Goal: Task Accomplishment & Management: Complete application form

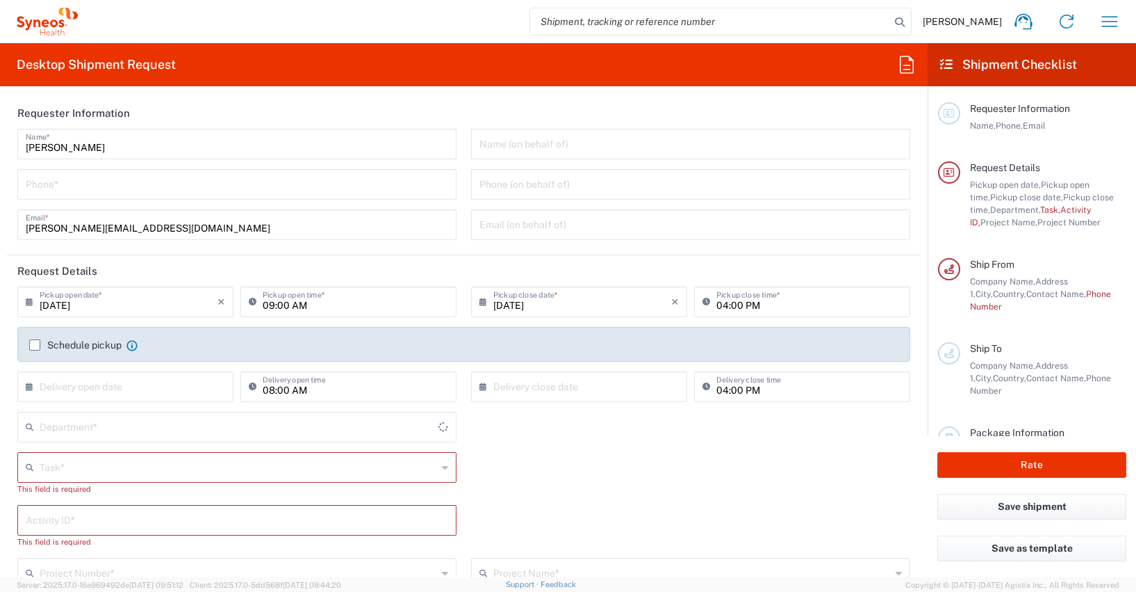
type input "4510"
type input "[GEOGRAPHIC_DATA]"
type input "Syneos Health Germany GMBH"
click at [1109, 16] on icon "button" at bounding box center [1110, 21] width 16 height 10
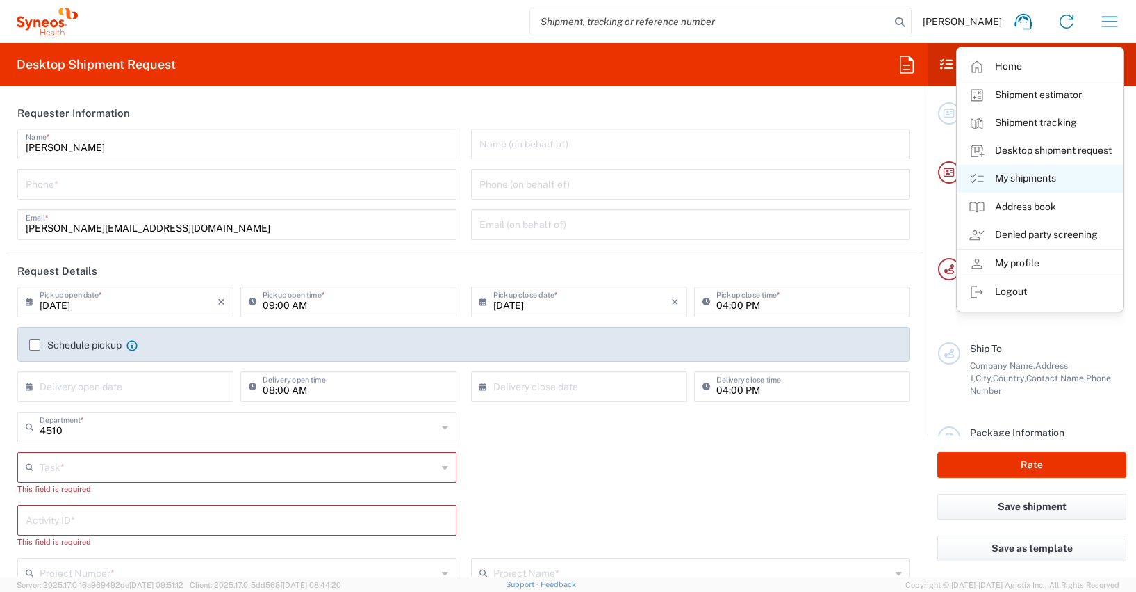
click at [1038, 176] on link "My shipments" at bounding box center [1040, 179] width 165 height 28
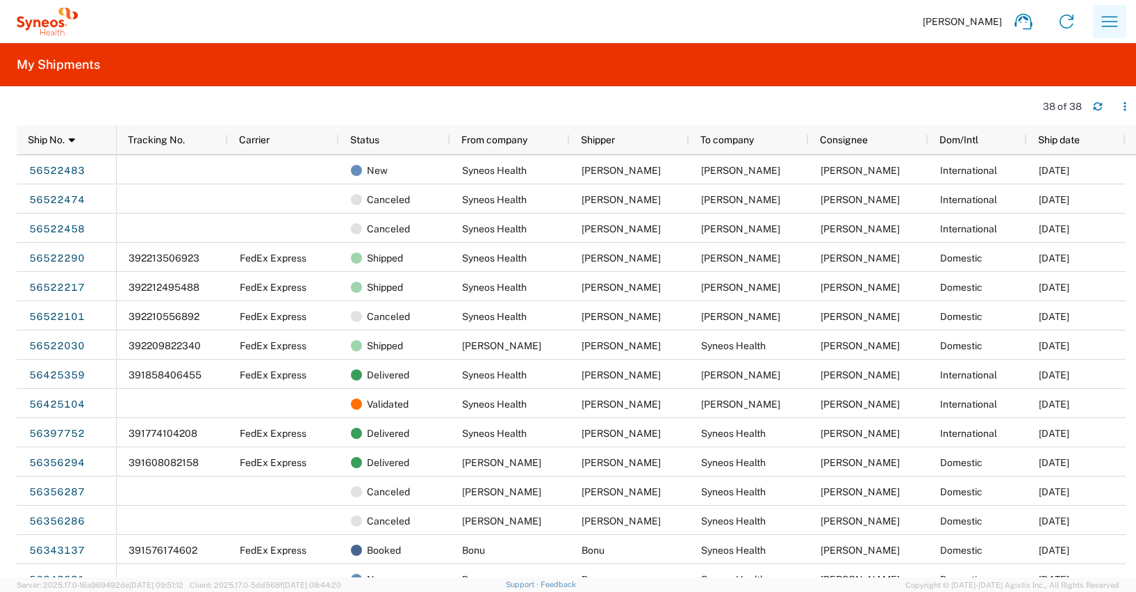
click at [1112, 19] on icon "button" at bounding box center [1110, 21] width 22 height 22
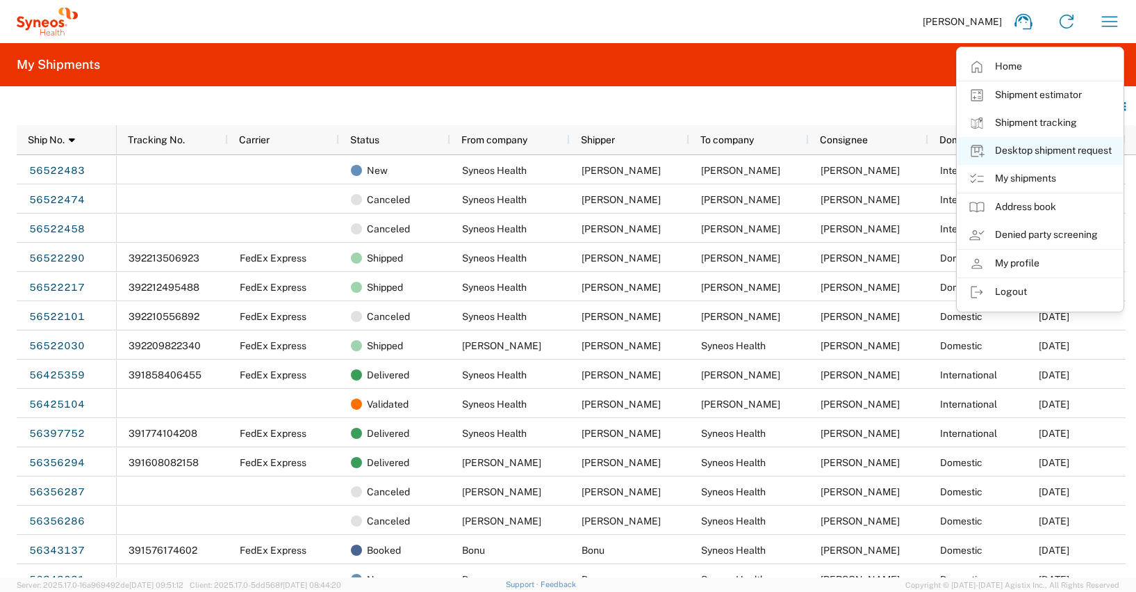
click at [1046, 149] on link "Desktop shipment request" at bounding box center [1040, 151] width 165 height 28
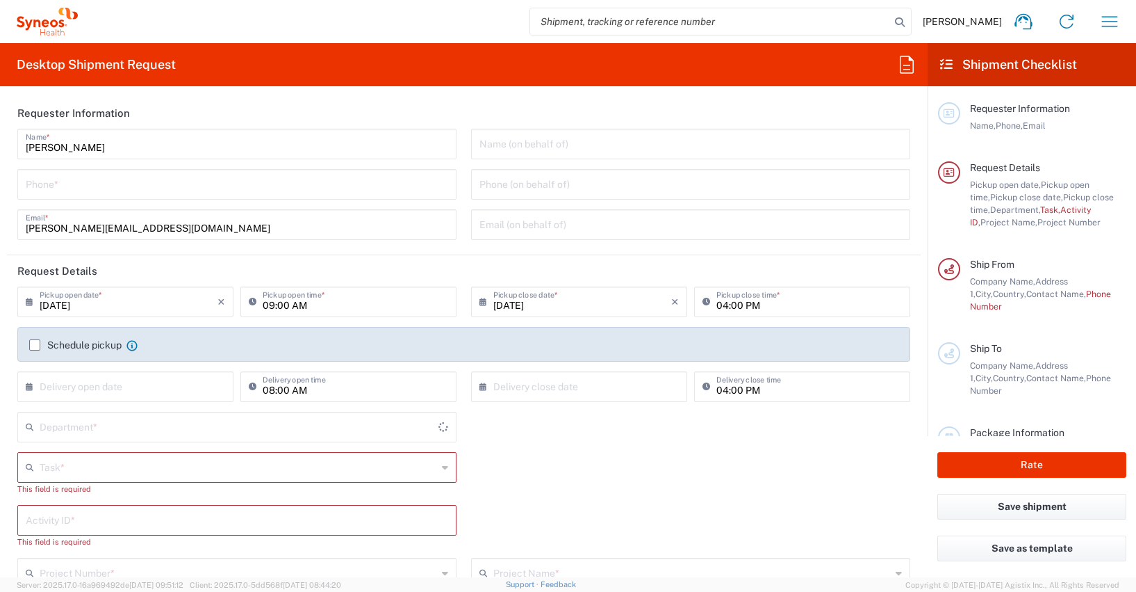
type input "4510"
click at [45, 186] on input "tel" at bounding box center [237, 183] width 423 height 24
type input "[PHONE_NUMBER]"
type input "[PERSON_NAME][EMAIL_ADDRESS][DOMAIN_NAME]"
type input "Other"
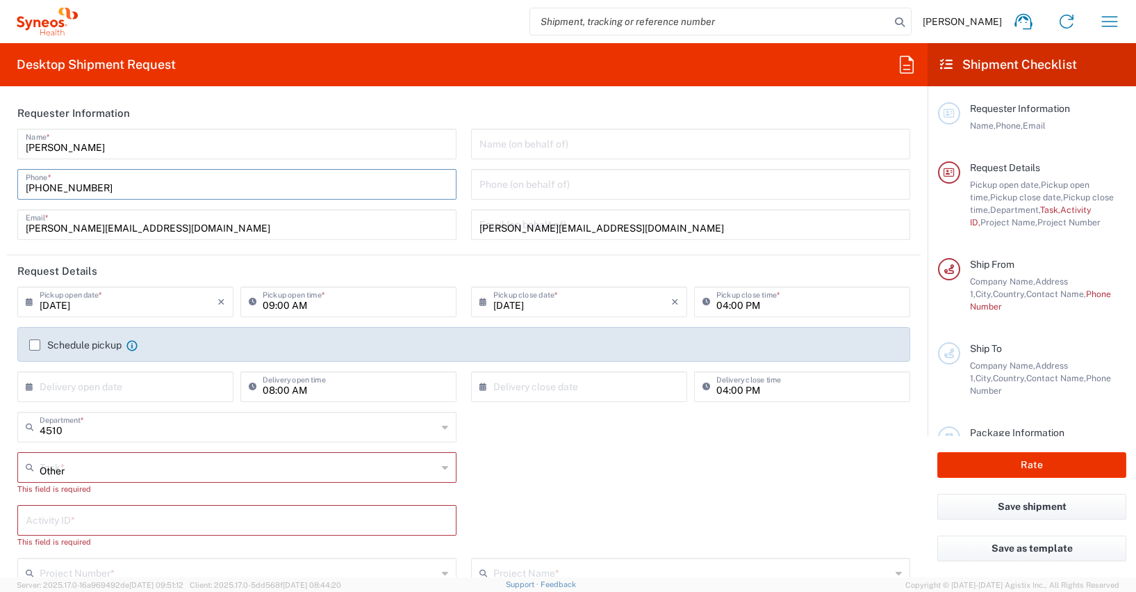
type input "4510"
type input "4510 DEPARTMENTAL EXPENSE"
type input "[PERSON_NAME]-Ring 6"
type input "[PHONE_NUMBER]"
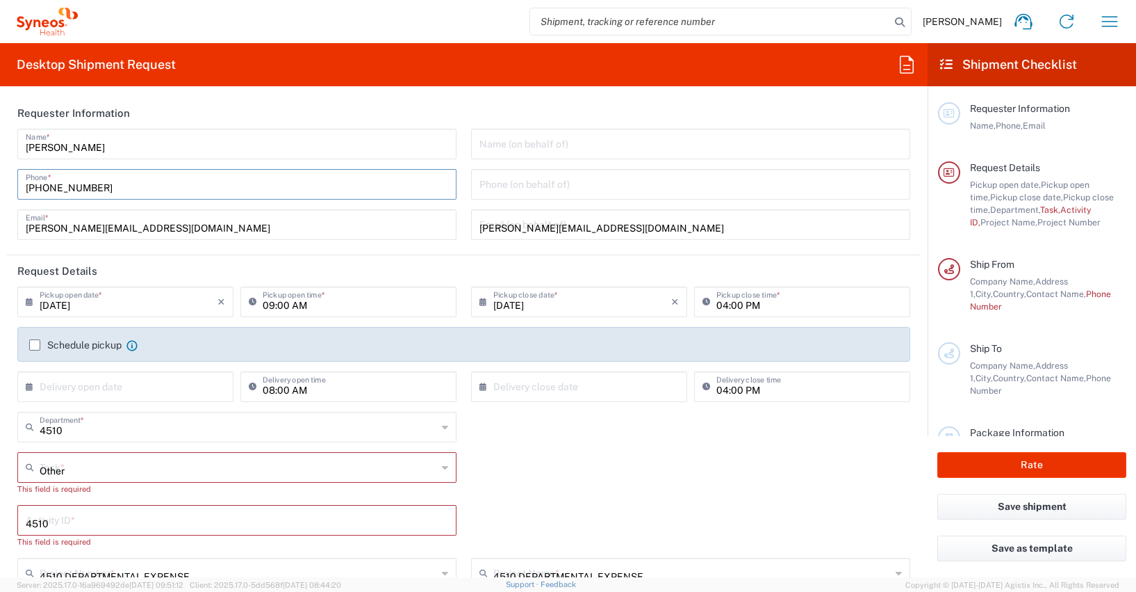
type input "[PERSON_NAME]"
type input "[STREET_ADDRESS]"
type input "Bad Zurzach"
type input "[GEOGRAPHIC_DATA]"
type input "5330"
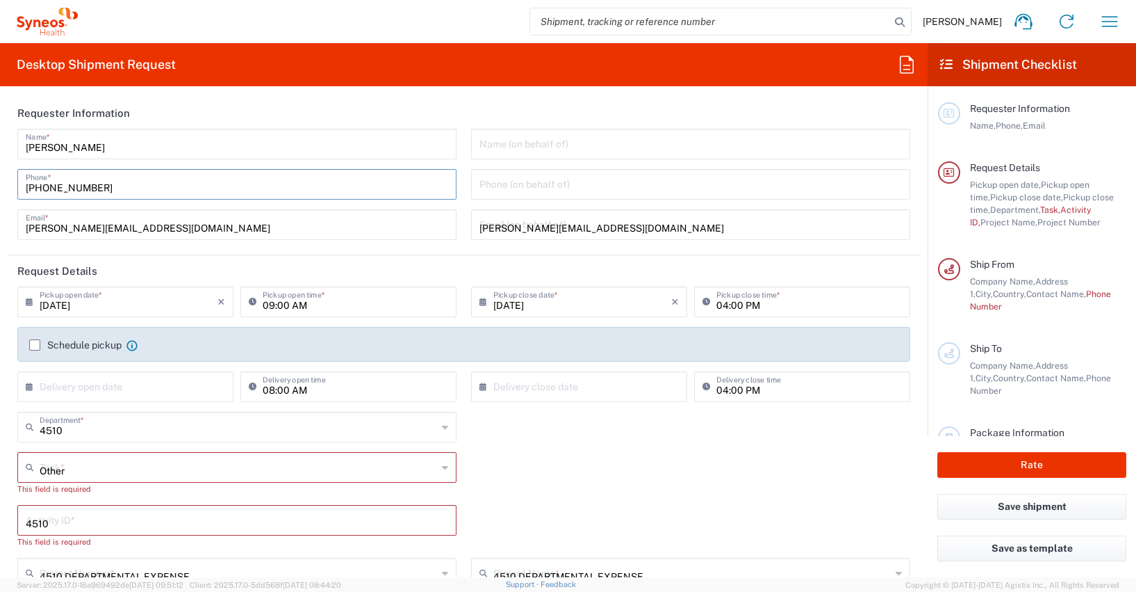
type input "[PERSON_NAME]"
type input "[PHONE_NUMBER]"
type input "[PERSON_NAME][EMAIL_ADDRESS][PERSON_NAME][DOMAIN_NAME]"
type input "Medium Box"
type input "1"
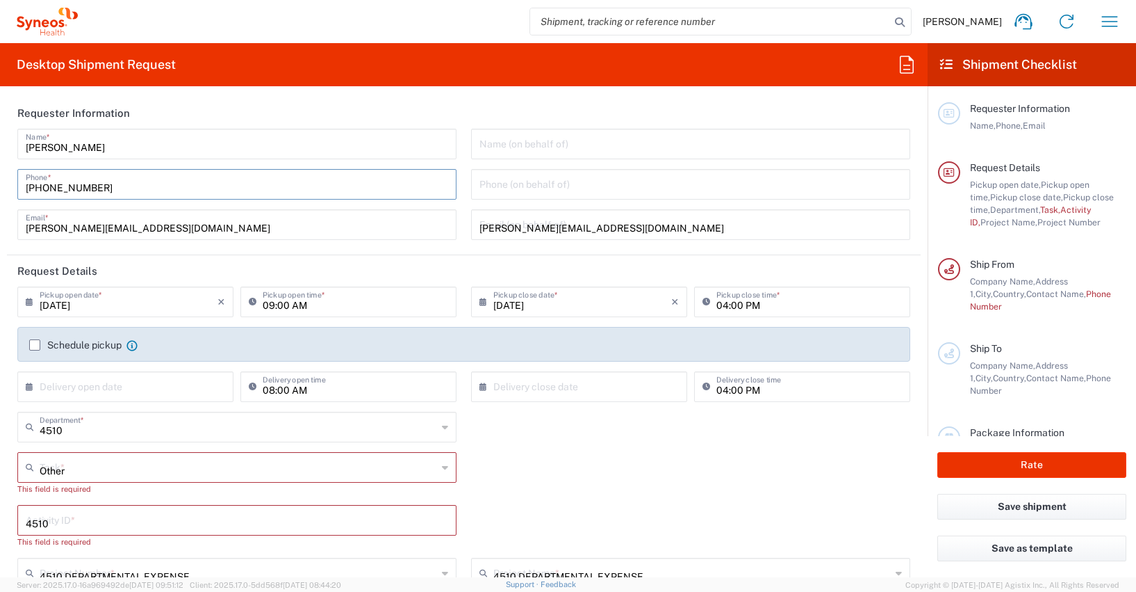
type input "33.02"
type input "29.21"
type input "6.35"
type input "cm"
type input "2.5"
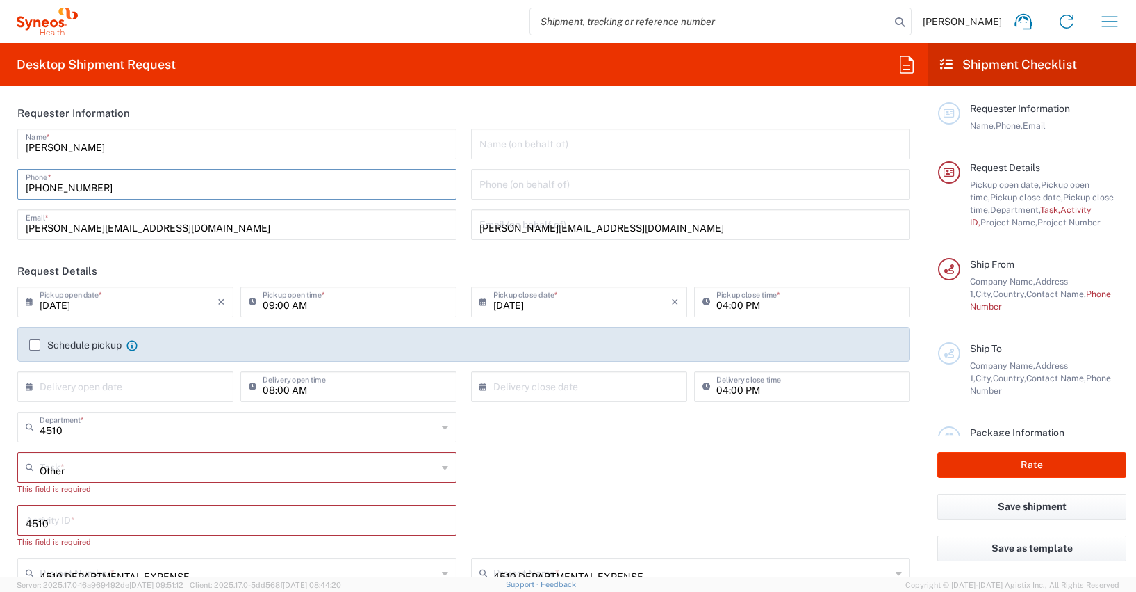
type input "Sender/Shipper"
type input "Delivery Duty Paid"
type input "[PERSON_NAME]"
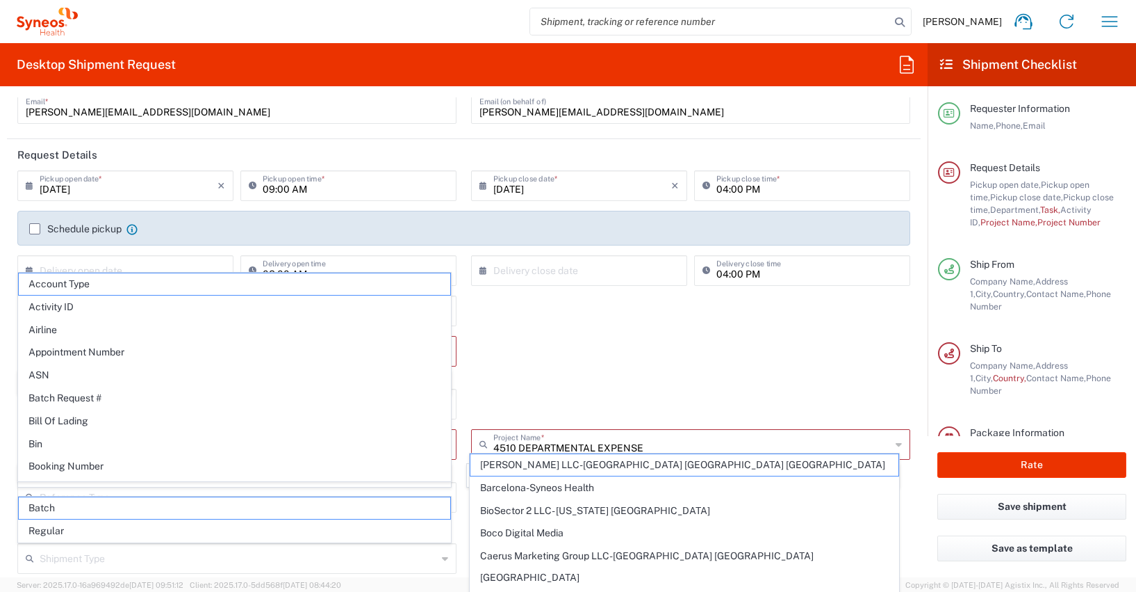
scroll to position [117, 0]
click at [544, 343] on div "Other Task * Other This field is required" at bounding box center [464, 360] width 908 height 53
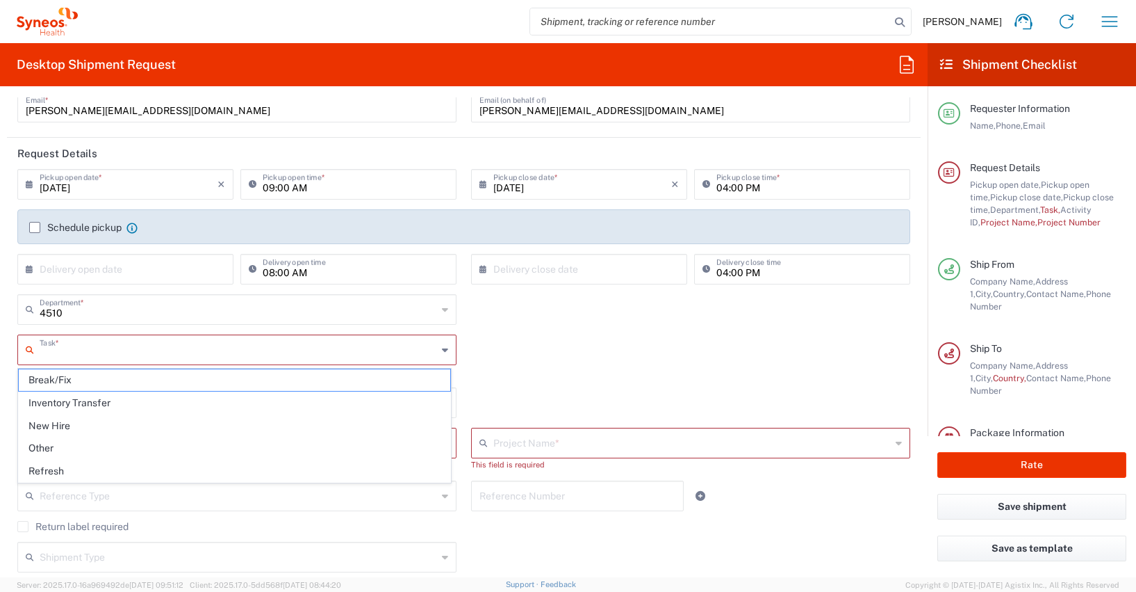
click at [68, 348] on input "text" at bounding box center [239, 348] width 398 height 24
click at [46, 445] on span "Other" at bounding box center [235, 448] width 432 height 22
type input "Other"
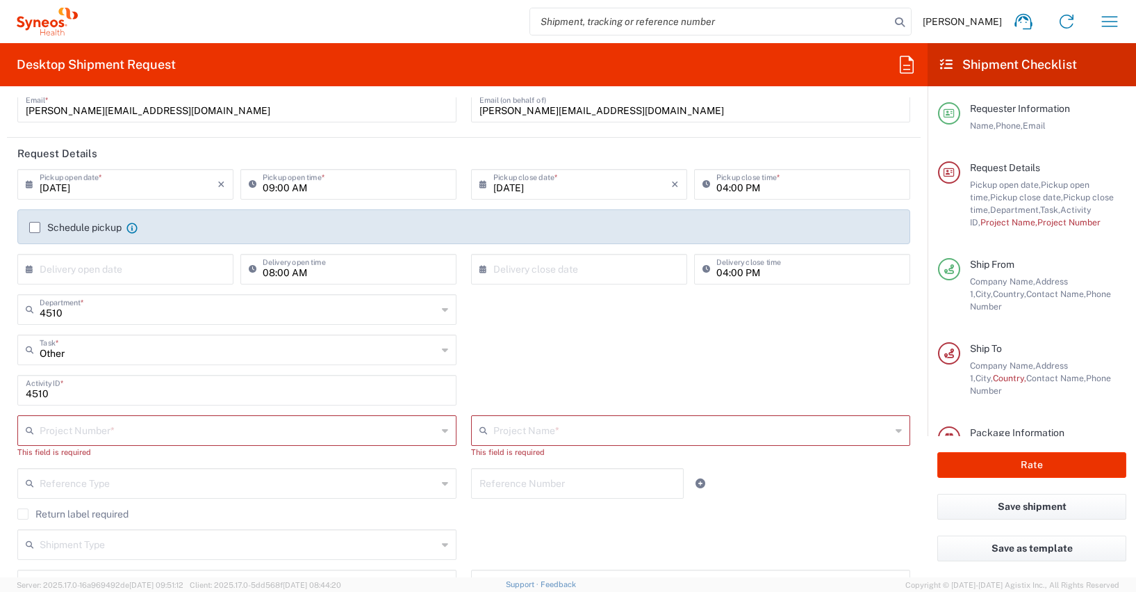
click at [44, 432] on input "text" at bounding box center [239, 429] width 398 height 24
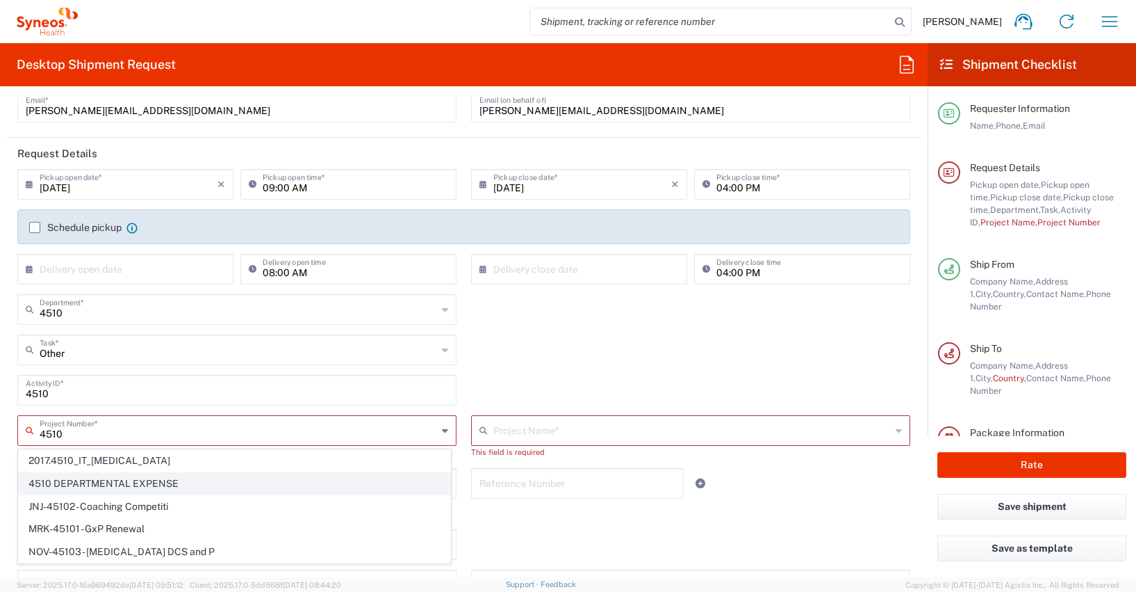
click at [81, 481] on span "4510 DEPARTMENTAL EXPENSE" at bounding box center [235, 484] width 432 height 22
type input "4510 DEPARTMENTAL EXPENSE"
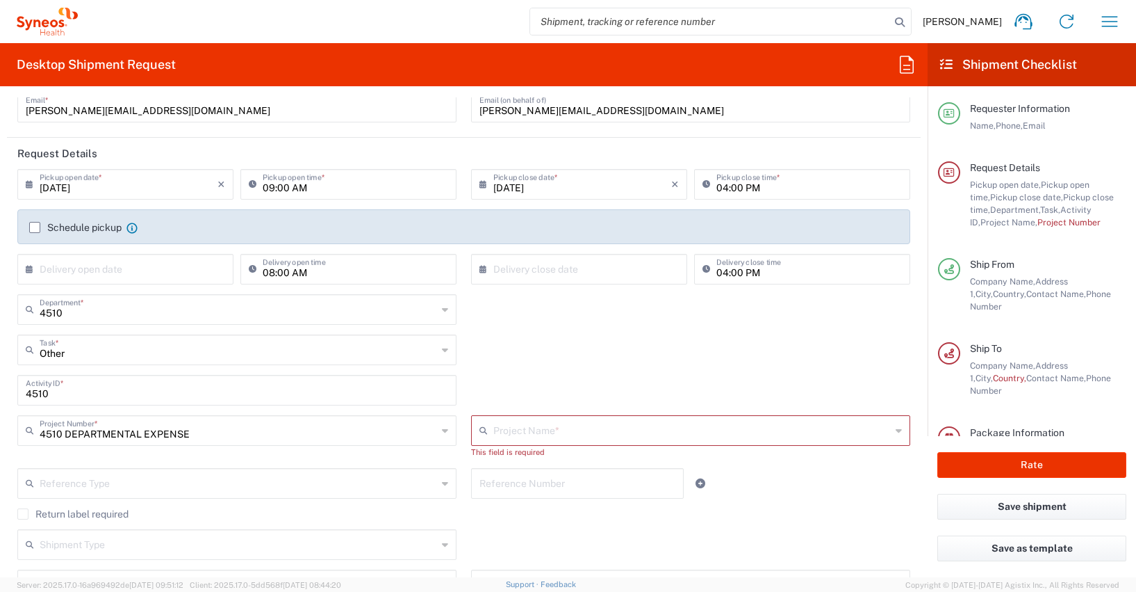
type input "4510 DEPARTMENTAL EXPENSE"
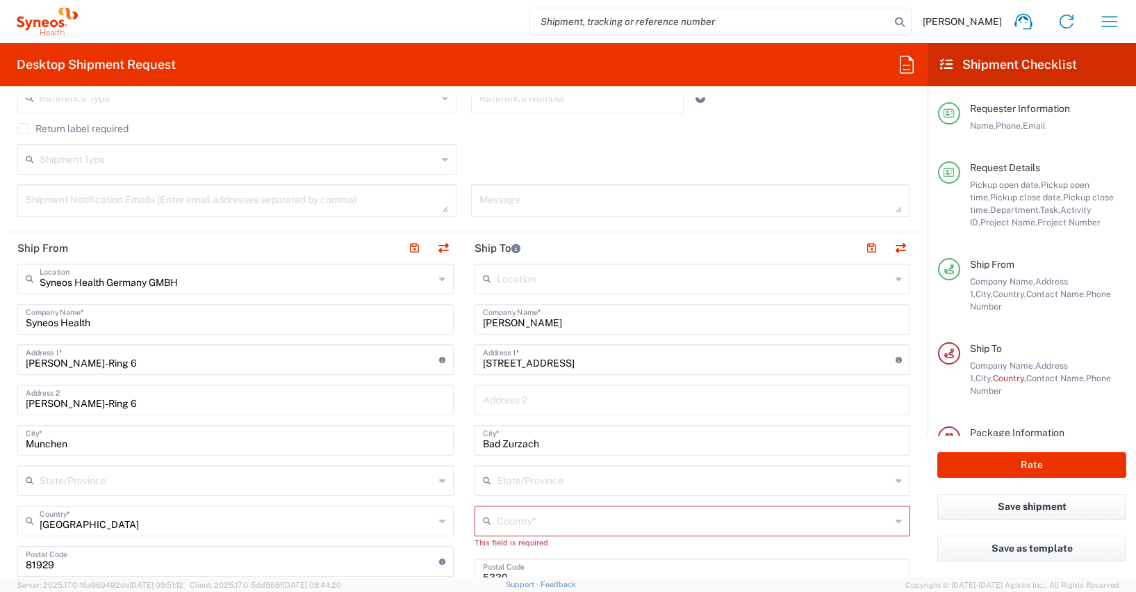
scroll to position [499, 0]
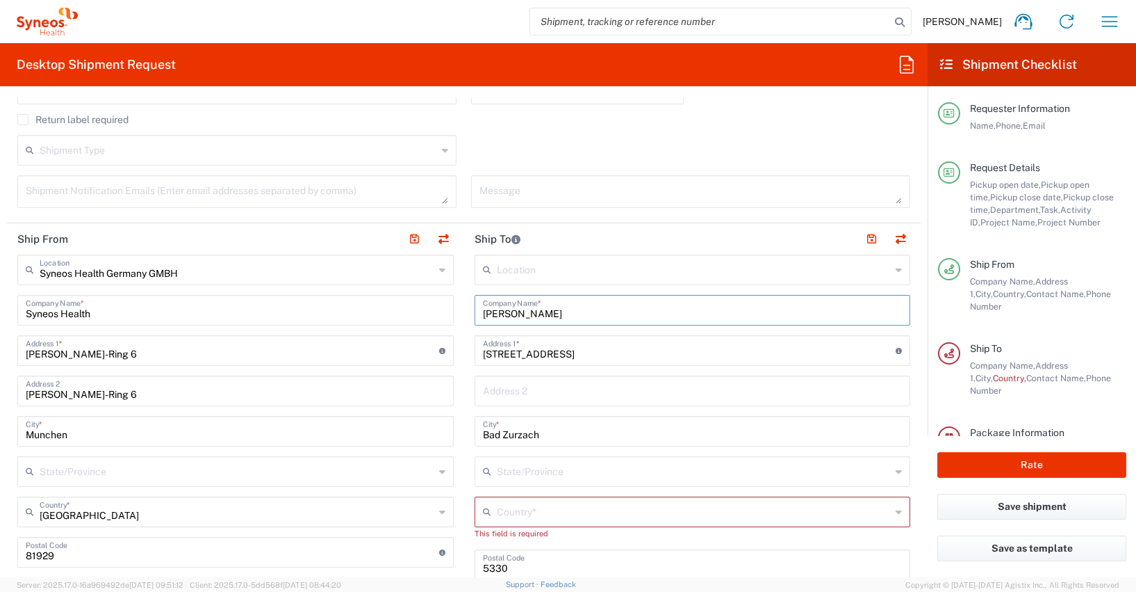
click at [546, 313] on input "[PERSON_NAME]" at bounding box center [693, 309] width 420 height 24
type input "E"
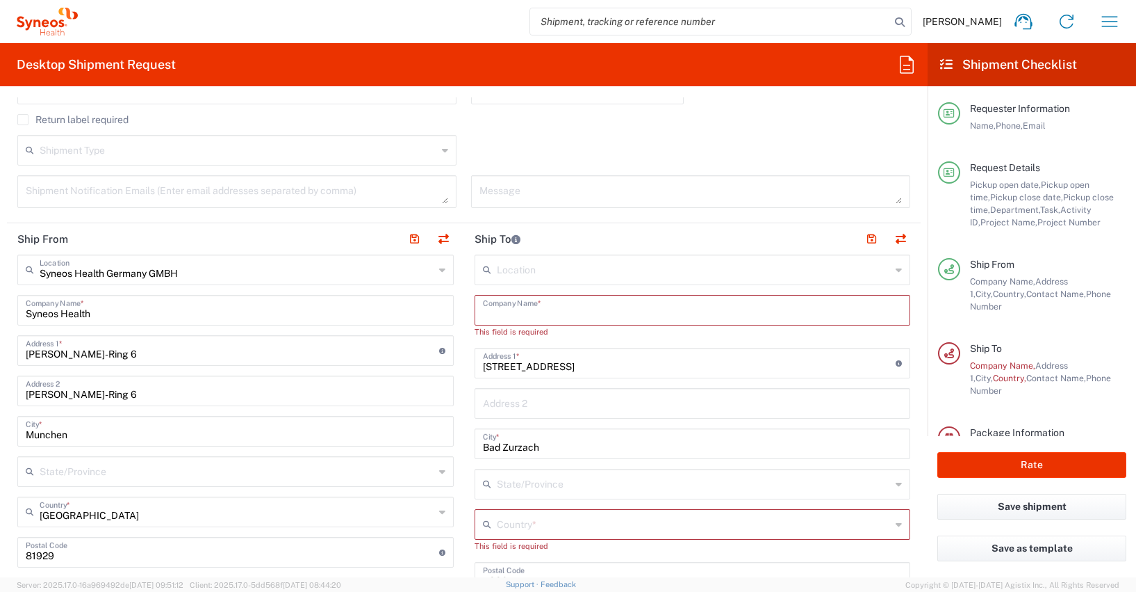
paste input "[PERSON_NAME]"
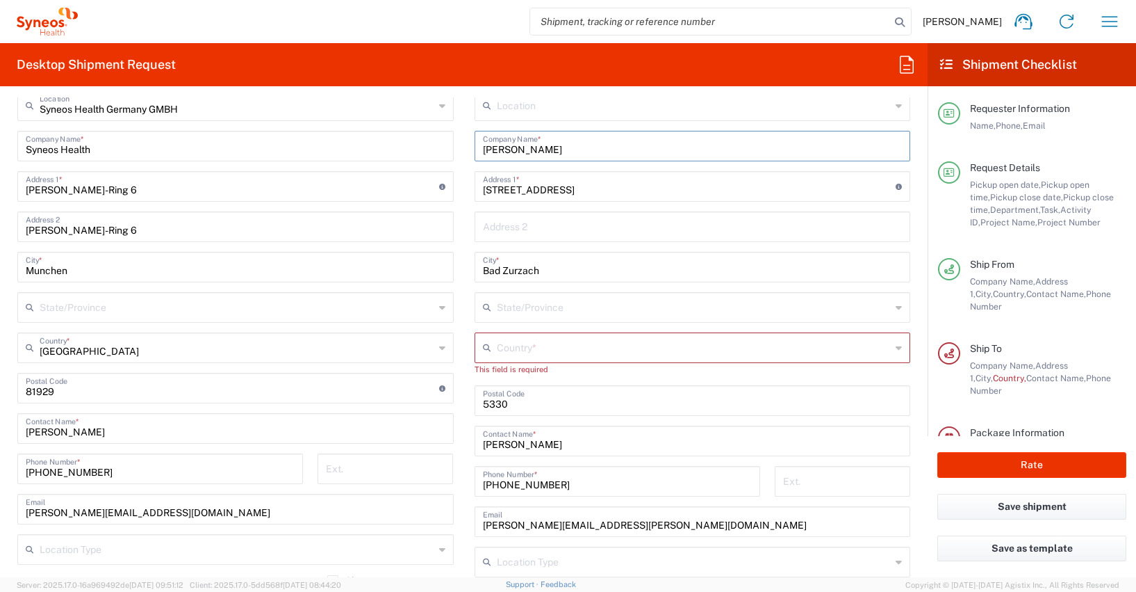
scroll to position [678, 0]
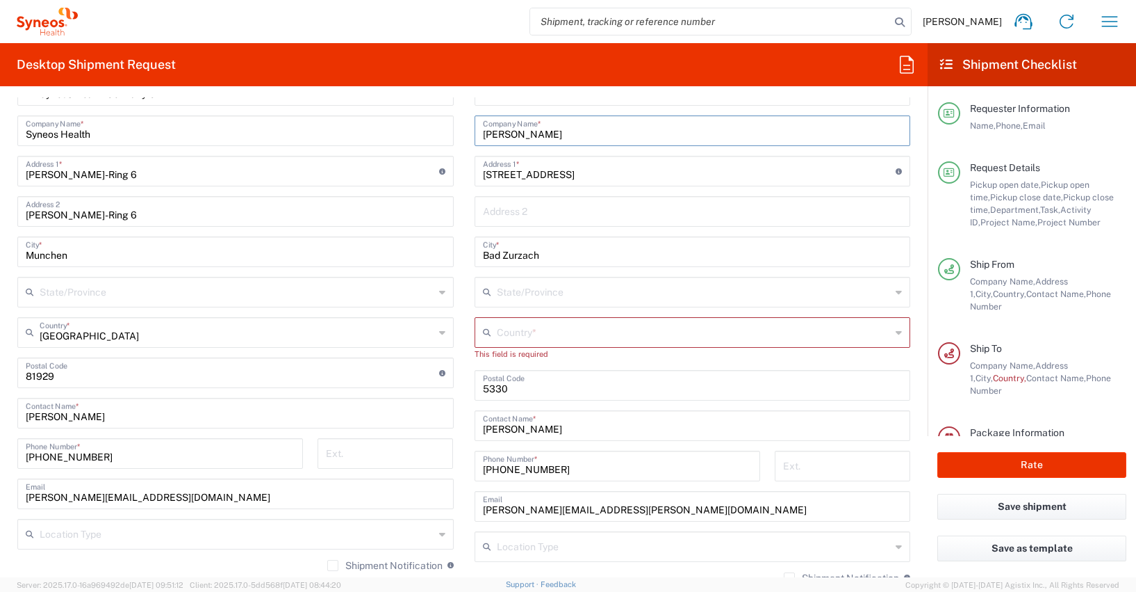
type input "[PERSON_NAME]"
click at [544, 431] on input "[PERSON_NAME]" at bounding box center [693, 424] width 420 height 24
type input "E"
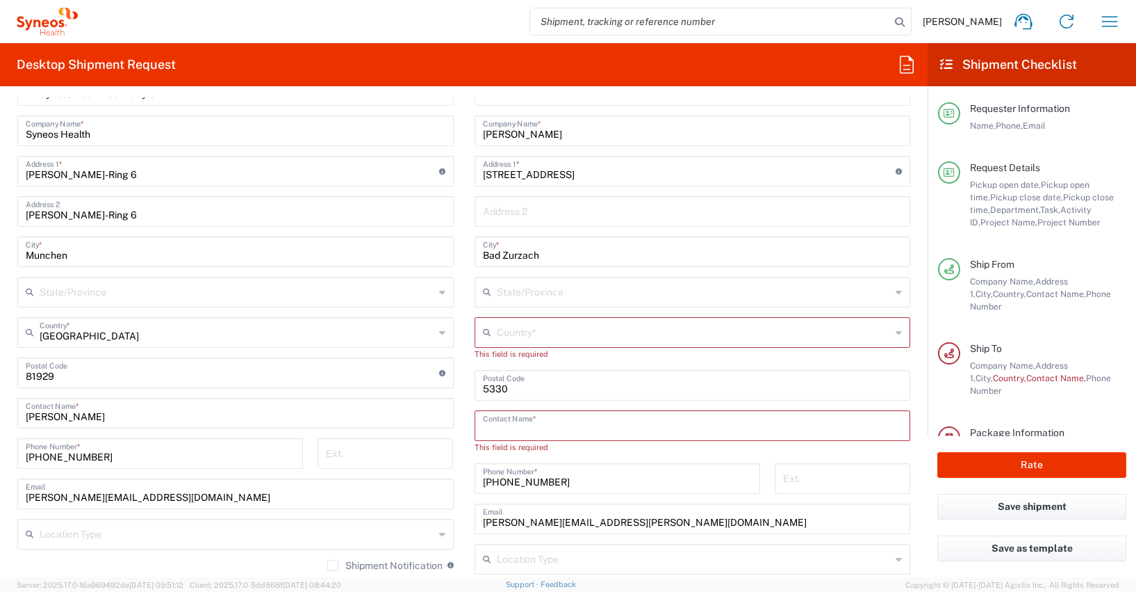
paste input "[PERSON_NAME]"
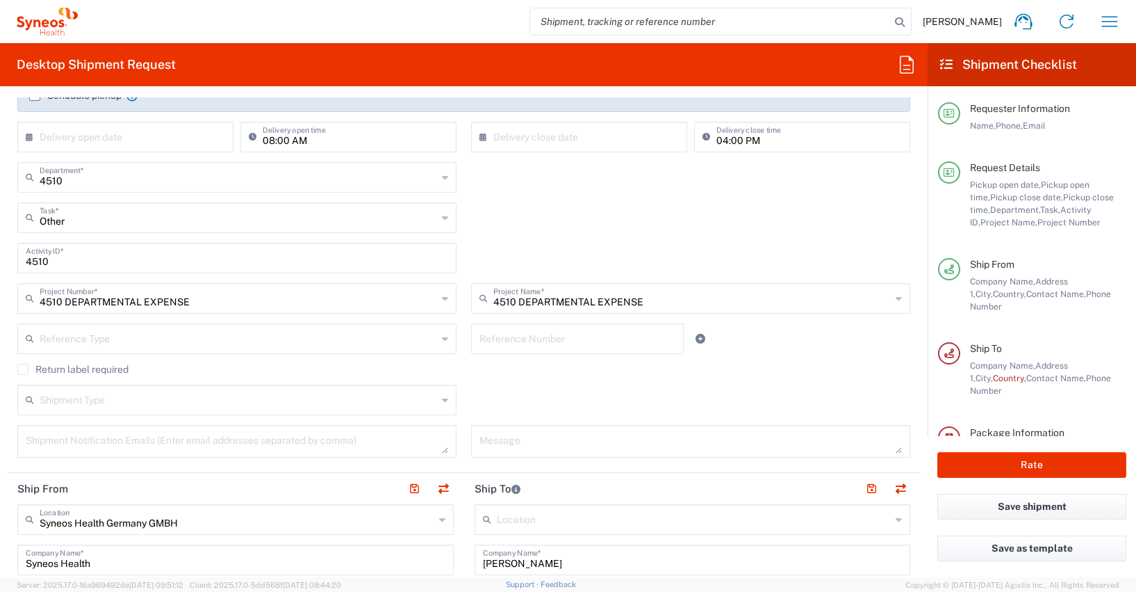
scroll to position [62, 0]
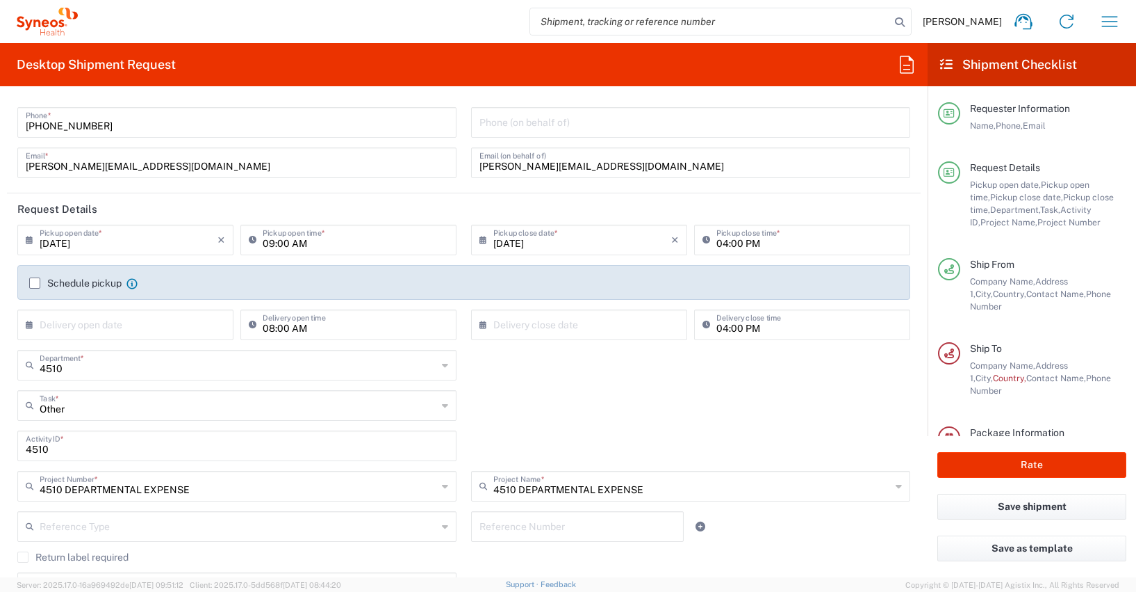
type input "[PERSON_NAME]"
click at [31, 242] on icon at bounding box center [33, 240] width 14 height 22
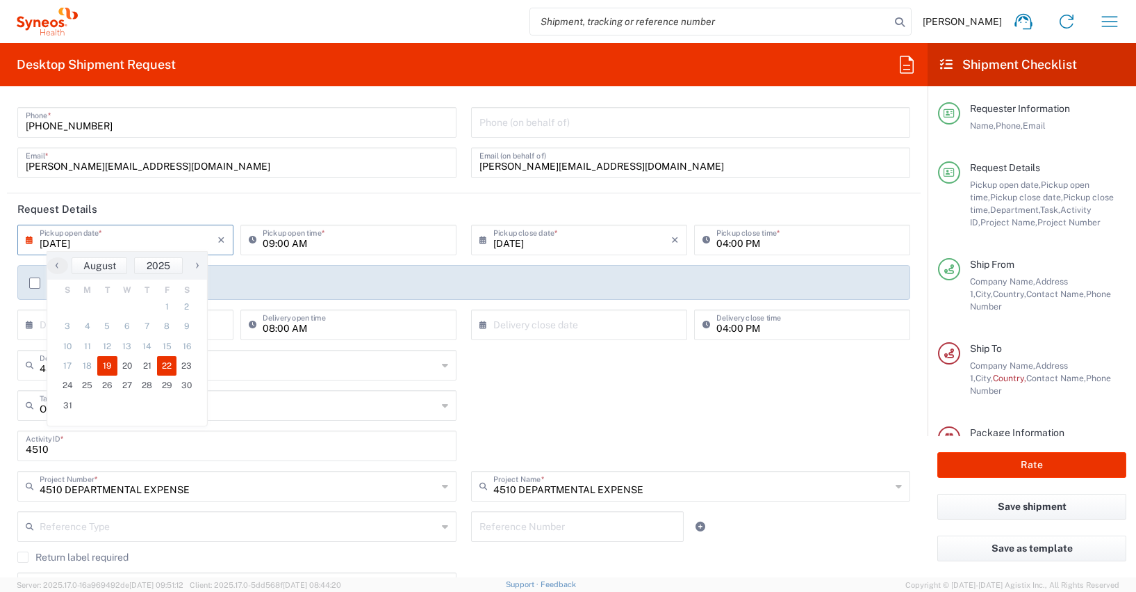
click at [163, 364] on span "22" at bounding box center [167, 365] width 20 height 19
type input "[DATE]"
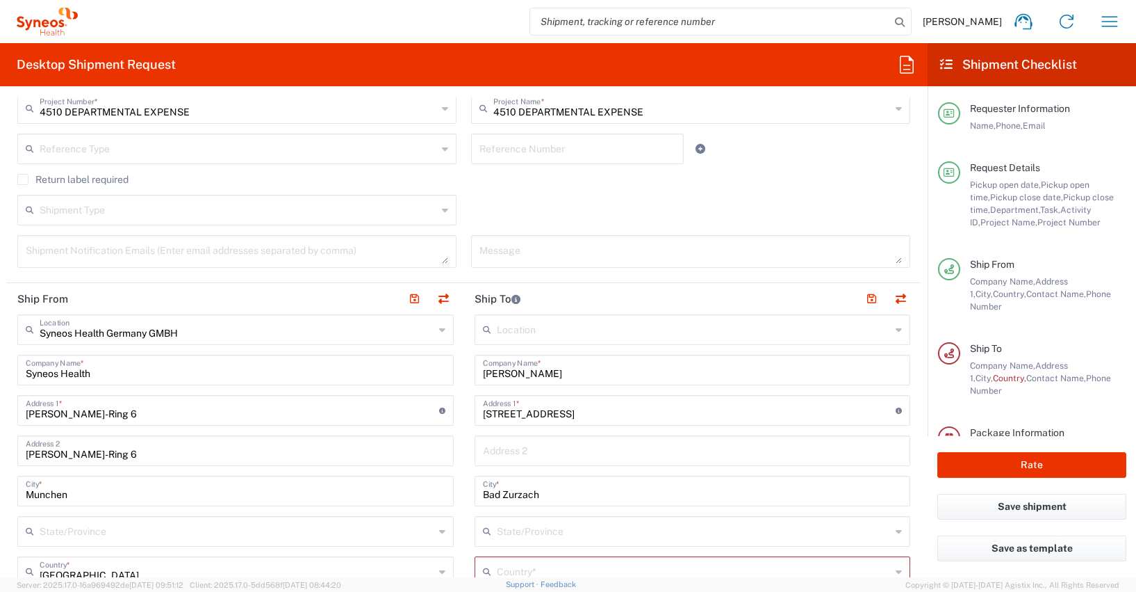
scroll to position [442, 0]
click at [541, 409] on input "[STREET_ADDRESS]" at bounding box center [690, 406] width 414 height 24
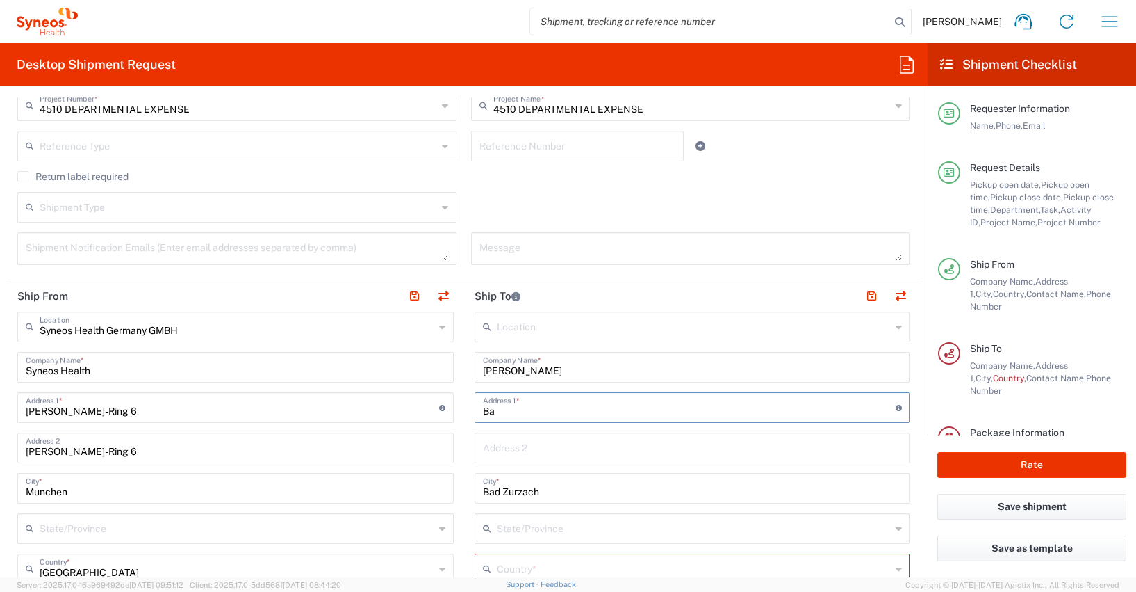
type input "B"
paste input "[PERSON_NAME][STREET_ADDRESS]"
type input "[PERSON_NAME][STREET_ADDRESS]"
click at [550, 493] on input "Bad Zurzach" at bounding box center [693, 487] width 420 height 24
type input "B"
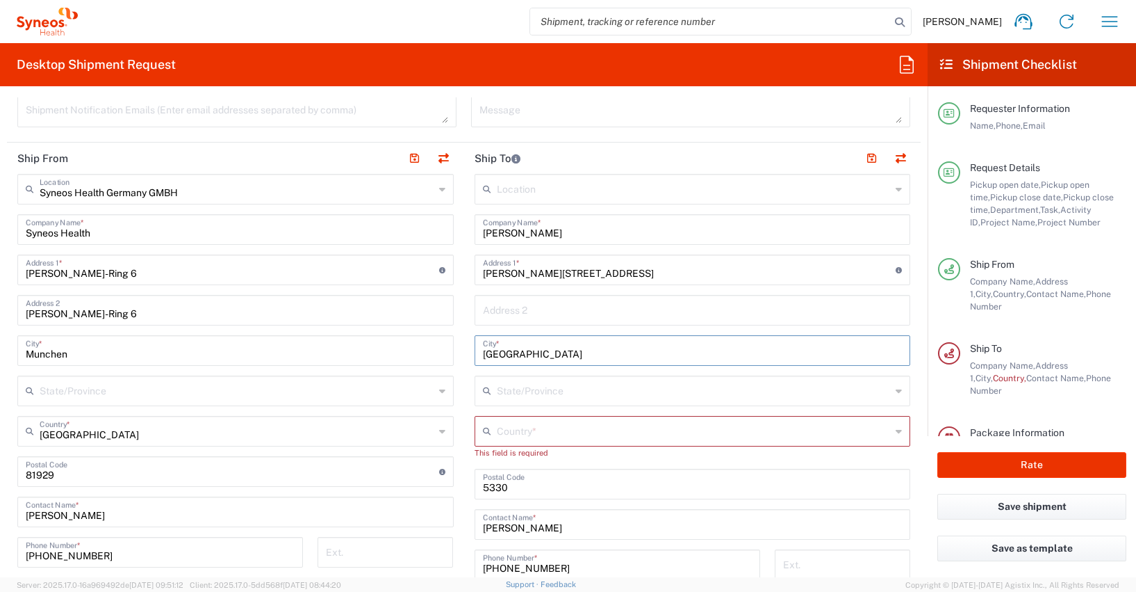
scroll to position [580, 0]
type input "[GEOGRAPHIC_DATA]"
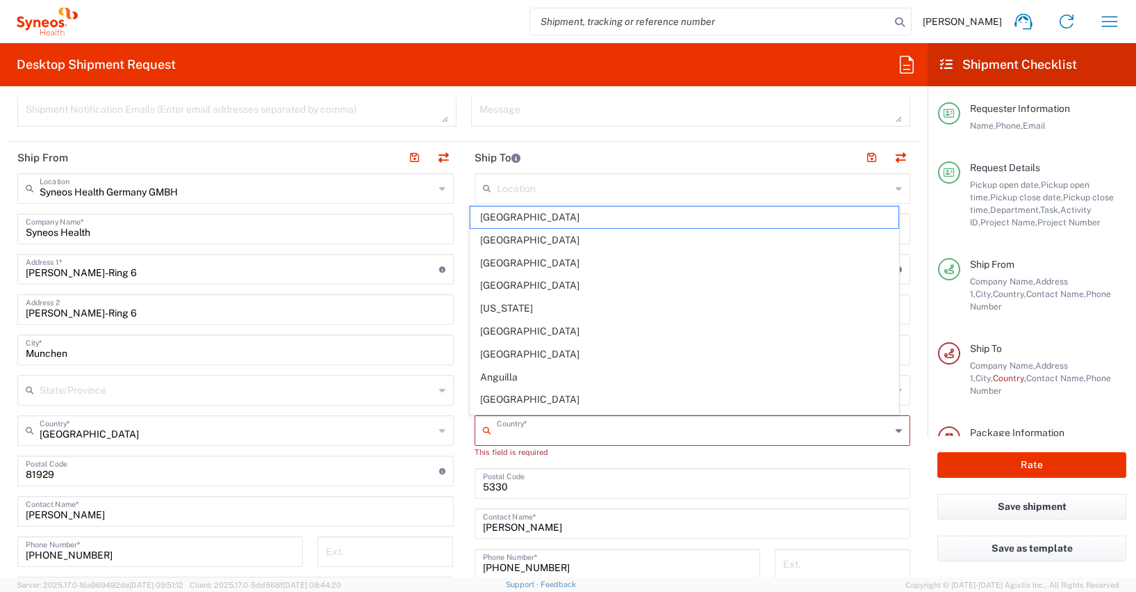
click at [519, 437] on input "text" at bounding box center [694, 429] width 395 height 24
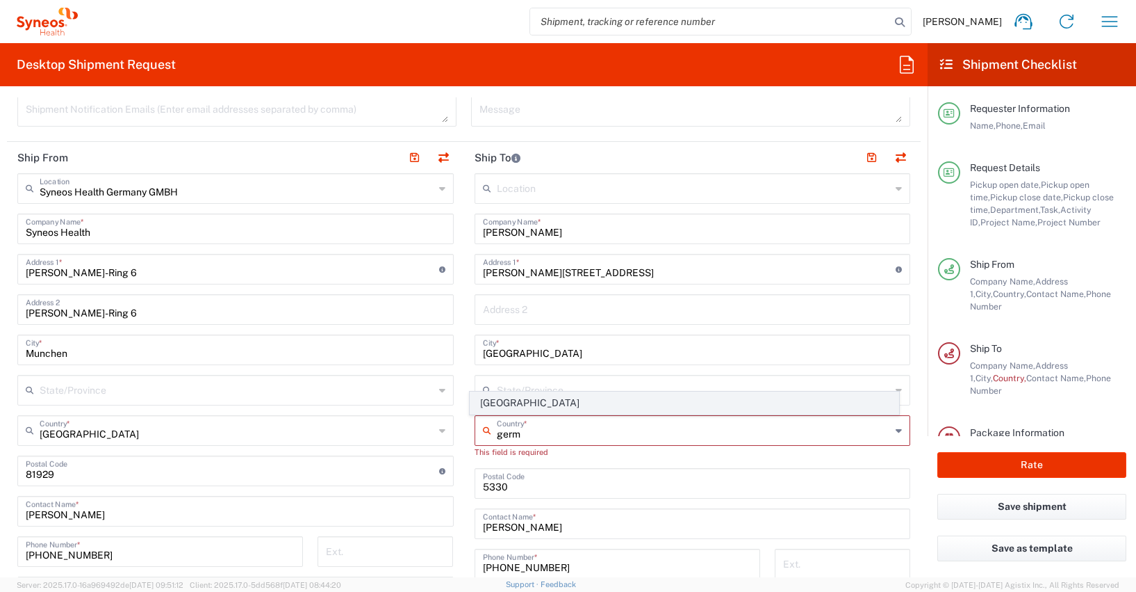
click at [506, 403] on span "[GEOGRAPHIC_DATA]" at bounding box center [685, 403] width 428 height 22
type input "[GEOGRAPHIC_DATA]"
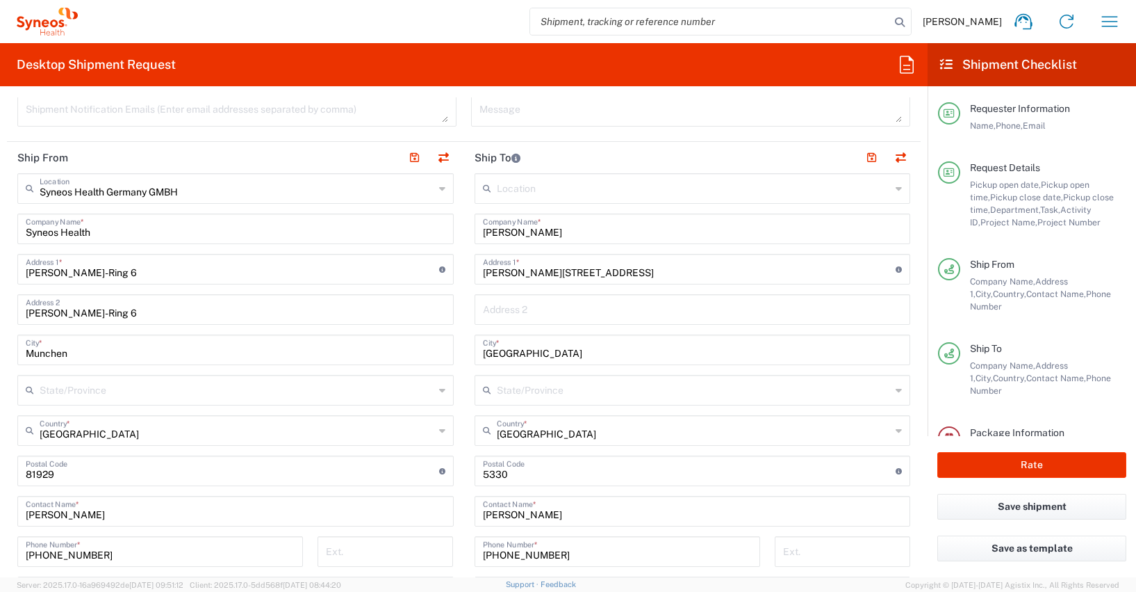
click at [516, 474] on input "undefined" at bounding box center [690, 469] width 414 height 24
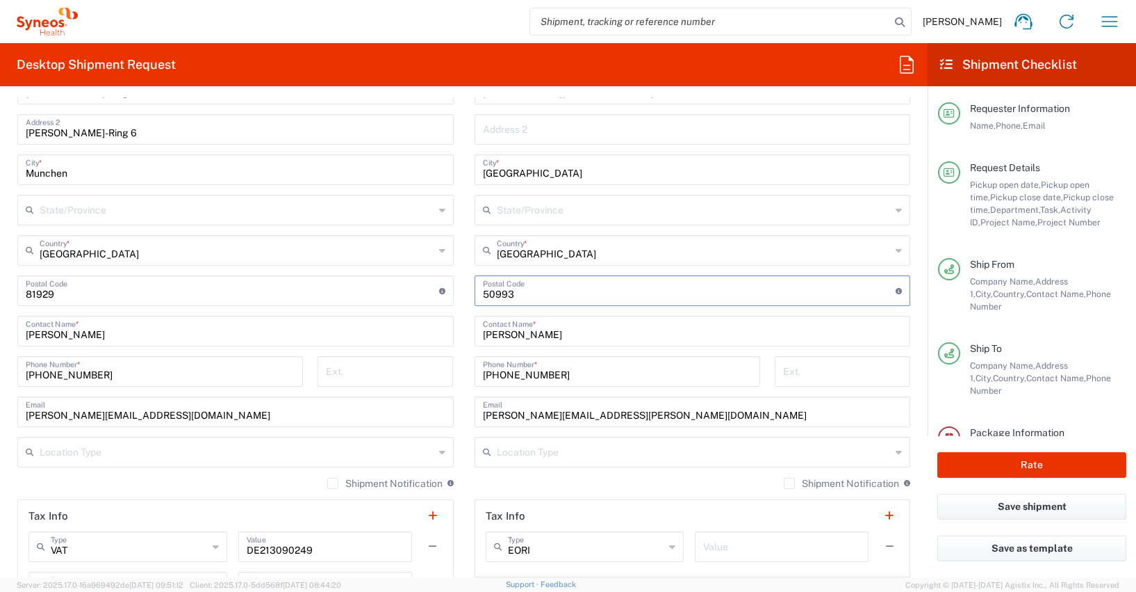
scroll to position [767, 0]
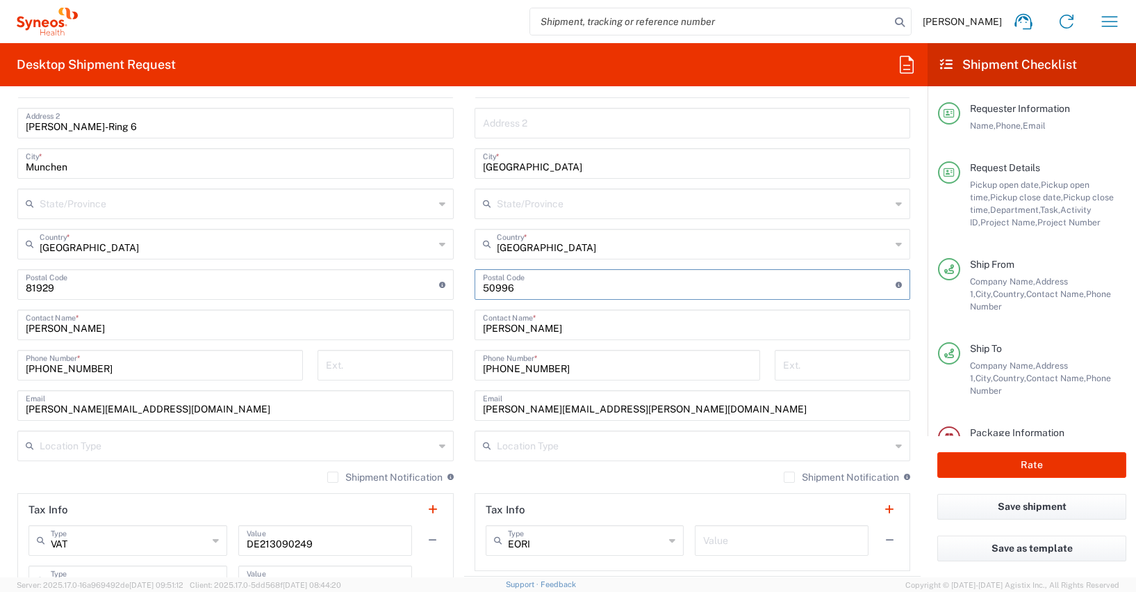
type input "50996"
click at [3, 400] on form "Requester Information [PERSON_NAME] Name * [PHONE_NUMBER] Phone * [PERSON_NAME]…" at bounding box center [464, 337] width 928 height 480
drag, startPoint x: 554, startPoint y: 368, endPoint x: 462, endPoint y: 365, distance: 92.5
click at [467, 365] on div "[PHONE_NUMBER] Phone Number *" at bounding box center [617, 370] width 300 height 40
paste input "0179 515332"
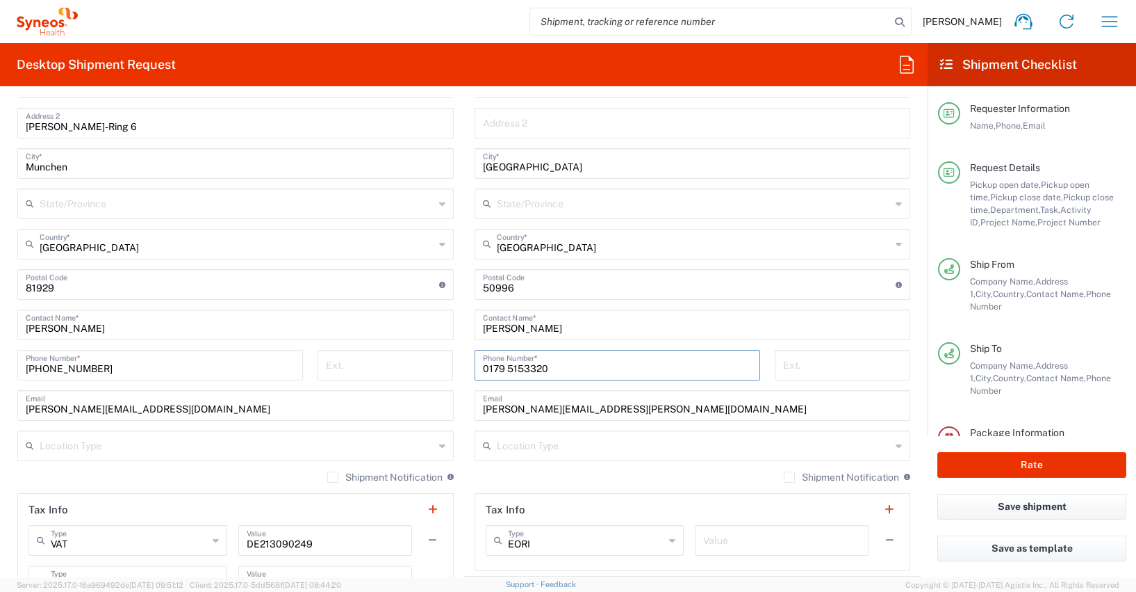
click at [505, 368] on input "0179 5153320" at bounding box center [617, 364] width 269 height 24
type input "01795153320"
drag, startPoint x: 635, startPoint y: 409, endPoint x: 484, endPoint y: 411, distance: 150.8
click at [483, 400] on input "[PERSON_NAME][EMAIL_ADDRESS][PERSON_NAME][DOMAIN_NAME]" at bounding box center [693, 404] width 420 height 24
paste input "[PERSON_NAME] <[PERSON_NAME][EMAIL_ADDRESS][PERSON_NAME][DOMAIN_NAME]>"
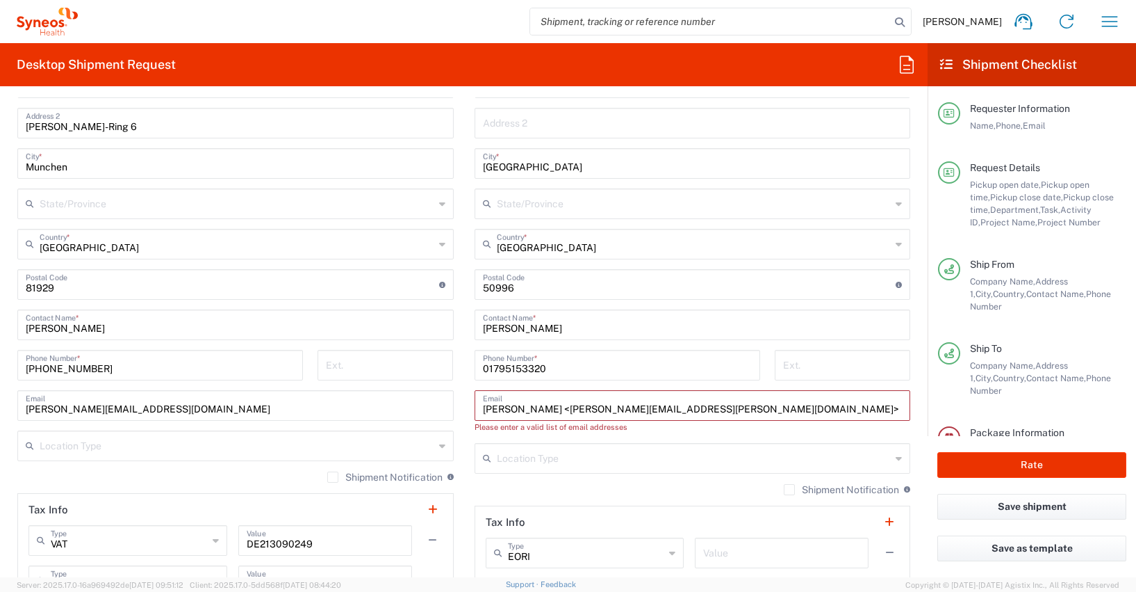
click at [588, 407] on input "[PERSON_NAME] <[PERSON_NAME][EMAIL_ADDRESS][PERSON_NAME][DOMAIN_NAME]>" at bounding box center [693, 404] width 420 height 24
click at [677, 407] on input "[PERSON_NAME][EMAIL_ADDRESS][PERSON_NAME][DOMAIN_NAME]>" at bounding box center [693, 404] width 420 height 24
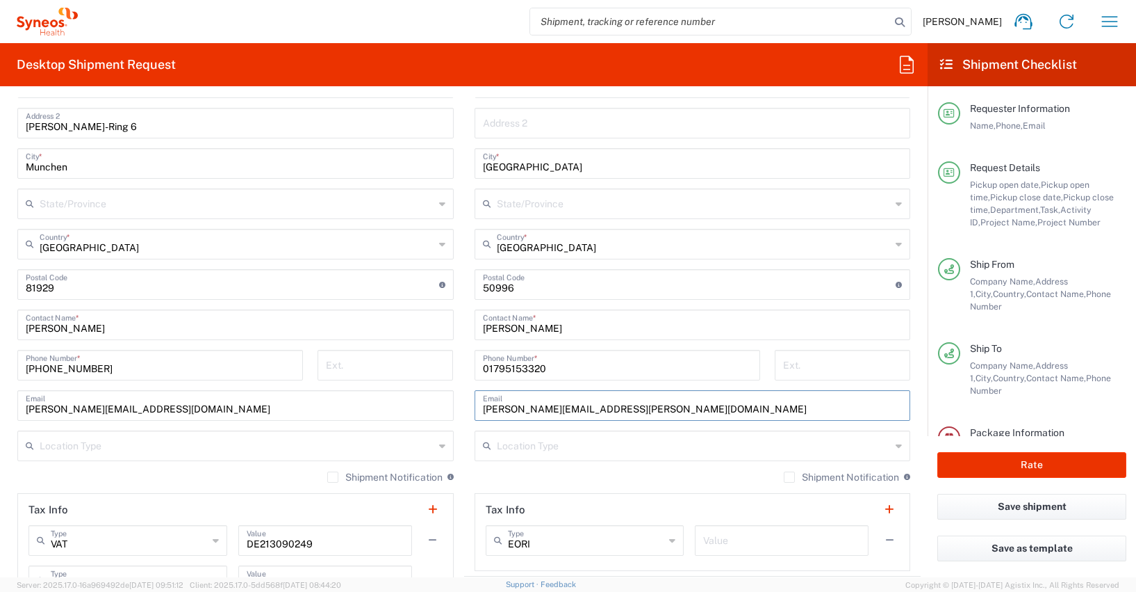
type input "[PERSON_NAME][EMAIL_ADDRESS][PERSON_NAME][DOMAIN_NAME]"
click at [9, 451] on main "Syneos Health Germany GMBH Location Syneos Health [GEOGRAPHIC_DATA] GMBH [PERSO…" at bounding box center [235, 299] width 457 height 624
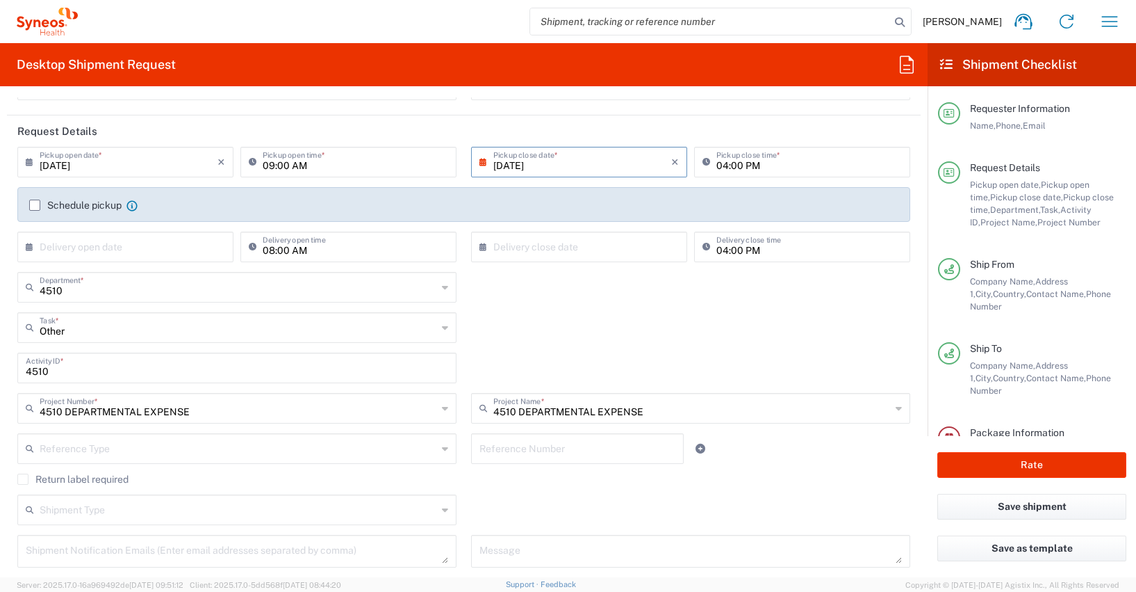
scroll to position [139, 0]
click at [266, 165] on input "09:00 AM" at bounding box center [356, 161] width 186 height 24
click at [266, 166] on input "09:00 AM" at bounding box center [356, 161] width 186 height 24
click at [267, 165] on input "09:00 AM" at bounding box center [356, 161] width 186 height 24
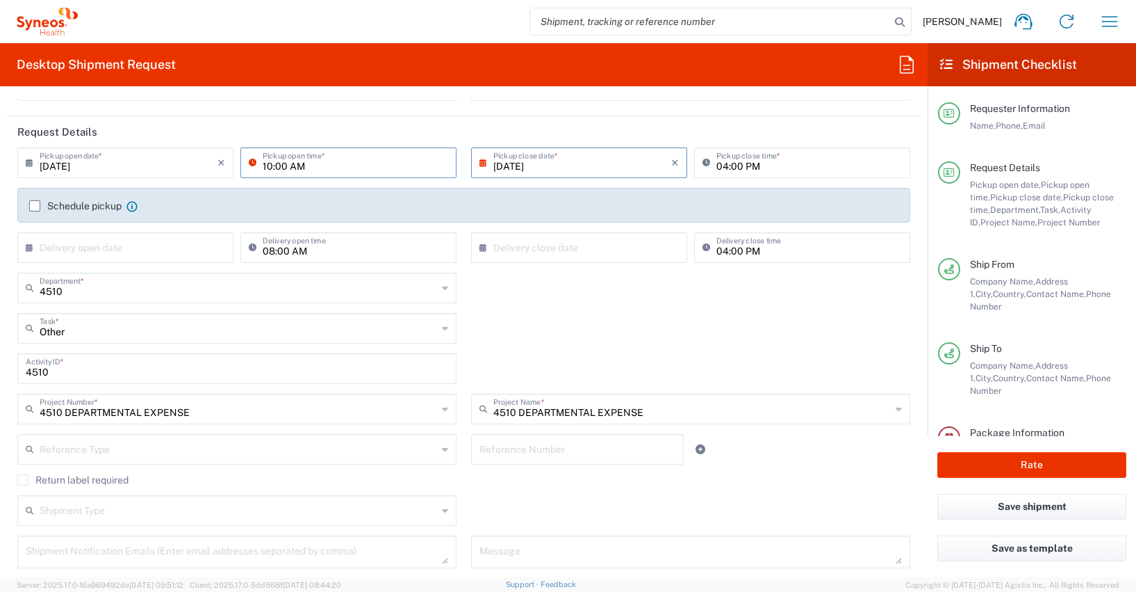
type input "10:00 AM"
click at [717, 165] on input "04:00 PM" at bounding box center [810, 161] width 186 height 24
type input "12:00 PM"
click at [532, 326] on div "Other Task * Break/Fix Inventory Transfer New Hire Other Refresh" at bounding box center [464, 333] width 908 height 40
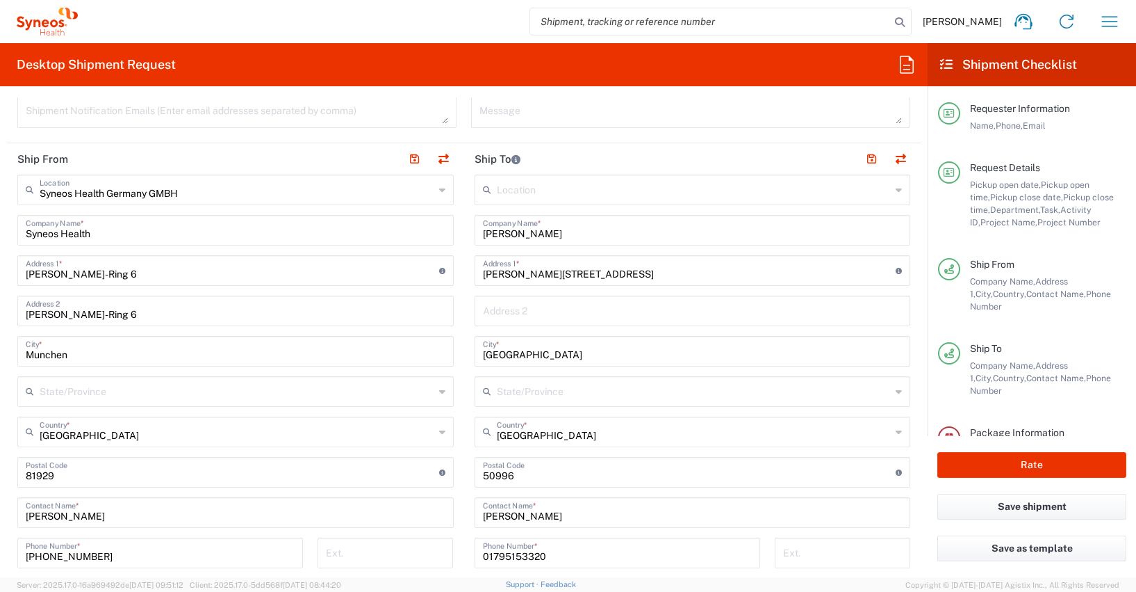
scroll to position [465, 0]
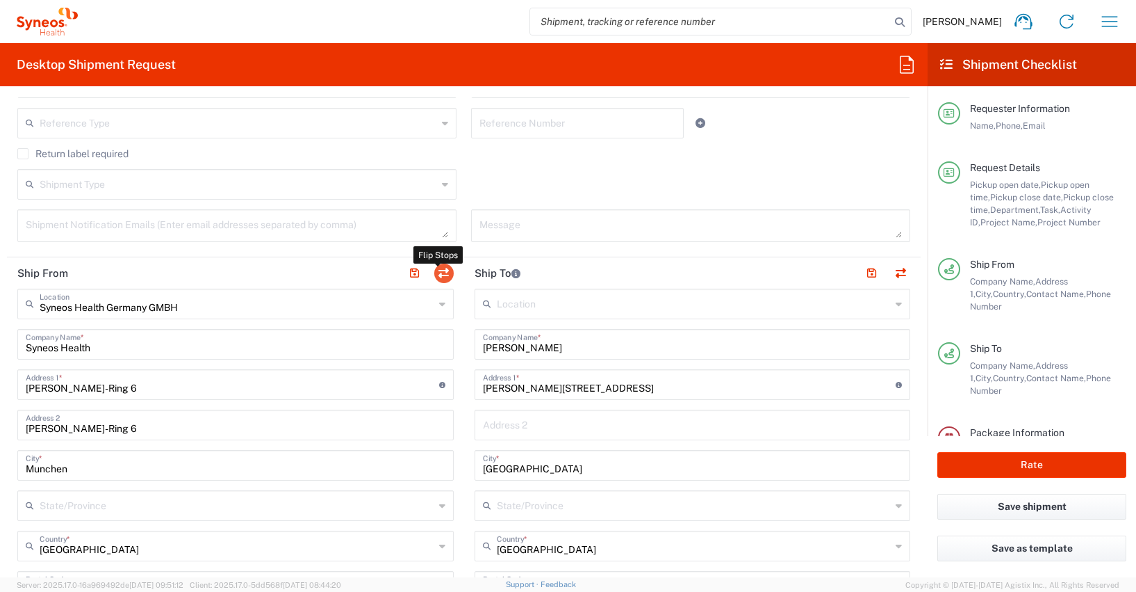
click at [437, 270] on button "button" at bounding box center [443, 272] width 19 height 19
type input "[PERSON_NAME]"
type input "[PERSON_NAME][STREET_ADDRESS]"
type input "[GEOGRAPHIC_DATA]"
type input "50996"
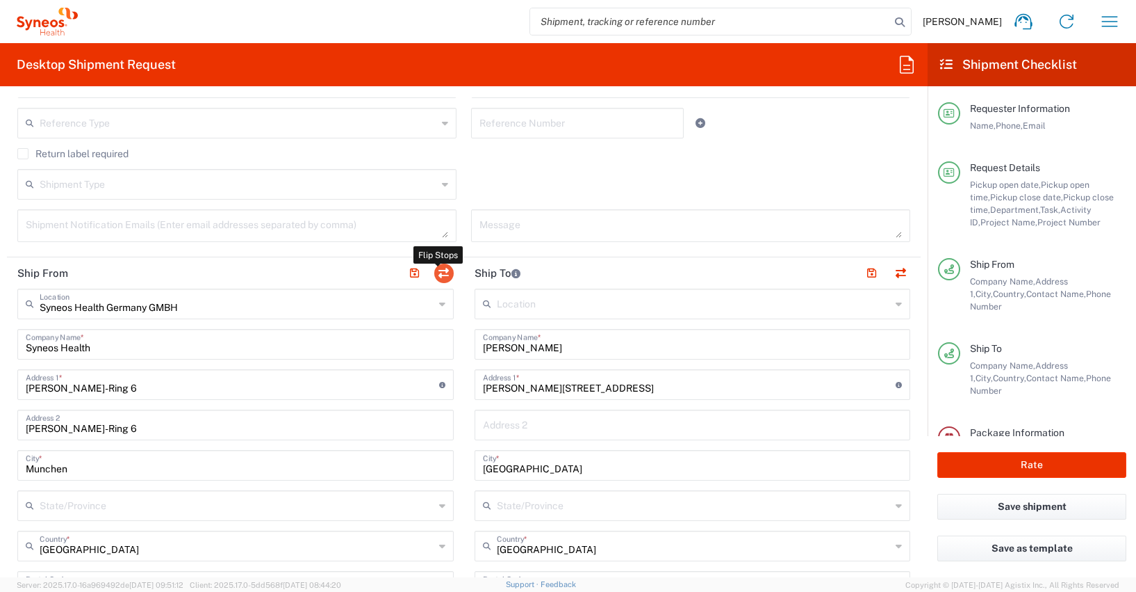
type input "[PERSON_NAME]"
type input "01795153320"
type input "[PERSON_NAME][EMAIL_ADDRESS][PERSON_NAME][DOMAIN_NAME]"
type input "EORI"
type input "Syneos Health Germany GMBH"
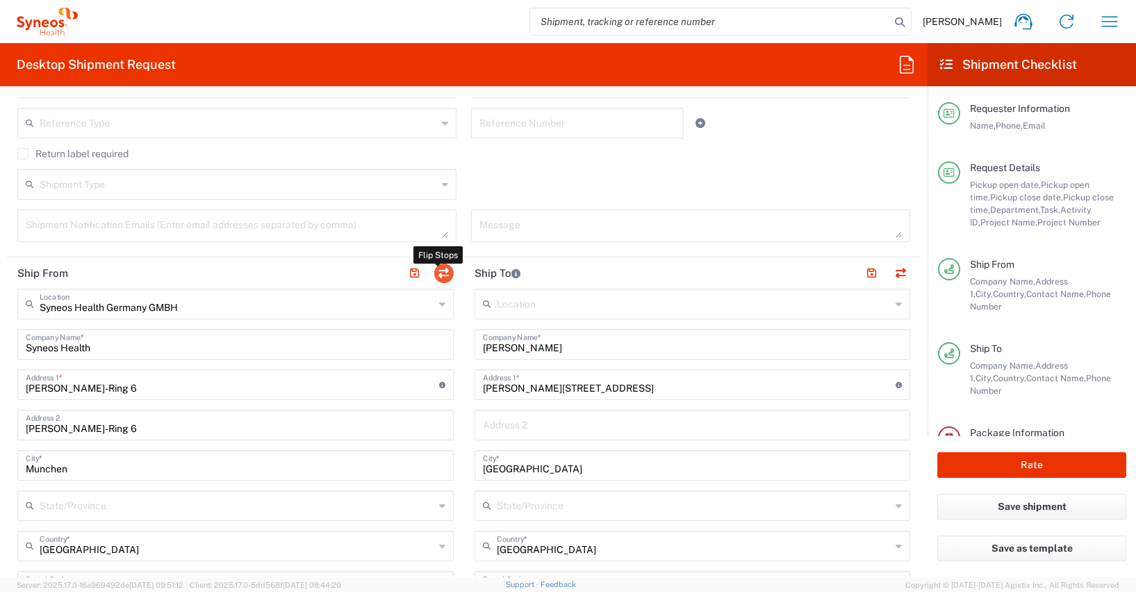
type input "Syneos Health"
type input "[PERSON_NAME]-Ring 6"
type input "Munchen"
type input "[GEOGRAPHIC_DATA]"
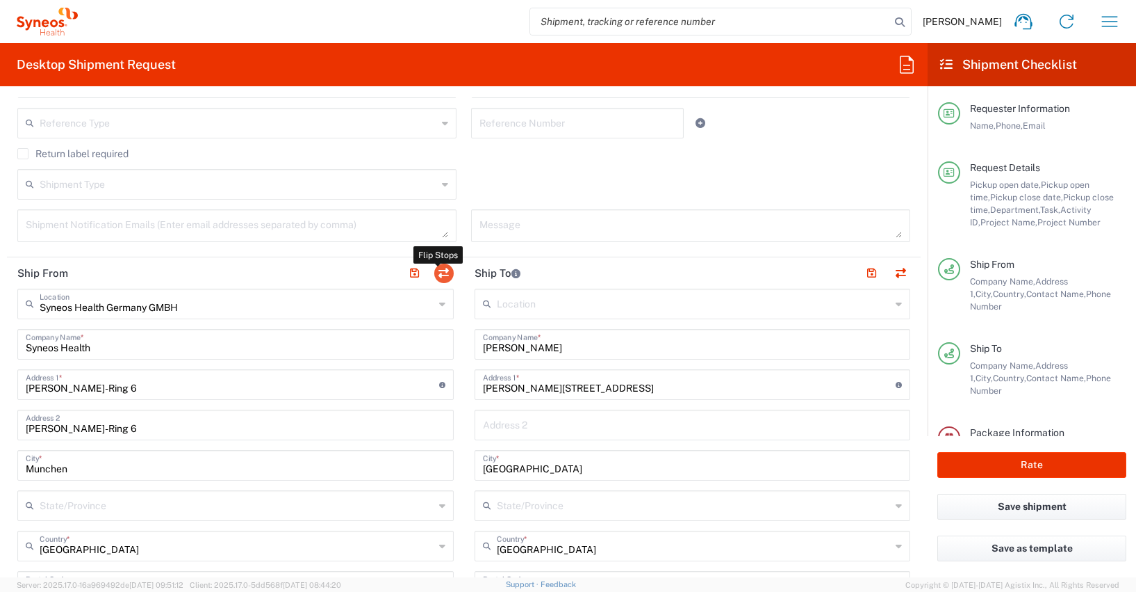
type input "81929"
type input "[PERSON_NAME]"
type input "[PHONE_NUMBER]"
type input "[PERSON_NAME][EMAIL_ADDRESS][DOMAIN_NAME]"
type input "VAT"
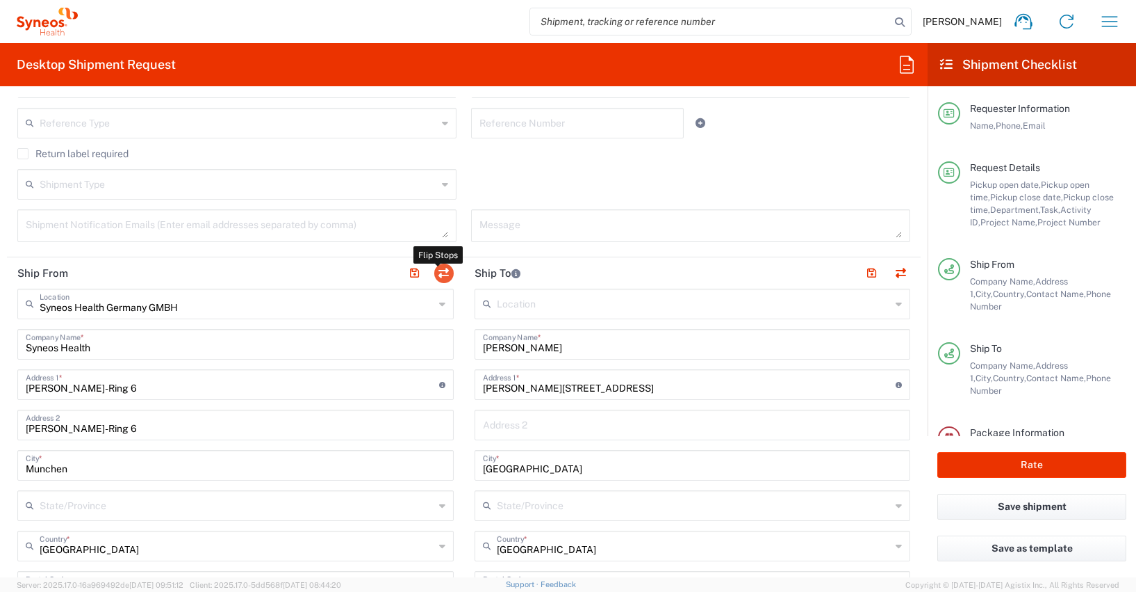
type input "DE213090249"
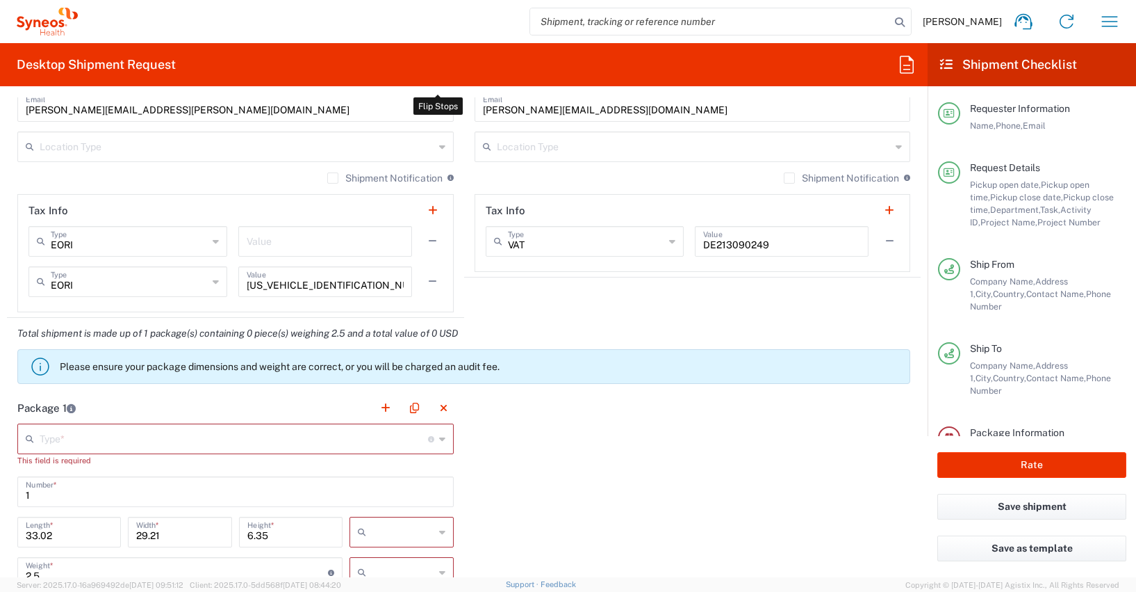
scroll to position [1086, 0]
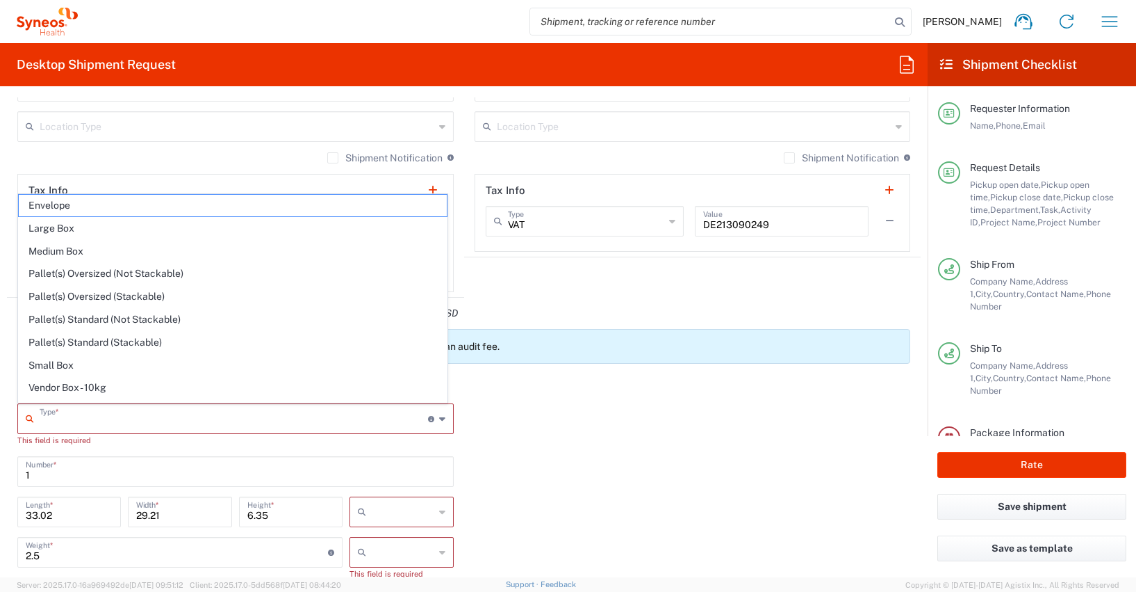
click at [61, 423] on input "text" at bounding box center [234, 417] width 389 height 24
click at [60, 252] on span "Medium Box" at bounding box center [233, 251] width 428 height 22
type input "Medium Box"
type input "13"
type input "11.5"
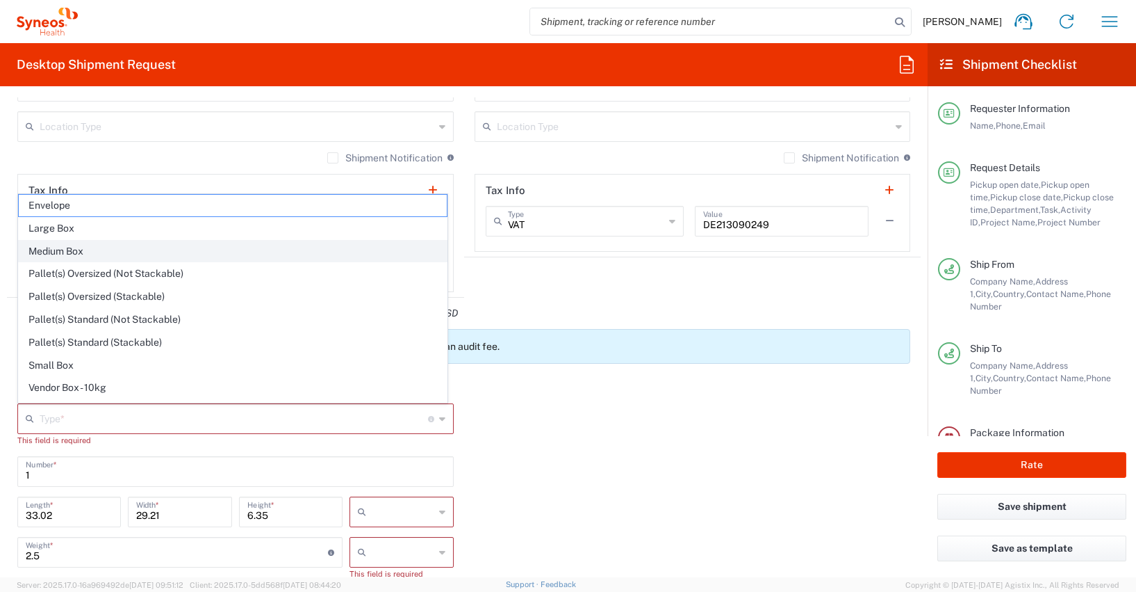
type input "2.5"
type input "in"
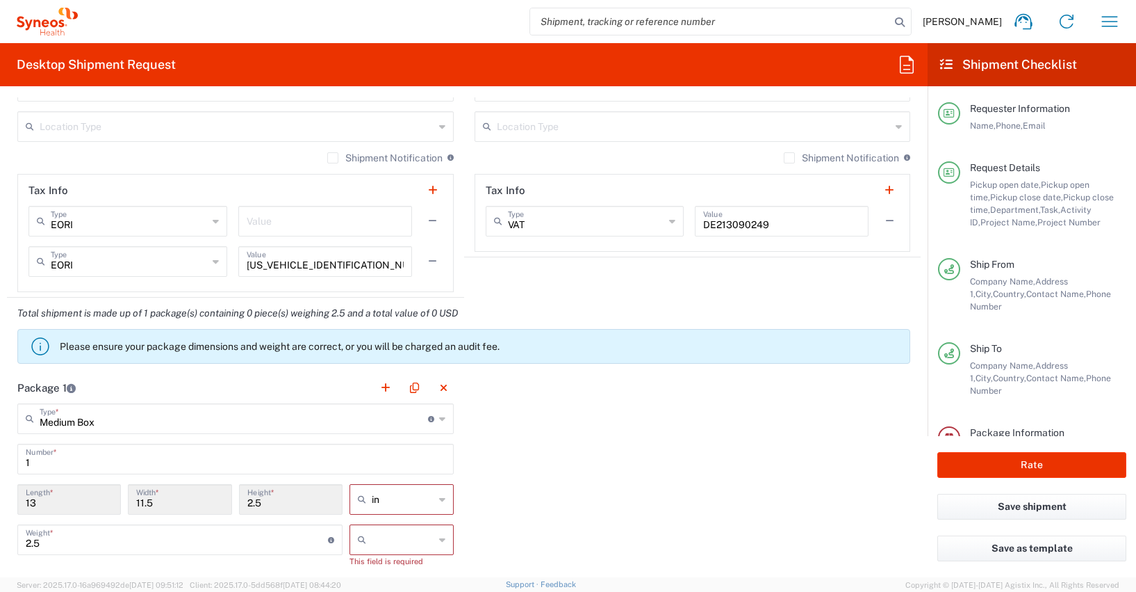
click at [439, 500] on icon at bounding box center [442, 499] width 6 height 22
click at [375, 552] on span "cm" at bounding box center [398, 552] width 100 height 22
type input "33.02"
type input "29.21"
type input "6.35"
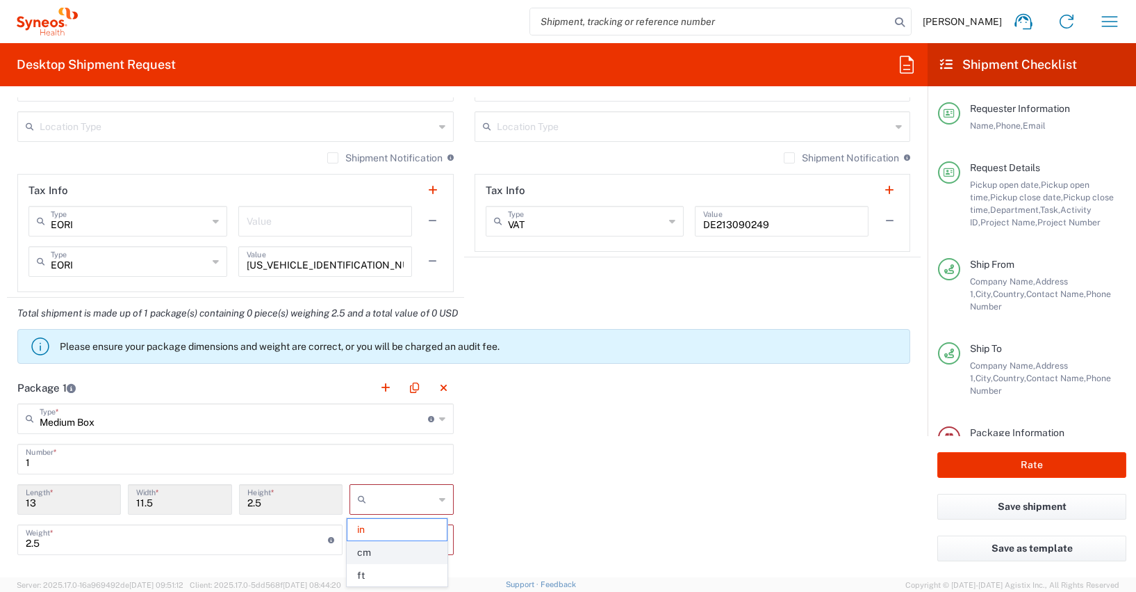
type input "cm"
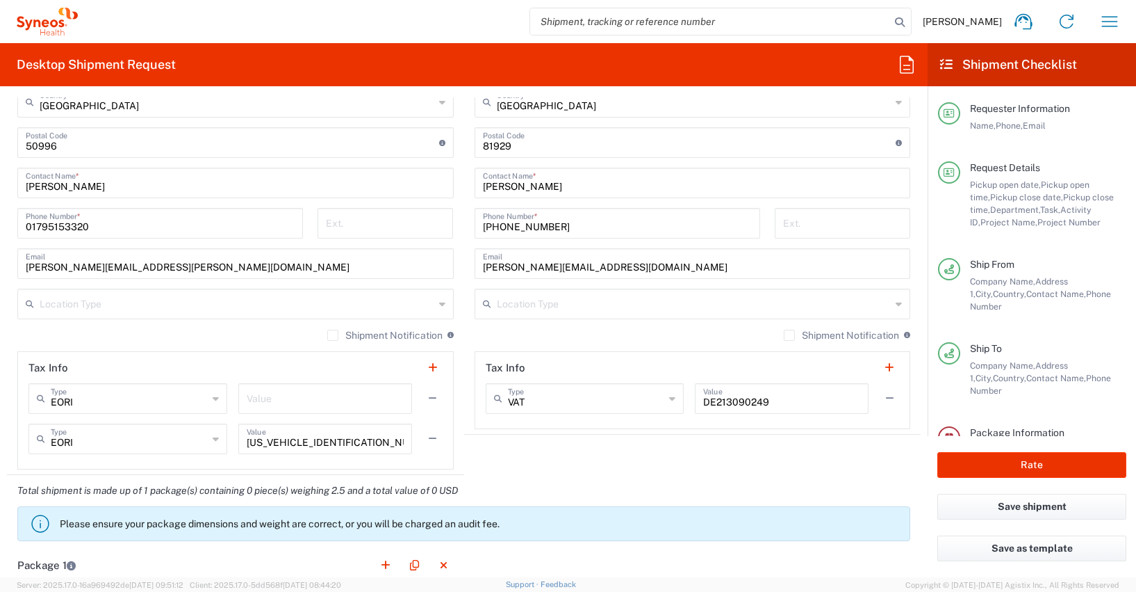
scroll to position [1243, 0]
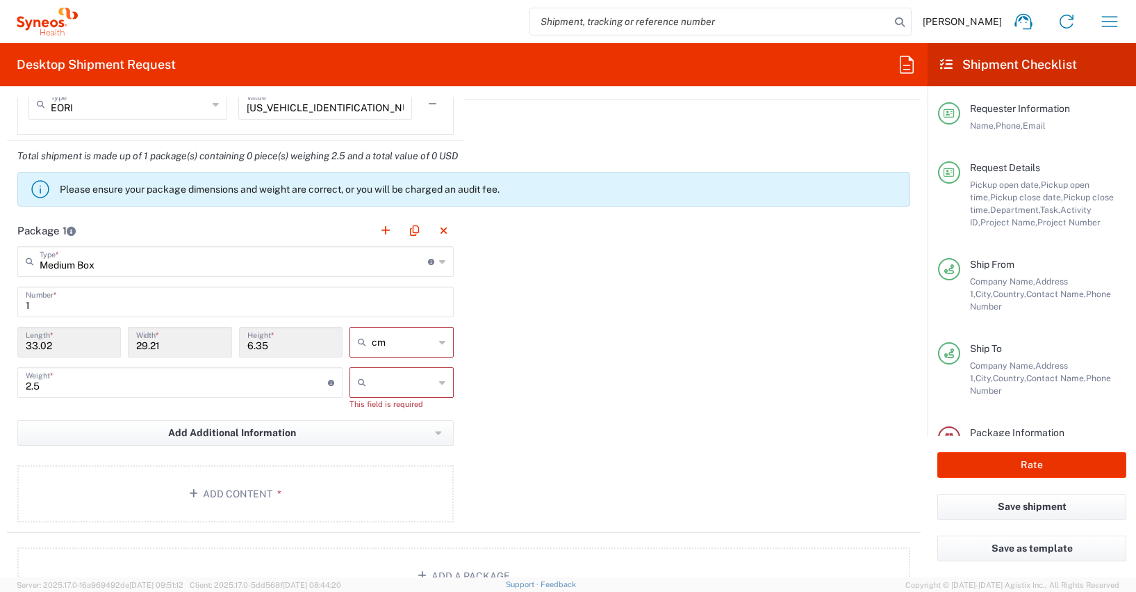
click at [439, 382] on icon at bounding box center [442, 382] width 6 height 22
click at [371, 415] on span "kgs" at bounding box center [398, 413] width 100 height 22
type input "kgs"
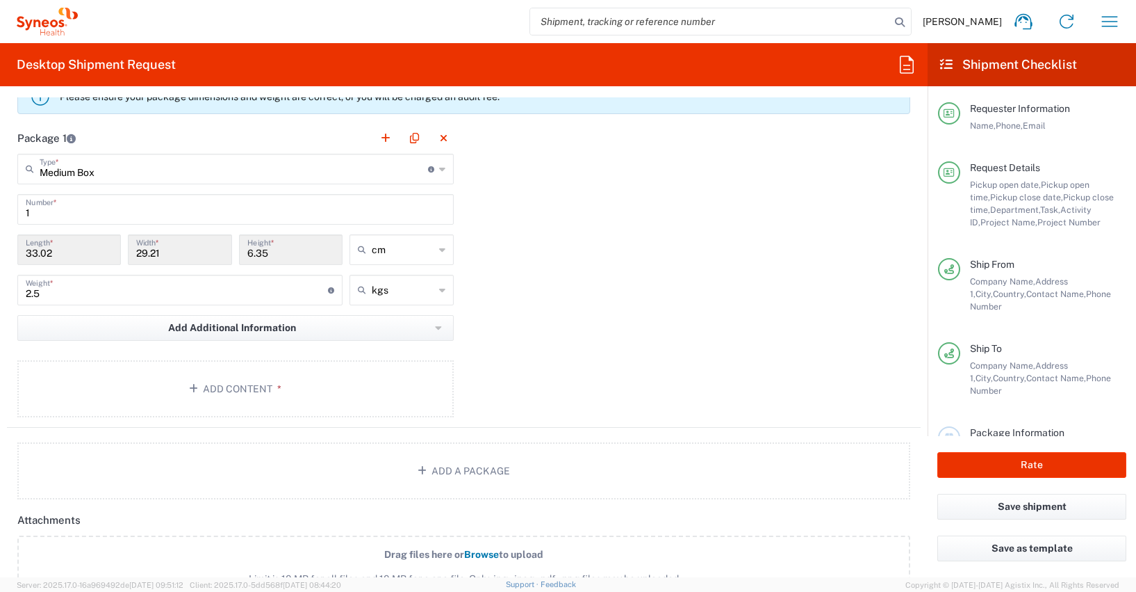
scroll to position [1352, 0]
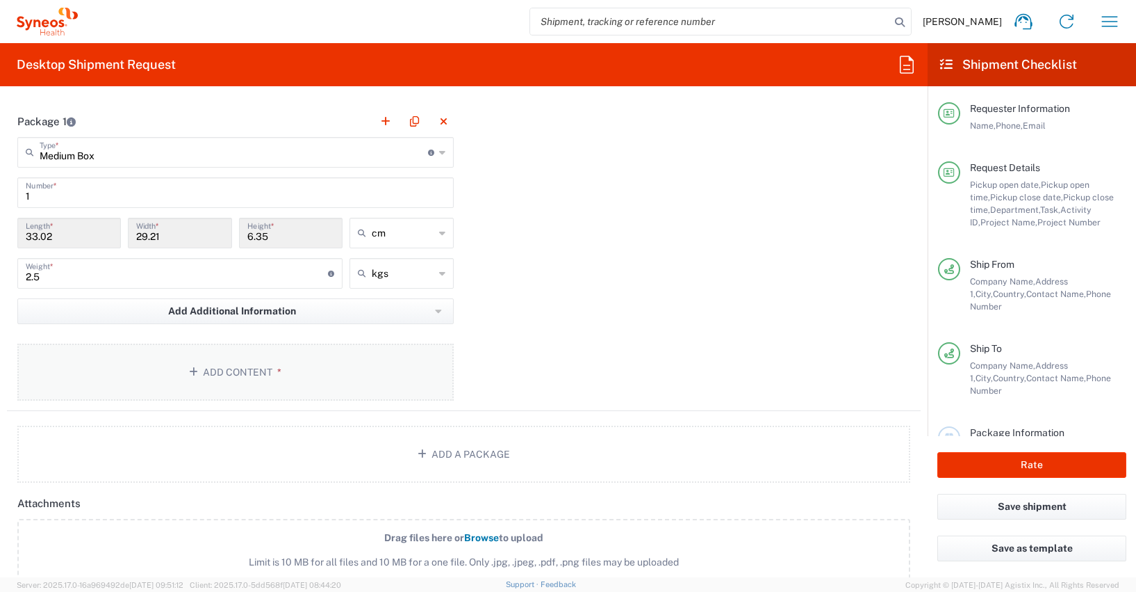
click at [208, 367] on button "Add Content *" at bounding box center [235, 371] width 437 height 57
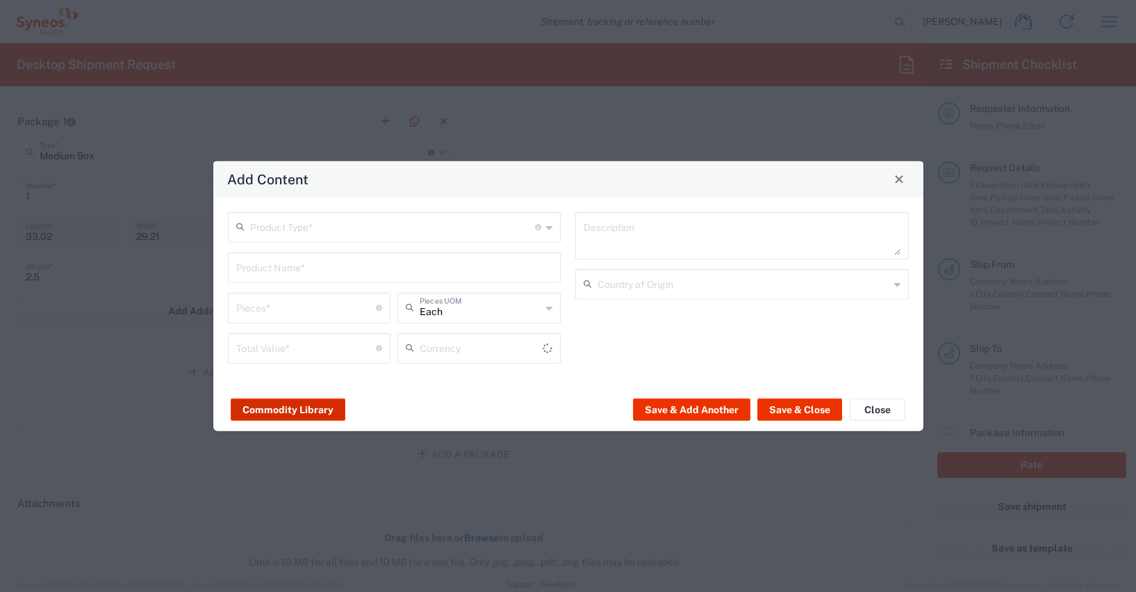
type input "US Dollar"
click at [268, 408] on button "Commodity Library" at bounding box center [288, 409] width 115 height 22
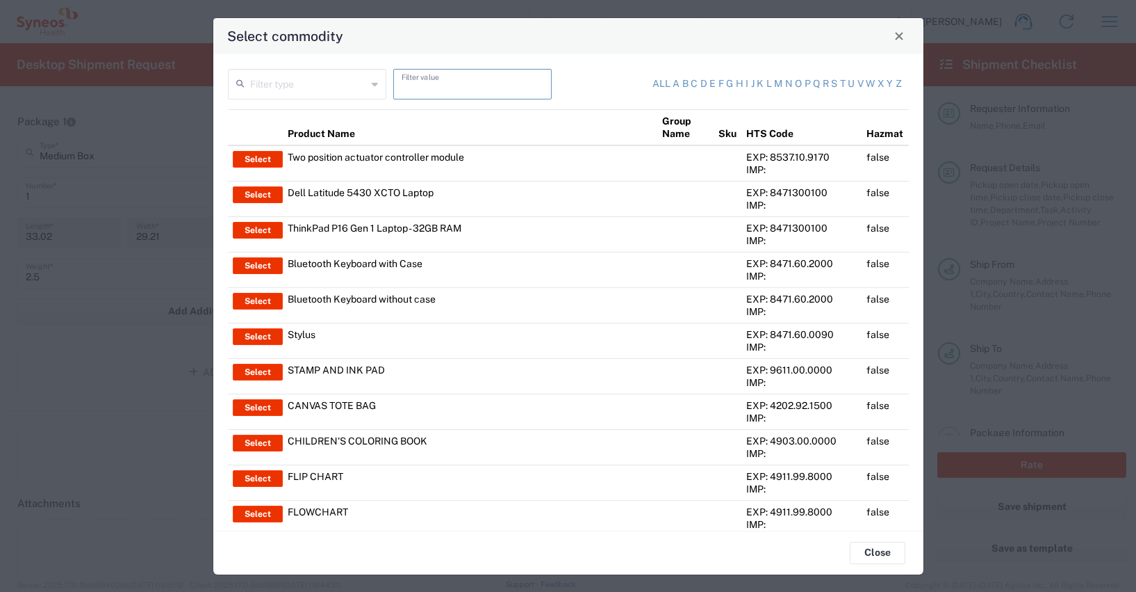
click at [408, 86] on input "text" at bounding box center [473, 83] width 142 height 24
type input "thinkpad"
click at [292, 88] on input "text" at bounding box center [308, 83] width 117 height 24
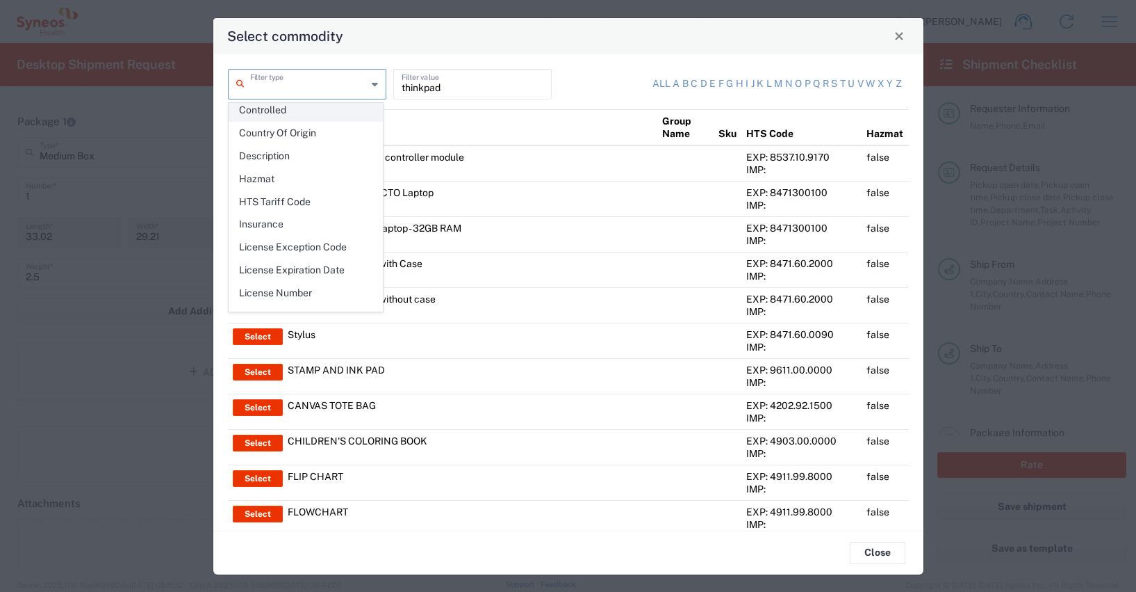
scroll to position [202, 0]
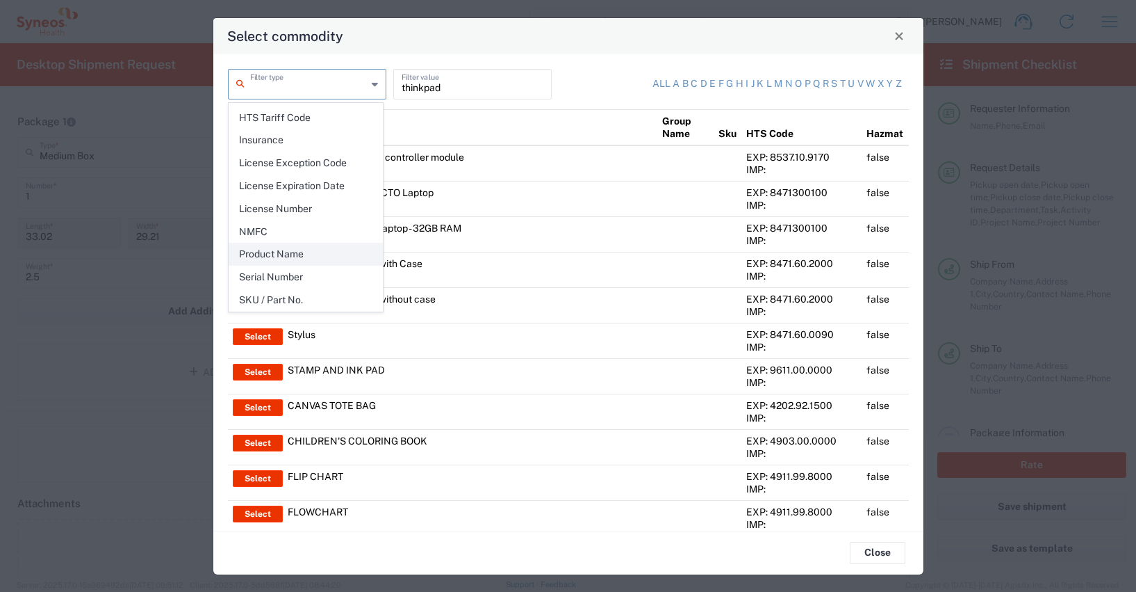
click at [288, 254] on span "Product Name" at bounding box center [305, 254] width 153 height 22
type input "Product Name"
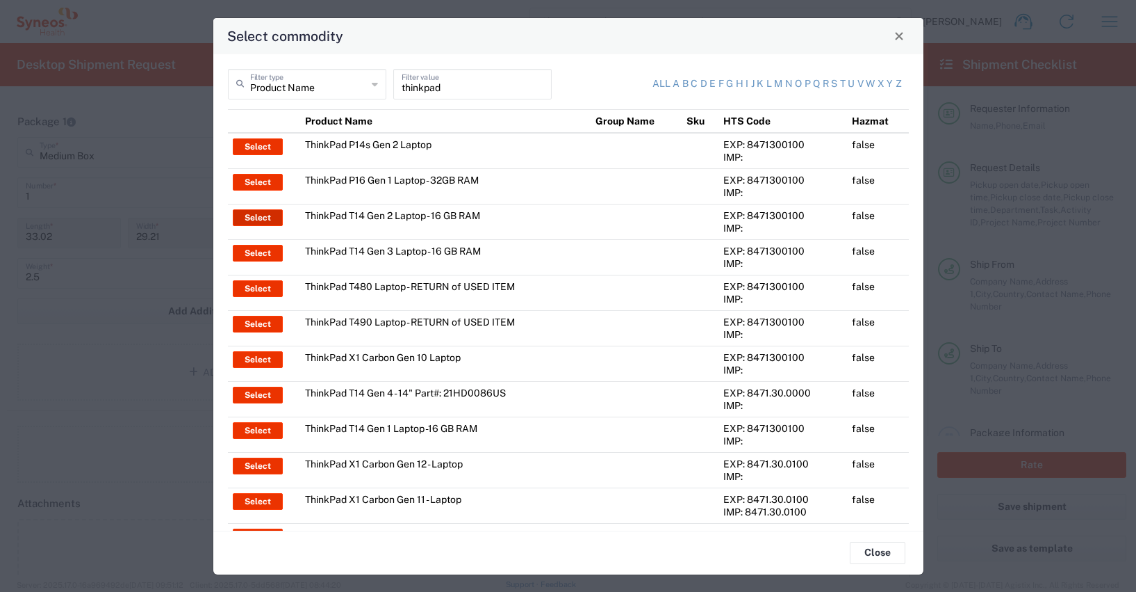
click at [252, 215] on button "Select" at bounding box center [258, 217] width 50 height 17
type input "ThinkPad T14 Gen 2 Laptop - 16 GB RAM"
type input "1"
type textarea "Intel Core i7-1156G7 vProÂ® Processor - 14"- 16 GB RAM - 512 GB SSD"
type input "[GEOGRAPHIC_DATA]"
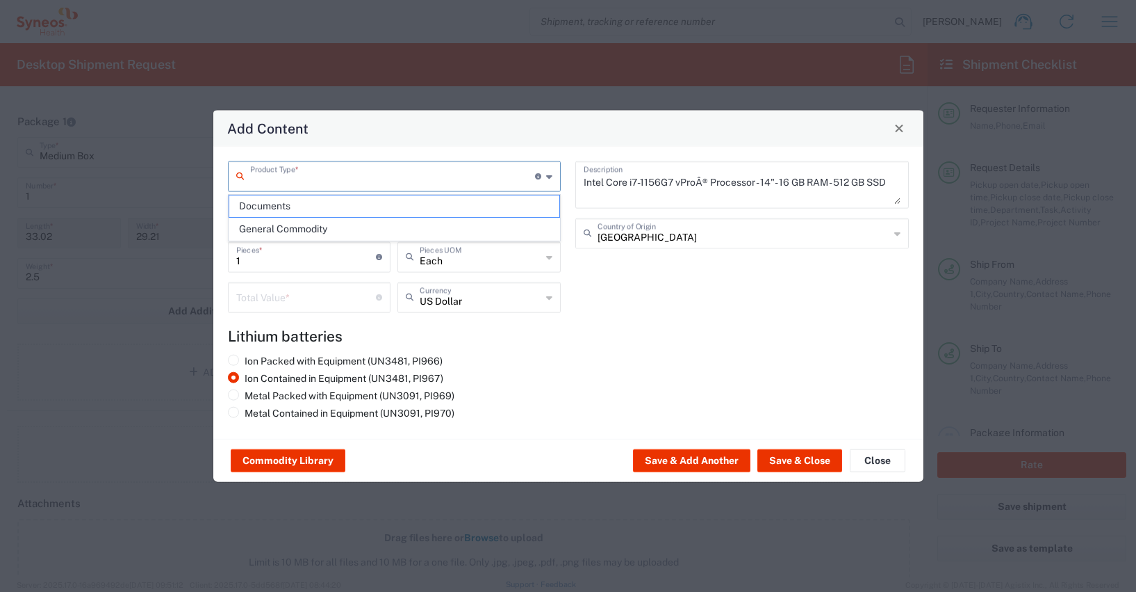
click at [282, 177] on input "text" at bounding box center [393, 175] width 286 height 24
click at [278, 229] on span "General Commodity" at bounding box center [394, 229] width 331 height 22
type input "General Commodity"
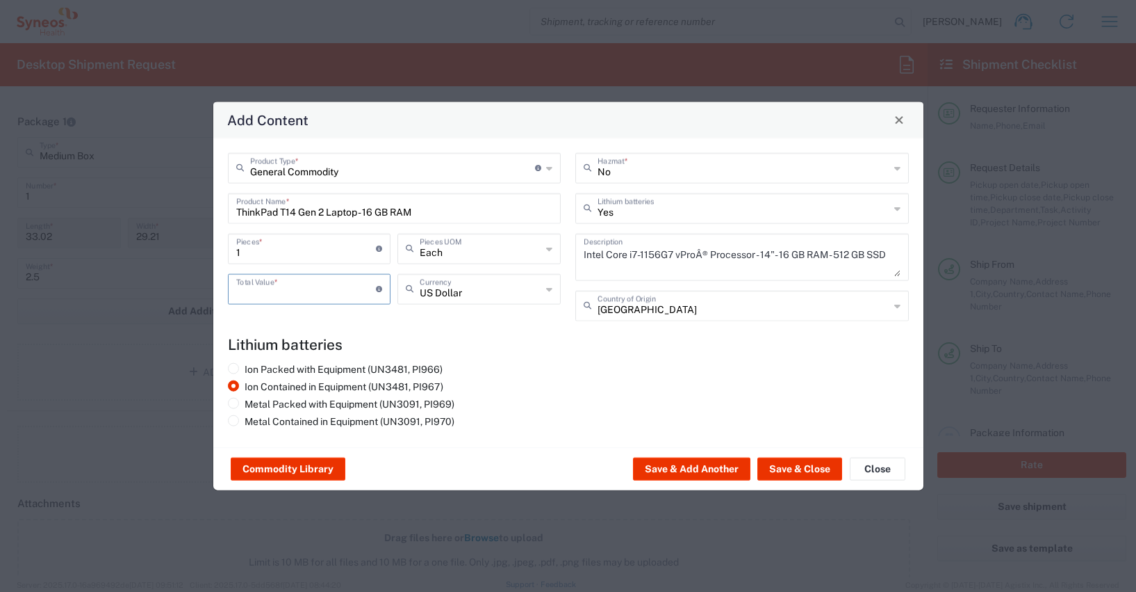
click at [256, 293] on input "number" at bounding box center [306, 287] width 140 height 24
type input "600"
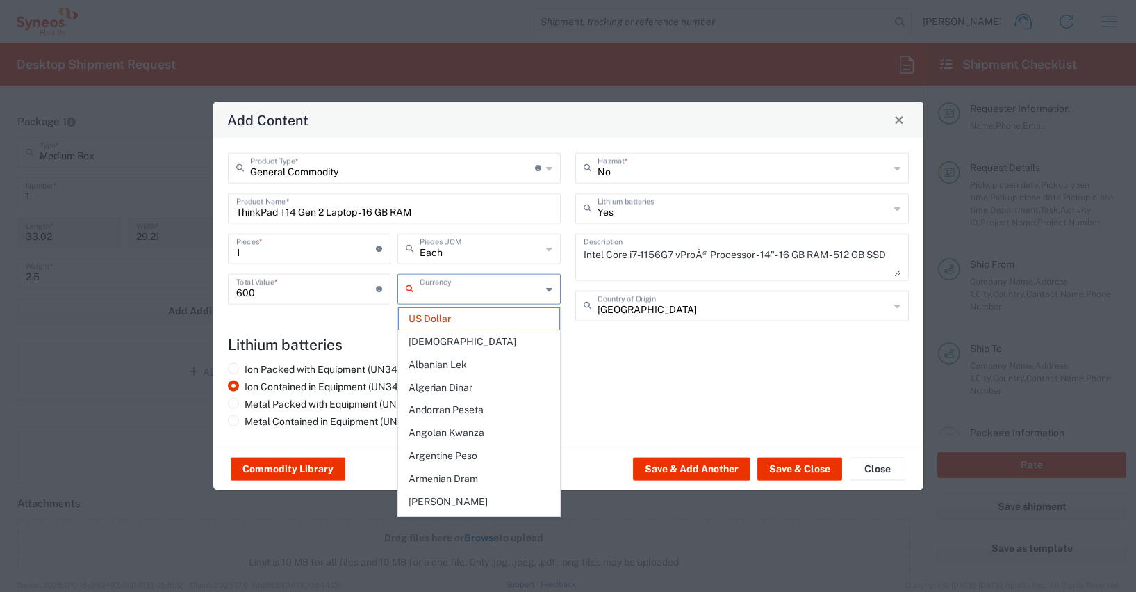
click at [455, 293] on input "text" at bounding box center [481, 287] width 122 height 24
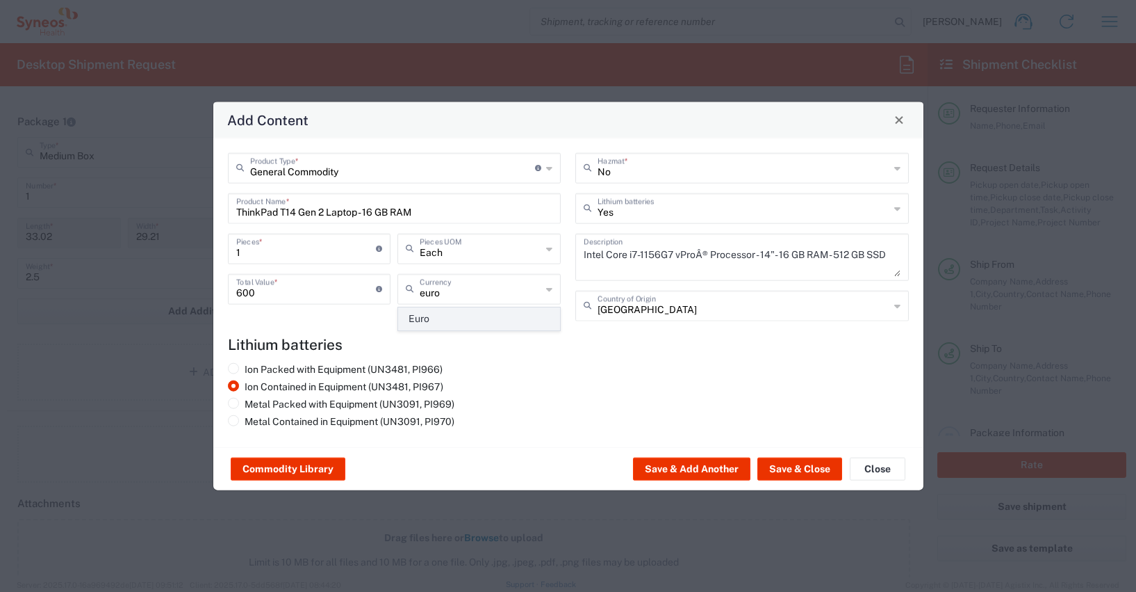
click at [446, 317] on span "Euro" at bounding box center [479, 319] width 161 height 22
type input "Euro"
click at [805, 464] on button "Save & Close" at bounding box center [800, 468] width 85 height 22
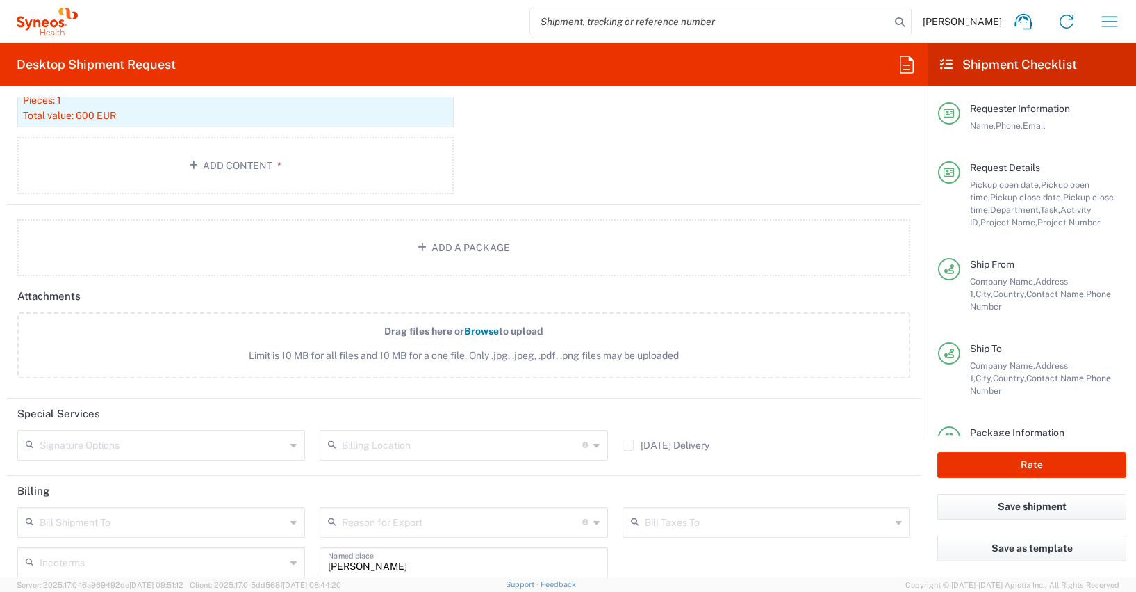
scroll to position [1746, 0]
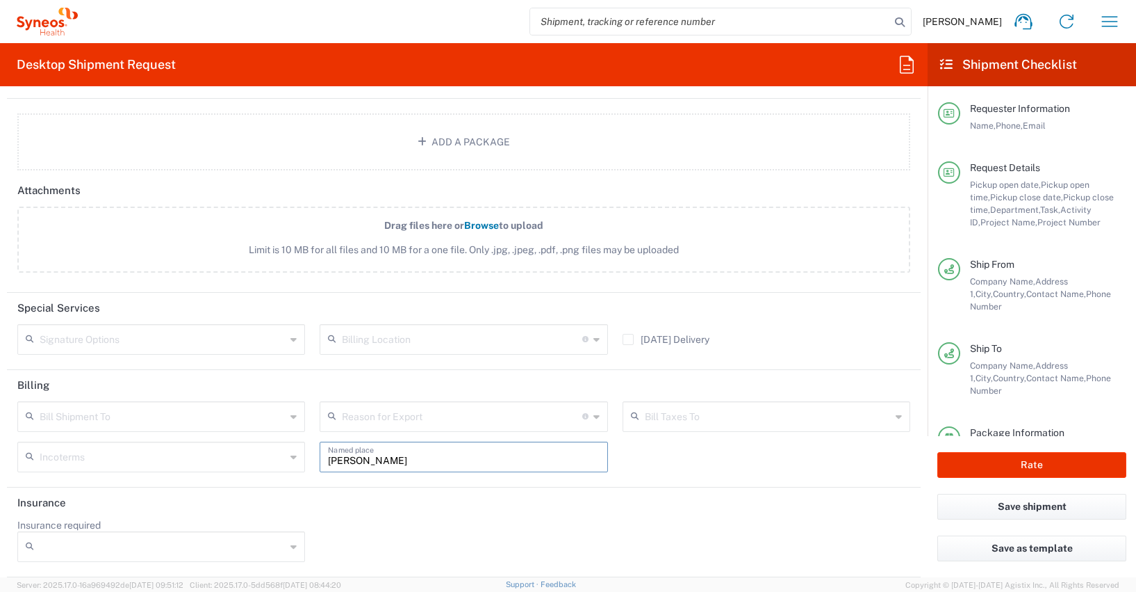
click at [400, 457] on input "[PERSON_NAME]" at bounding box center [463, 455] width 271 height 24
type input "P"
click at [476, 513] on header "Insurance" at bounding box center [464, 502] width 914 height 31
click at [450, 521] on div "Insurance required No Yes" at bounding box center [464, 545] width 908 height 53
click at [983, 463] on button "Rate" at bounding box center [1032, 465] width 189 height 26
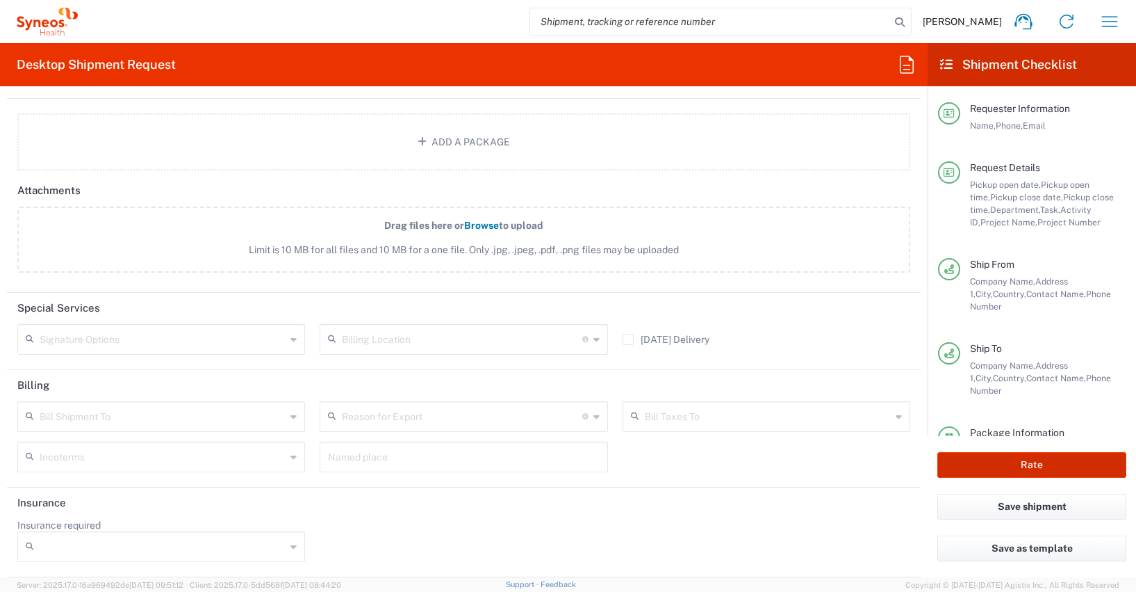
type input "4510 DEPARTMENTAL EXPENSE"
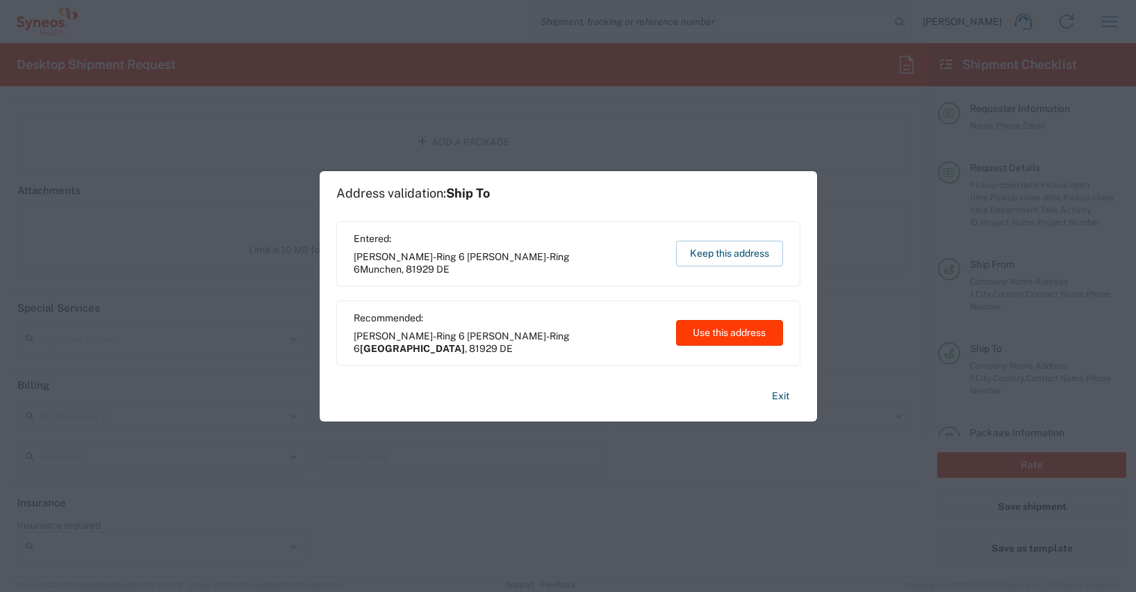
click at [747, 332] on button "Use this address" at bounding box center [729, 333] width 107 height 26
type input "[GEOGRAPHIC_DATA]"
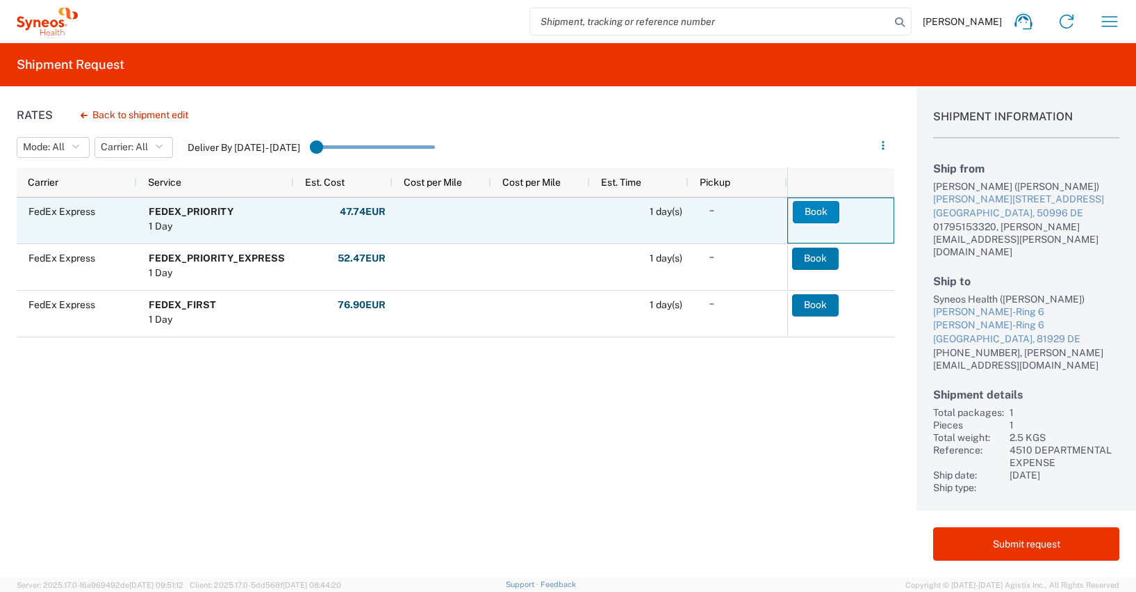
click at [815, 210] on button "Book" at bounding box center [816, 212] width 47 height 22
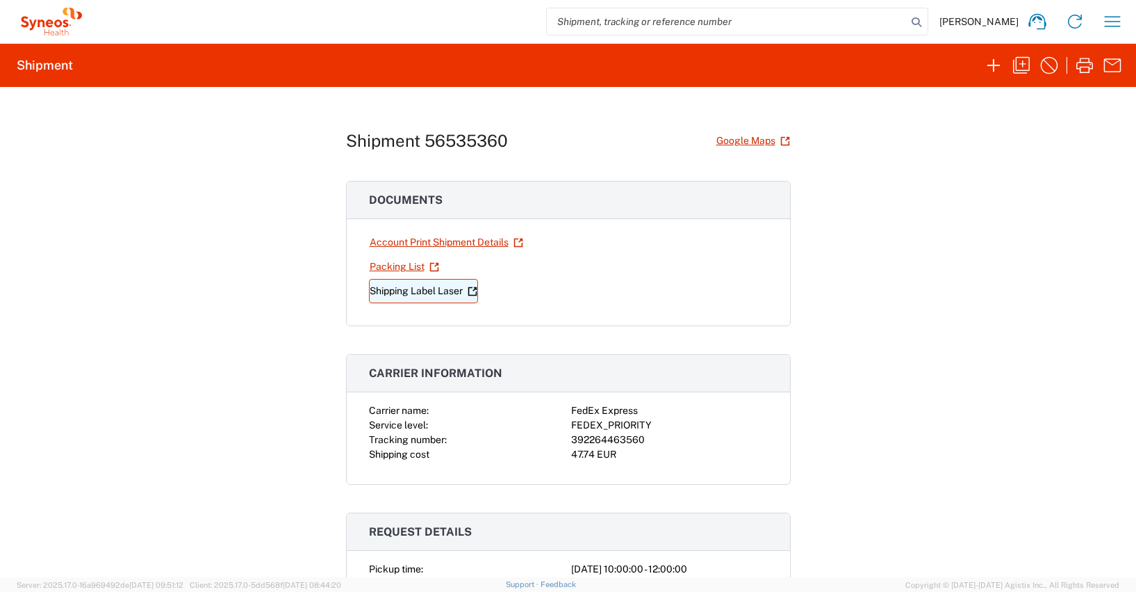
click at [400, 289] on link "Shipping Label Laser" at bounding box center [423, 291] width 109 height 24
click at [1111, 22] on icon "button" at bounding box center [1113, 21] width 22 height 22
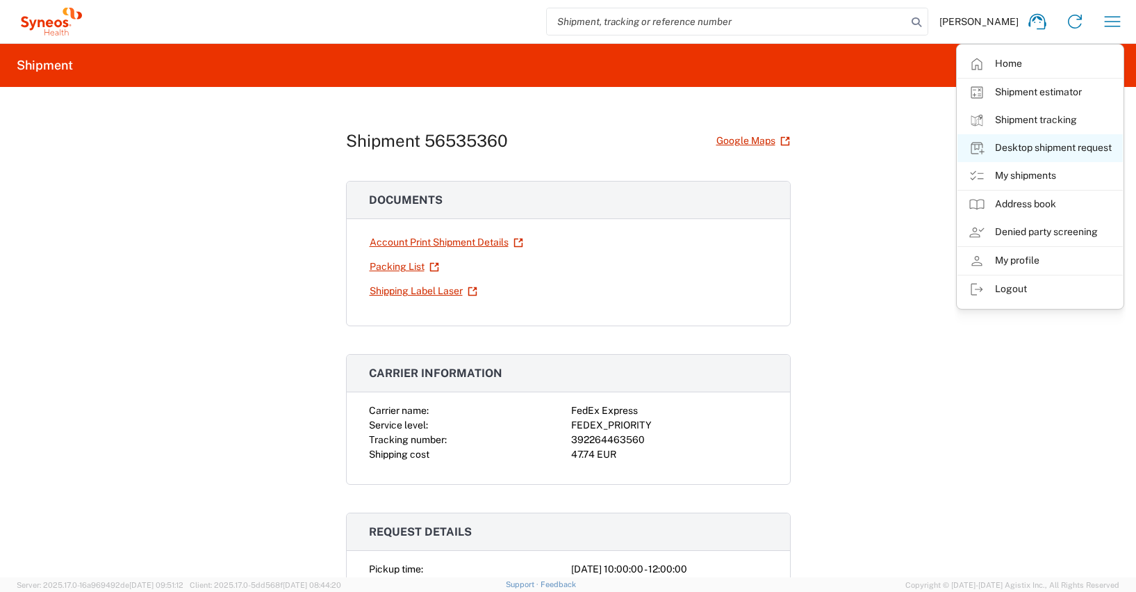
click at [1053, 148] on link "Desktop shipment request" at bounding box center [1040, 148] width 165 height 28
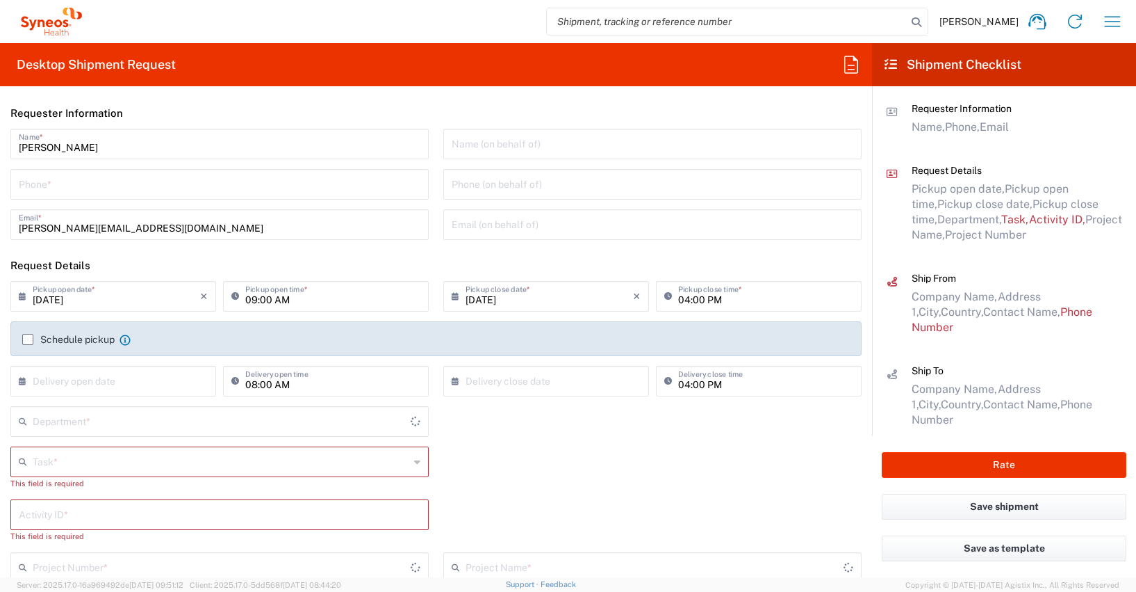
type input "4510"
click at [69, 186] on input "tel" at bounding box center [220, 183] width 402 height 24
type input "[PHONE_NUMBER]"
type input "[PERSON_NAME][EMAIL_ADDRESS][DOMAIN_NAME]"
type input "Other"
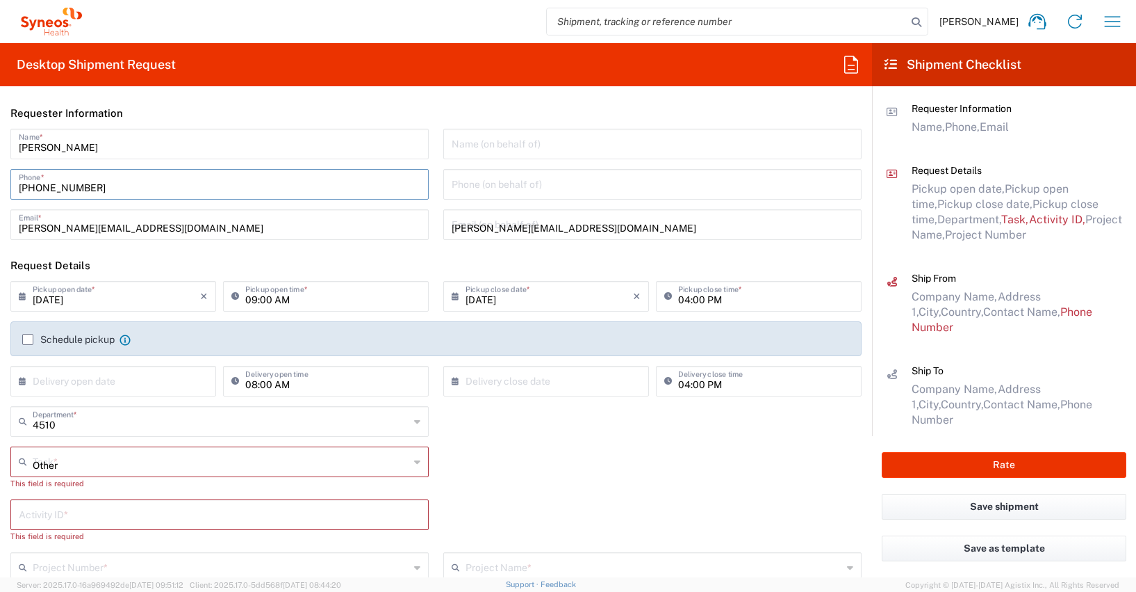
type input "4510"
type input "4510 DEPARTMENTAL EXPENSE"
type input "01795153320"
type input "Syneos Health Germany GMBH"
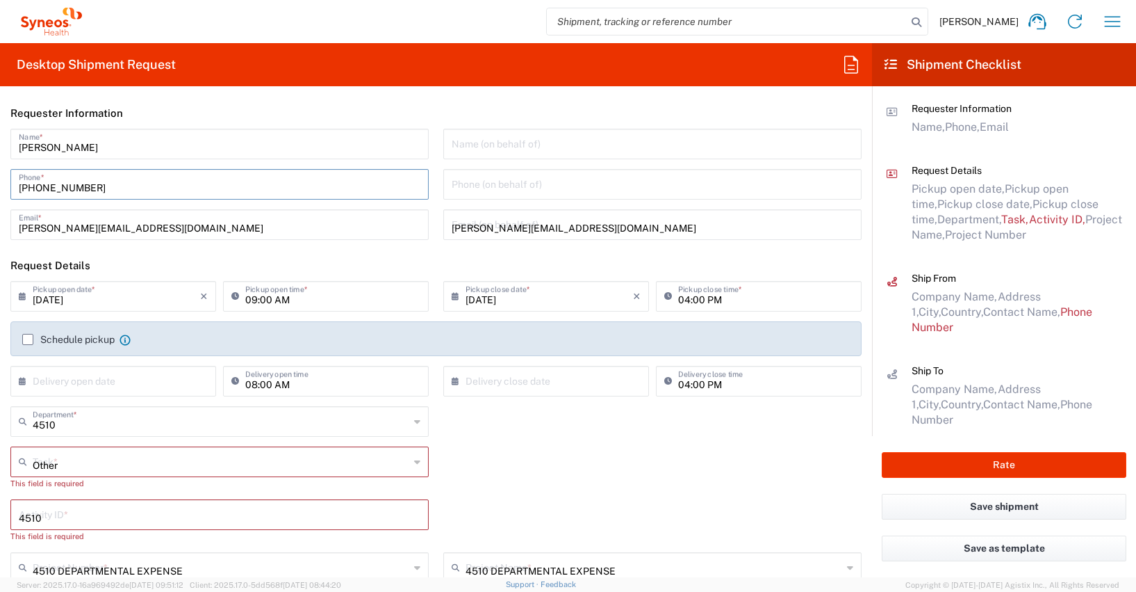
type input "Syneos Health"
type input "[PERSON_NAME]-Ring 6"
type input "Munchen"
type input "[GEOGRAPHIC_DATA]"
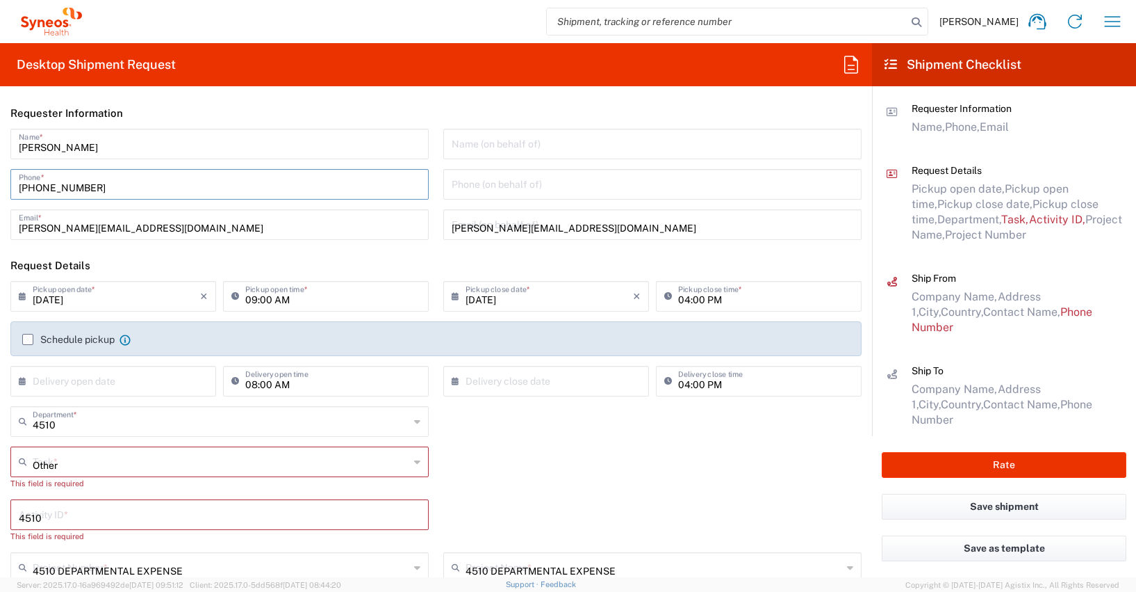
type input "81929"
type input "[PERSON_NAME]"
type input "[PHONE_NUMBER]"
type input "[PERSON_NAME][EMAIL_ADDRESS][DOMAIN_NAME]"
type input "DE213090249"
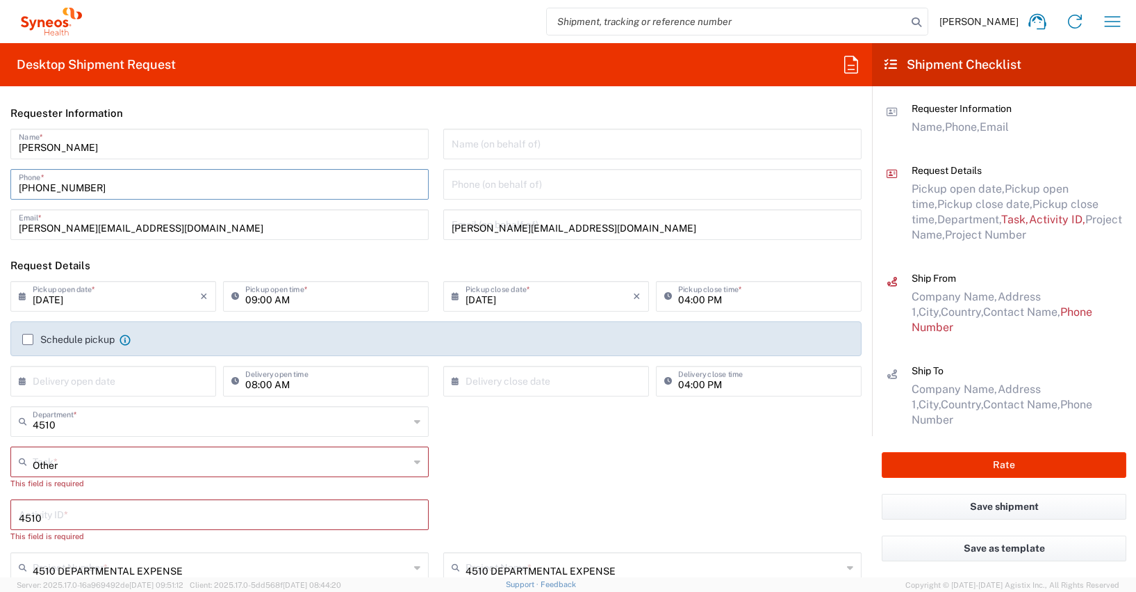
type input "1"
type input "33.02"
type input "29.21"
type input "6.35"
type input "2.5"
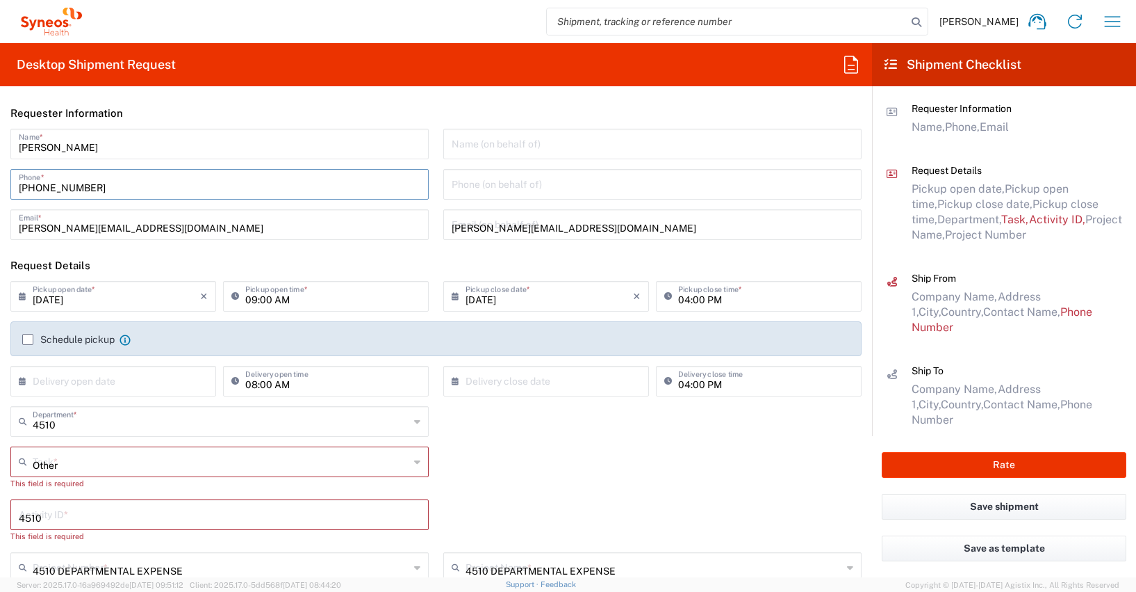
type input "[PERSON_NAME]"
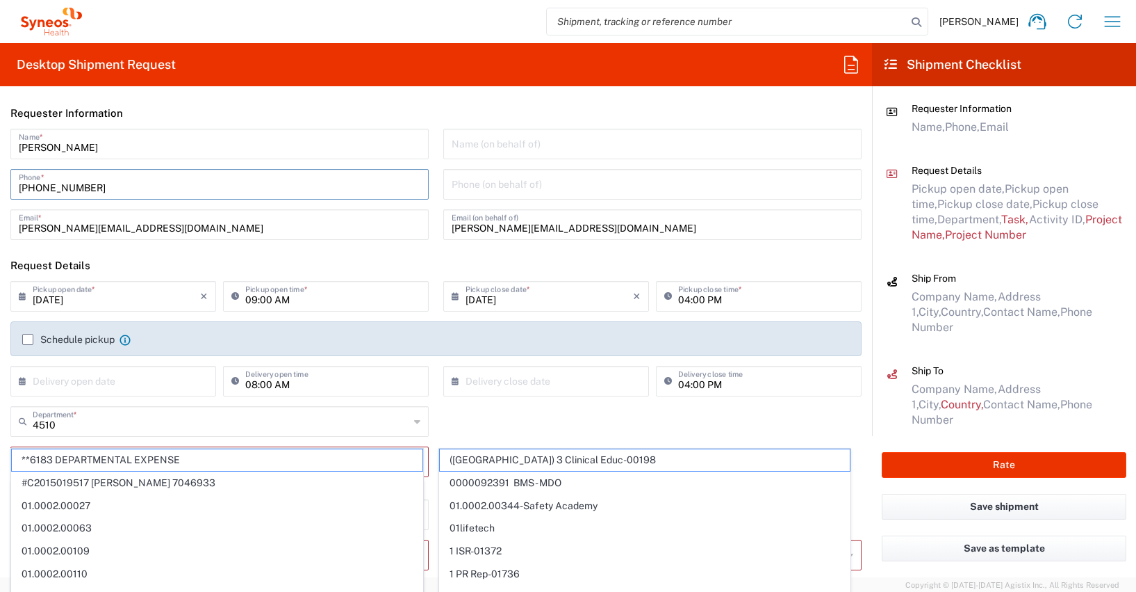
type input "Syneos Health Germany GMBH"
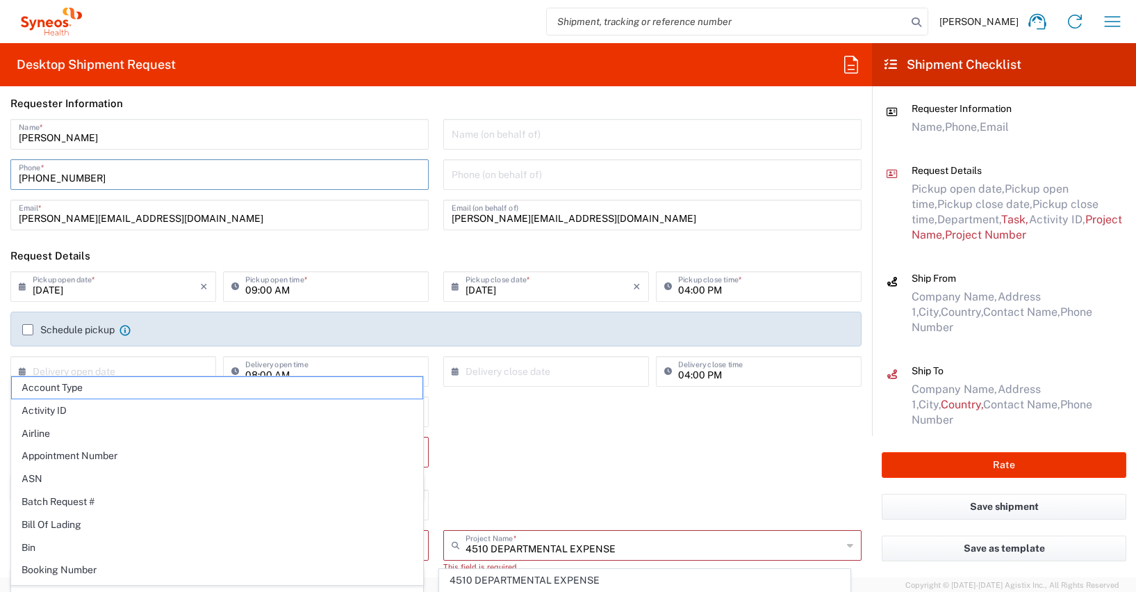
scroll to position [20, 0]
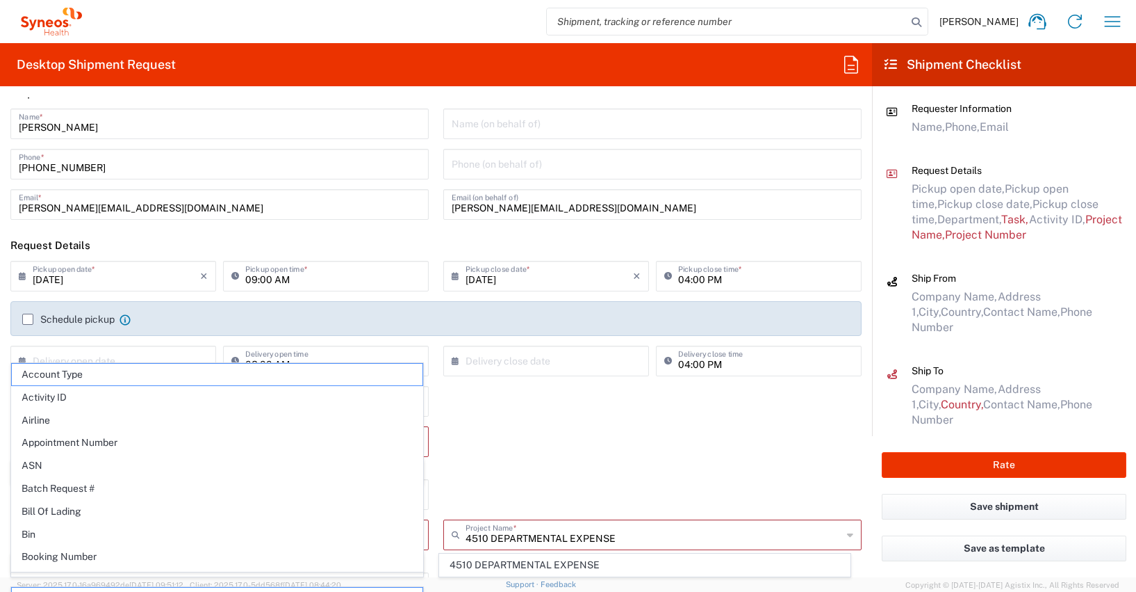
click at [461, 416] on div "4510 Department * 4510 3000 3100 3109 3110 3111 3112 3125 3130 3135 3136 3150 3…" at bounding box center [436, 406] width 866 height 40
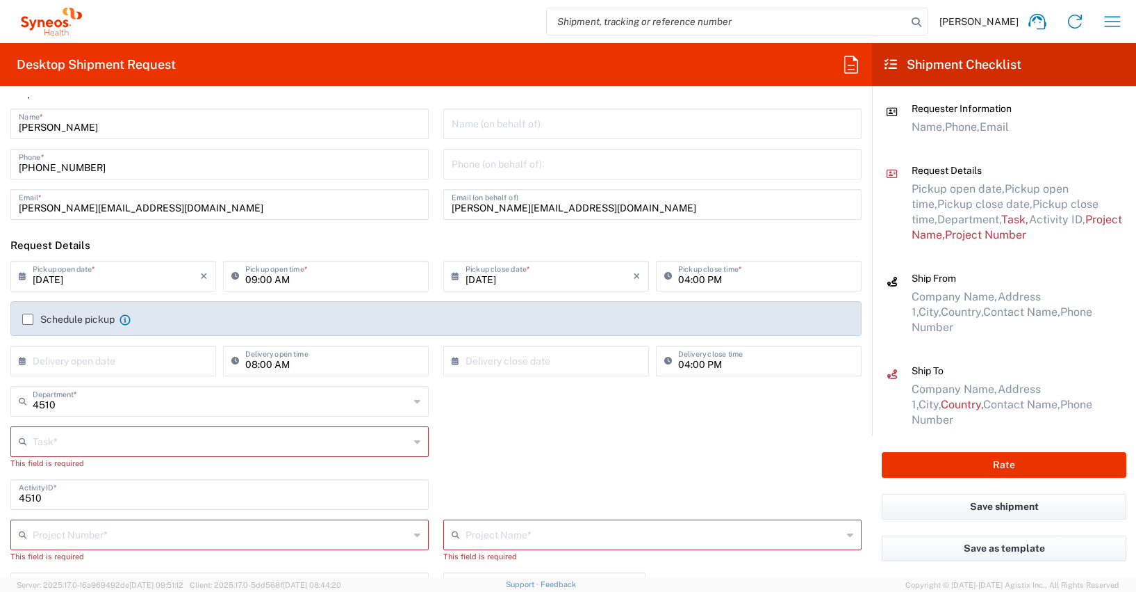
click at [56, 444] on input "text" at bounding box center [221, 440] width 377 height 24
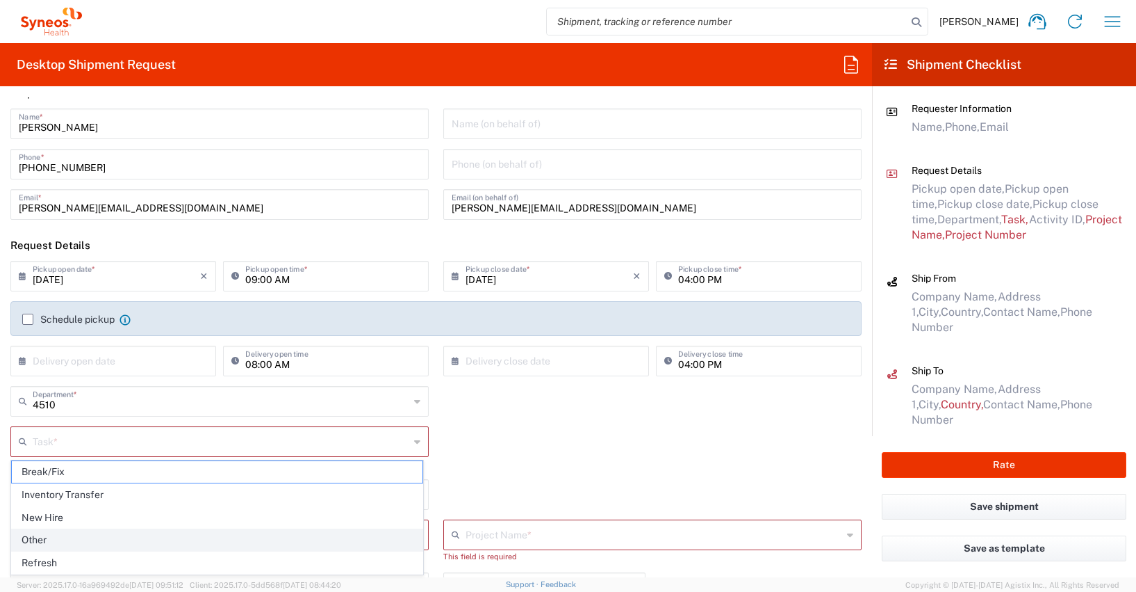
click at [31, 536] on span "Other" at bounding box center [217, 540] width 411 height 22
type input "Other"
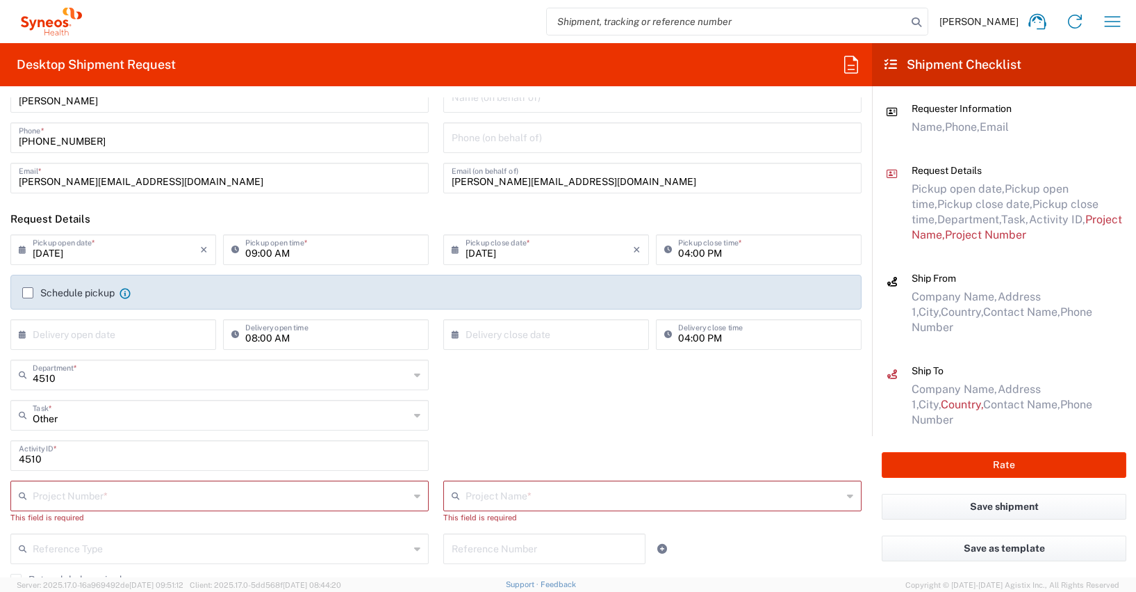
scroll to position [161, 0]
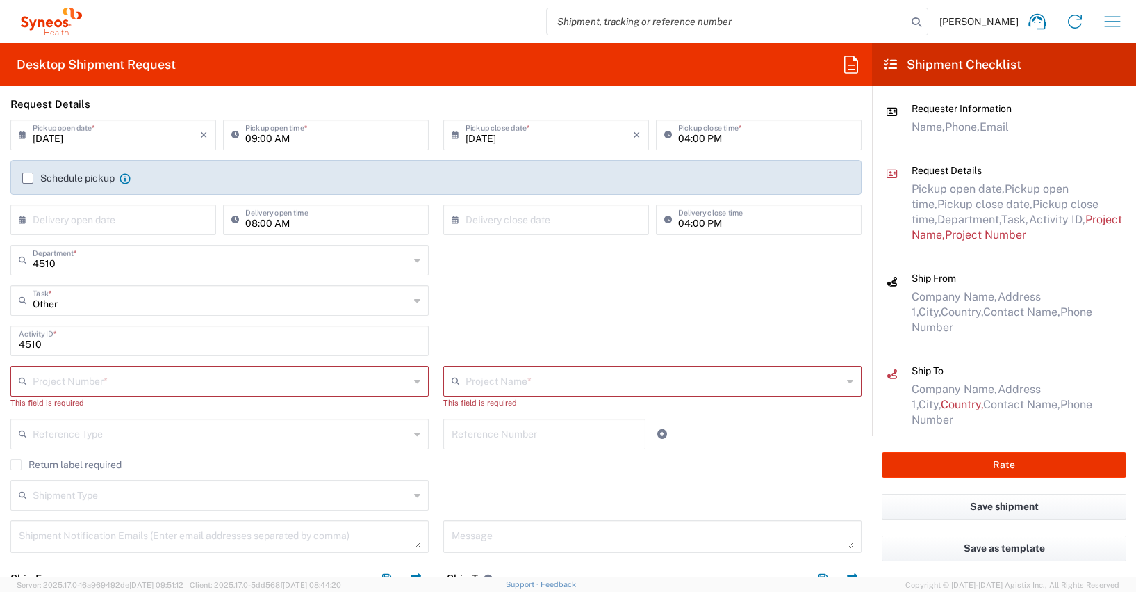
click at [47, 380] on input "text" at bounding box center [221, 380] width 377 height 24
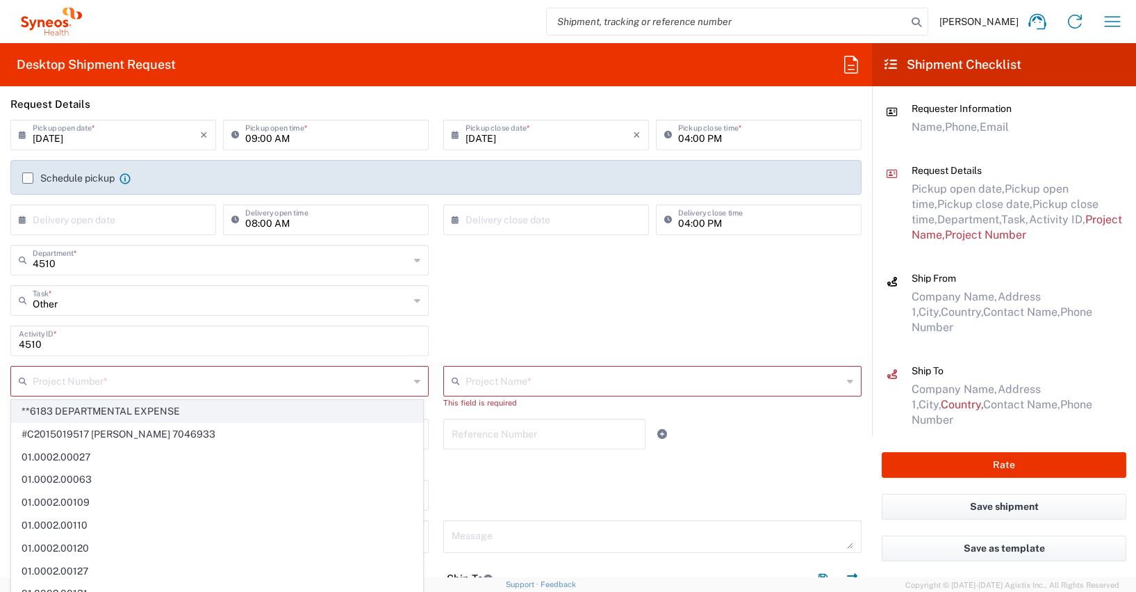
click at [53, 405] on span "**6183 DEPARTMENTAL EXPENSE" at bounding box center [217, 411] width 411 height 22
type input "**6183 DEPARTMENTAL EXPENSE"
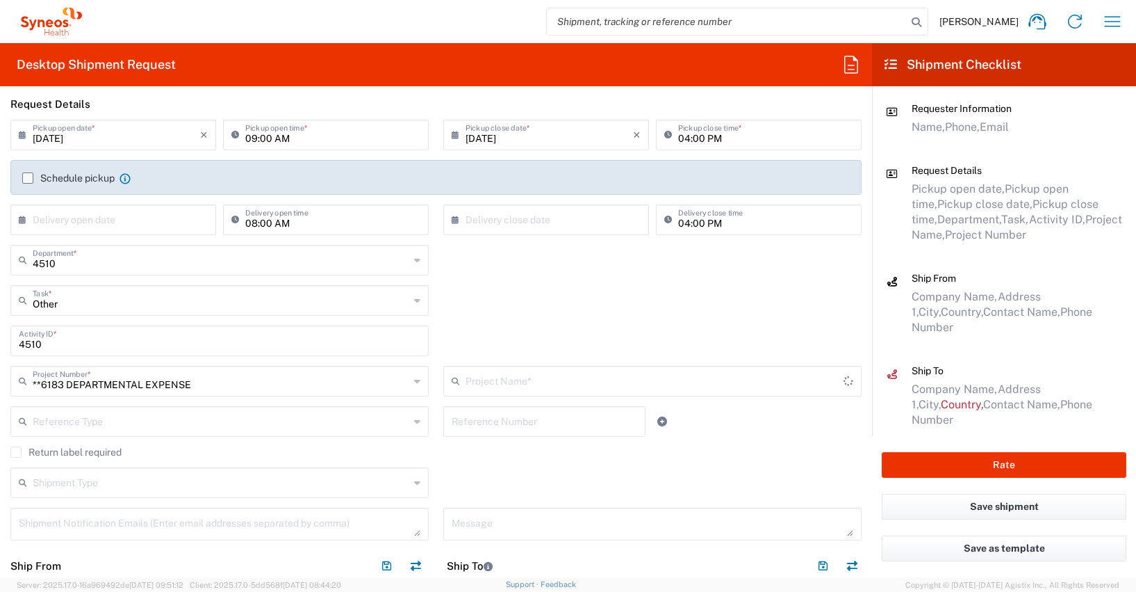
type input "6183"
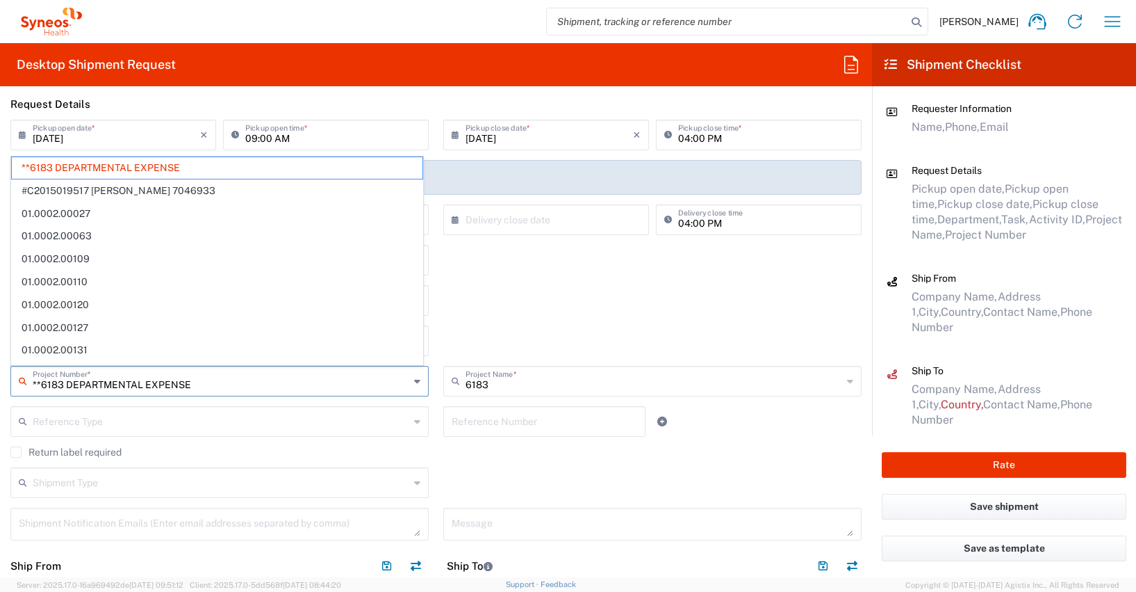
click at [53, 382] on input "**6183 DEPARTMENTAL EXPENSE" at bounding box center [221, 380] width 377 height 24
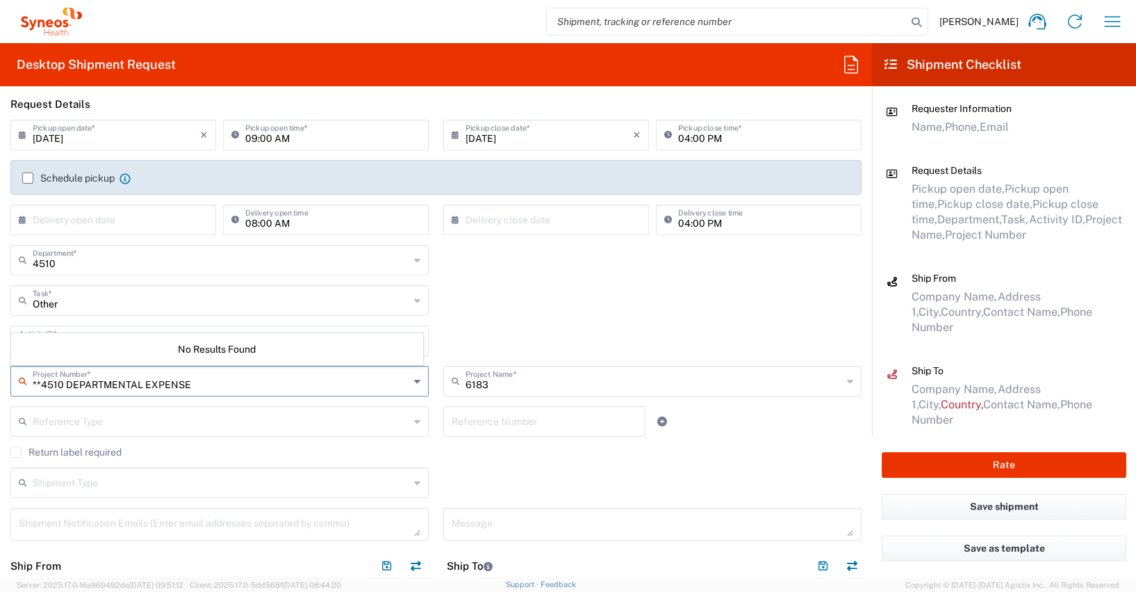
type input "**4510 DEPARTMENTAL EXPENSE"
click at [437, 389] on div "6183 Project Name * 6183 ([GEOGRAPHIC_DATA]) 3 Clinical Educ-00198 0000092391 B…" at bounding box center [653, 386] width 433 height 40
click at [44, 343] on input "4510" at bounding box center [220, 339] width 402 height 24
click at [39, 377] on input "text" at bounding box center [221, 380] width 377 height 24
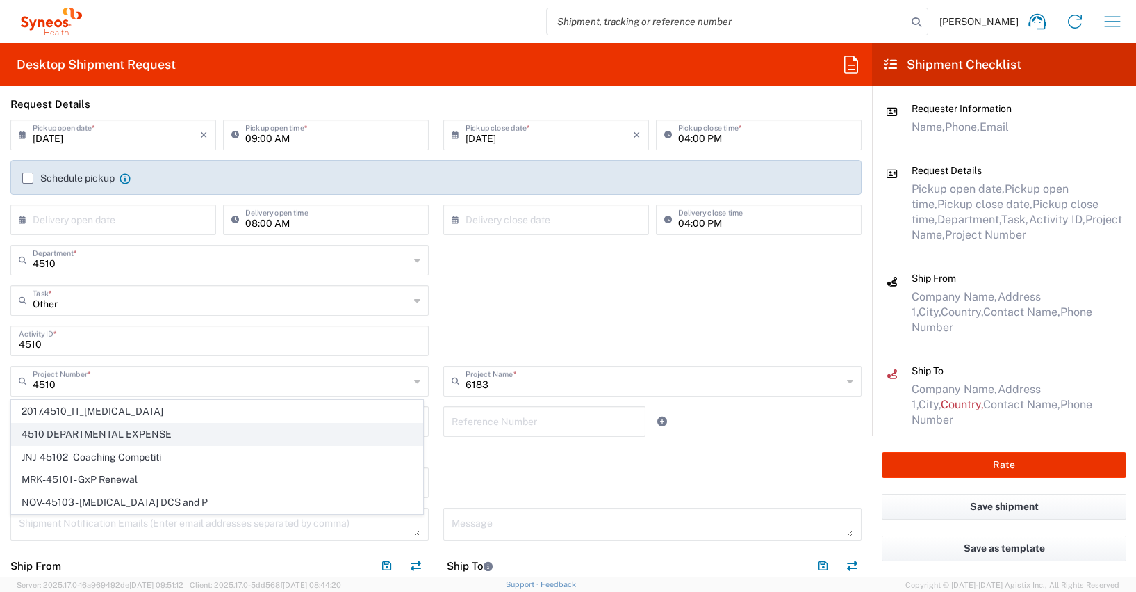
click at [107, 432] on span "4510 DEPARTMENTAL EXPENSE" at bounding box center [217, 434] width 411 height 22
type input "4510 DEPARTMENTAL EXPENSE"
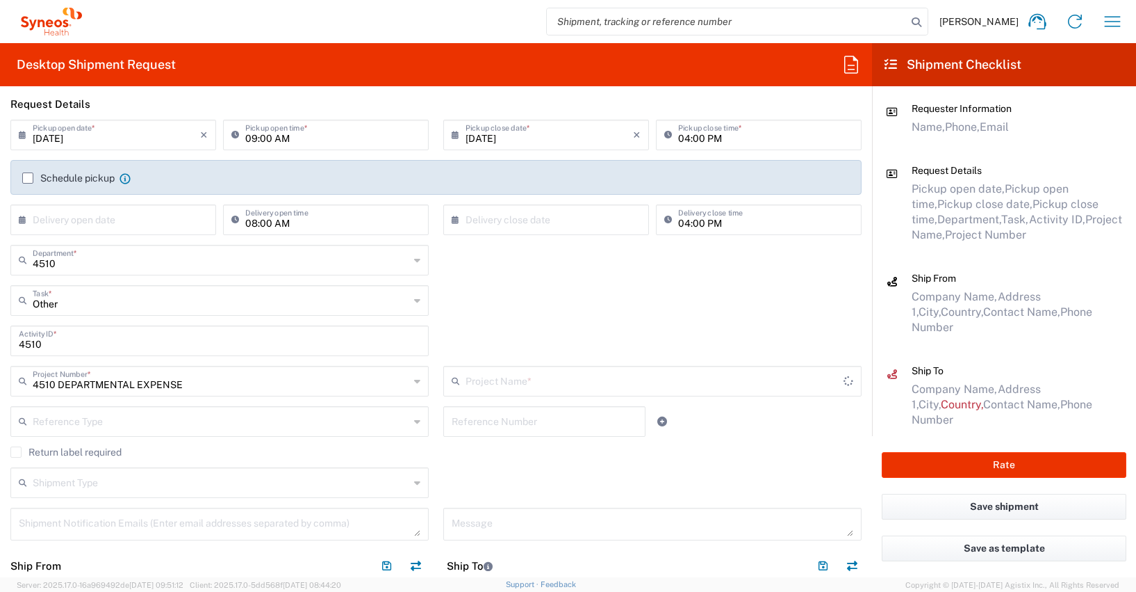
type input "4510 DEPARTMENTAL EXPENSE"
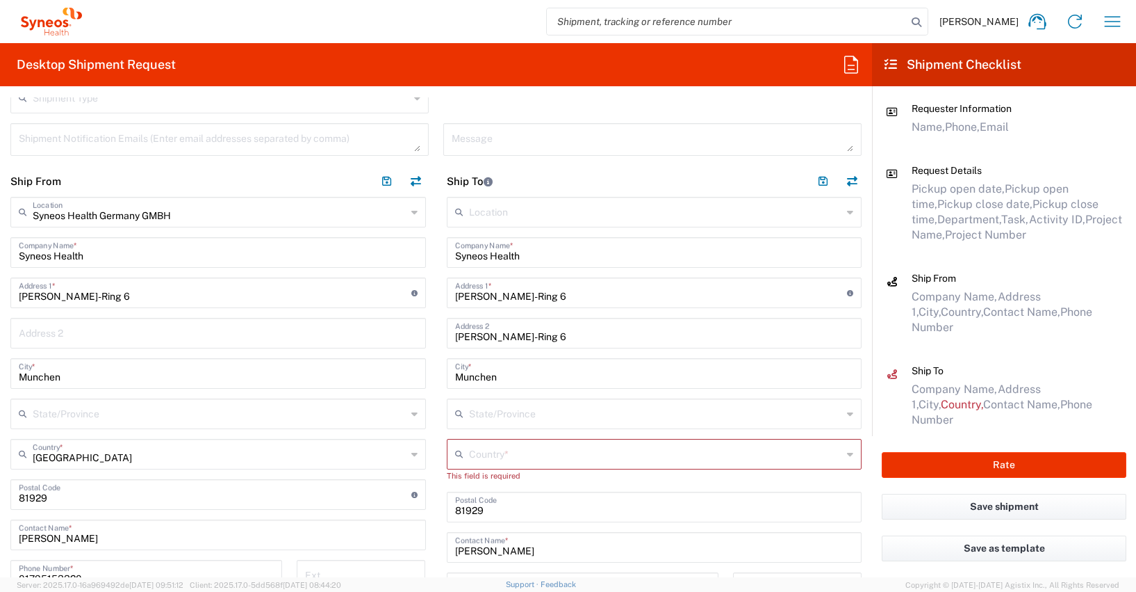
scroll to position [548, 0]
click at [533, 254] on input "Syneos Health" at bounding box center [654, 249] width 399 height 24
type input "S"
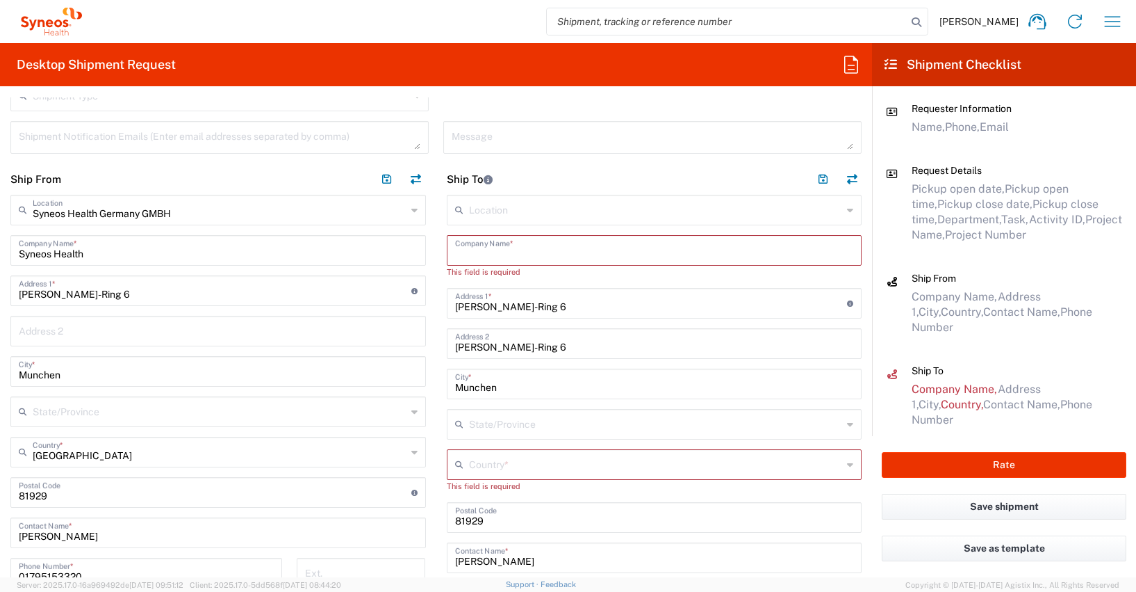
paste input "[PERSON_NAME]"
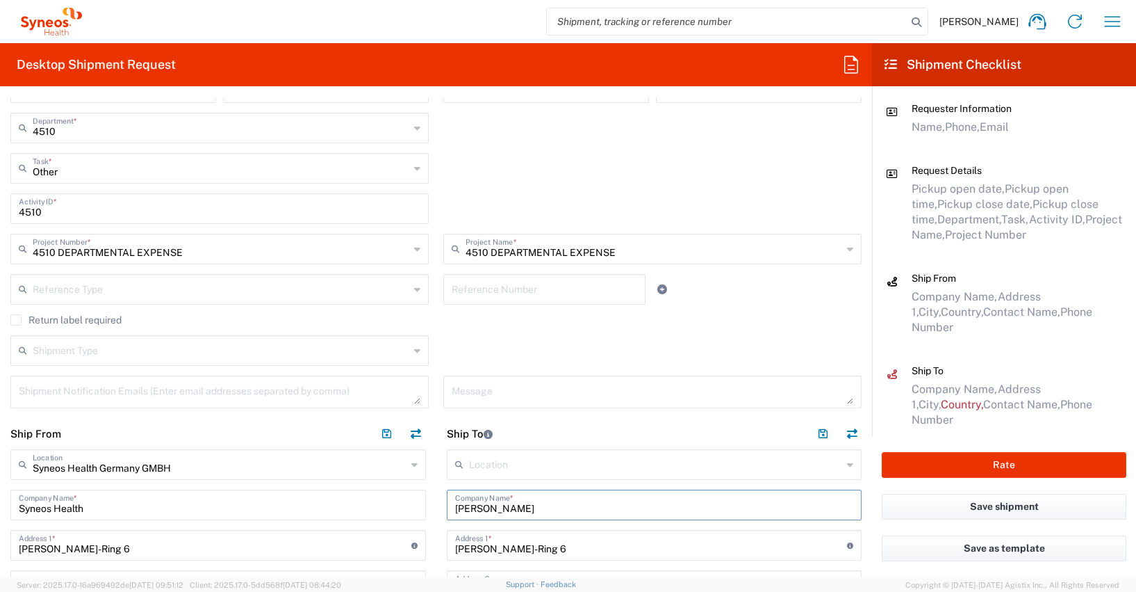
scroll to position [589, 0]
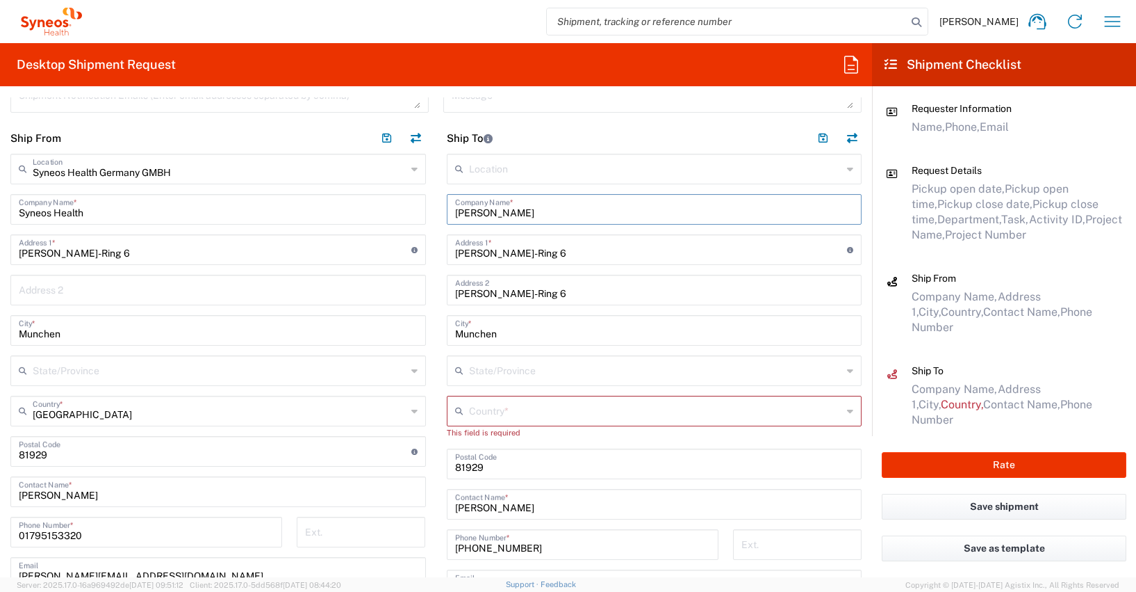
type input "[PERSON_NAME]"
click at [94, 531] on input "01795153320" at bounding box center [146, 531] width 255 height 24
click at [88, 539] on input "01795153320" at bounding box center [146, 531] width 255 height 24
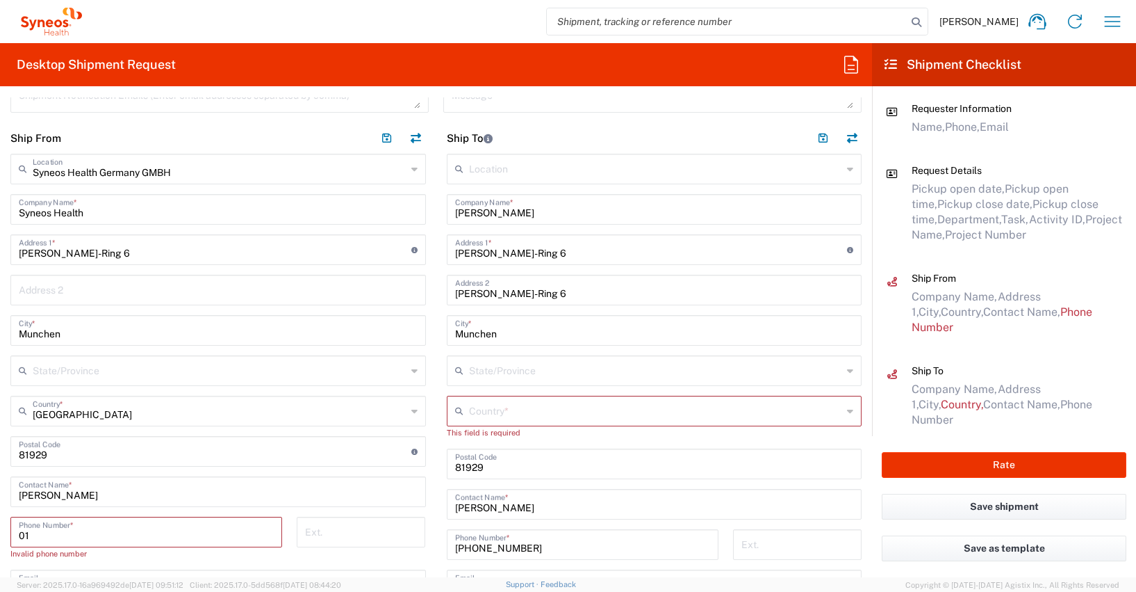
type input "0"
click at [473, 414] on input "text" at bounding box center [656, 410] width 374 height 24
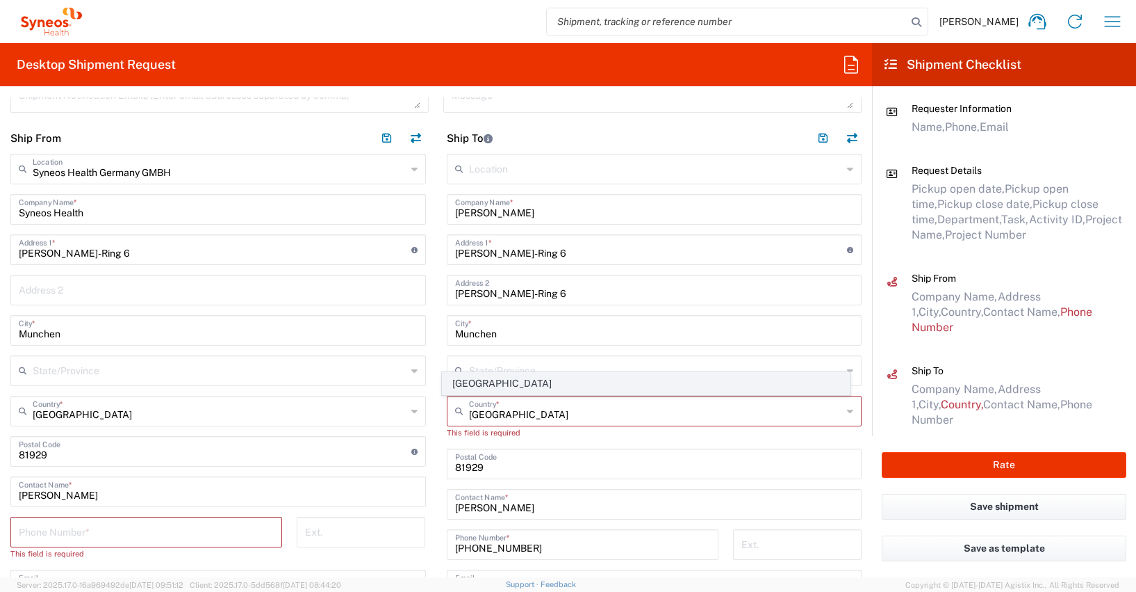
click at [466, 380] on span "[GEOGRAPHIC_DATA]" at bounding box center [646, 384] width 407 height 22
type input "[GEOGRAPHIC_DATA]"
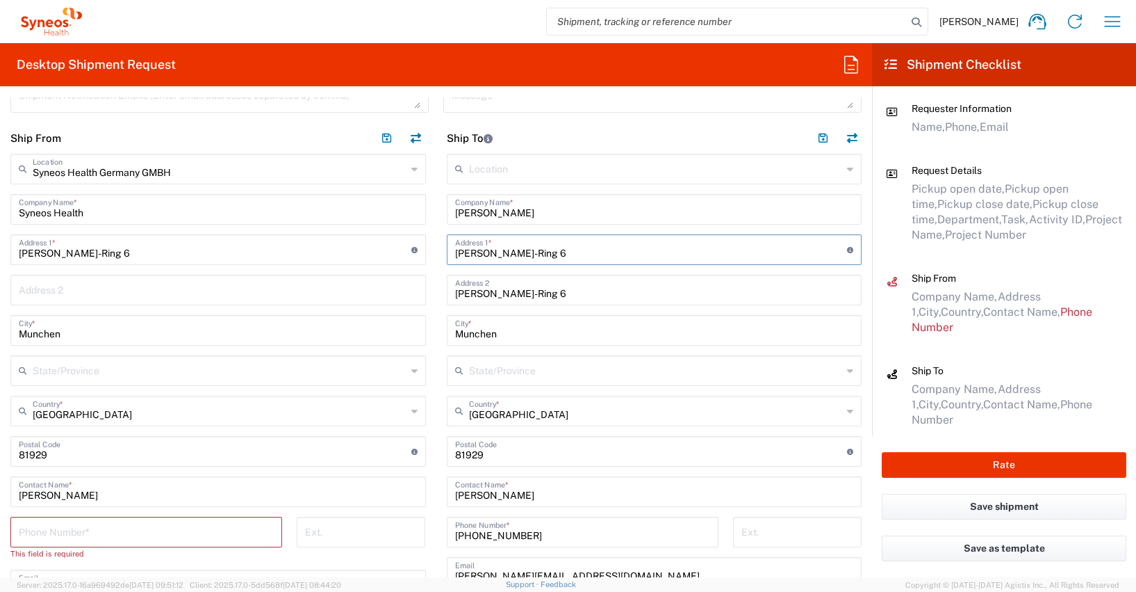
drag, startPoint x: 562, startPoint y: 256, endPoint x: 463, endPoint y: 248, distance: 99.7
click at [463, 248] on input "[PERSON_NAME]-Ring 6" at bounding box center [651, 248] width 393 height 24
type input "S"
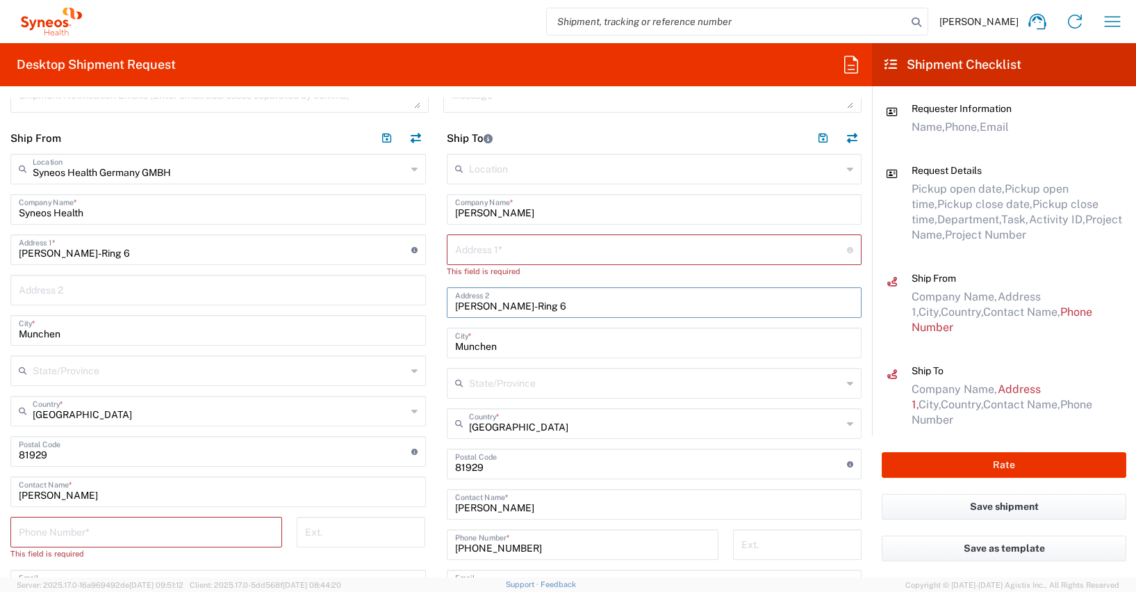
click at [555, 305] on input "[PERSON_NAME]-Ring 6" at bounding box center [654, 301] width 399 height 24
type input "S"
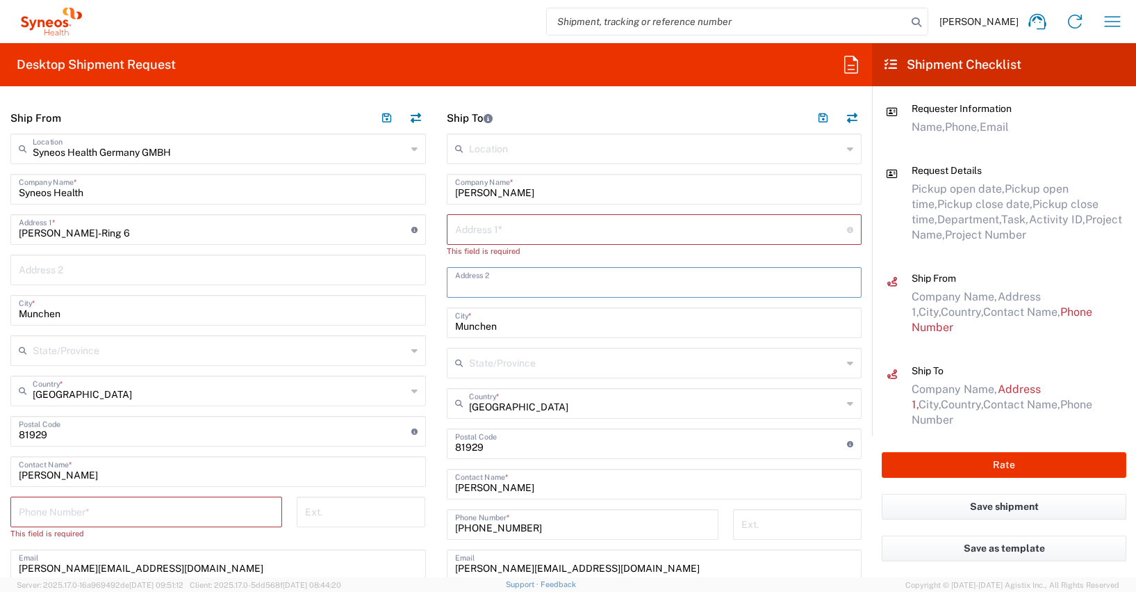
scroll to position [742, 0]
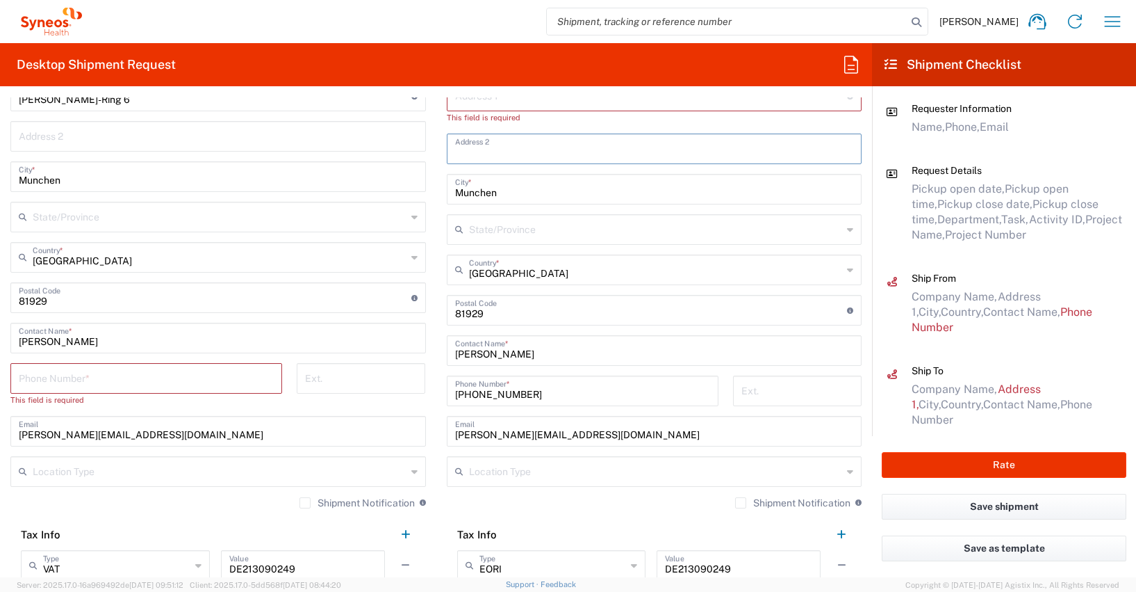
click at [539, 353] on input "[PERSON_NAME]" at bounding box center [654, 349] width 399 height 24
type input "A"
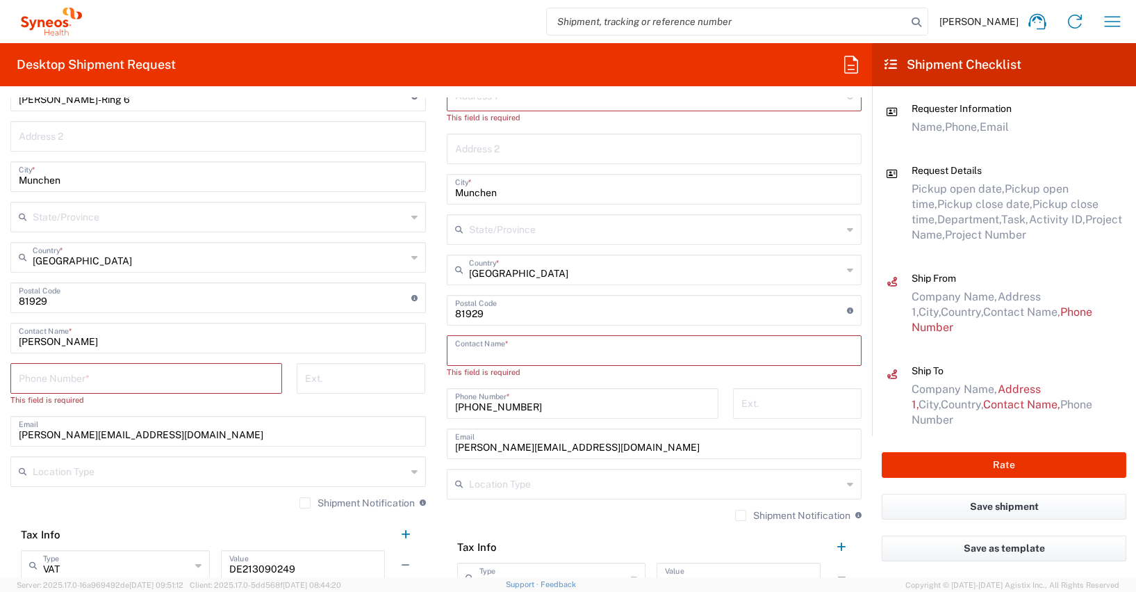
paste input "[PERSON_NAME]"
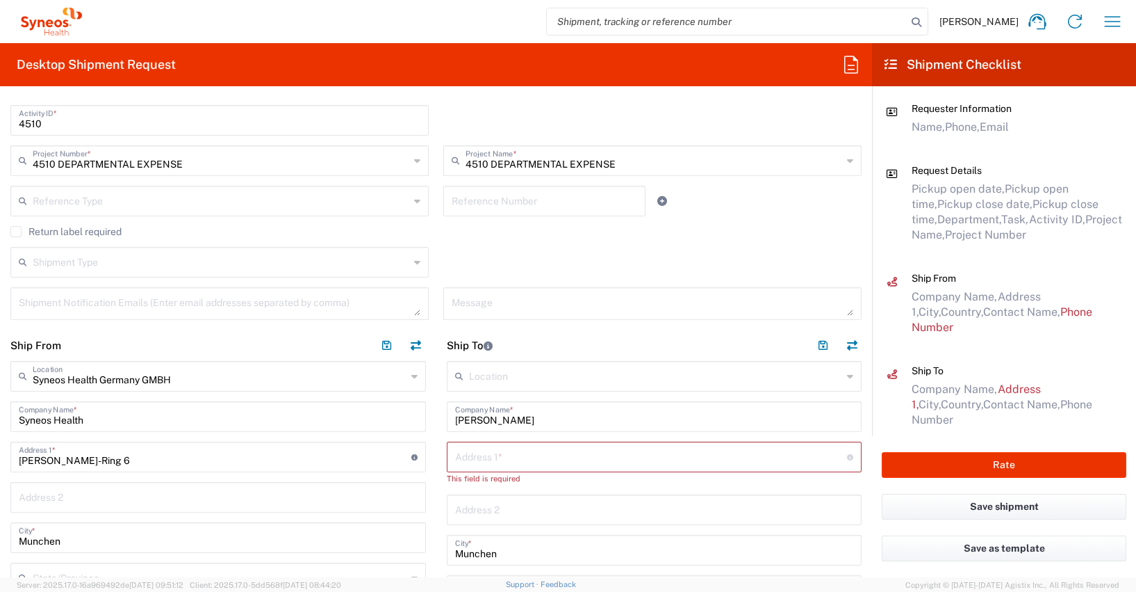
scroll to position [0, 0]
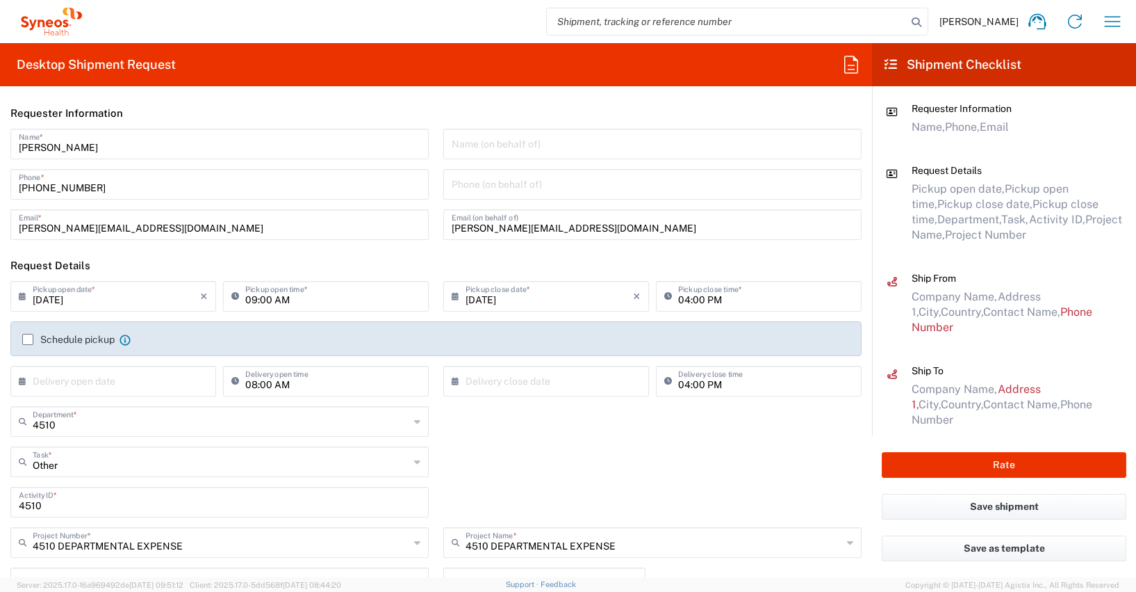
type input "[PERSON_NAME]"
drag, startPoint x: 101, startPoint y: 187, endPoint x: 15, endPoint y: 181, distance: 86.4
click at [15, 181] on div "[PHONE_NUMBER] Phone *" at bounding box center [219, 184] width 418 height 31
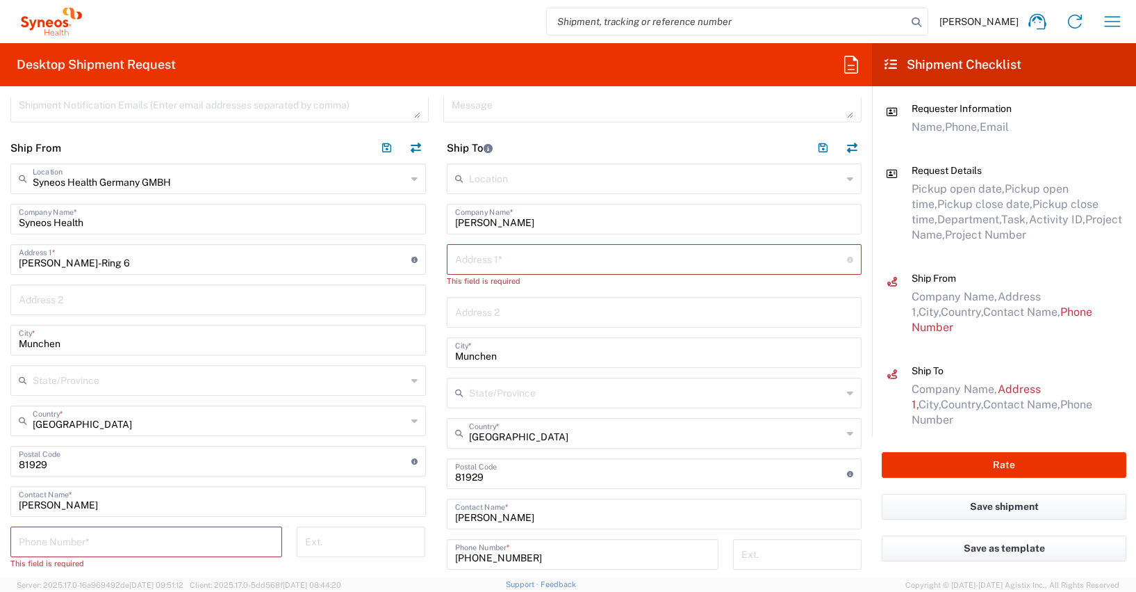
scroll to position [653, 0]
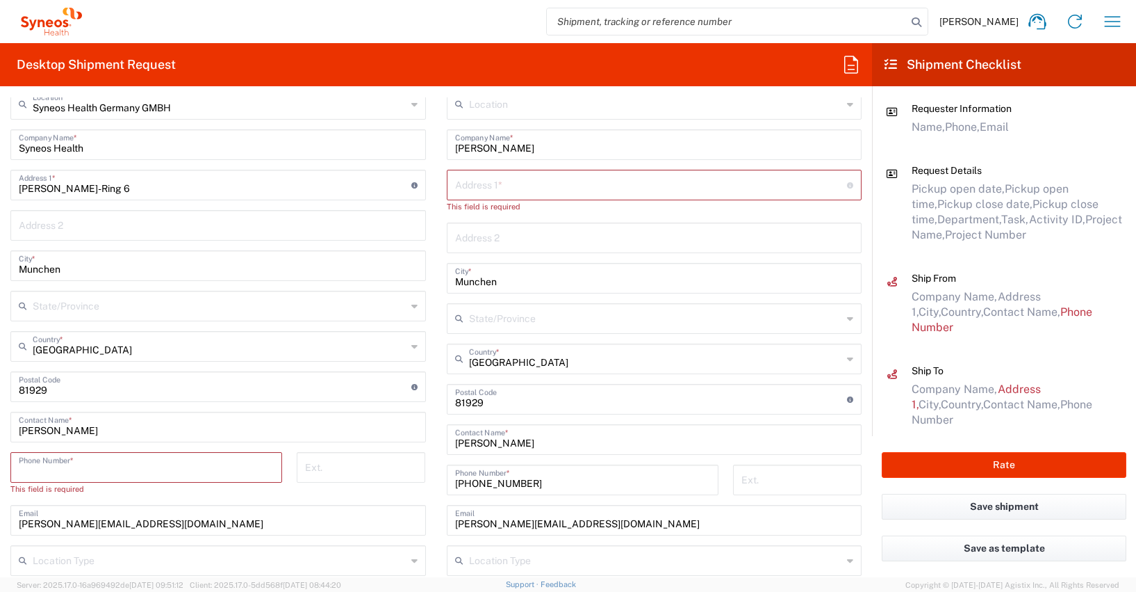
paste input "[PHONE_NUMBER]"
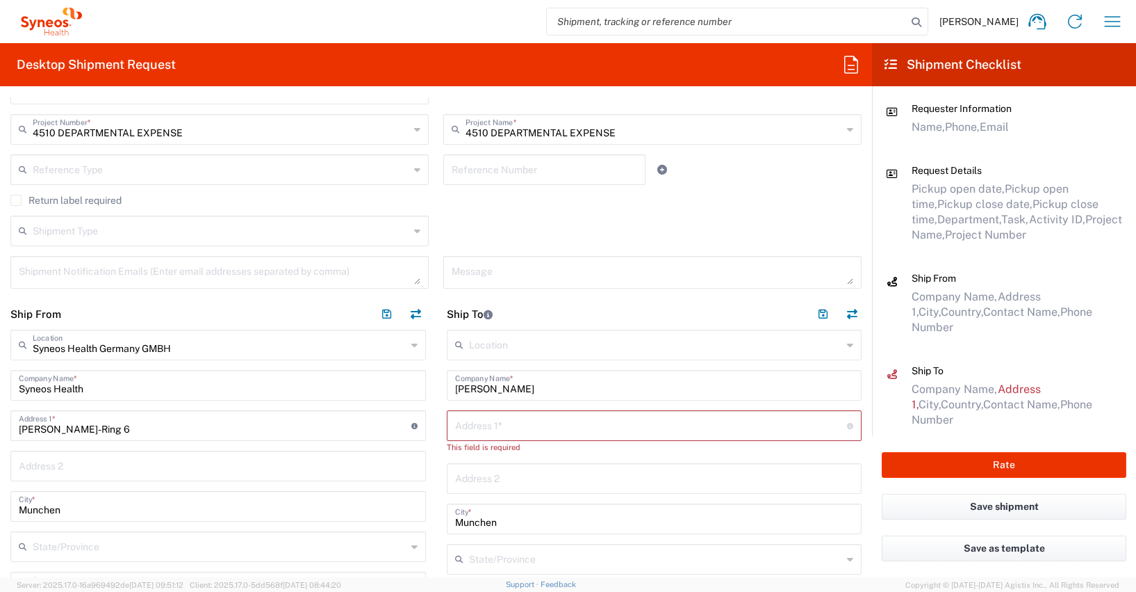
scroll to position [0, 0]
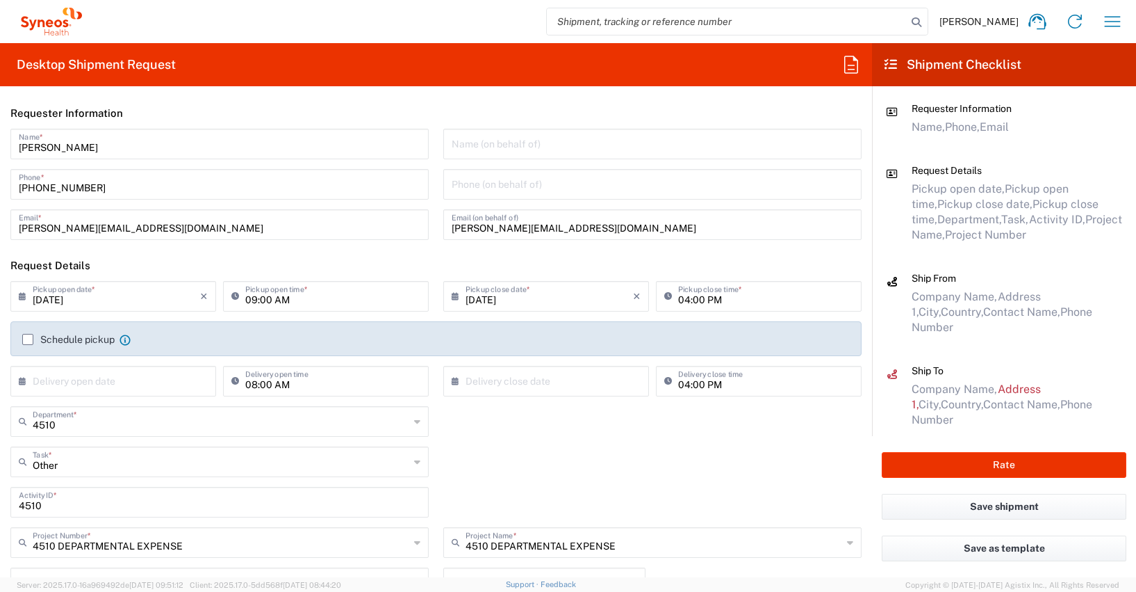
type input "[PHONE_NUMBER]"
click at [248, 300] on input "09:00 AM" at bounding box center [332, 295] width 175 height 24
click at [263, 302] on input "09:00 AM" at bounding box center [332, 295] width 175 height 24
type input "09:30 AM"
click at [530, 441] on div "4510 Department * 4510 3000 3100 3109 3110 3111 3112 3125 3130 3135 3136 3150 3…" at bounding box center [436, 426] width 866 height 40
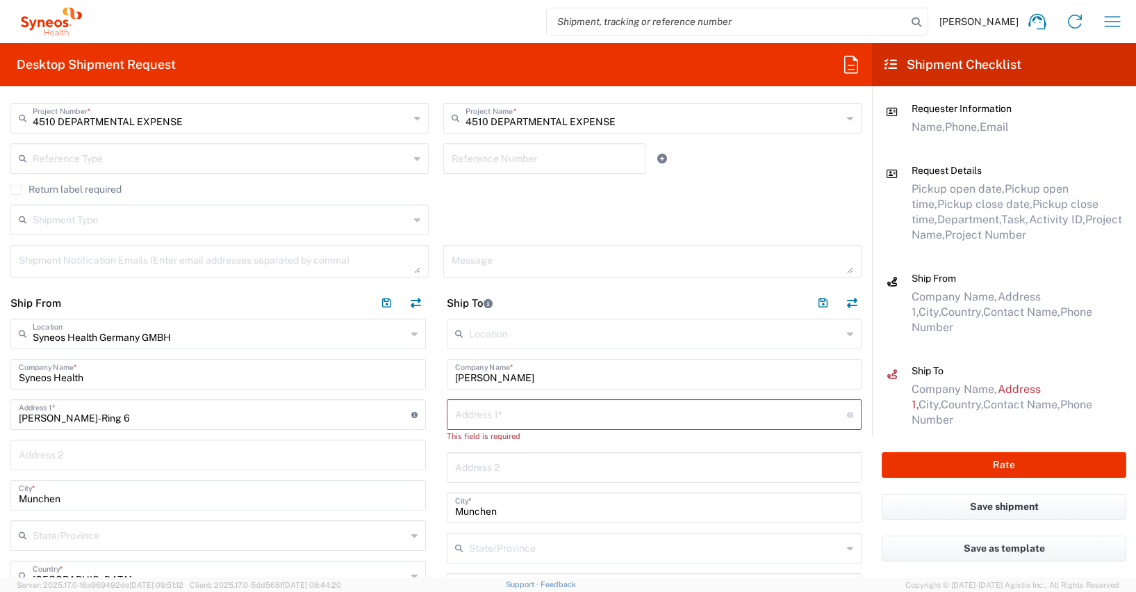
scroll to position [425, 0]
paste input "[STREET_ADDRESS]"
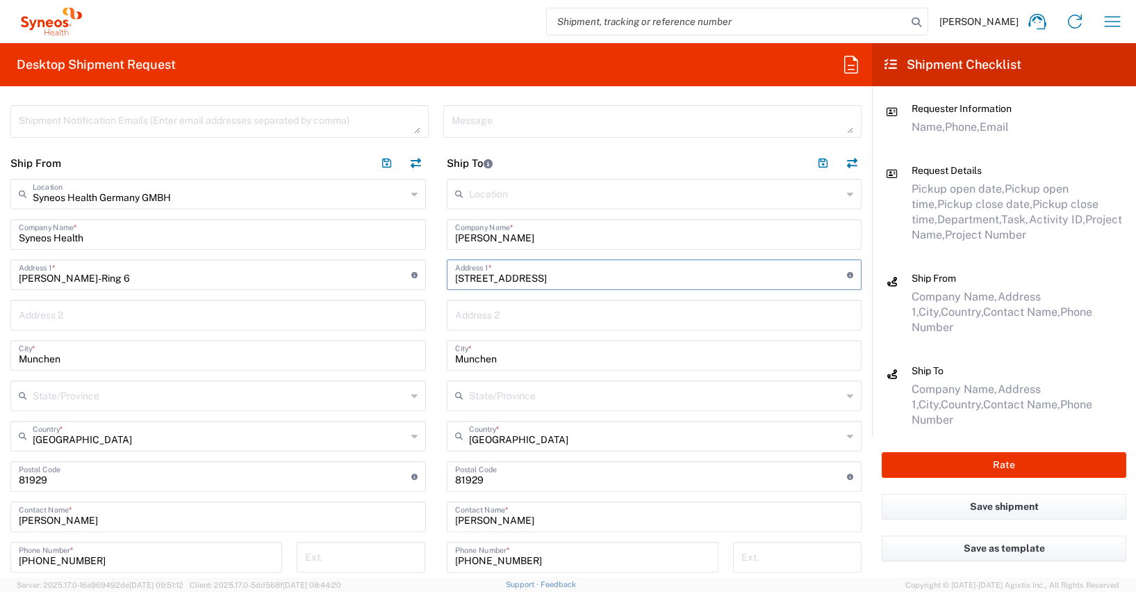
scroll to position [582, 0]
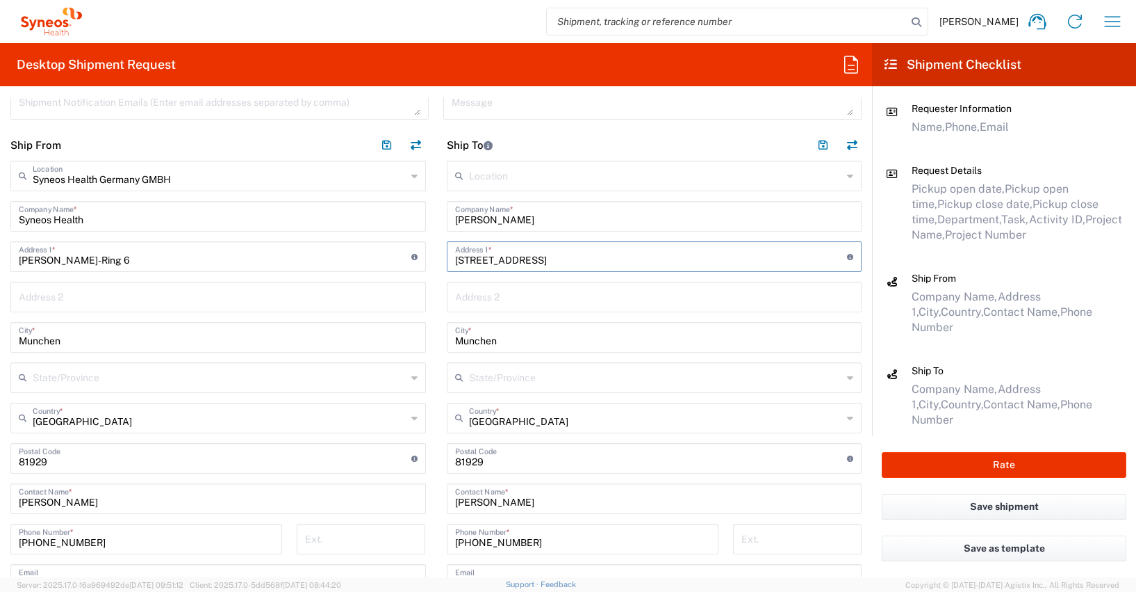
type input "[STREET_ADDRESS]"
click at [467, 458] on input "undefined" at bounding box center [651, 457] width 393 height 24
type input "53119"
click at [470, 341] on input "Munchen" at bounding box center [654, 336] width 399 height 24
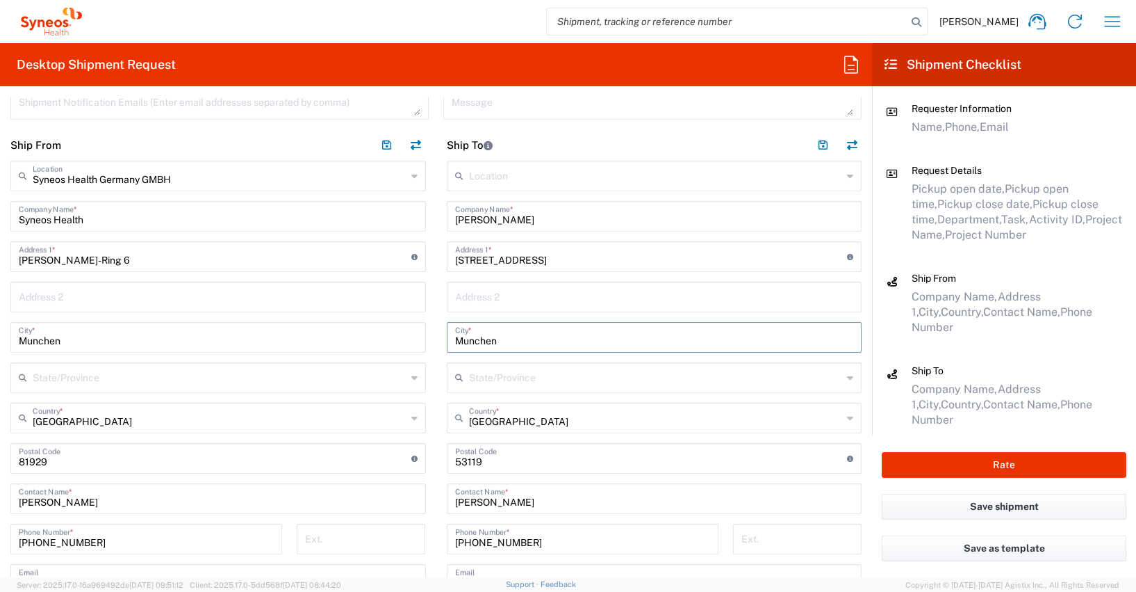
click at [470, 341] on input "Munchen" at bounding box center [654, 336] width 399 height 24
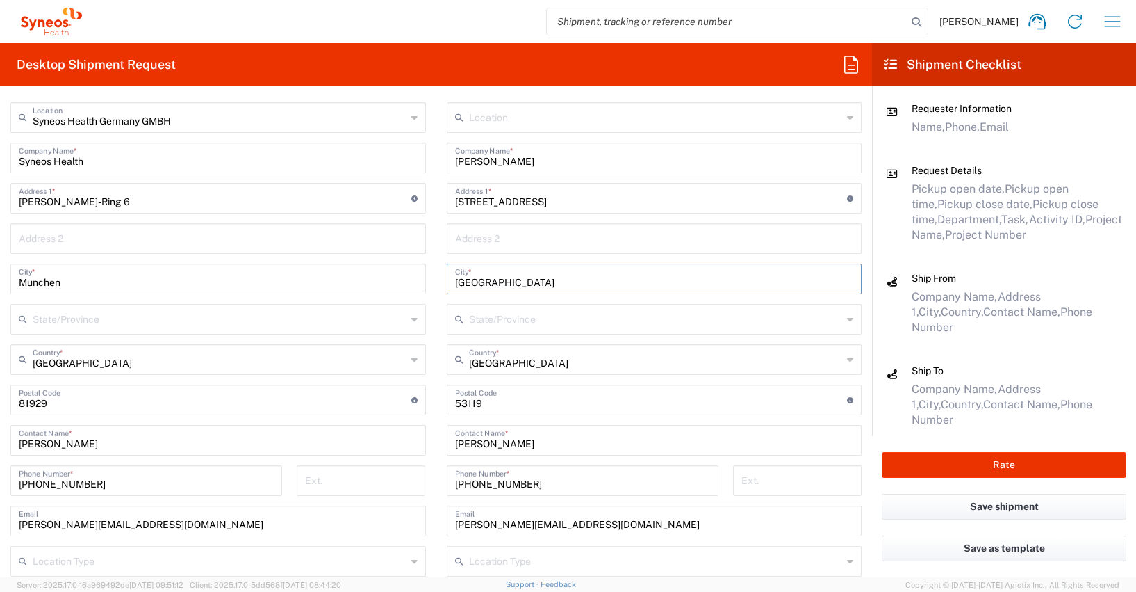
scroll to position [757, 0]
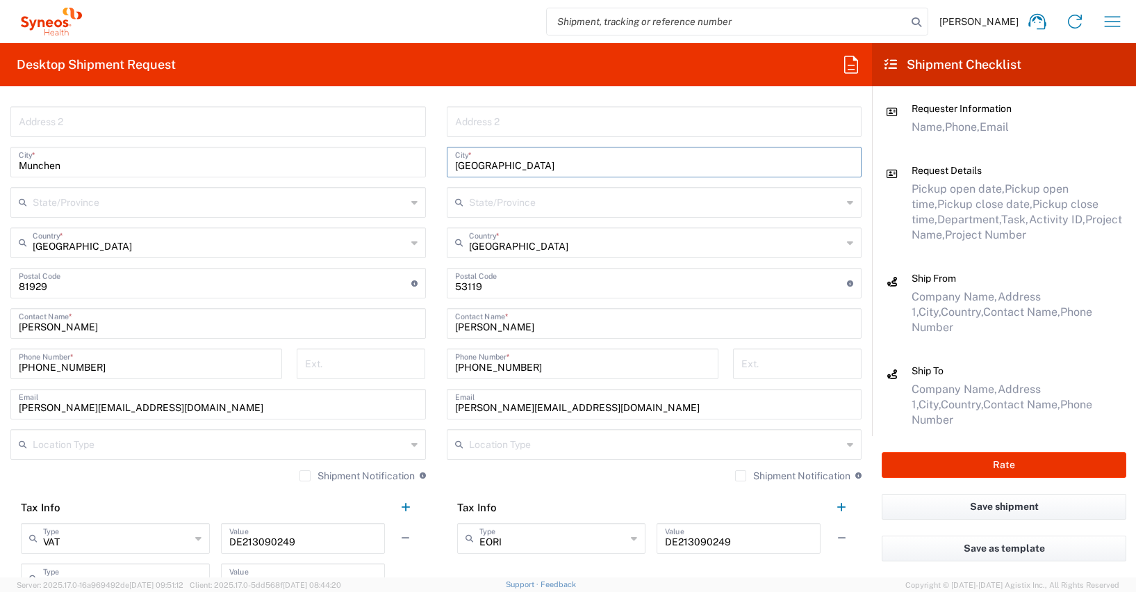
type input "[GEOGRAPHIC_DATA]"
drag, startPoint x: 535, startPoint y: 364, endPoint x: 443, endPoint y: 359, distance: 91.2
click at [447, 359] on div "[PHONE_NUMBER] Phone Number *" at bounding box center [583, 363] width 272 height 31
paste input "0162133402"
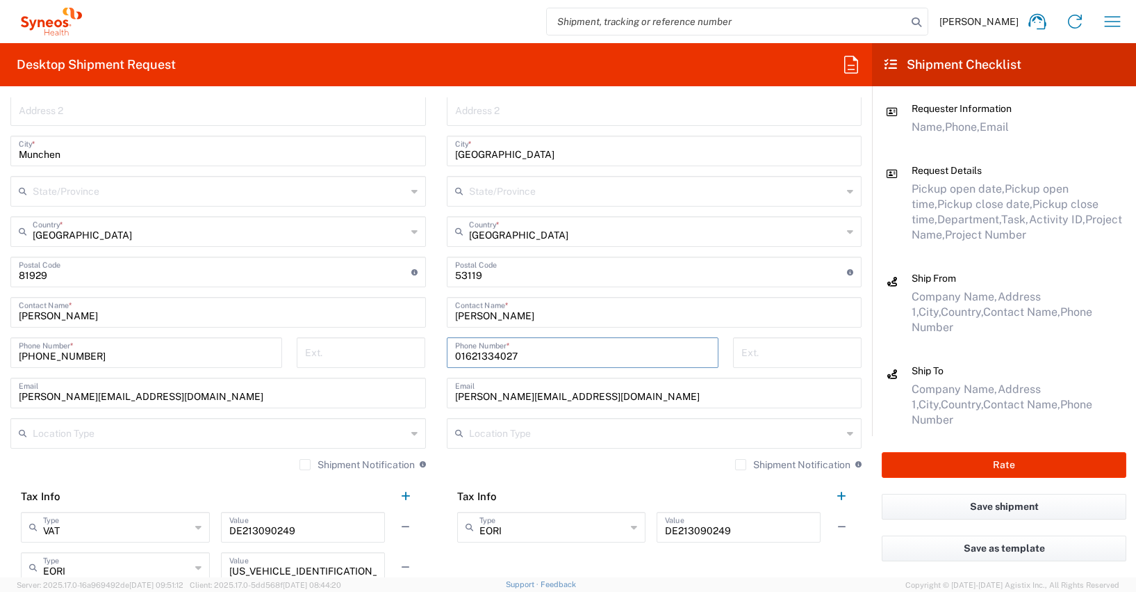
scroll to position [779, 0]
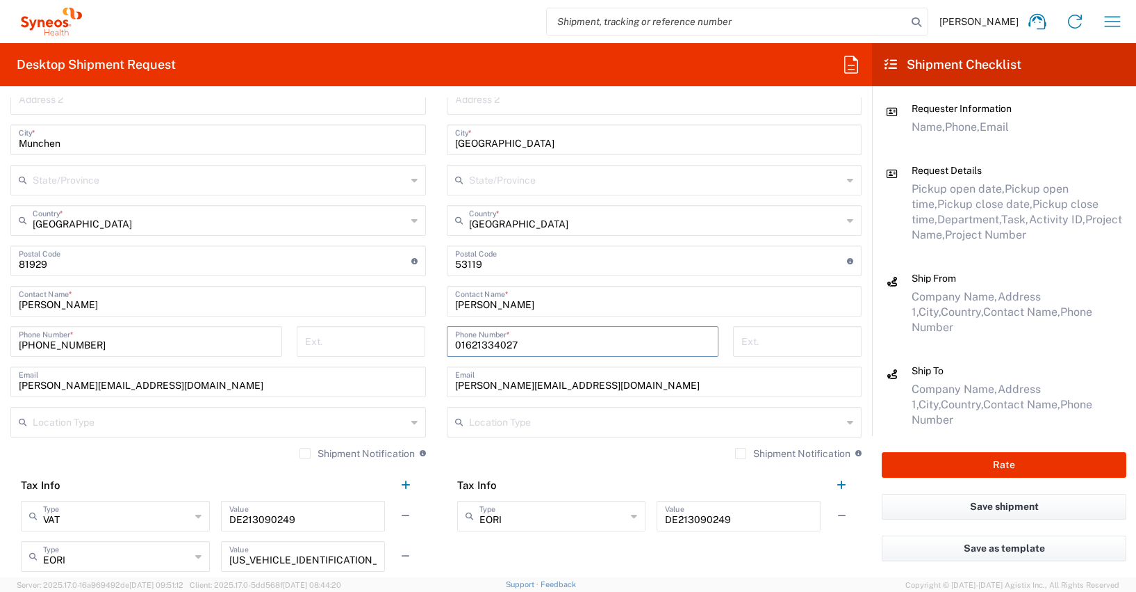
type input "01621334027"
drag, startPoint x: 532, startPoint y: 385, endPoint x: 434, endPoint y: 385, distance: 98.7
click at [437, 385] on main "Location [PERSON_NAME] LLC-[GEOGRAPHIC_DATA] [GEOGRAPHIC_DATA] [GEOGRAPHIC_DATA…" at bounding box center [655, 252] width 437 height 578
paste input "[PERSON_NAME]"
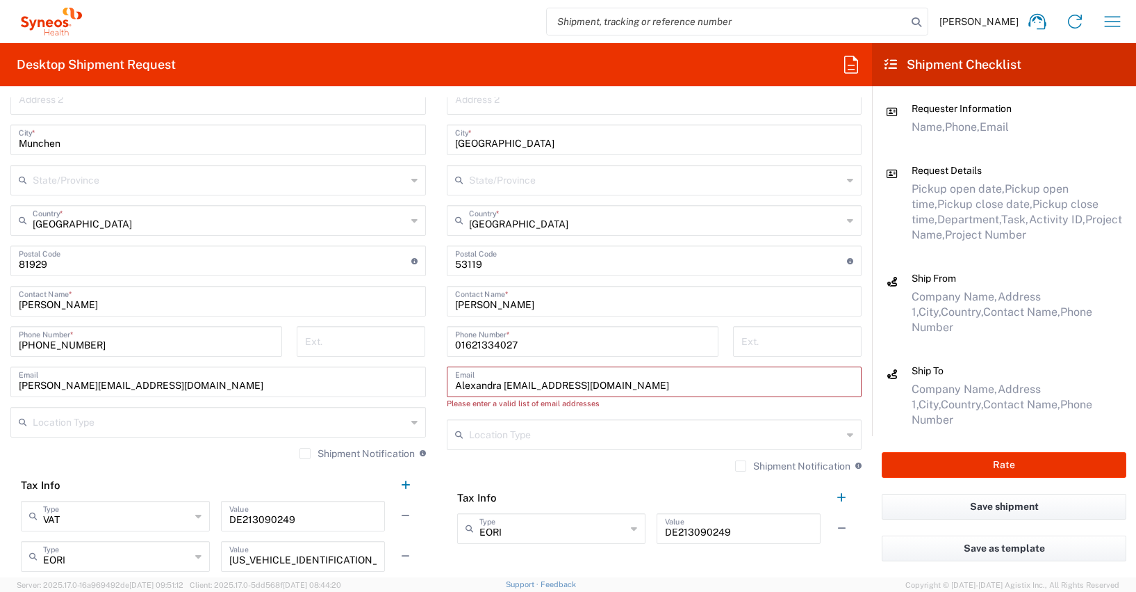
click at [499, 383] on input "Alexandra [EMAIL_ADDRESS][DOMAIN_NAME]" at bounding box center [654, 380] width 399 height 24
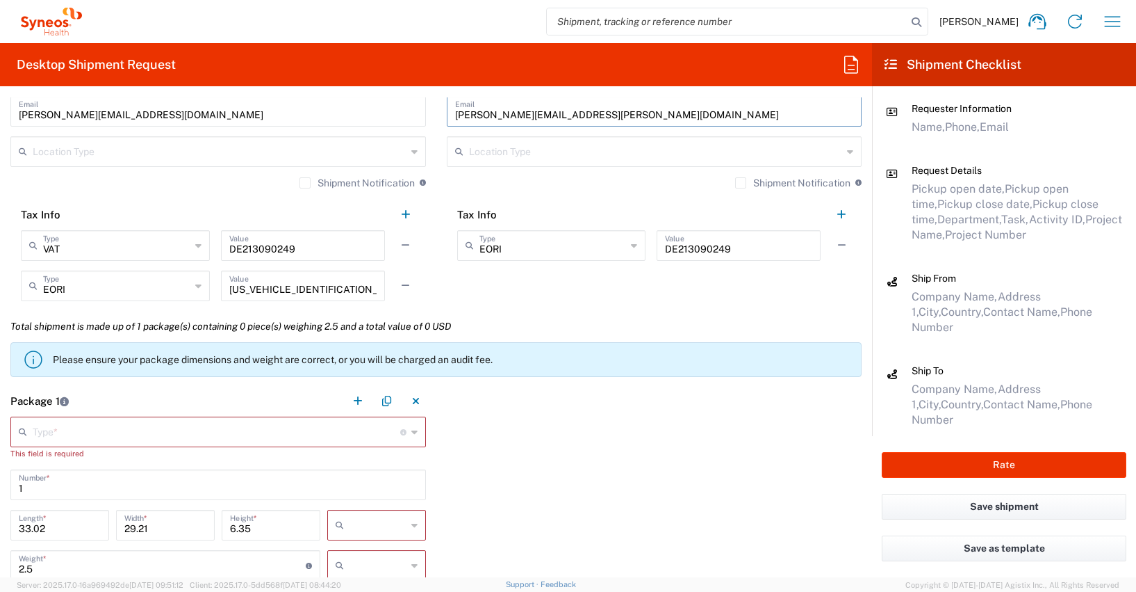
scroll to position [1052, 0]
type input "[PERSON_NAME][EMAIL_ADDRESS][PERSON_NAME][DOMAIN_NAME]"
click at [63, 430] on input "text" at bounding box center [217, 428] width 368 height 24
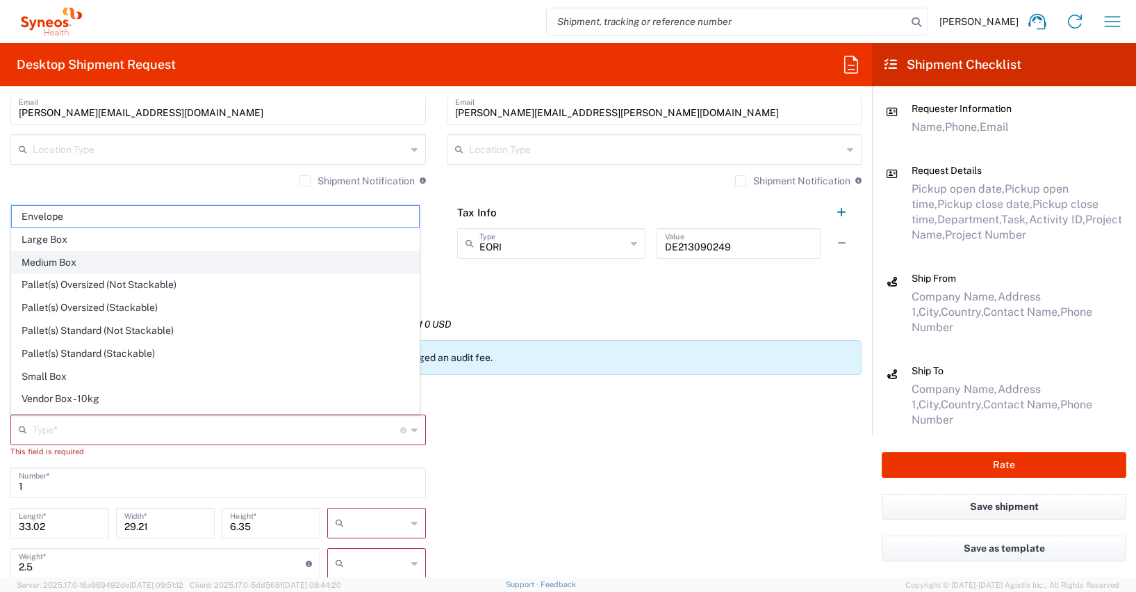
click at [56, 261] on span "Medium Box" at bounding box center [215, 263] width 407 height 22
type input "Medium Box"
type input "13"
type input "11.5"
type input "2.5"
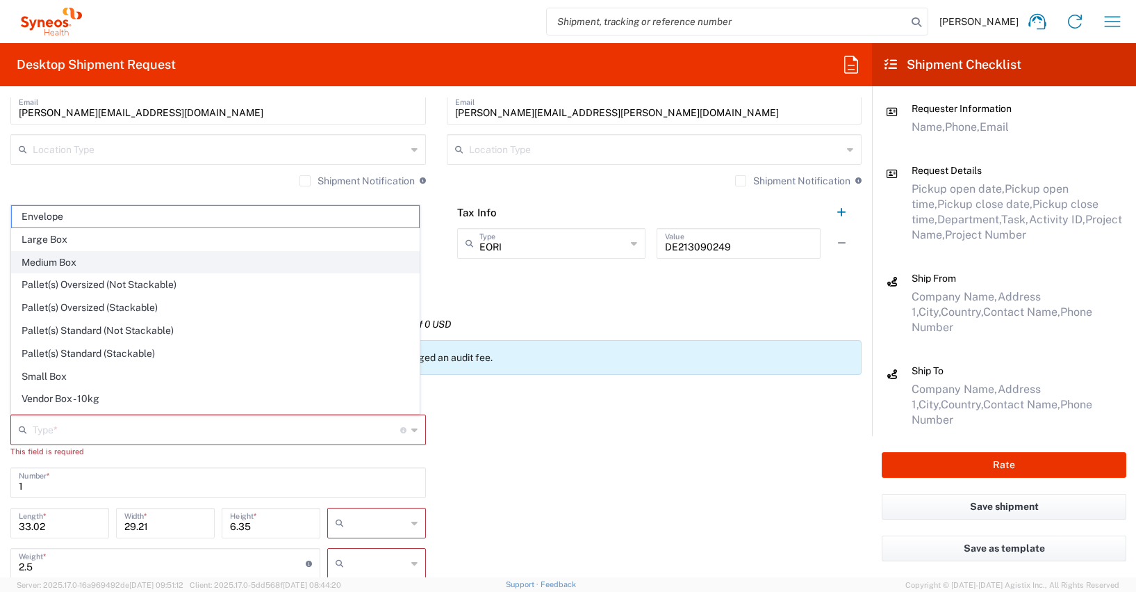
type input "in"
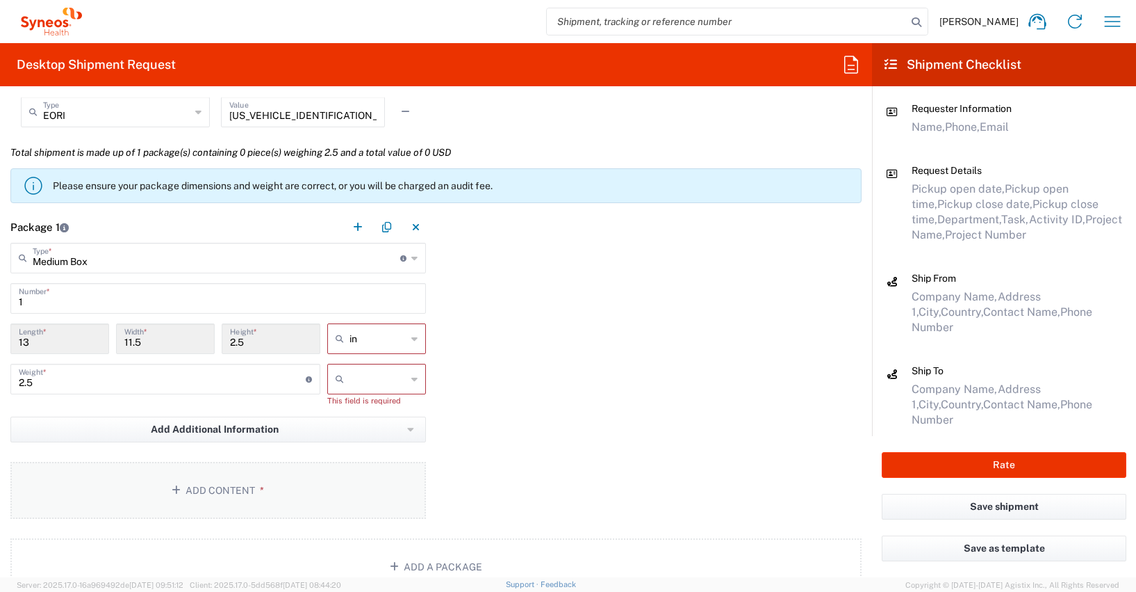
scroll to position [1284, 0]
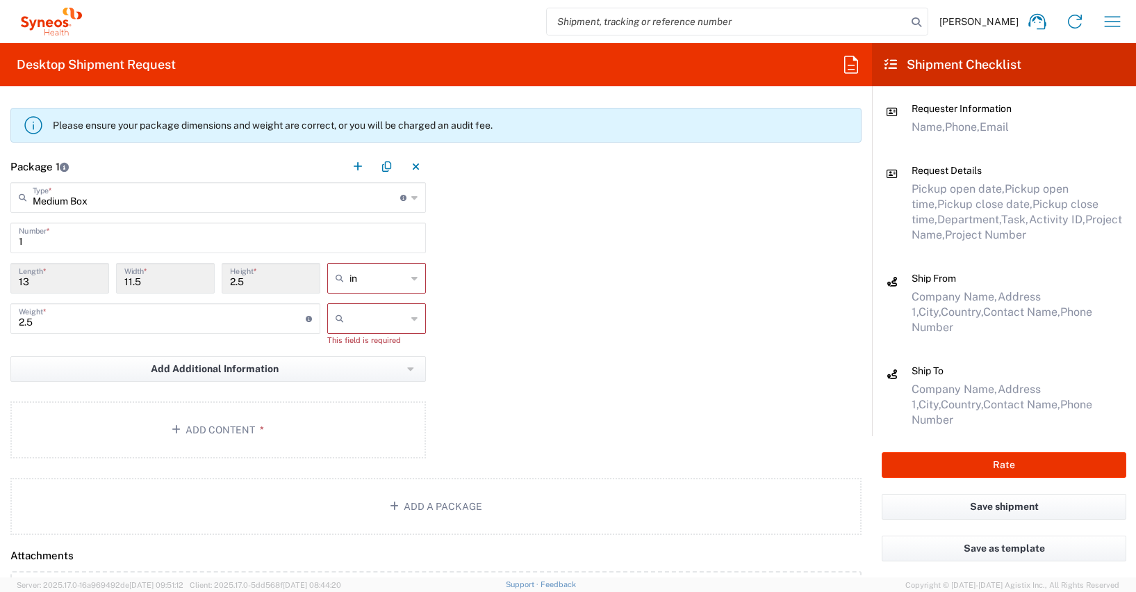
click at [411, 276] on icon at bounding box center [414, 278] width 6 height 22
click at [340, 329] on span "cm" at bounding box center [372, 331] width 95 height 22
type input "33.02"
type input "29.21"
type input "6.35"
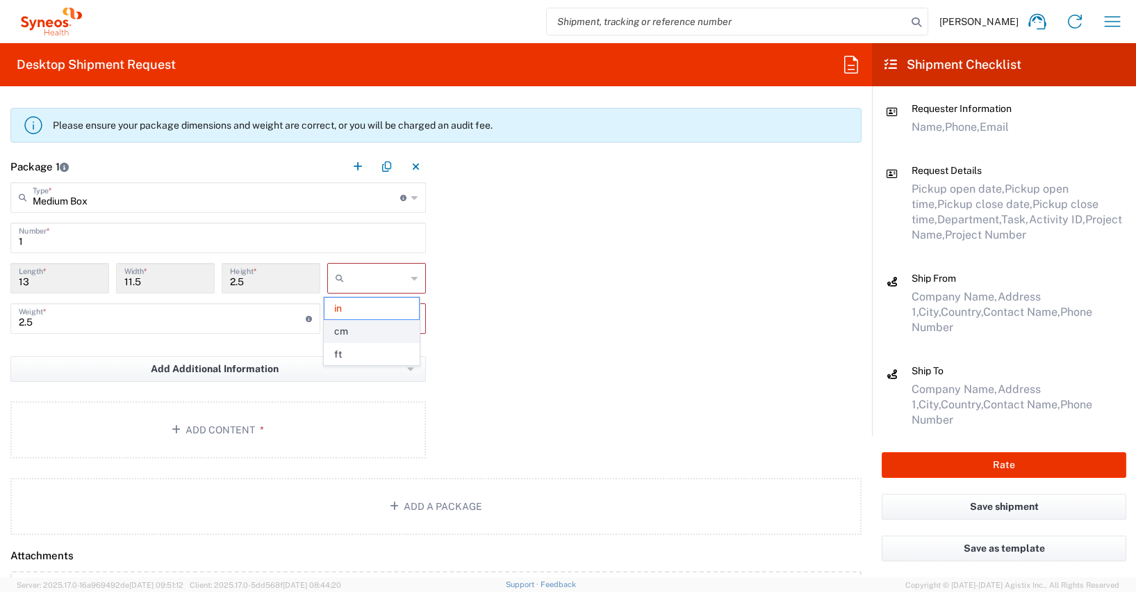
type input "cm"
click at [411, 318] on icon at bounding box center [414, 318] width 6 height 22
click at [343, 347] on span "kgs" at bounding box center [372, 349] width 95 height 22
type input "kgs"
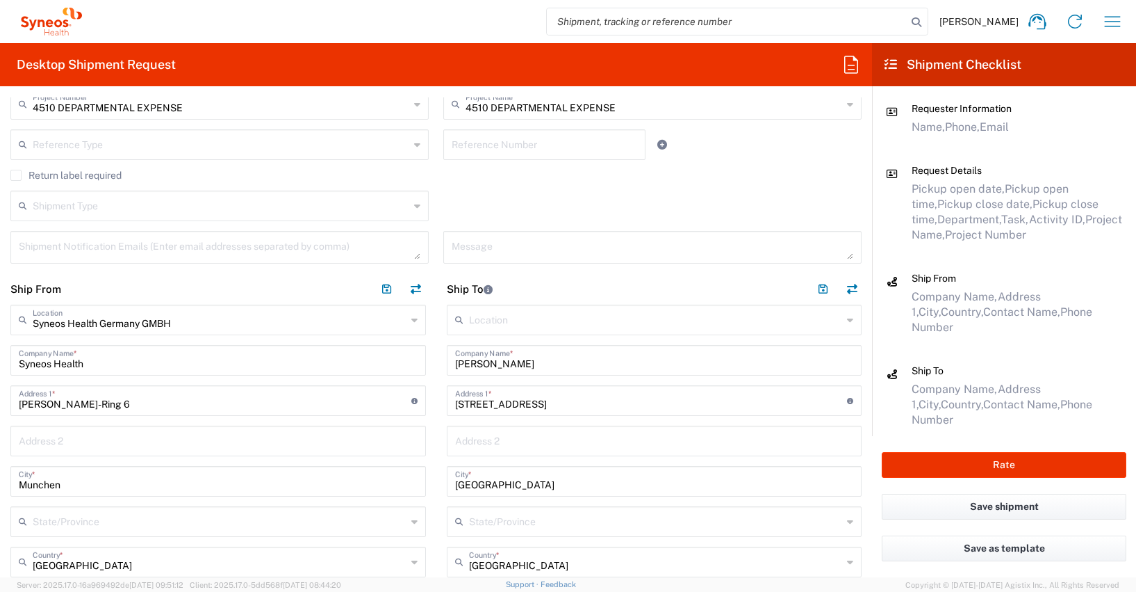
scroll to position [379, 0]
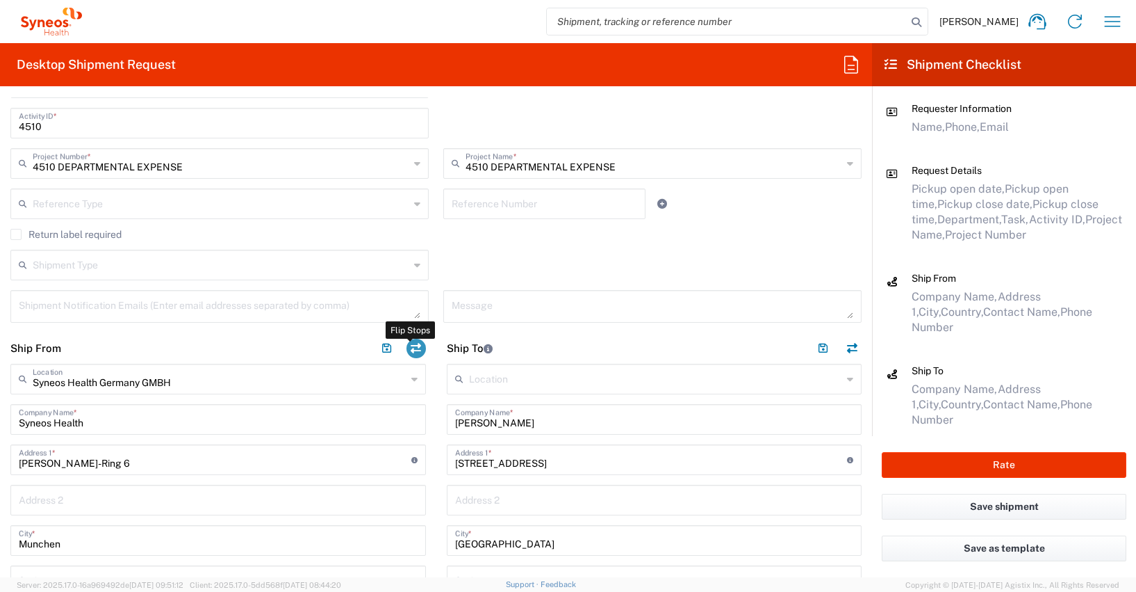
click at [411, 346] on button "button" at bounding box center [416, 348] width 19 height 19
type input "[PERSON_NAME]"
type input "[STREET_ADDRESS]"
type input "[GEOGRAPHIC_DATA]"
type input "53119"
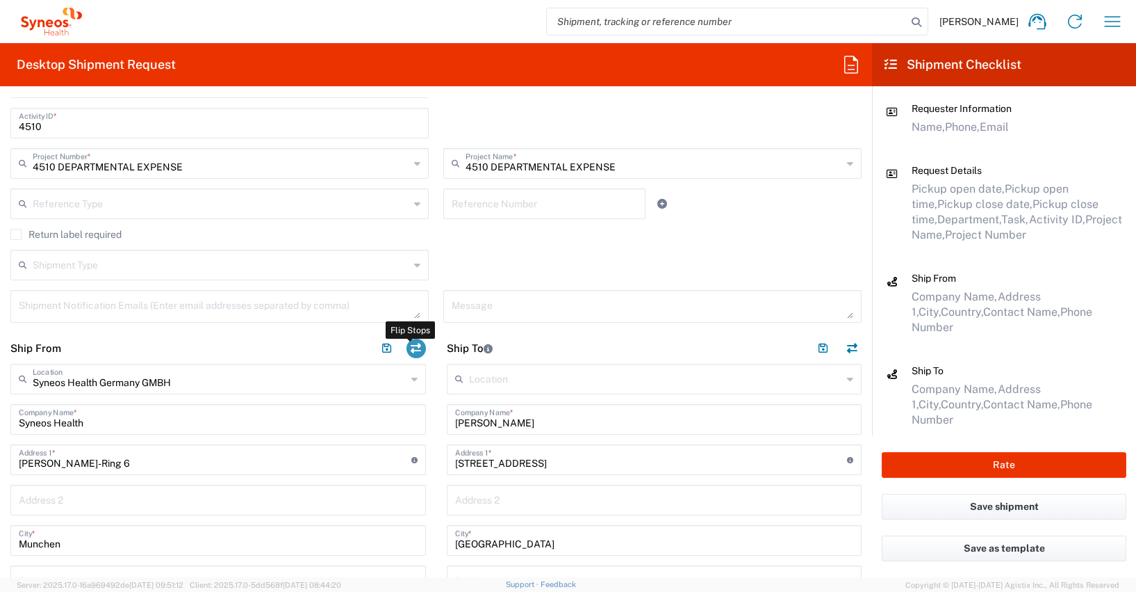
type input "[PERSON_NAME]"
type input "01621334027"
type input "[PERSON_NAME][EMAIL_ADDRESS][PERSON_NAME][DOMAIN_NAME]"
type input "EORI"
type input "Syneos Health Germany GMBH"
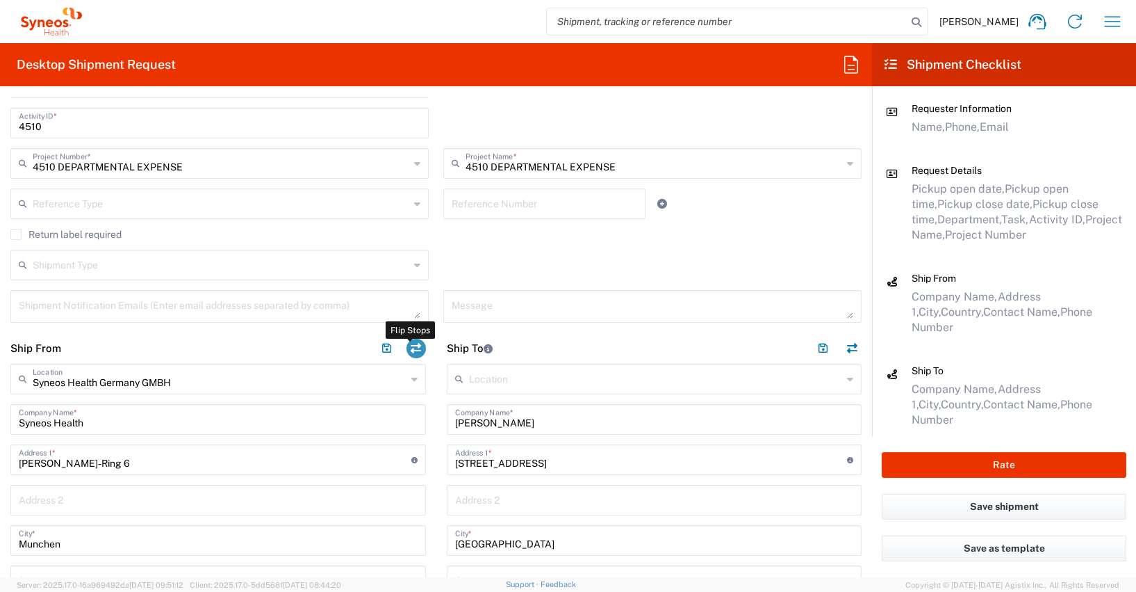
type input "Syneos Health"
type input "[PERSON_NAME]-Ring 6"
type input "Munchen"
type input "[GEOGRAPHIC_DATA]"
type input "81929"
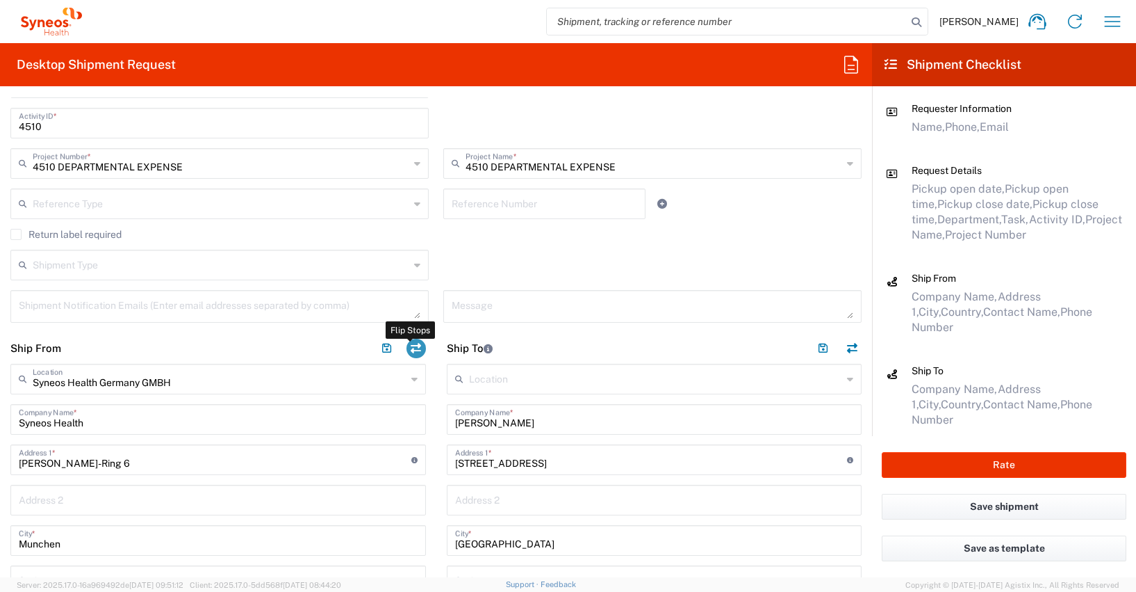
type input "[PERSON_NAME]"
type input "[PHONE_NUMBER]"
type input "[PERSON_NAME][EMAIL_ADDRESS][DOMAIN_NAME]"
type input "VAT"
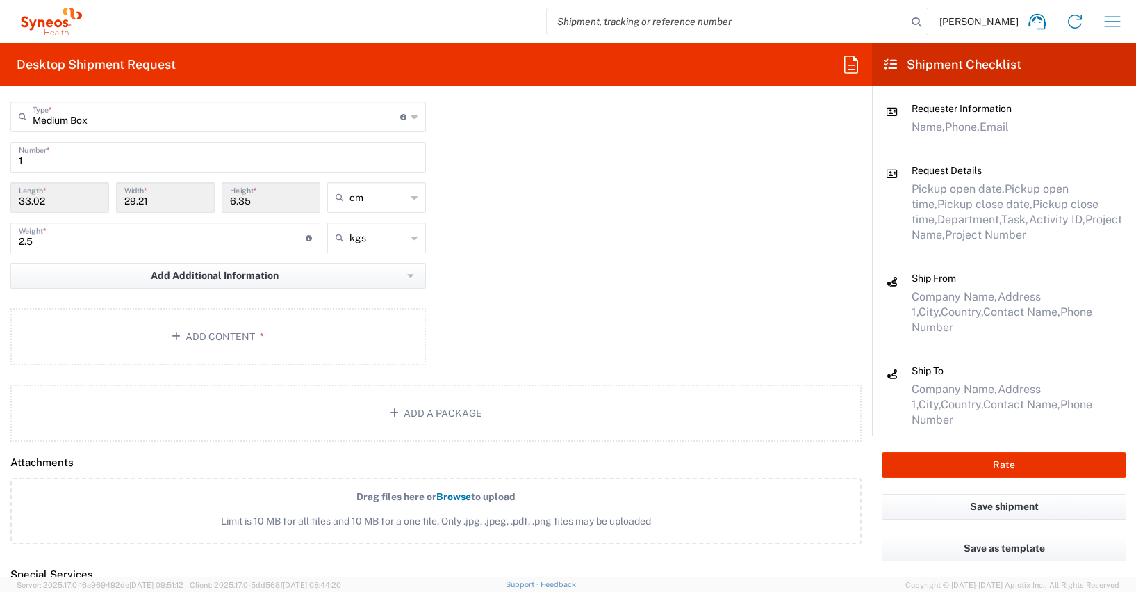
scroll to position [1367, 0]
click at [201, 334] on button "Add Content *" at bounding box center [218, 334] width 416 height 57
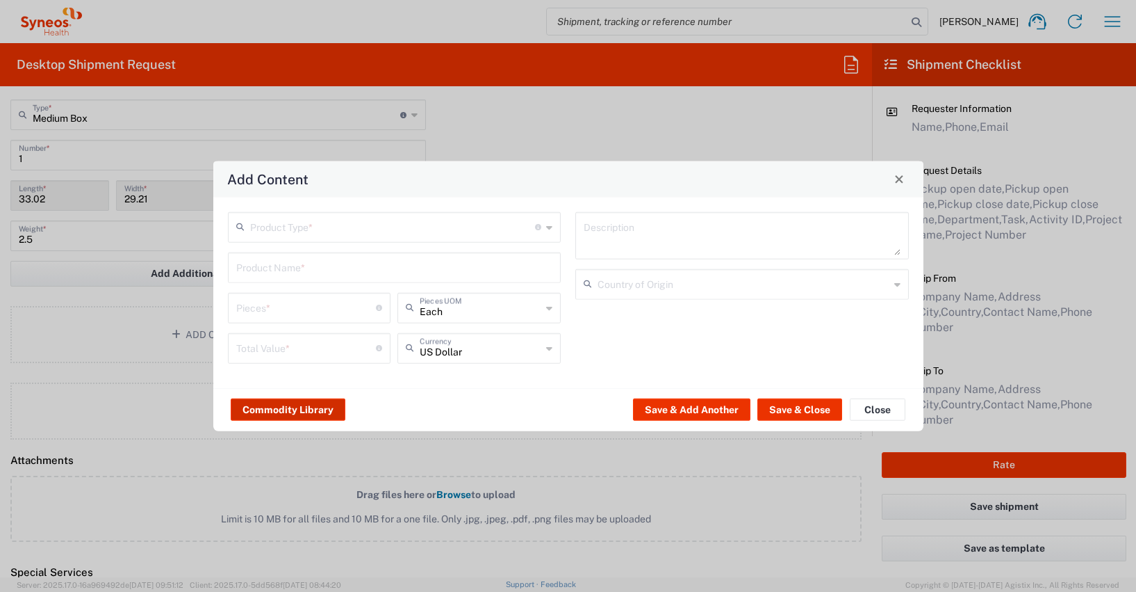
click at [302, 410] on button "Commodity Library" at bounding box center [288, 409] width 115 height 22
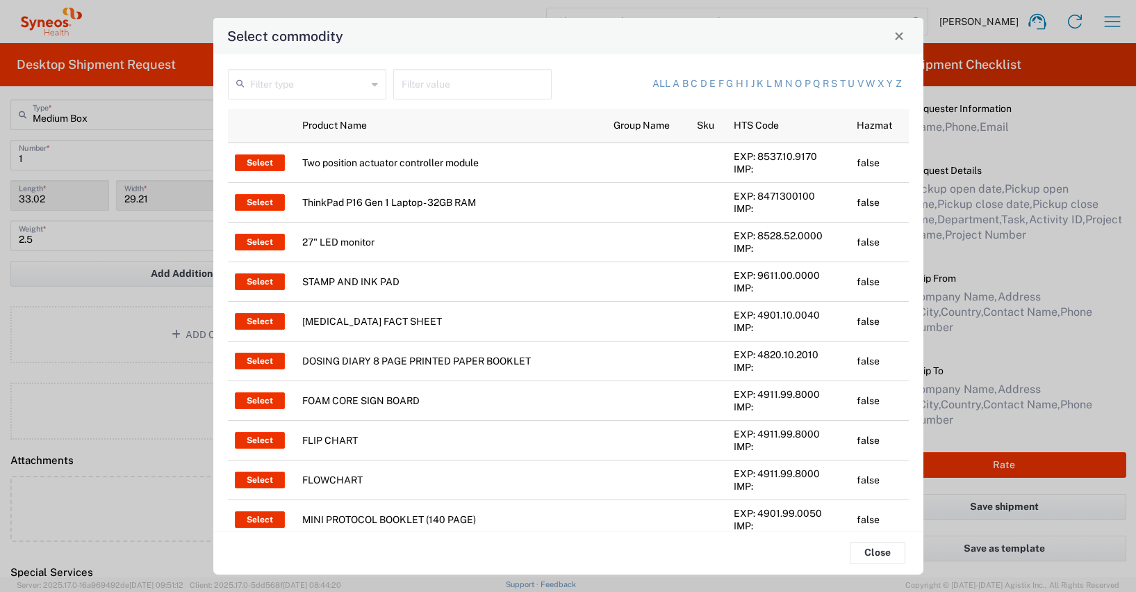
click at [416, 90] on input "text" at bounding box center [473, 83] width 142 height 24
type input "thinkpad"
click at [289, 84] on input "text" at bounding box center [308, 83] width 117 height 24
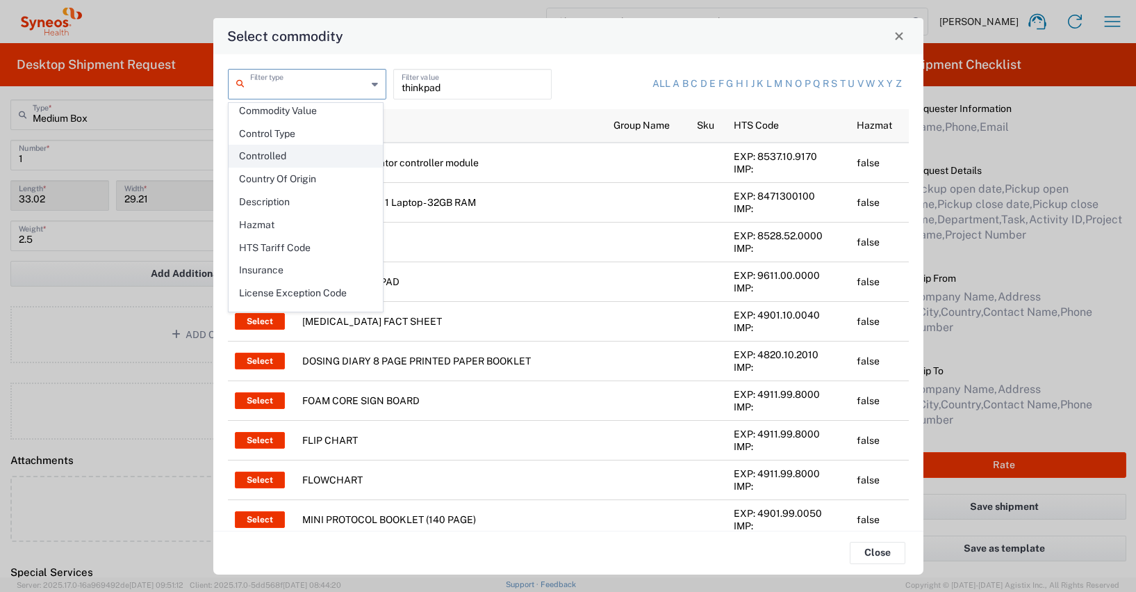
scroll to position [202, 0]
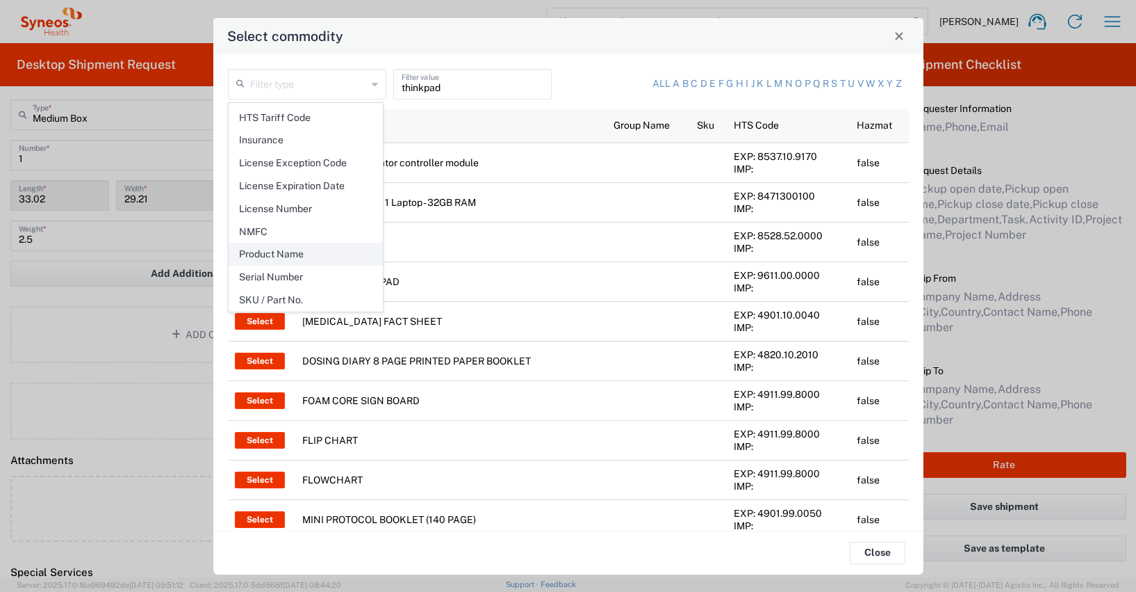
click at [287, 254] on span "Product Name" at bounding box center [305, 254] width 153 height 22
type input "Product Name"
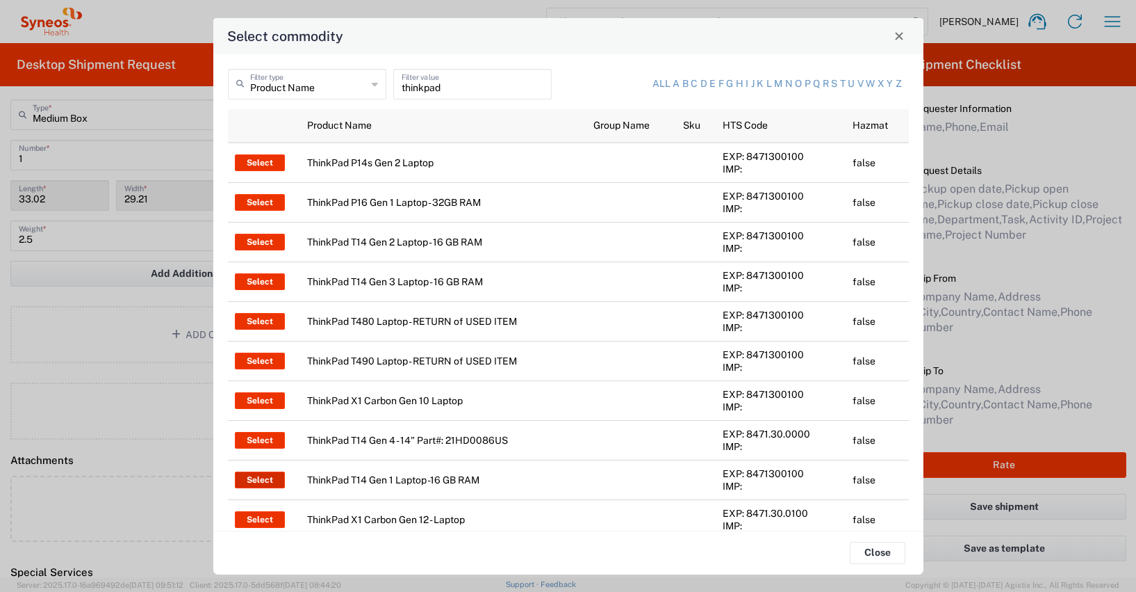
click at [260, 478] on button "Select" at bounding box center [260, 479] width 50 height 17
type input "ThinkPad T14 Gen 1 Laptop -16 GB RAM"
type textarea "Intel Core i5-10210U- 14"- 512 GB SSD"
type input "[GEOGRAPHIC_DATA]"
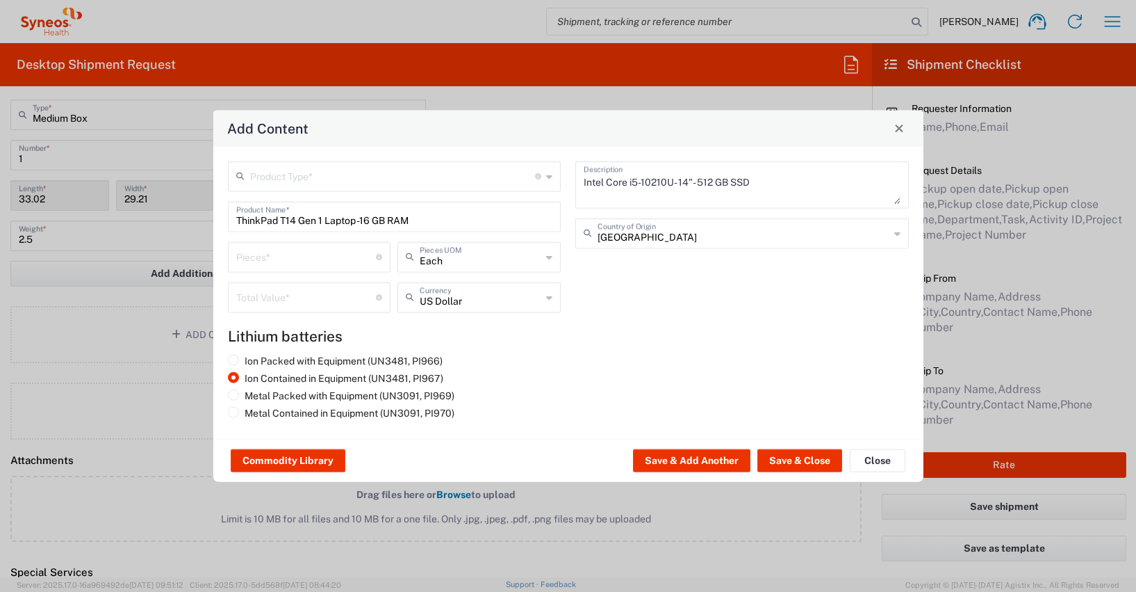
click at [273, 261] on input "number" at bounding box center [306, 255] width 140 height 24
type input "1"
click at [259, 300] on input "number" at bounding box center [306, 296] width 140 height 24
type input "600"
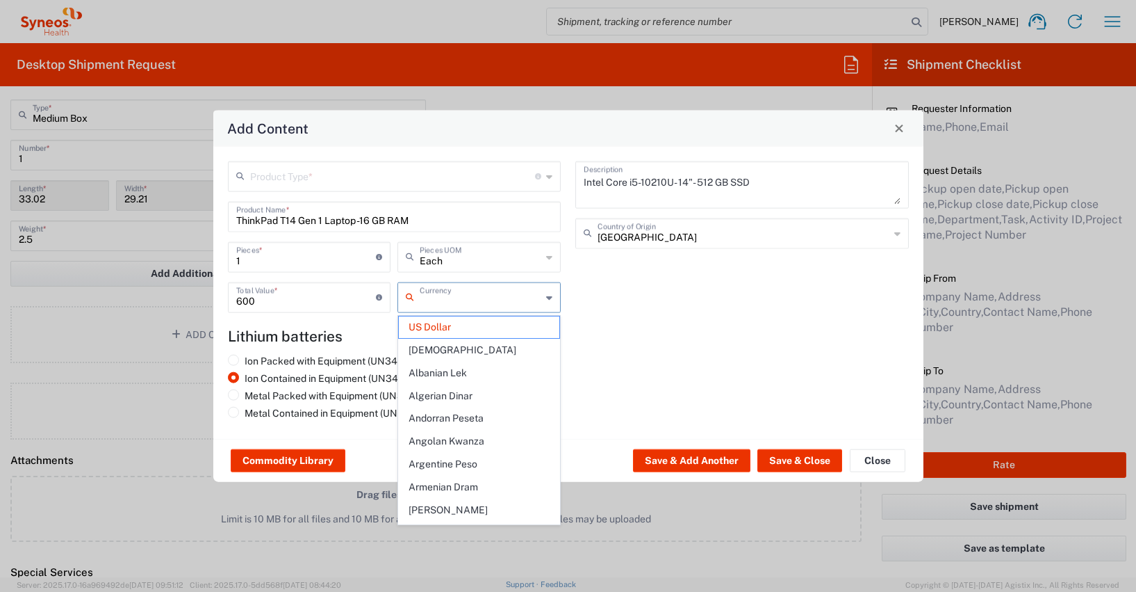
click at [533, 300] on input "text" at bounding box center [481, 296] width 122 height 24
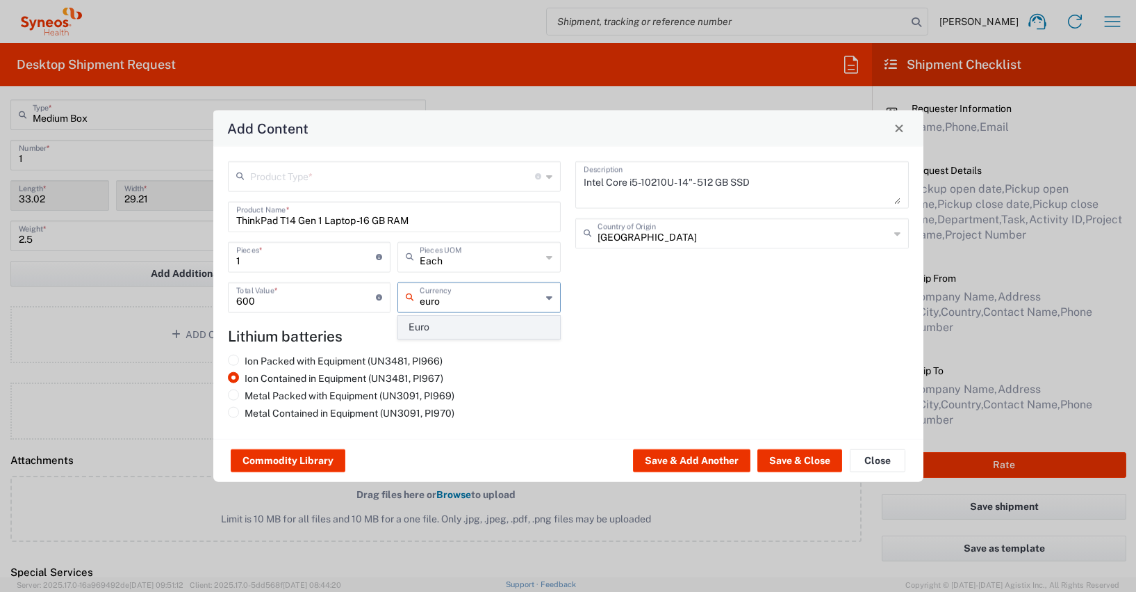
click at [446, 327] on span "Euro" at bounding box center [479, 327] width 161 height 22
click at [807, 458] on button "Save & Close" at bounding box center [800, 460] width 85 height 22
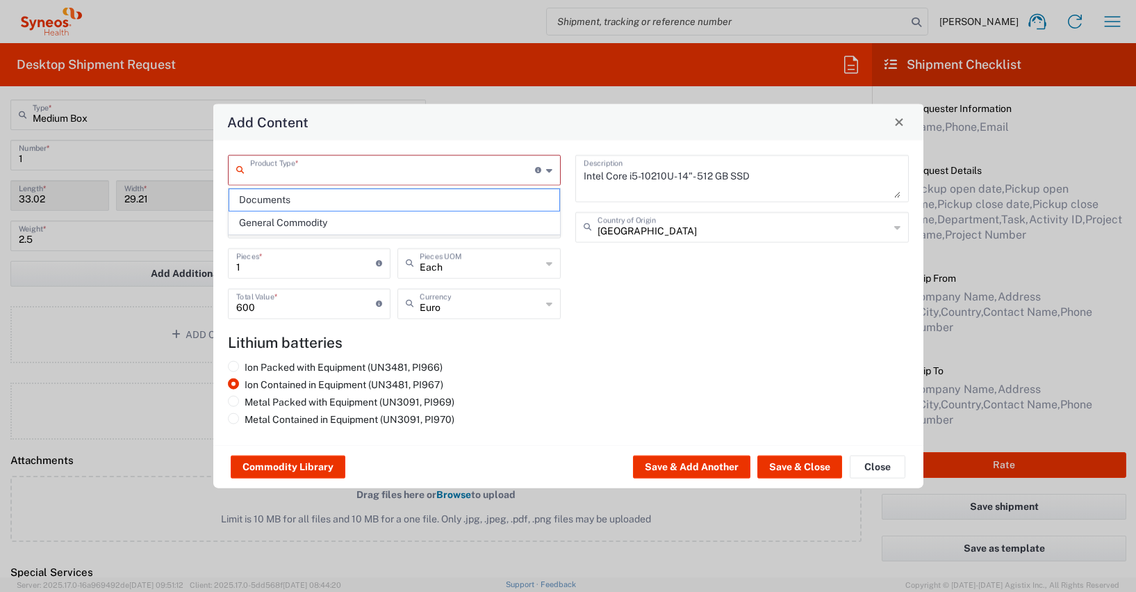
click at [275, 172] on input "text" at bounding box center [393, 168] width 286 height 24
click at [269, 225] on span "General Commodity" at bounding box center [394, 223] width 331 height 22
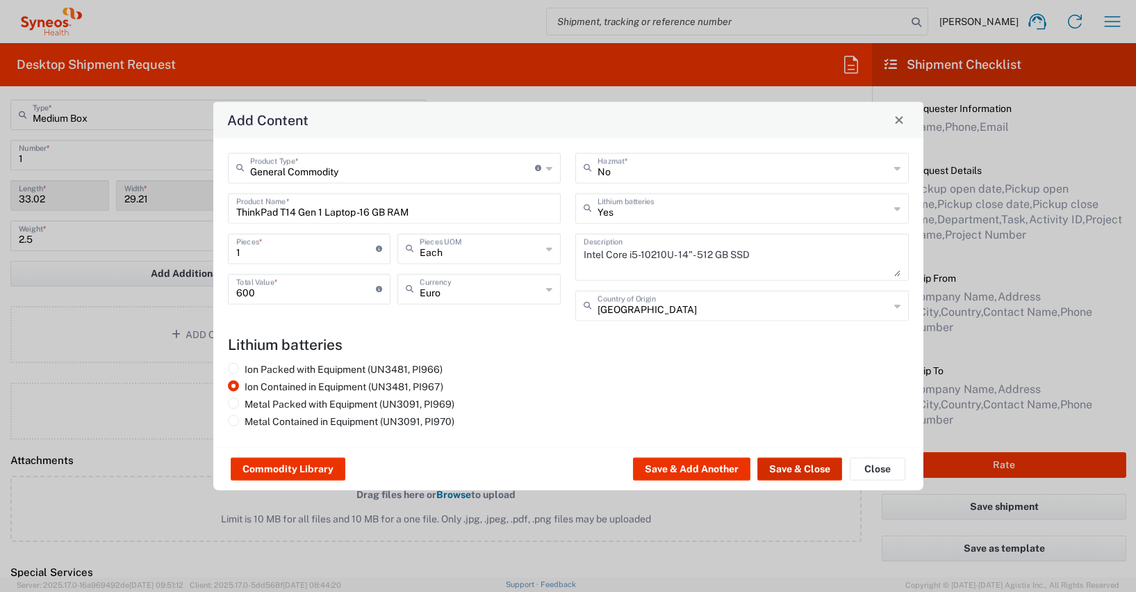
click at [811, 466] on button "Save & Close" at bounding box center [800, 468] width 85 height 22
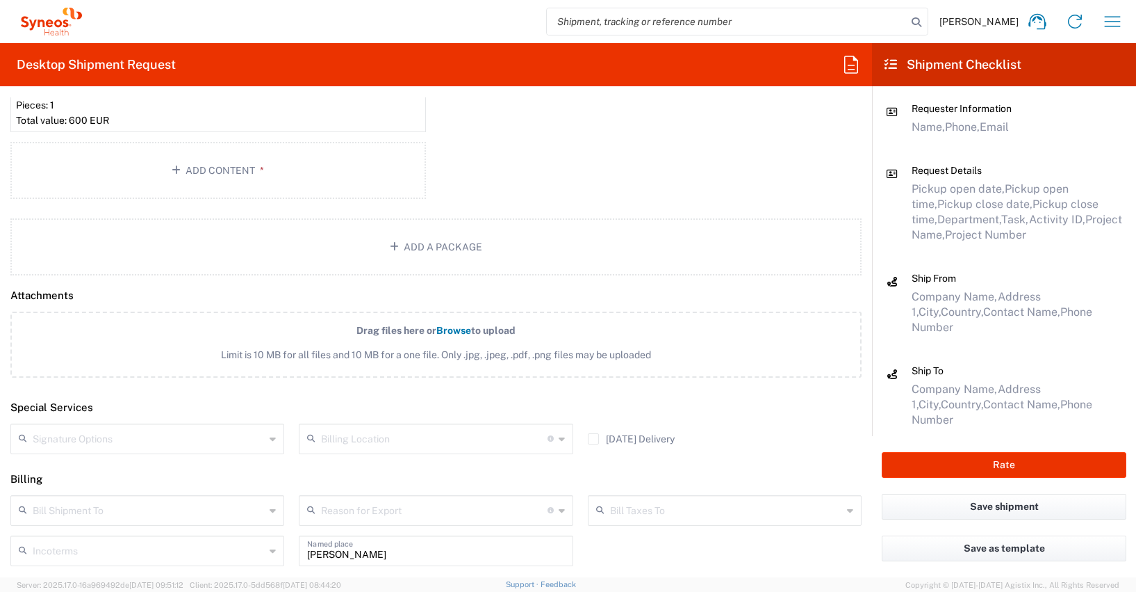
scroll to position [1695, 0]
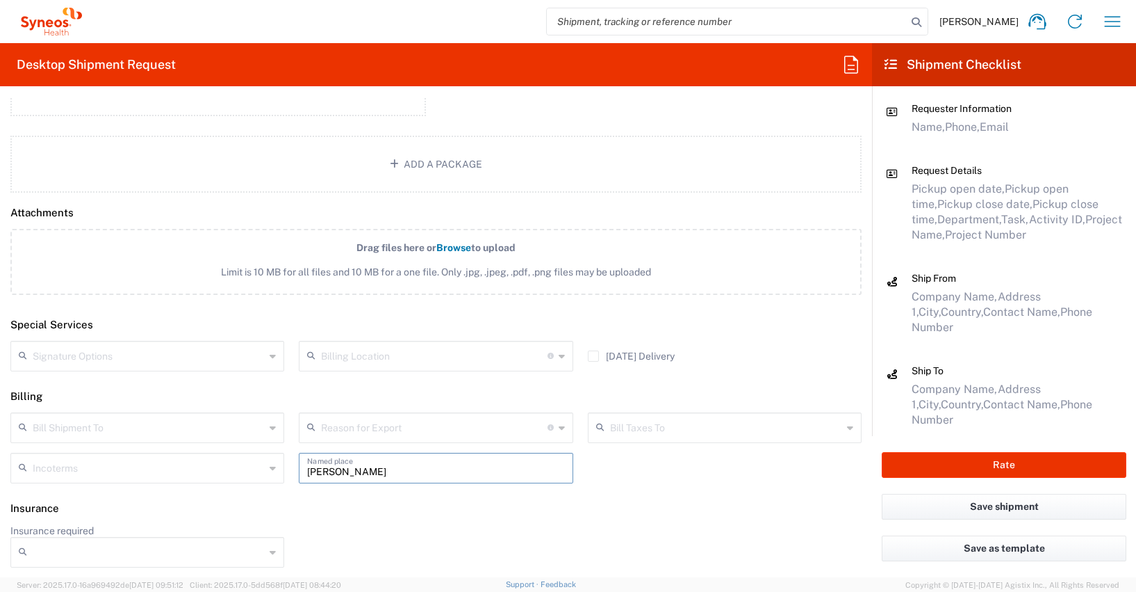
click at [380, 471] on input "[PERSON_NAME]" at bounding box center [435, 467] width 257 height 24
click at [448, 550] on div "Insurance required No Yes" at bounding box center [436, 550] width 866 height 53
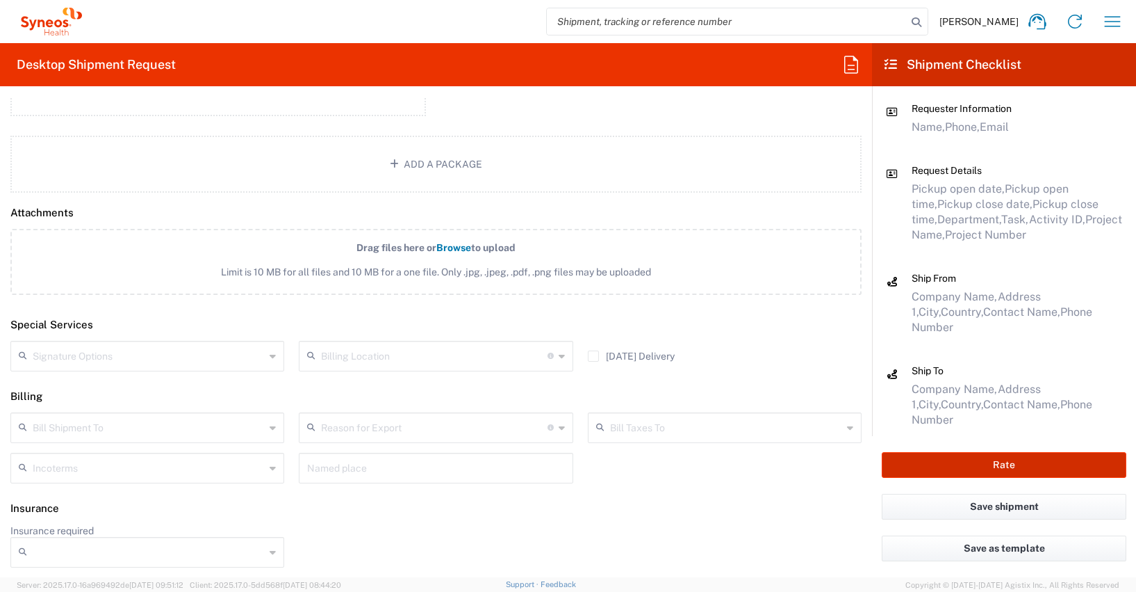
click at [1009, 462] on button "Rate" at bounding box center [1004, 465] width 245 height 26
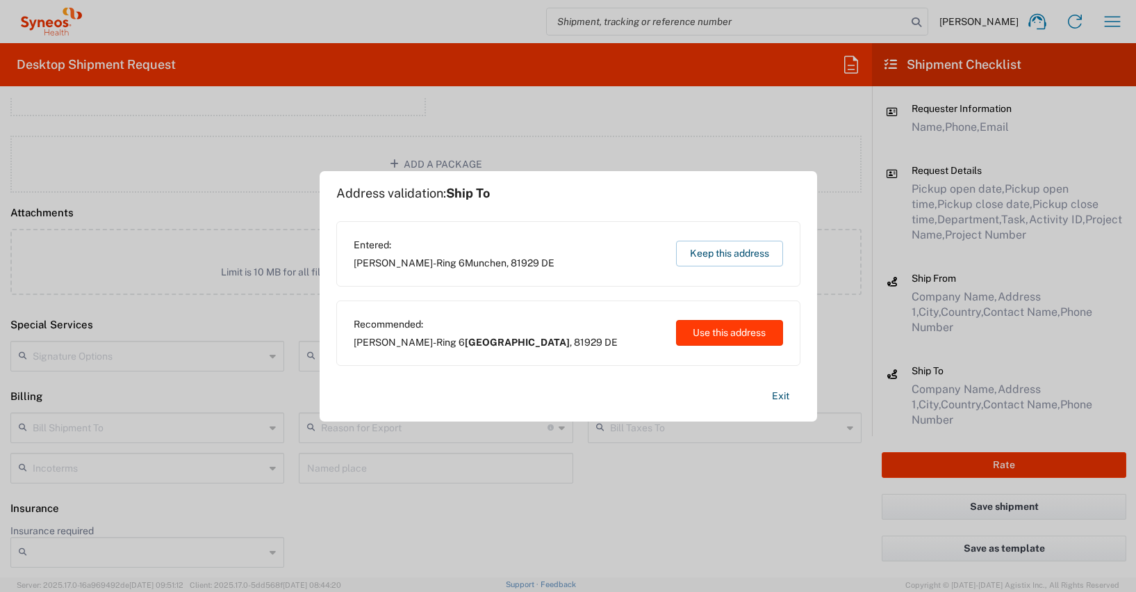
click at [739, 332] on button "Use this address" at bounding box center [729, 333] width 107 height 26
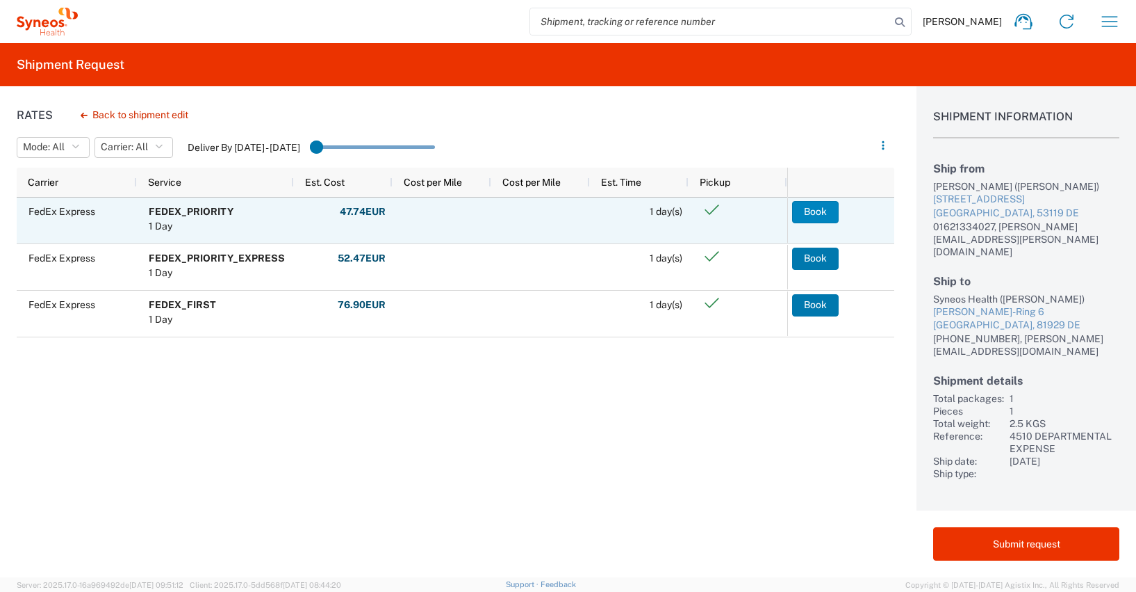
click at [820, 209] on button "Book" at bounding box center [815, 212] width 47 height 22
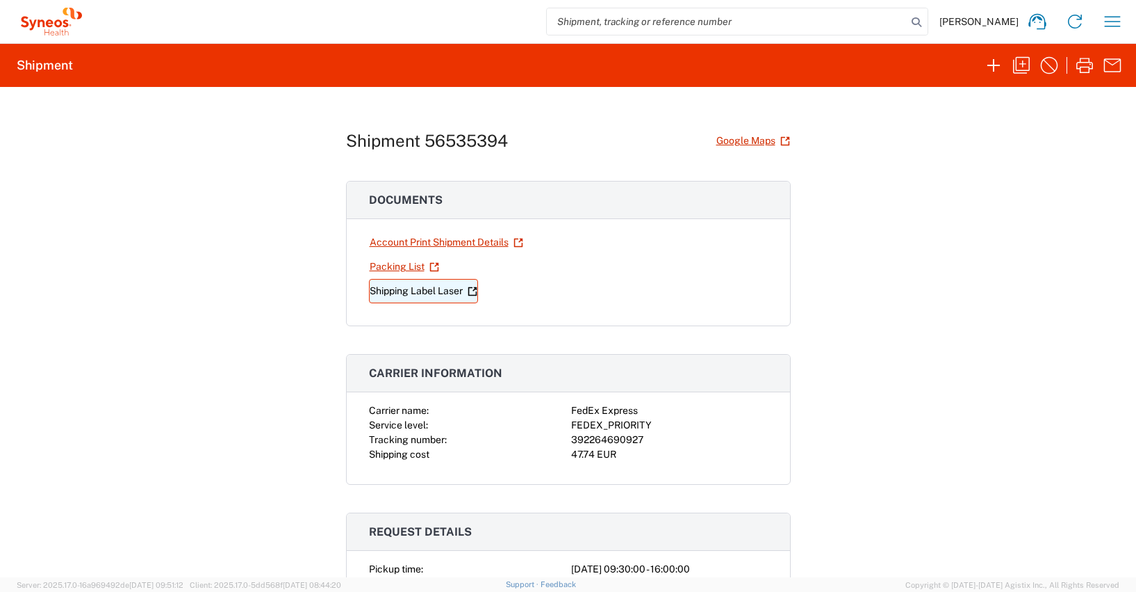
click at [414, 289] on link "Shipping Label Laser" at bounding box center [423, 291] width 109 height 24
click at [1113, 19] on icon "button" at bounding box center [1113, 21] width 22 height 22
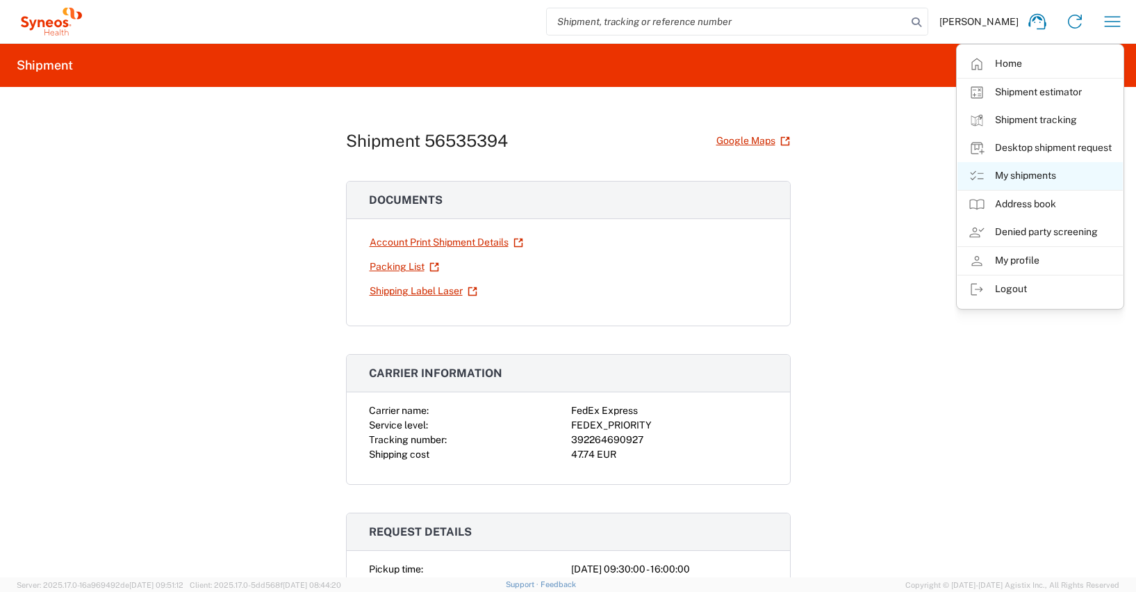
click at [1025, 172] on link "My shipments" at bounding box center [1040, 176] width 165 height 28
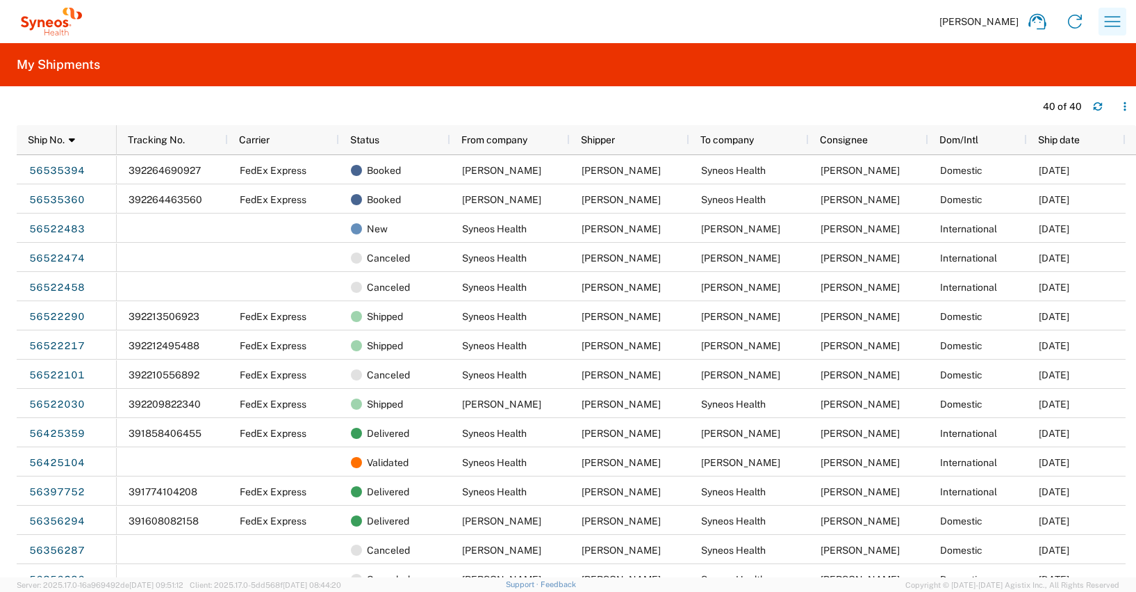
click at [1113, 24] on icon "button" at bounding box center [1113, 21] width 22 height 22
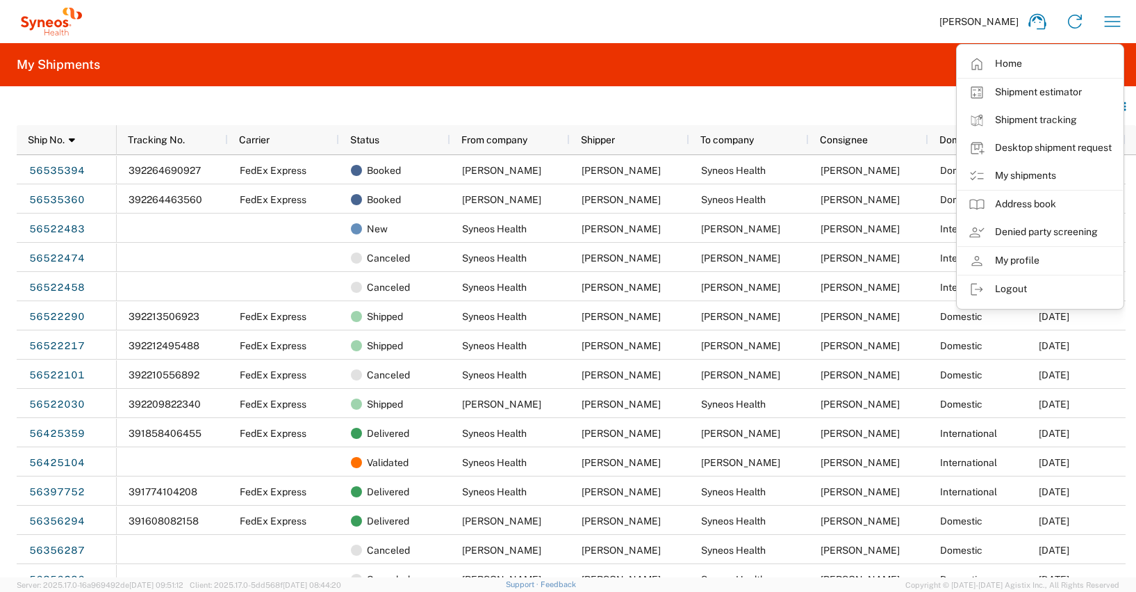
click at [747, 107] on agx-table-filter-chips at bounding box center [523, 111] width 1012 height 22
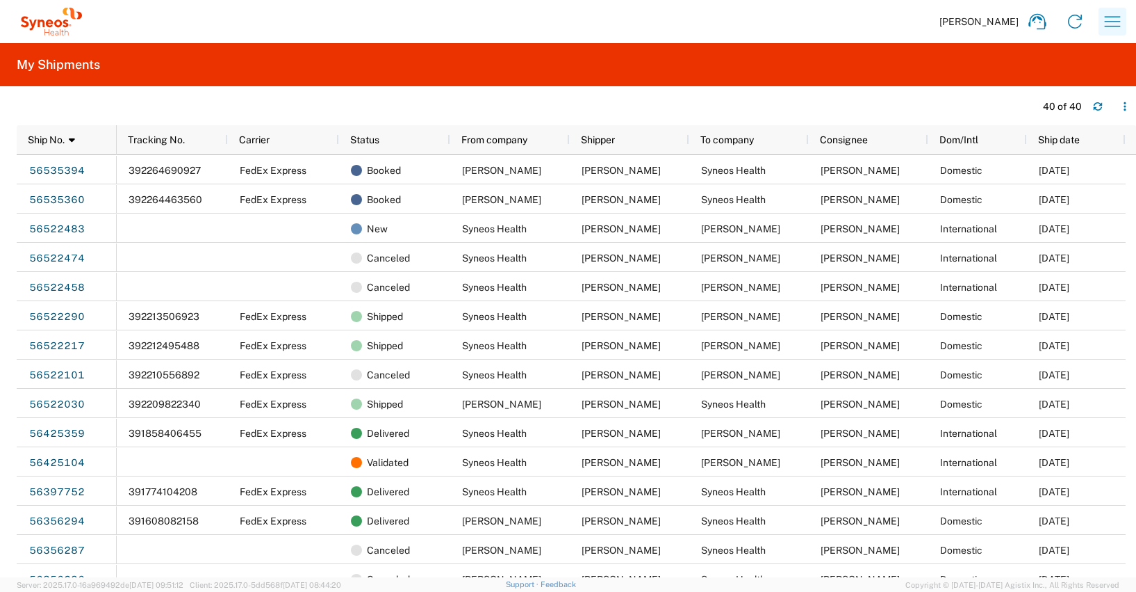
click at [1114, 18] on icon "button" at bounding box center [1113, 21] width 22 height 22
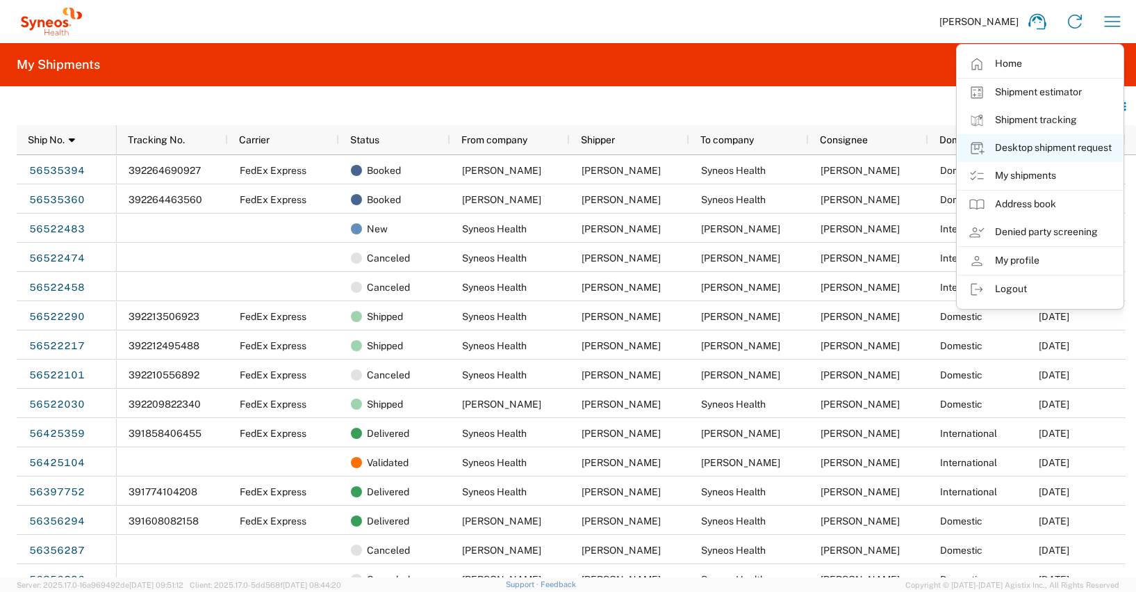
click at [1059, 149] on link "Desktop shipment request" at bounding box center [1040, 148] width 165 height 28
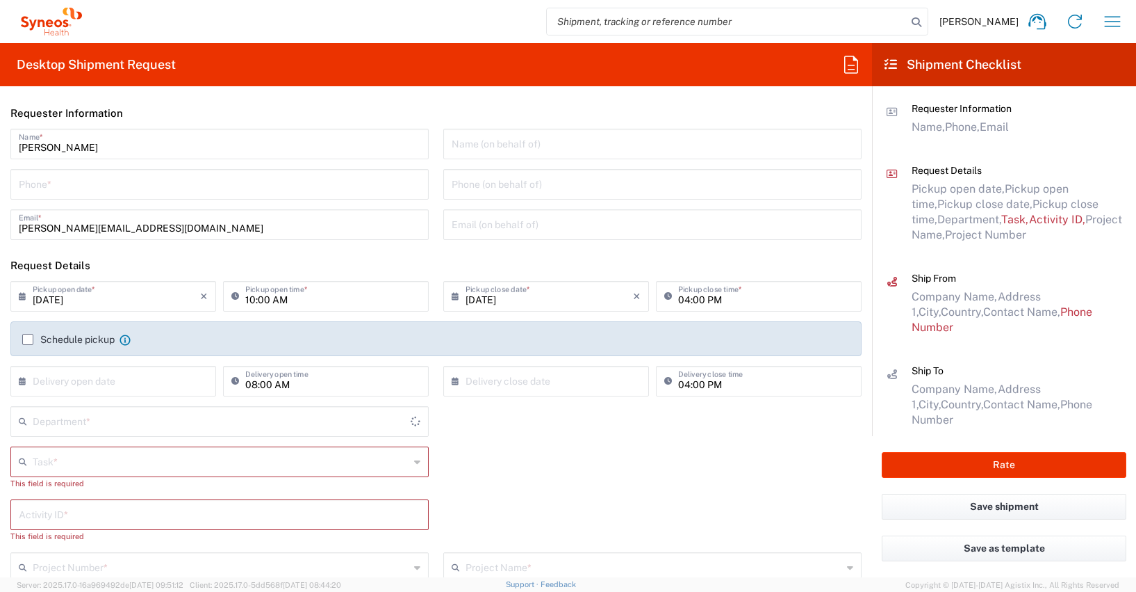
click at [46, 186] on input "tel" at bounding box center [220, 183] width 402 height 24
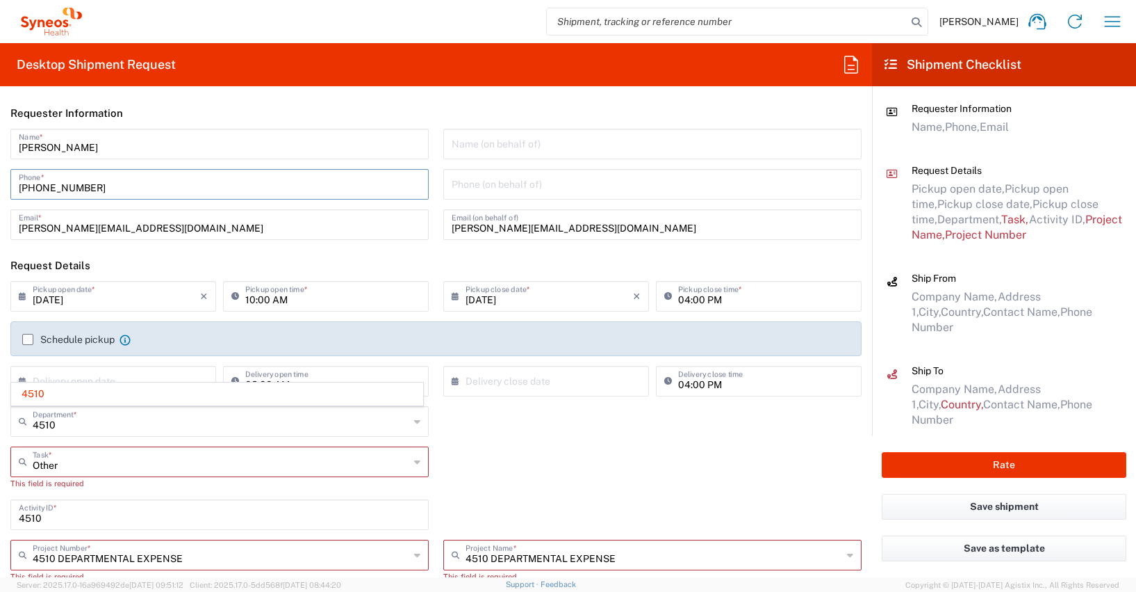
click at [437, 148] on div "Name (on behalf of) Phone (on behalf of) [PERSON_NAME][EMAIL_ADDRESS][DOMAIN_NA…" at bounding box center [653, 189] width 433 height 121
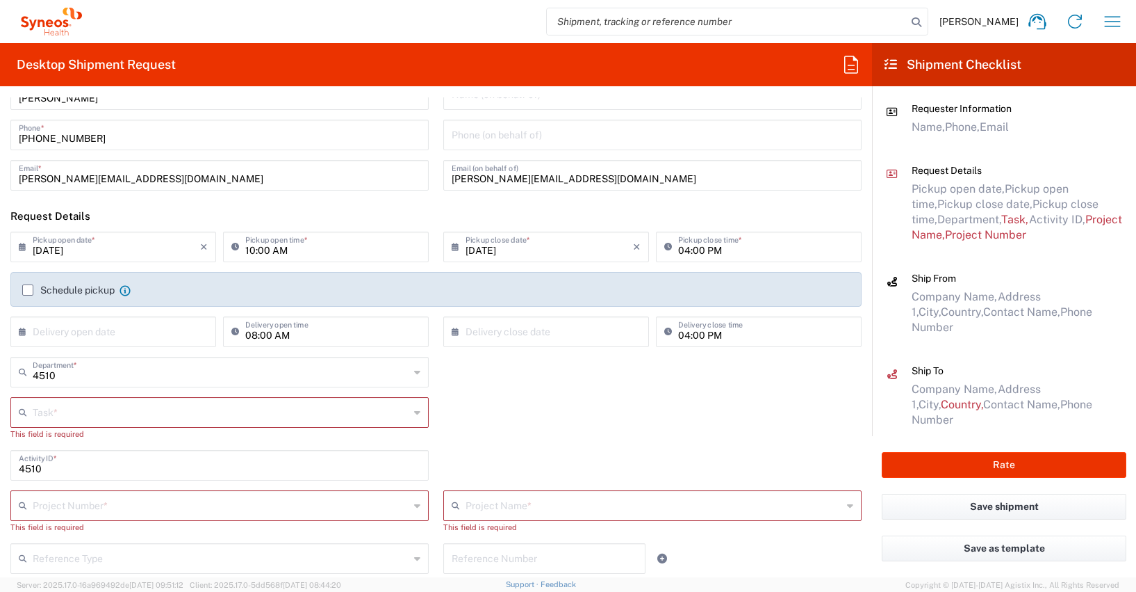
scroll to position [61, 0]
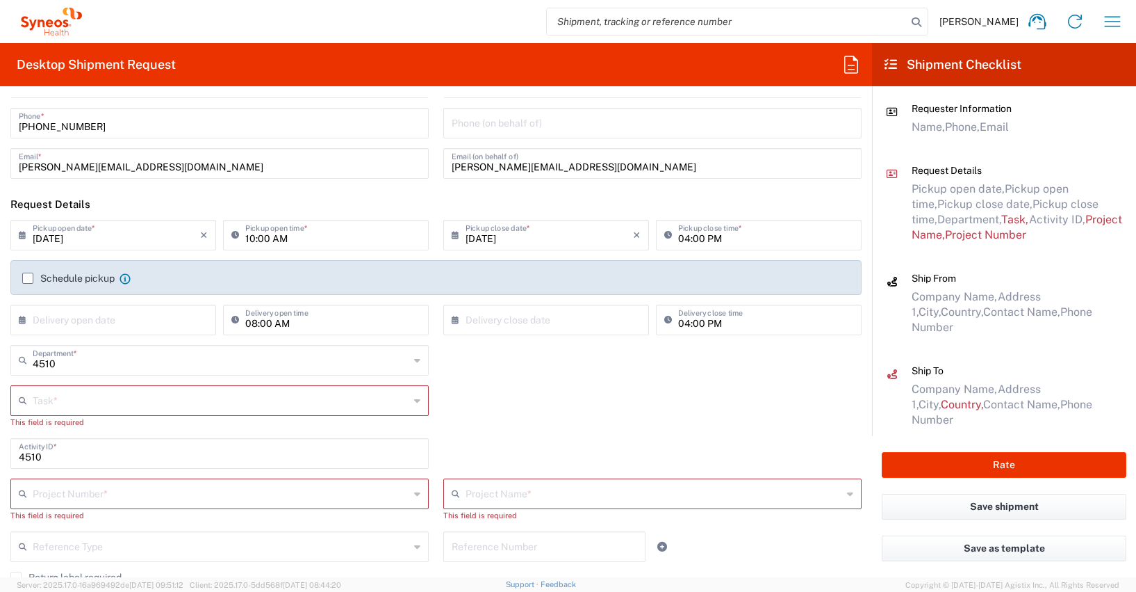
click at [22, 234] on icon at bounding box center [26, 235] width 14 height 22
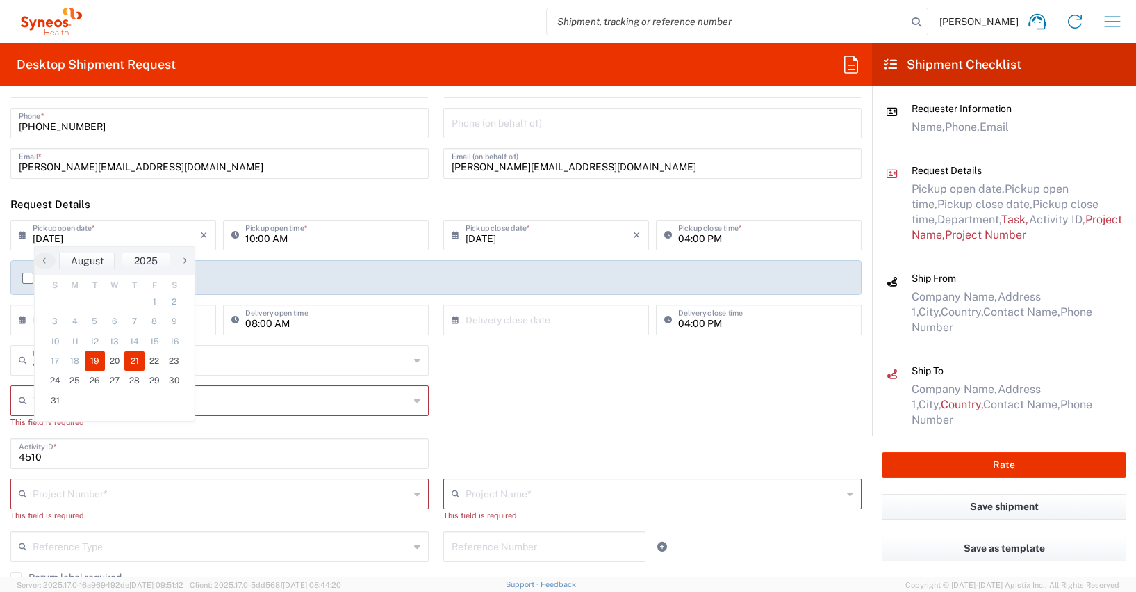
click at [137, 359] on span "21" at bounding box center [134, 360] width 20 height 19
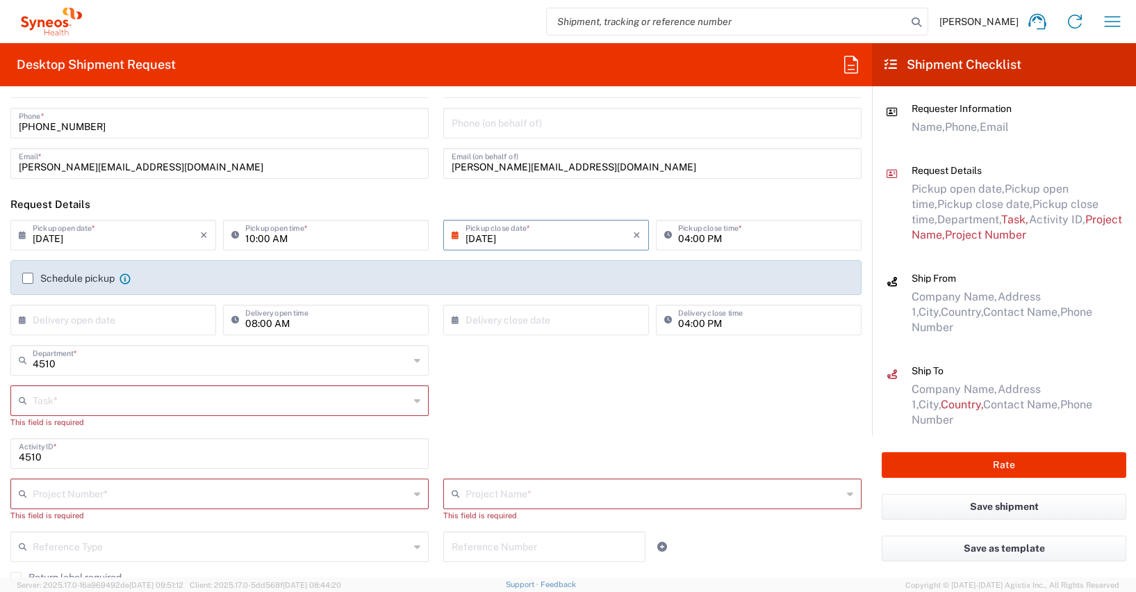
click at [44, 402] on input "text" at bounding box center [221, 399] width 377 height 24
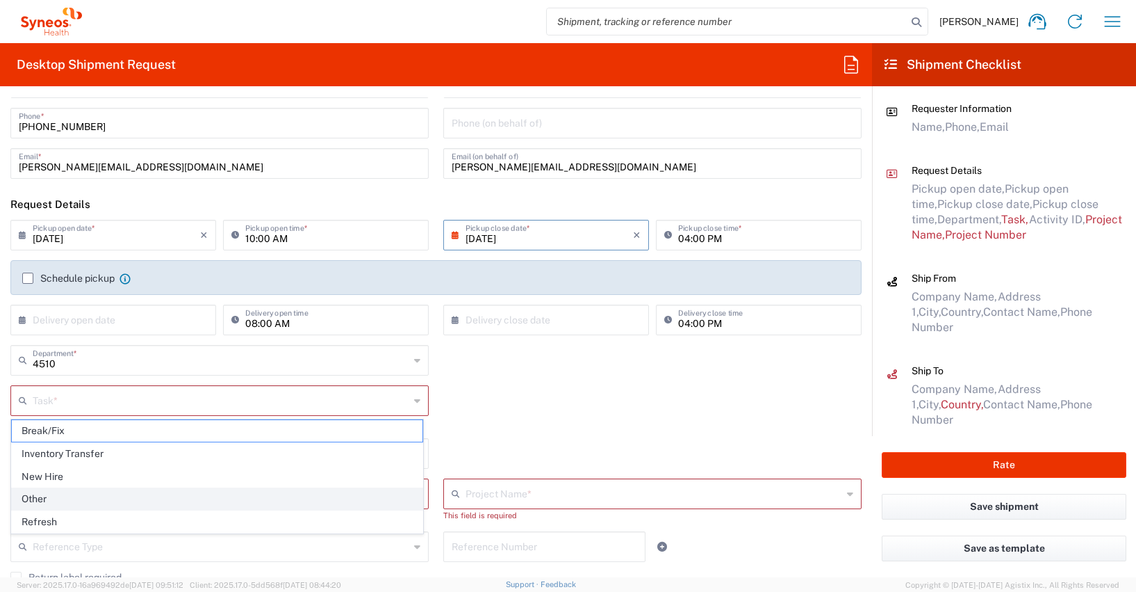
click at [43, 498] on span "Other" at bounding box center [217, 499] width 411 height 22
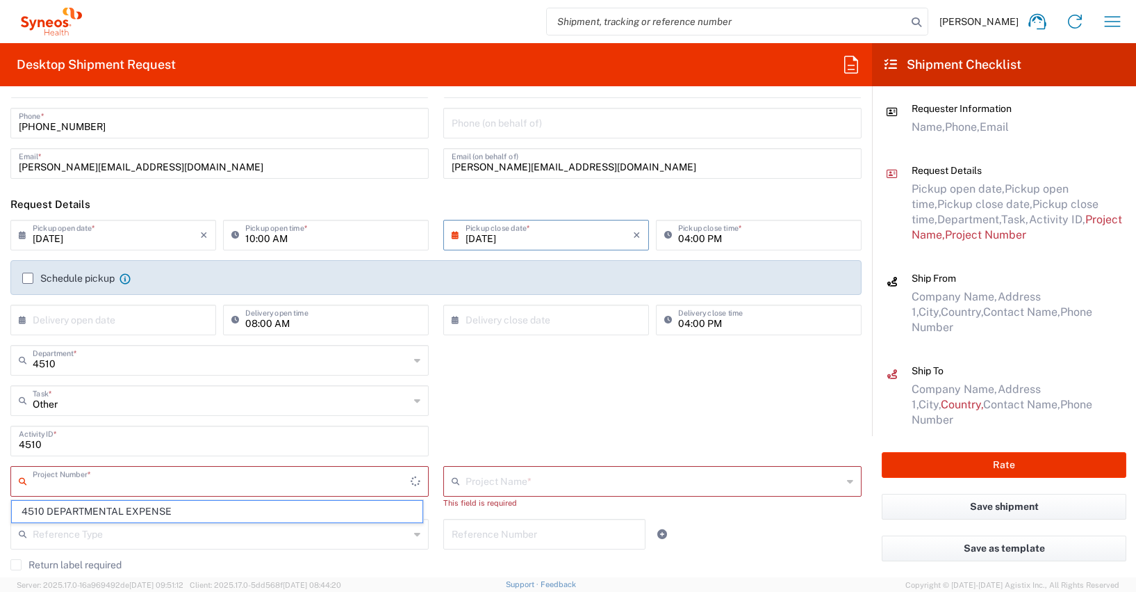
click at [42, 482] on input "text" at bounding box center [222, 480] width 378 height 24
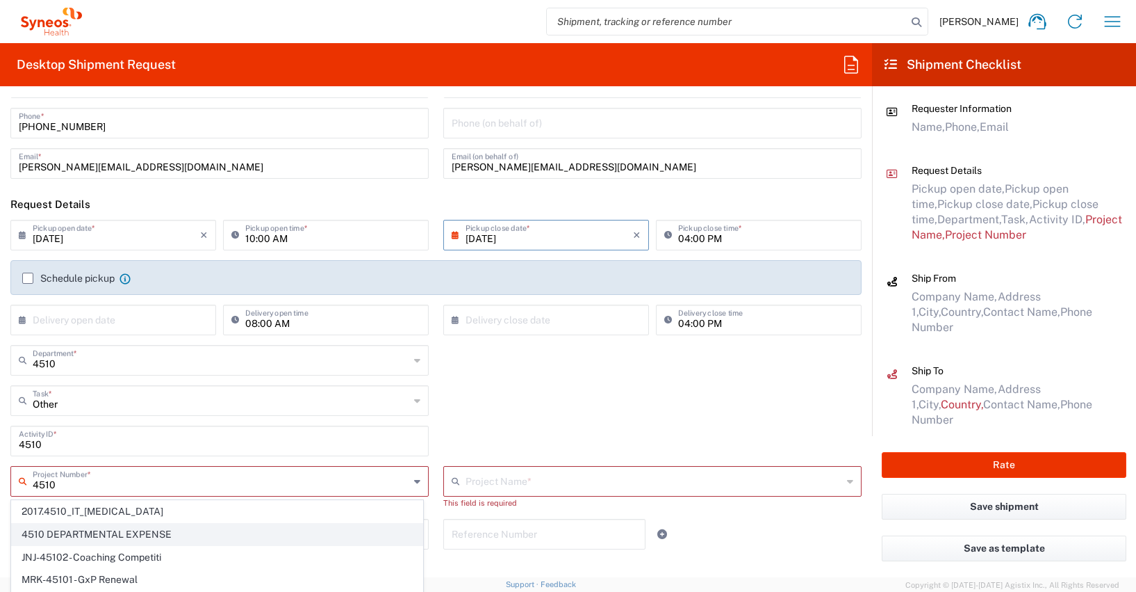
click at [53, 530] on span "4510 DEPARTMENTAL EXPENSE" at bounding box center [217, 534] width 411 height 22
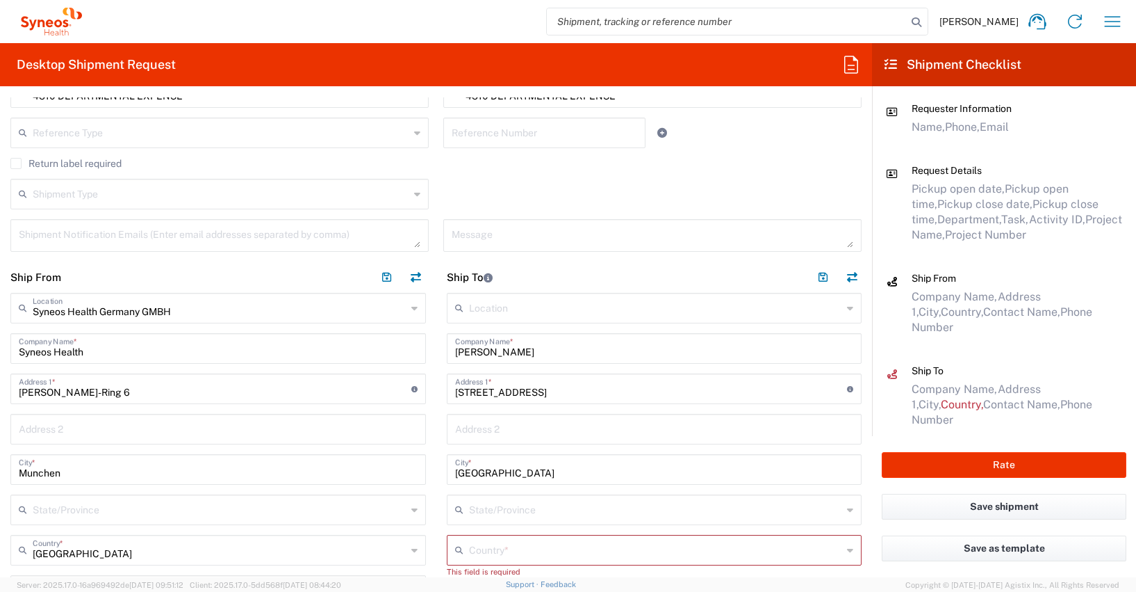
scroll to position [452, 0]
drag, startPoint x: 536, startPoint y: 348, endPoint x: 457, endPoint y: 351, distance: 79.3
click at [437, 351] on main "Location [PERSON_NAME] LLC-[GEOGRAPHIC_DATA] [GEOGRAPHIC_DATA] [GEOGRAPHIC_DATA…" at bounding box center [655, 586] width 437 height 590
paste input "[PERSON_NAME] van [PERSON_NAME]"
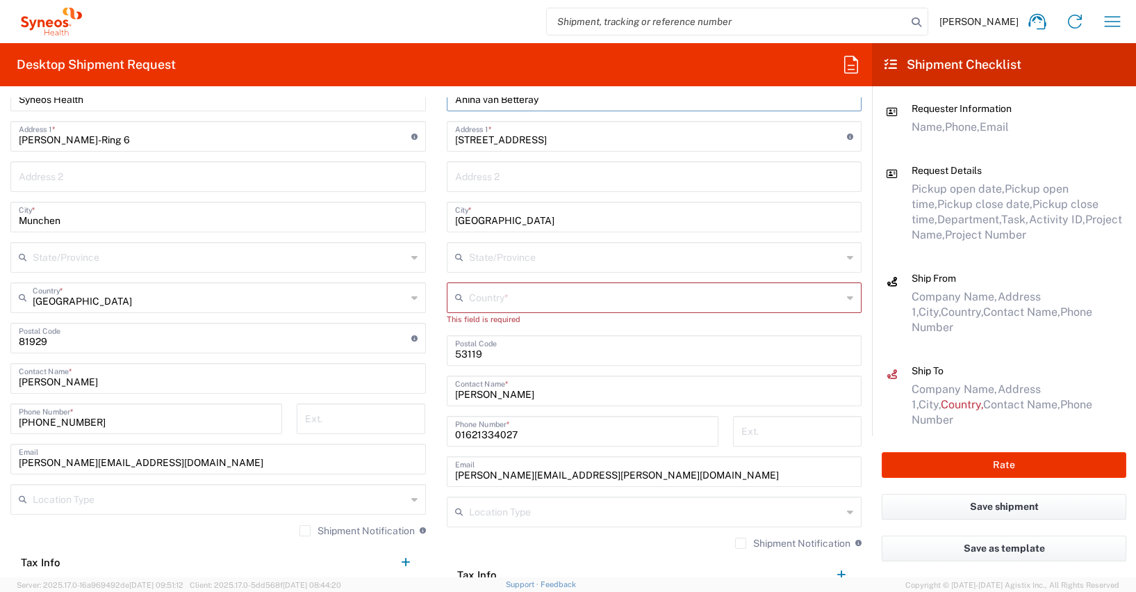
scroll to position [703, 0]
drag, startPoint x: 551, startPoint y: 394, endPoint x: 446, endPoint y: 392, distance: 105.7
click at [447, 392] on div "[PERSON_NAME] Contact Name *" at bounding box center [655, 390] width 416 height 31
paste input "[PERSON_NAME] van [PERSON_NAME]"
click at [482, 297] on input "text" at bounding box center [656, 296] width 374 height 24
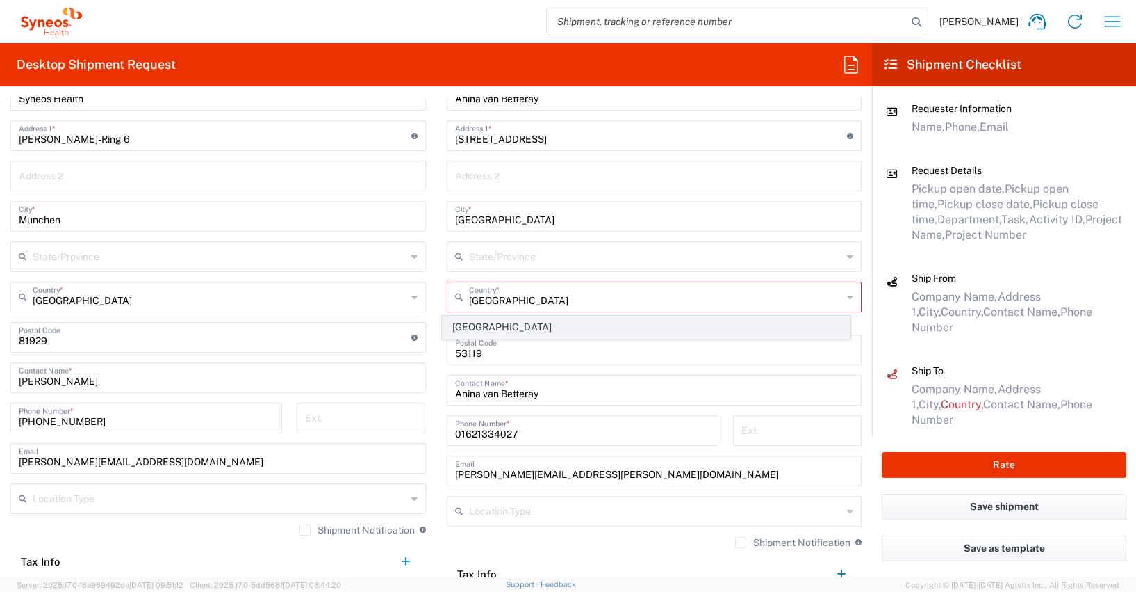
click at [464, 326] on span "[GEOGRAPHIC_DATA]" at bounding box center [646, 327] width 407 height 22
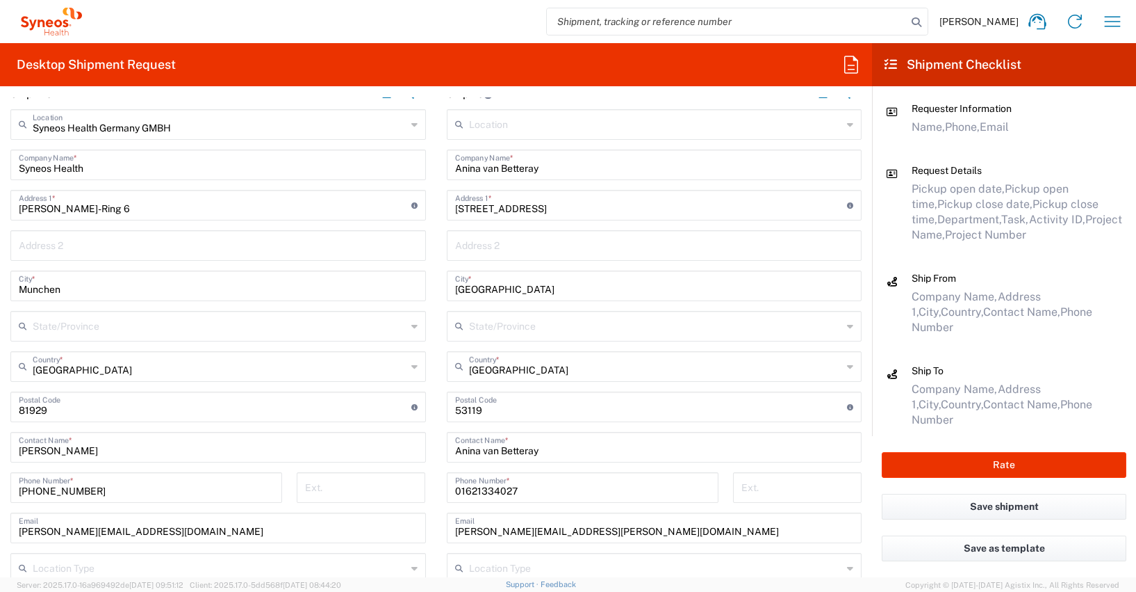
scroll to position [605, 0]
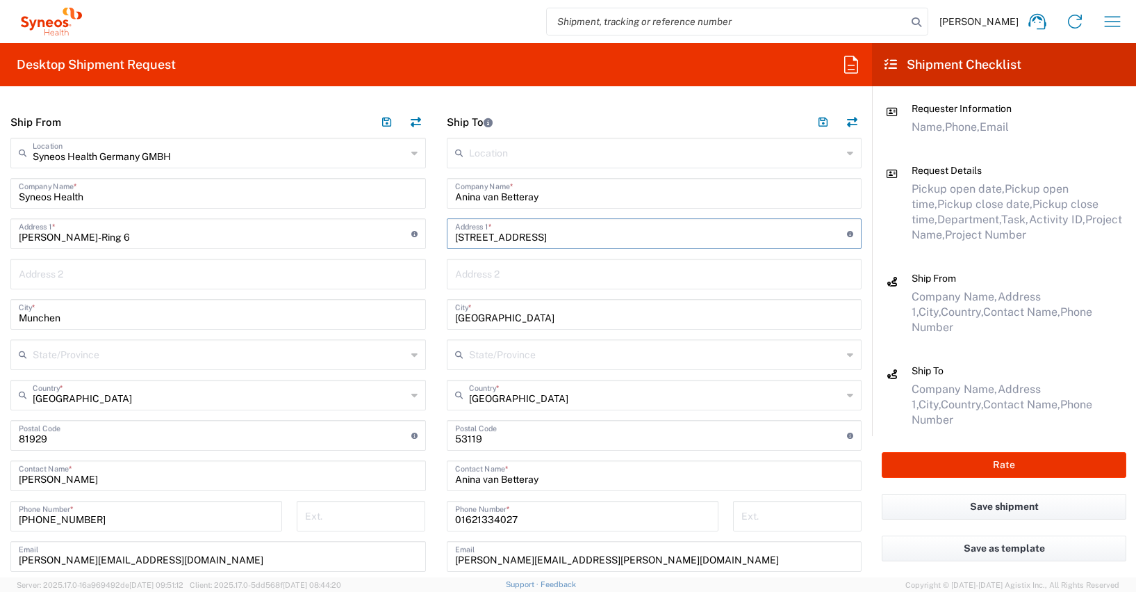
drag, startPoint x: 517, startPoint y: 235, endPoint x: 442, endPoint y: 234, distance: 75.1
click at [447, 234] on div "[STREET_ADDRESS] Address 1 * For cross streets use street names with '&' or 'an…" at bounding box center [655, 233] width 416 height 31
paste input "[STREET_ADDRESS]"
click at [455, 436] on input "undefined" at bounding box center [651, 434] width 393 height 24
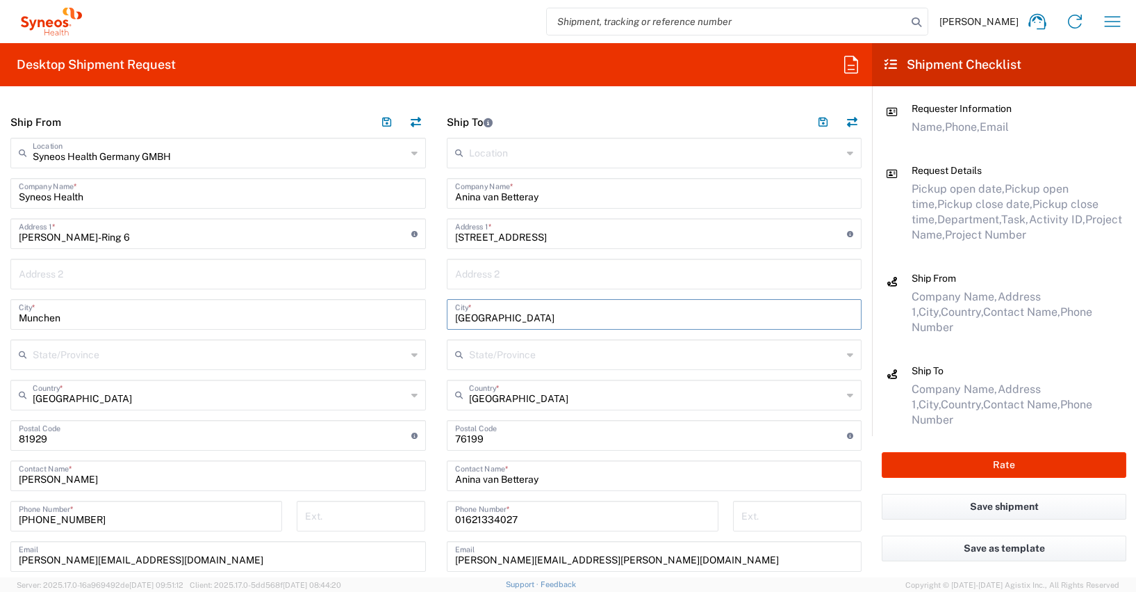
click at [461, 319] on input "[GEOGRAPHIC_DATA]" at bounding box center [654, 313] width 399 height 24
paste input "[GEOGRAPHIC_DATA]"
click at [475, 516] on input "01621334027" at bounding box center [582, 515] width 255 height 24
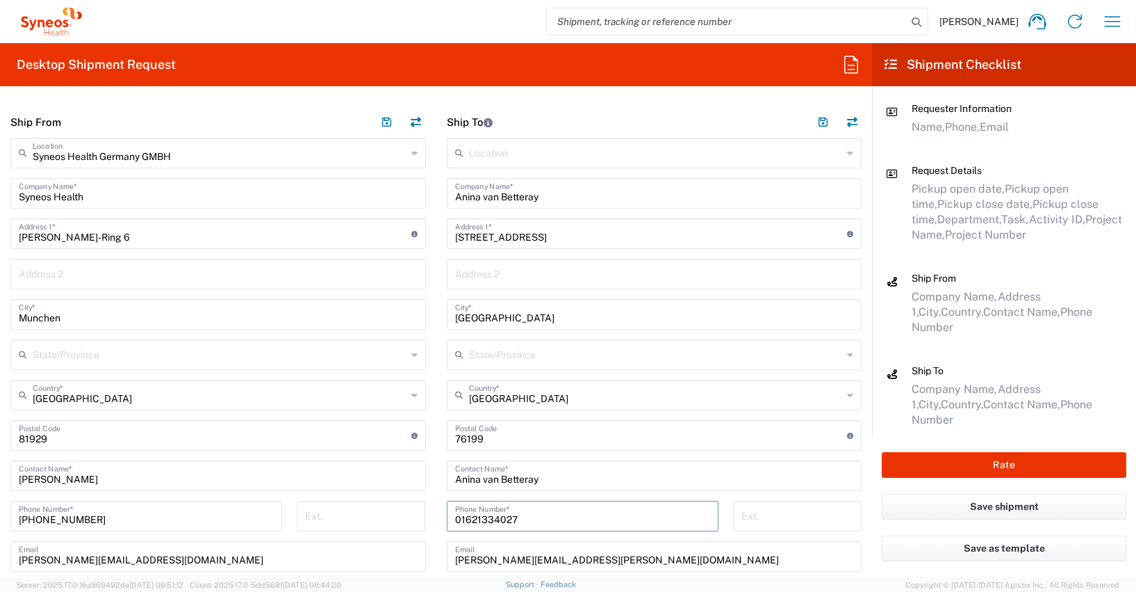
paste input "7638750770"
click at [548, 202] on input "Anina van Betteray" at bounding box center [654, 192] width 399 height 24
click at [547, 195] on input "Anina van Betteray" at bounding box center [654, 192] width 399 height 24
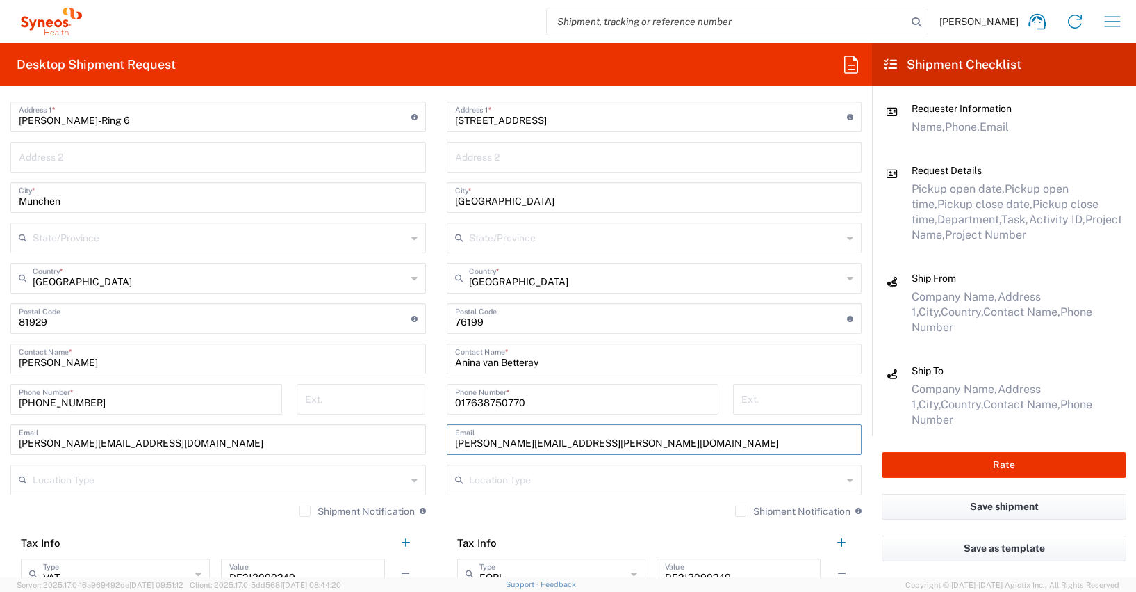
drag, startPoint x: 626, startPoint y: 439, endPoint x: 421, endPoint y: 438, distance: 204.4
click at [421, 438] on div "Ship From Syneos Health [GEOGRAPHIC_DATA] GMBH Location Syneos Health [GEOGRAPH…" at bounding box center [436, 314] width 872 height 649
paste input "[PERSON_NAME].vanbetteray"
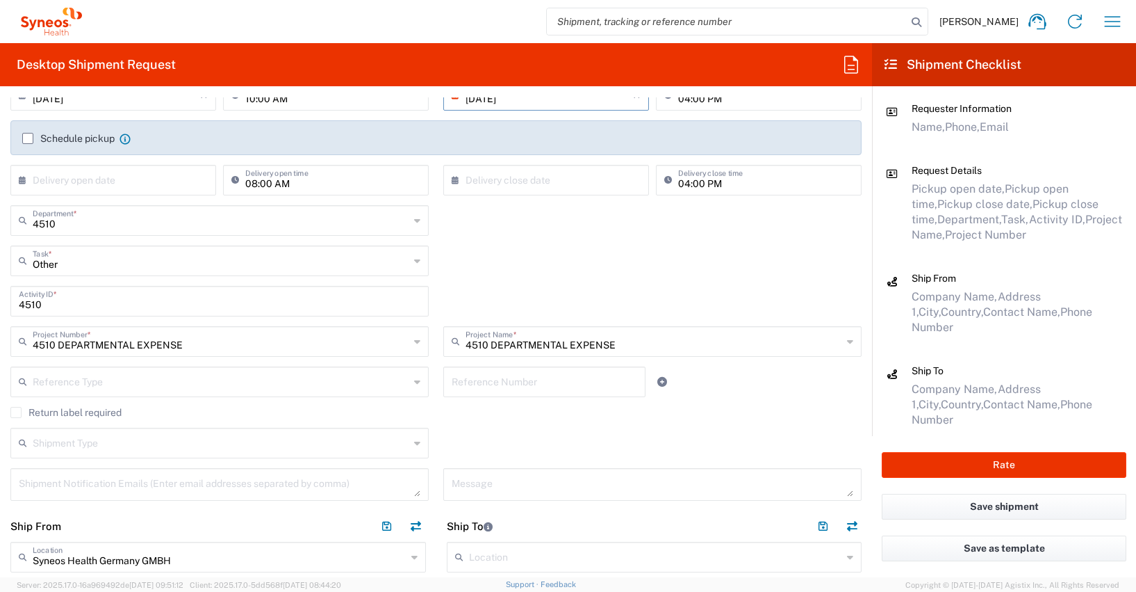
scroll to position [60, 0]
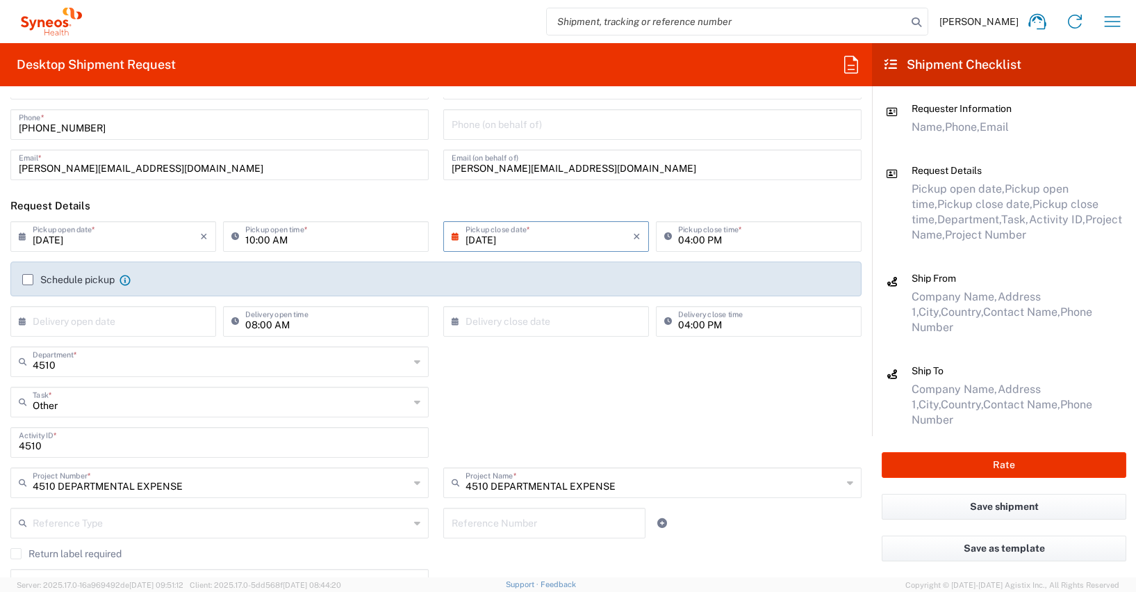
click at [247, 240] on input "10:00 AM" at bounding box center [332, 235] width 175 height 24
click at [284, 240] on input "12:00 AM" at bounding box center [332, 235] width 175 height 24
click at [678, 239] on input "04:00 PM" at bounding box center [765, 235] width 175 height 24
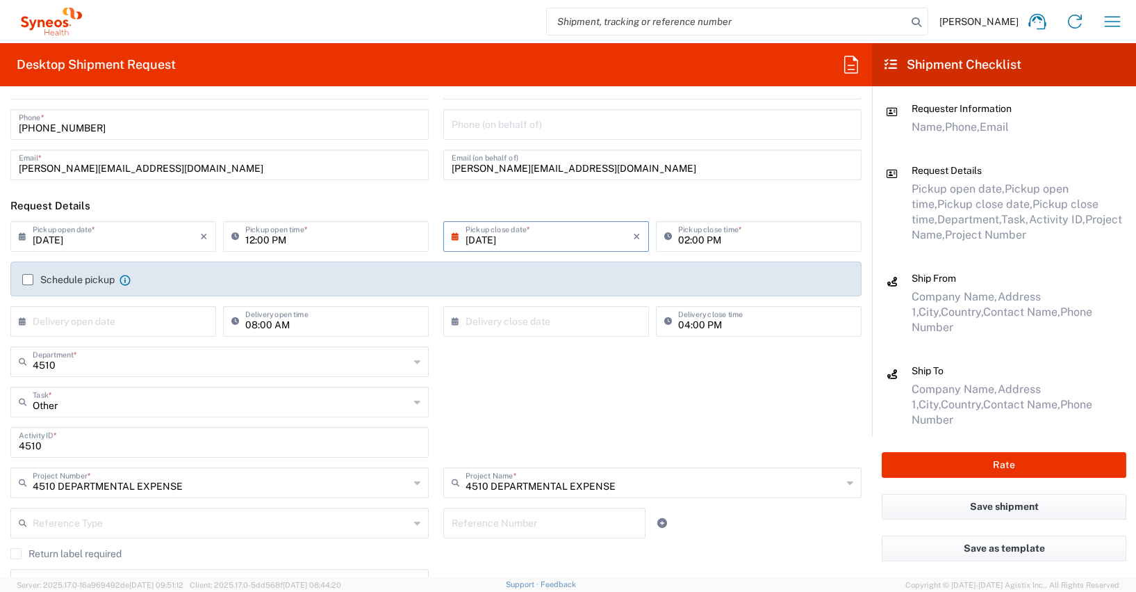
click at [513, 372] on div "4510 Department * 4510" at bounding box center [436, 366] width 866 height 40
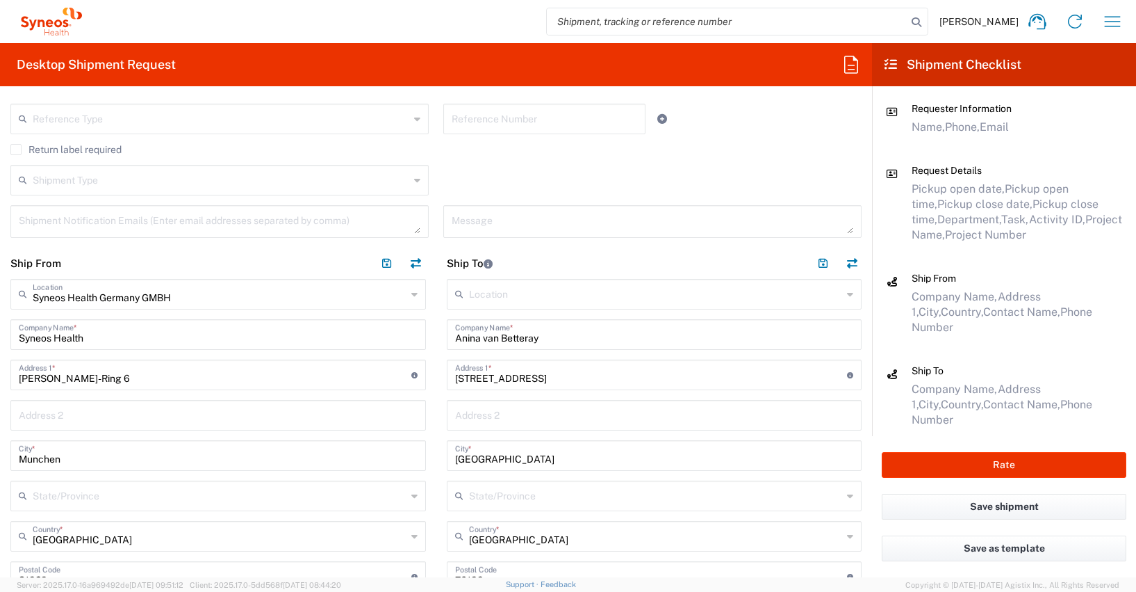
scroll to position [610, 0]
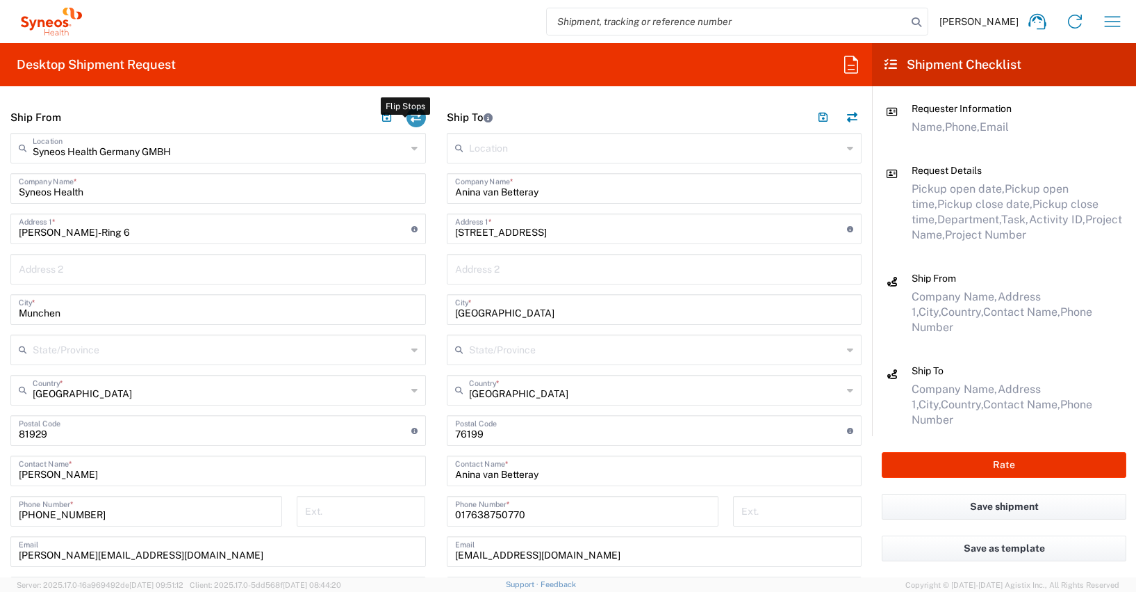
click at [413, 117] on button "button" at bounding box center [416, 117] width 19 height 19
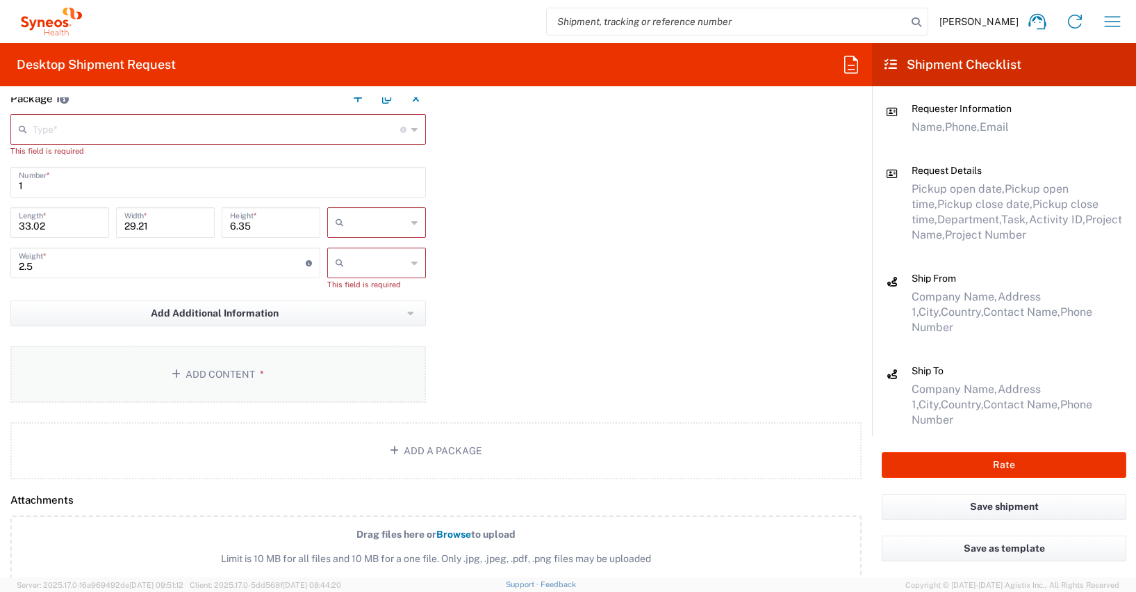
scroll to position [1355, 0]
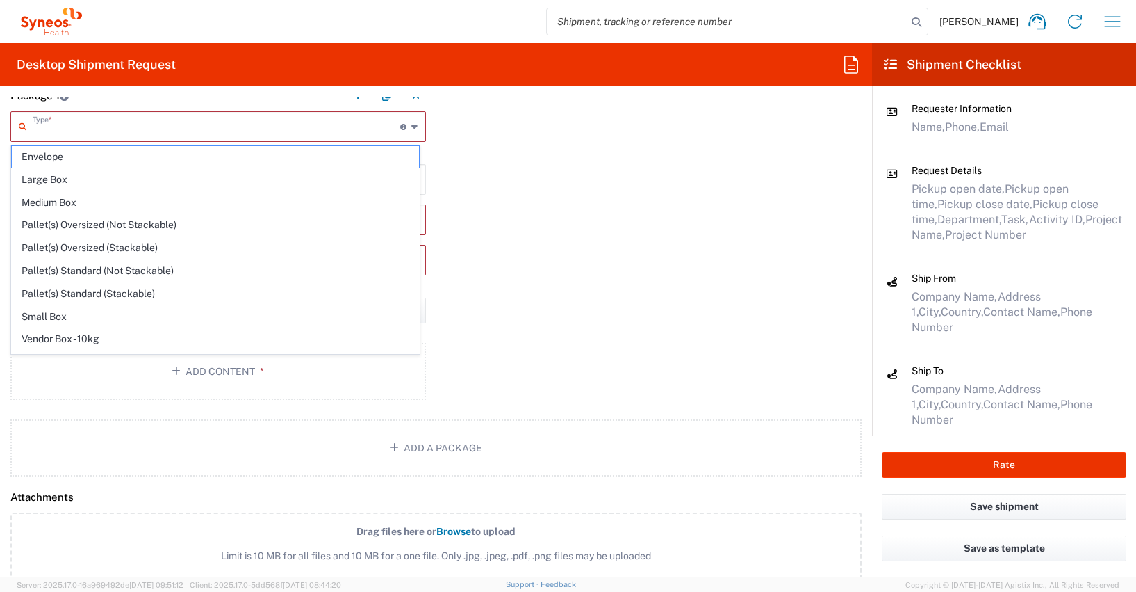
click at [54, 130] on input "text" at bounding box center [217, 125] width 368 height 24
click at [61, 200] on span "Medium Box" at bounding box center [215, 203] width 407 height 22
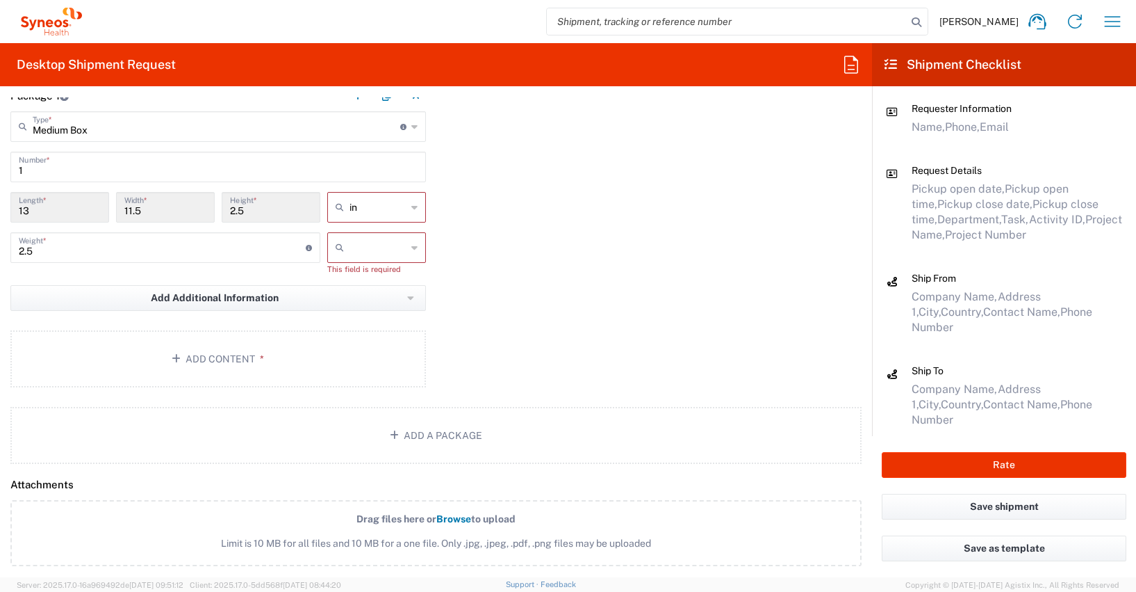
click at [411, 209] on icon at bounding box center [414, 207] width 6 height 22
click at [345, 260] on span "cm" at bounding box center [372, 261] width 95 height 22
click at [411, 248] on icon at bounding box center [414, 247] width 6 height 22
click at [339, 277] on span "kgs" at bounding box center [372, 278] width 95 height 22
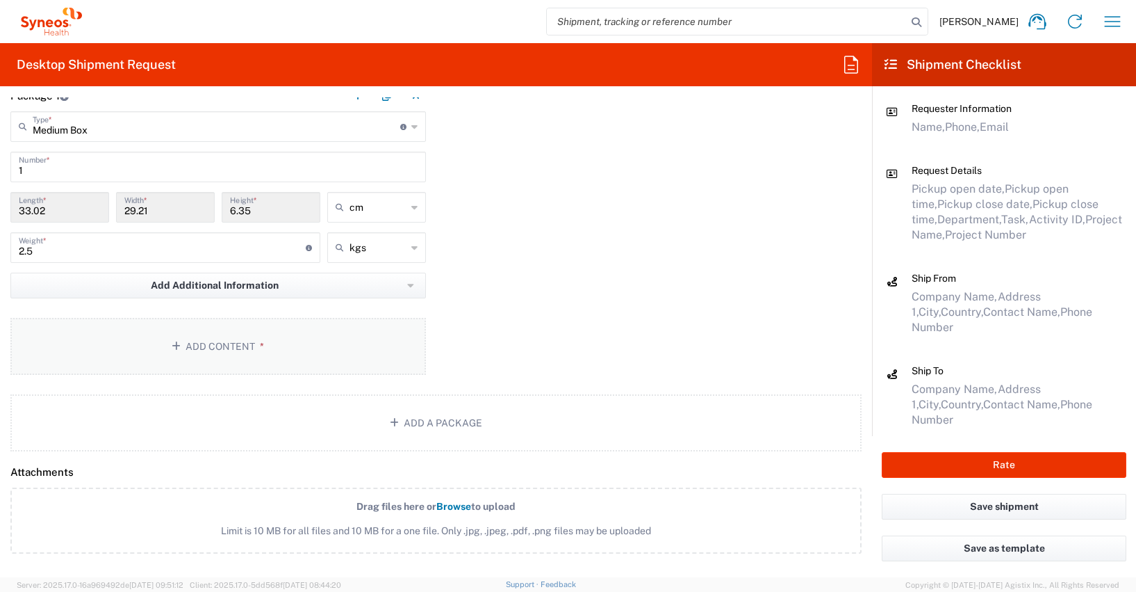
click at [223, 350] on button "Add Content *" at bounding box center [218, 346] width 416 height 57
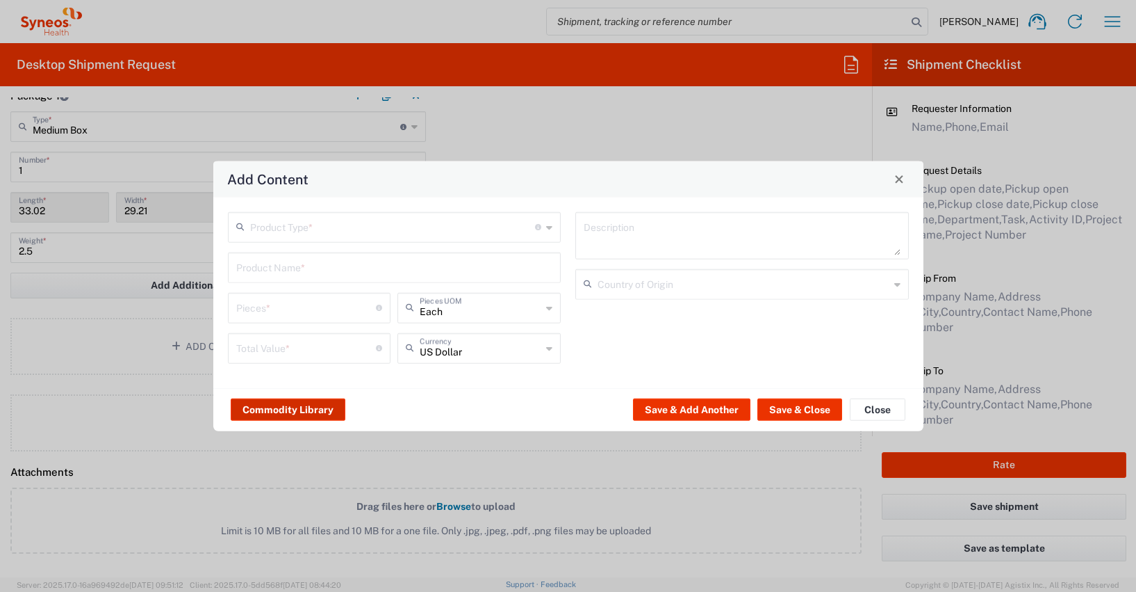
click at [279, 410] on button "Commodity Library" at bounding box center [288, 409] width 115 height 22
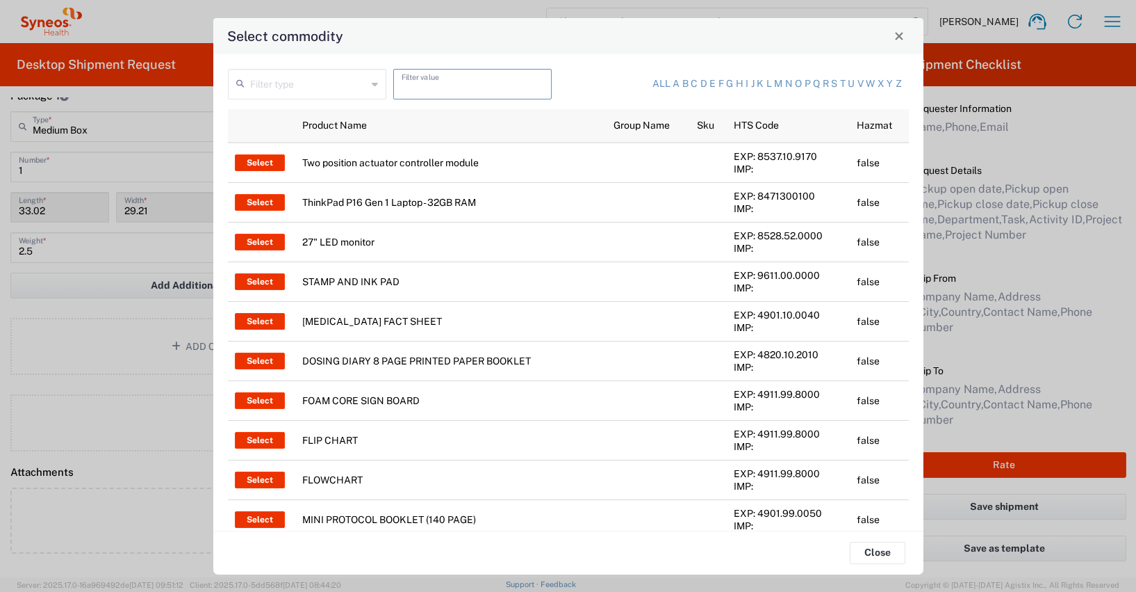
click at [402, 80] on input "text" at bounding box center [473, 83] width 142 height 24
click at [327, 90] on input "text" at bounding box center [308, 83] width 117 height 24
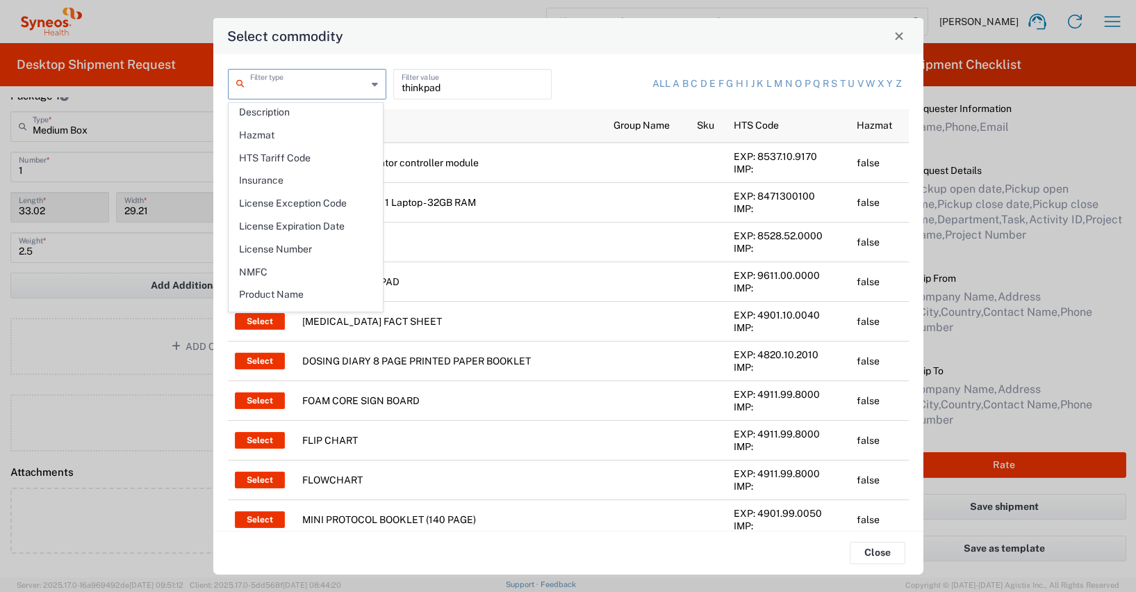
scroll to position [202, 0]
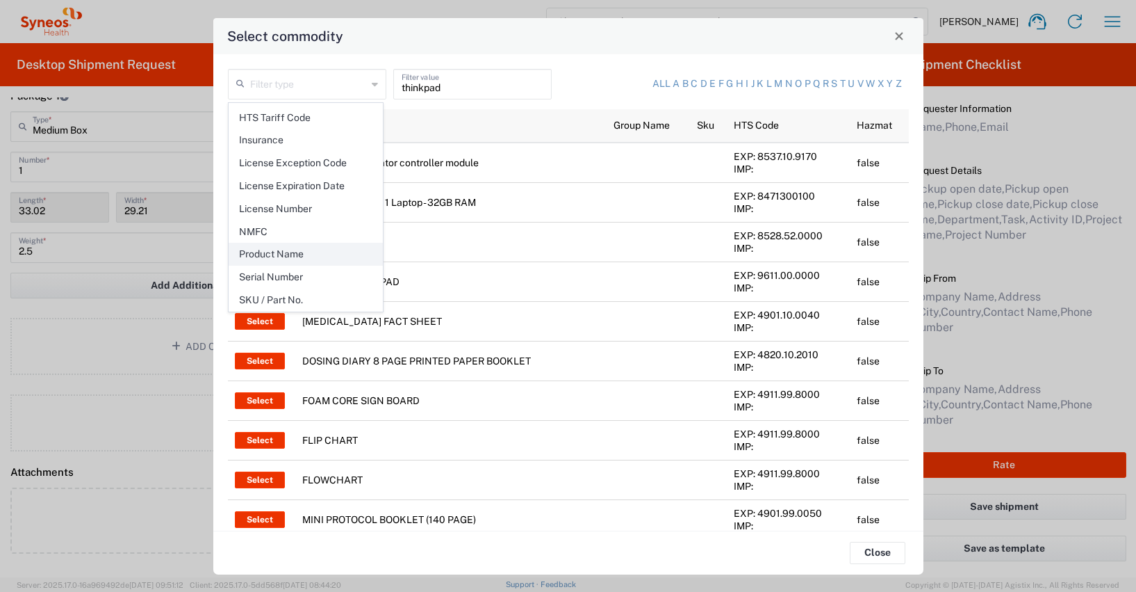
click at [295, 252] on span "Product Name" at bounding box center [305, 254] width 153 height 22
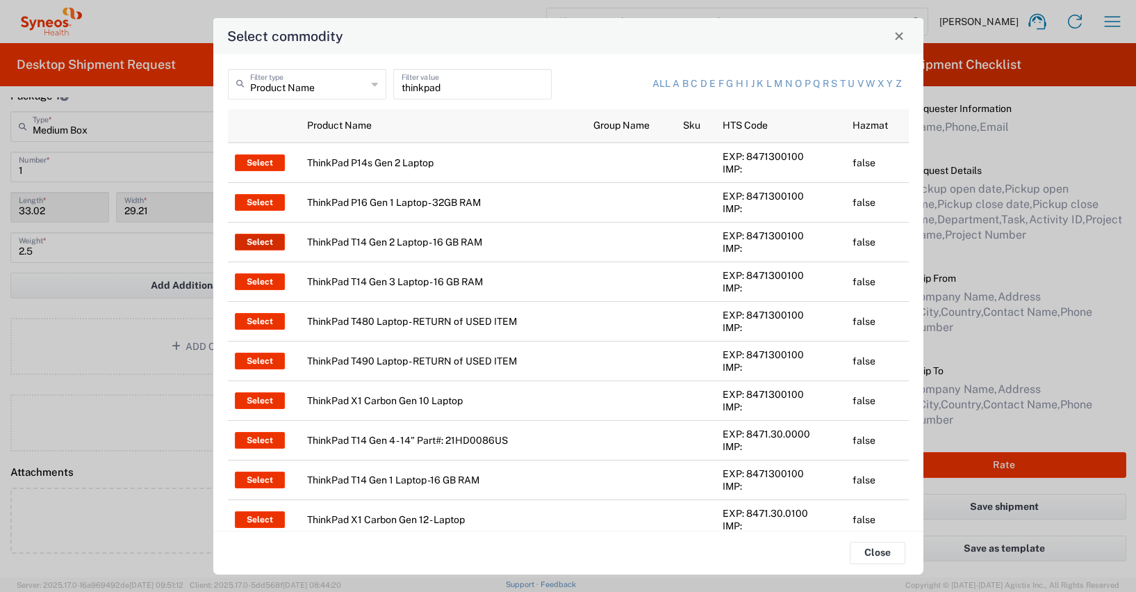
click at [265, 242] on button "Select" at bounding box center [260, 242] width 50 height 17
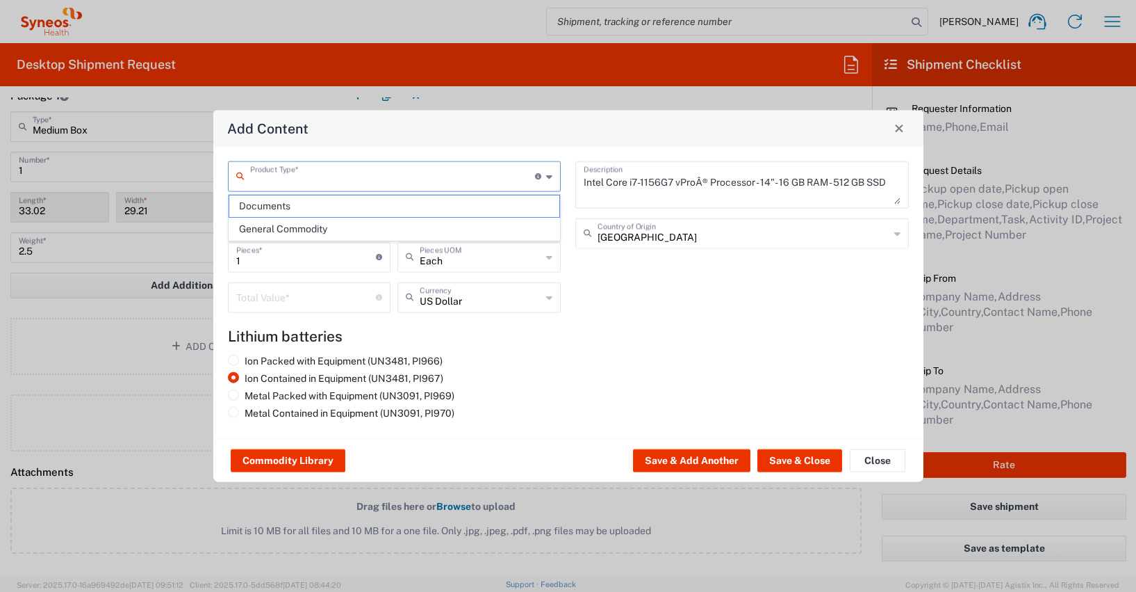
click at [277, 179] on input "text" at bounding box center [393, 175] width 286 height 24
click at [263, 228] on span "General Commodity" at bounding box center [394, 229] width 331 height 22
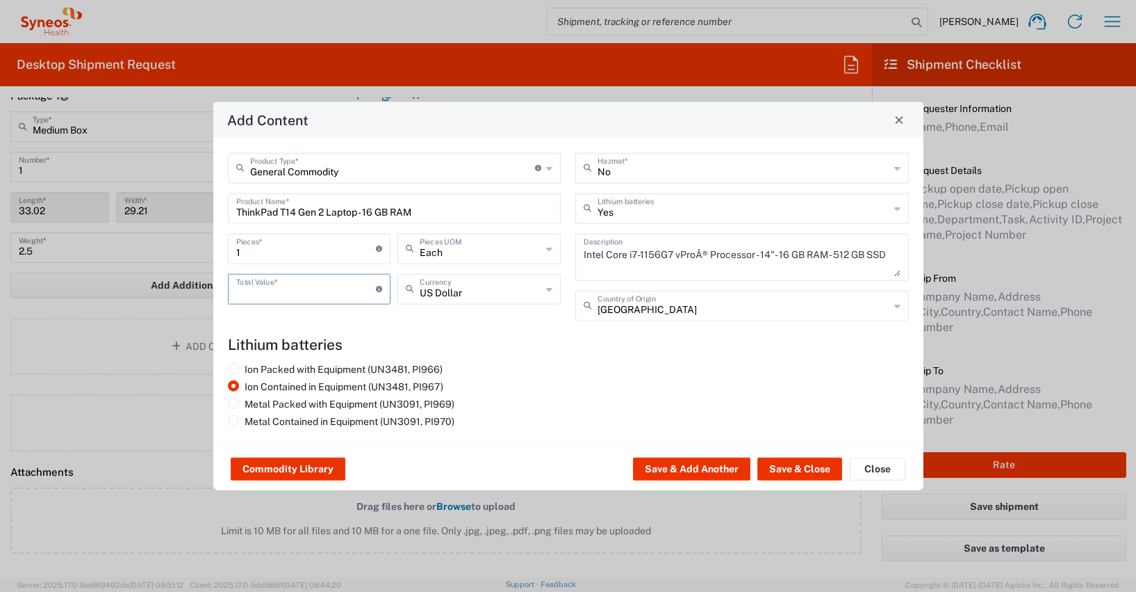
click at [242, 293] on input "number" at bounding box center [306, 287] width 140 height 24
click at [464, 288] on input "text" at bounding box center [481, 287] width 122 height 24
click at [429, 321] on span "Euro" at bounding box center [479, 319] width 161 height 22
click at [792, 469] on button "Save & Close" at bounding box center [800, 468] width 85 height 22
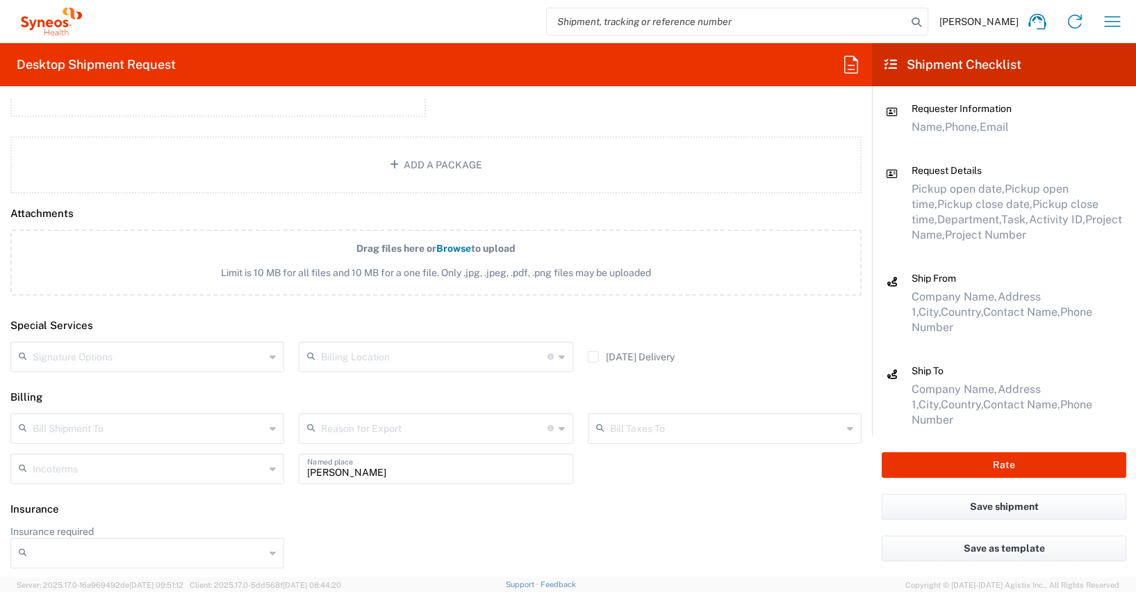
scroll to position [1695, 0]
click at [376, 472] on input "[PERSON_NAME]" at bounding box center [435, 467] width 257 height 24
drag, startPoint x: 376, startPoint y: 472, endPoint x: 293, endPoint y: 470, distance: 83.4
click at [293, 470] on div "[PERSON_NAME] Named place" at bounding box center [436, 472] width 288 height 40
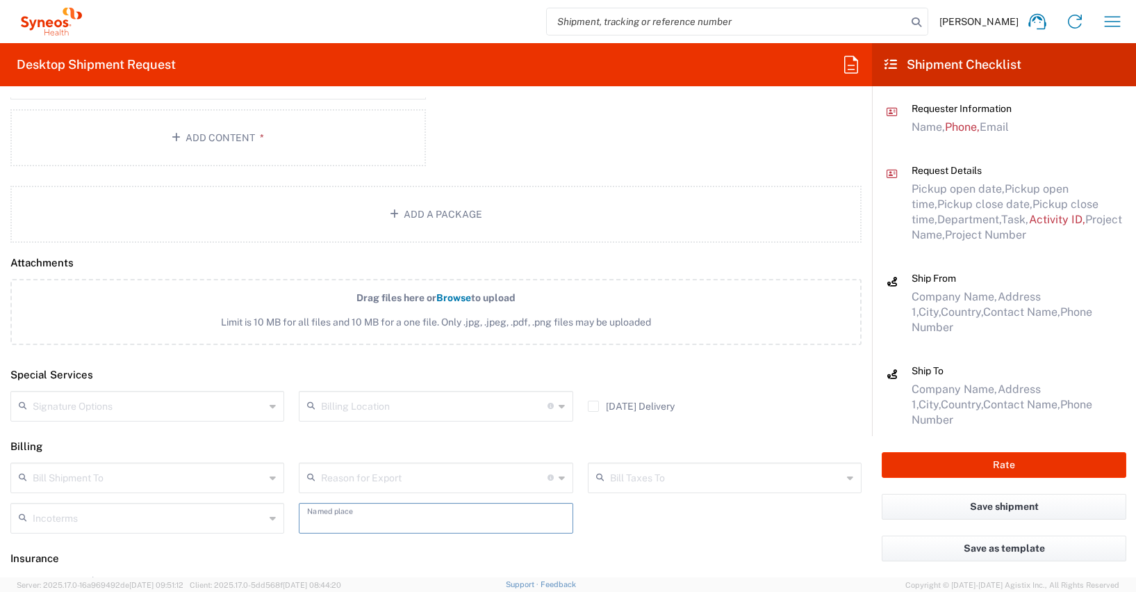
scroll to position [1745, 0]
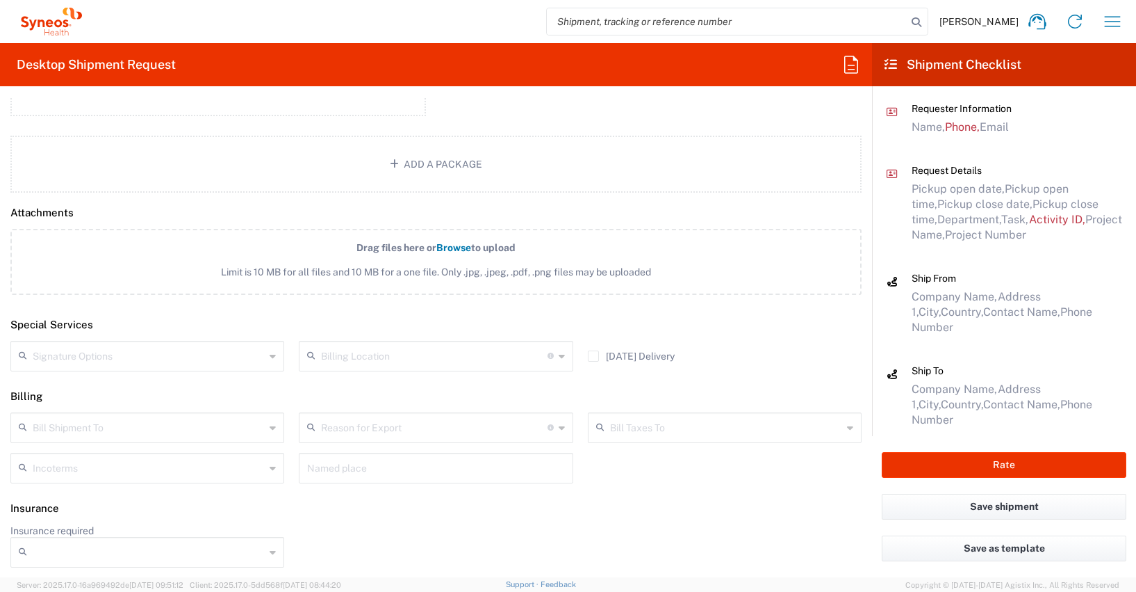
click at [624, 498] on header "Insurance" at bounding box center [436, 508] width 872 height 31
click at [1002, 463] on button "Rate" at bounding box center [1004, 465] width 245 height 26
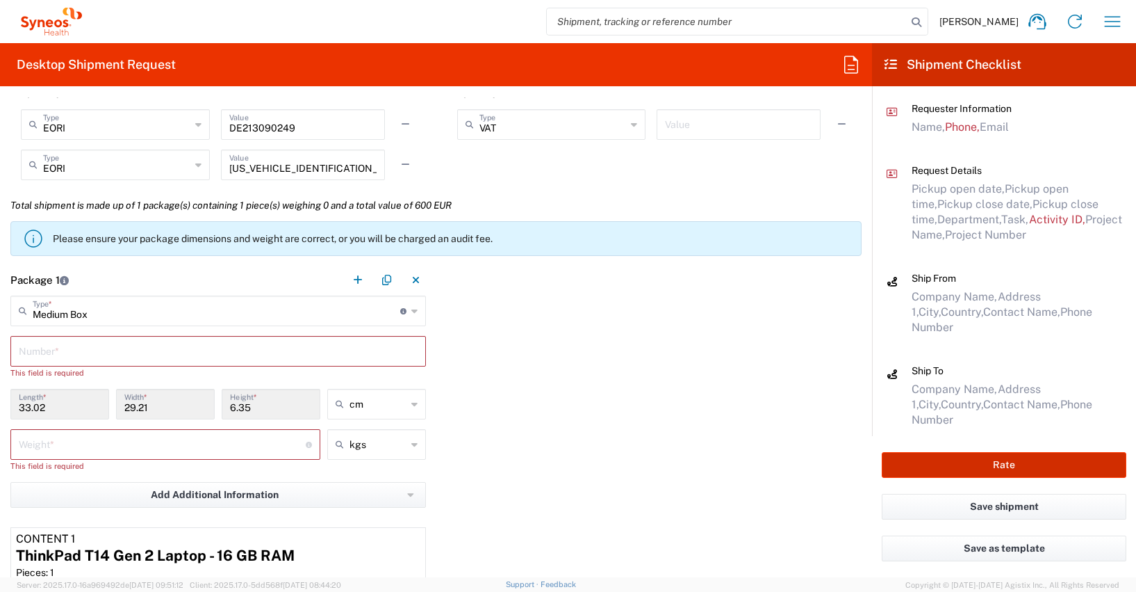
scroll to position [1195, 0]
click at [33, 446] on input "number" at bounding box center [162, 444] width 287 height 24
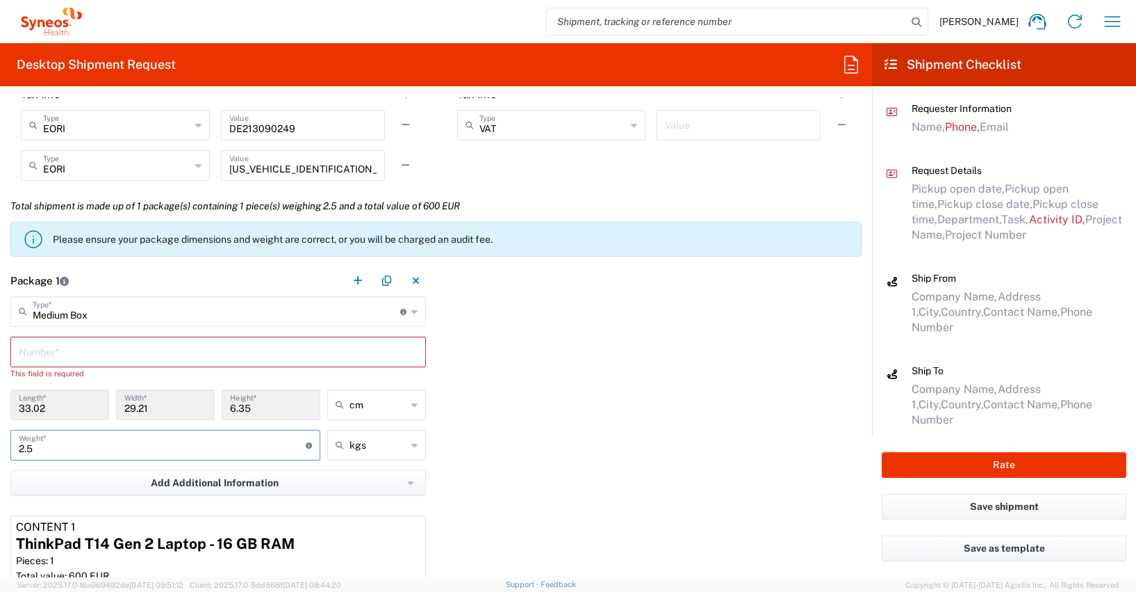
click at [34, 346] on input "text" at bounding box center [218, 351] width 399 height 24
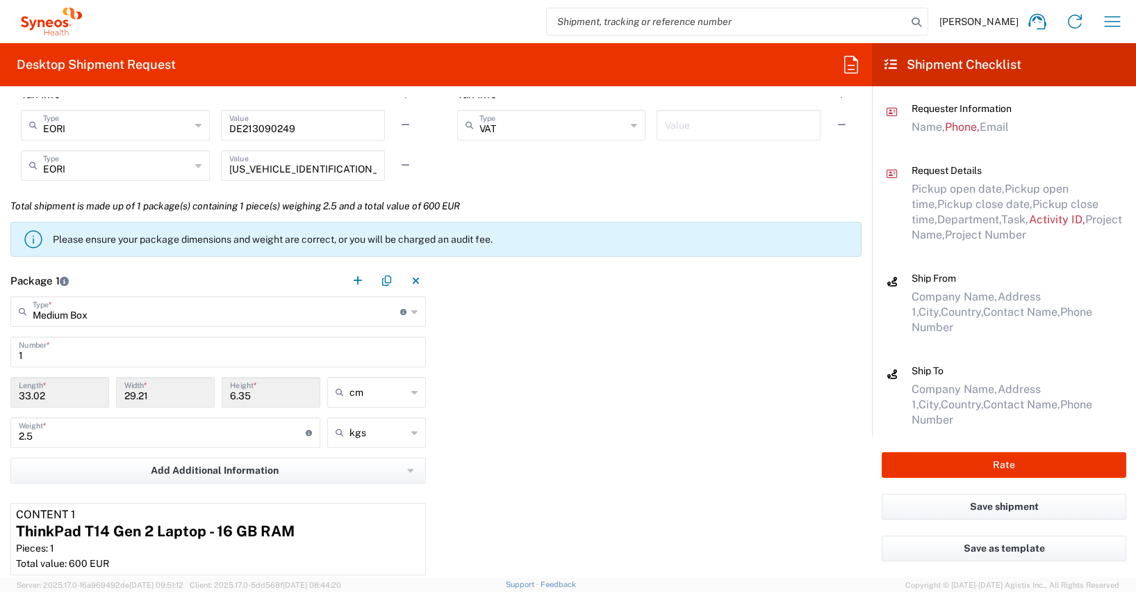
click at [596, 403] on div "Package 1 Medium Box Type * Material used to package goods Envelope Large Box M…" at bounding box center [436, 456] width 872 height 382
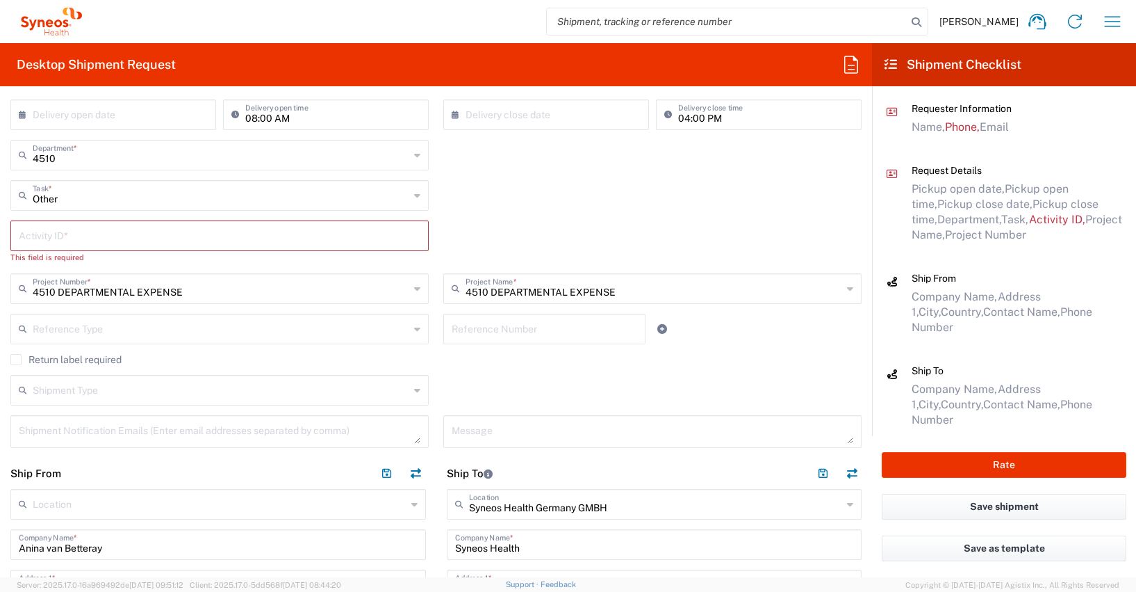
scroll to position [277, 0]
click at [38, 239] on input "text" at bounding box center [220, 236] width 402 height 24
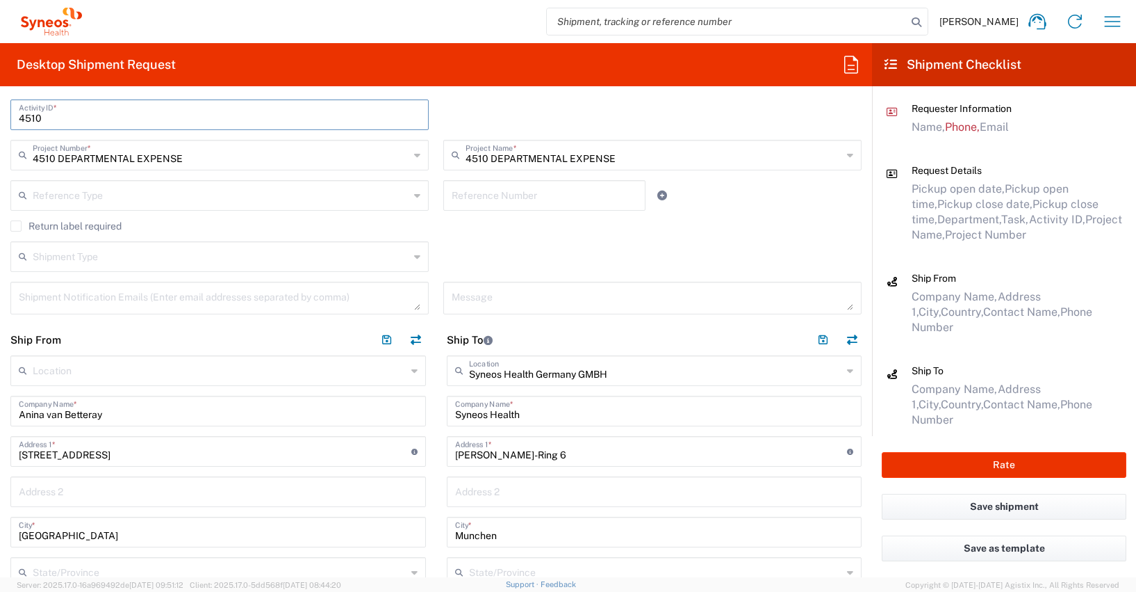
scroll to position [0, 0]
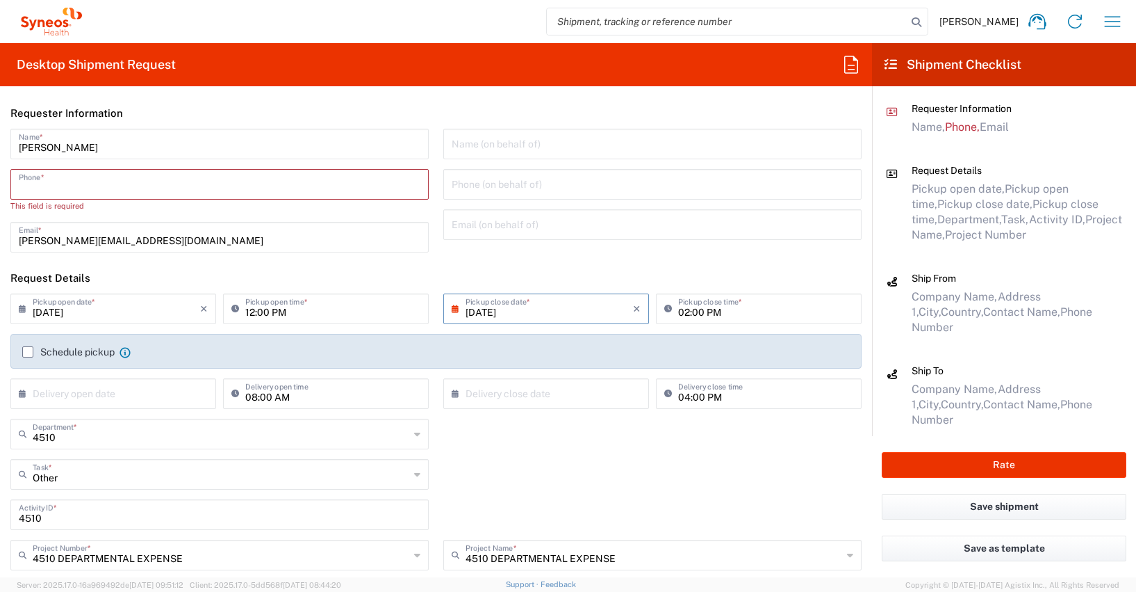
click at [48, 186] on input "tel" at bounding box center [220, 183] width 402 height 24
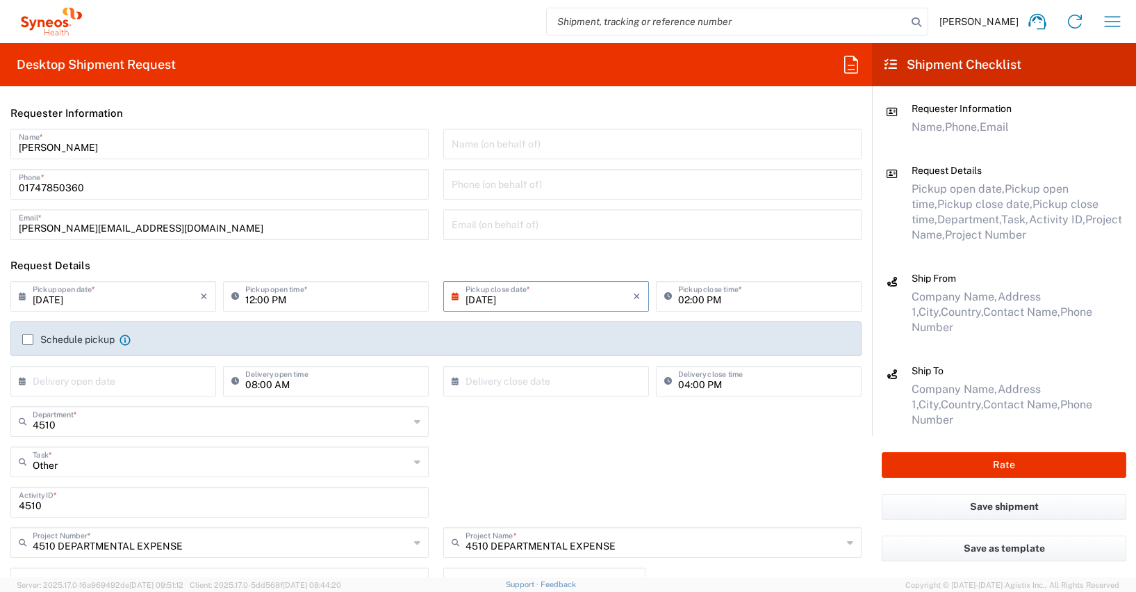
click at [452, 295] on icon at bounding box center [459, 296] width 14 height 22
click at [560, 421] on span "21" at bounding box center [563, 421] width 20 height 19
click at [680, 488] on div "4510 Activity ID *" at bounding box center [436, 507] width 866 height 40
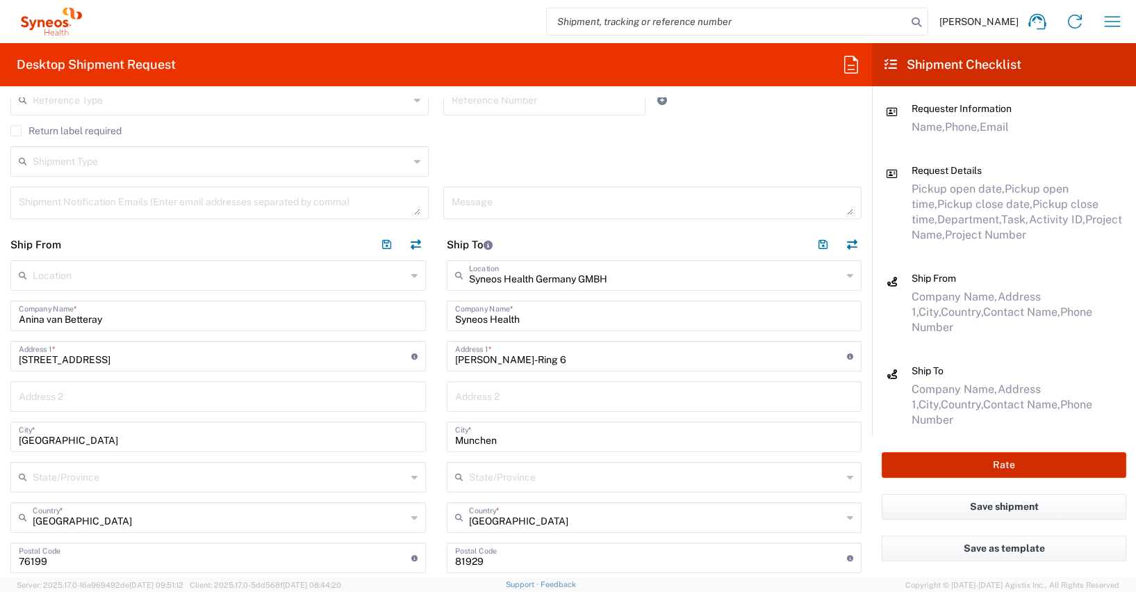
click at [979, 466] on button "Rate" at bounding box center [1004, 465] width 245 height 26
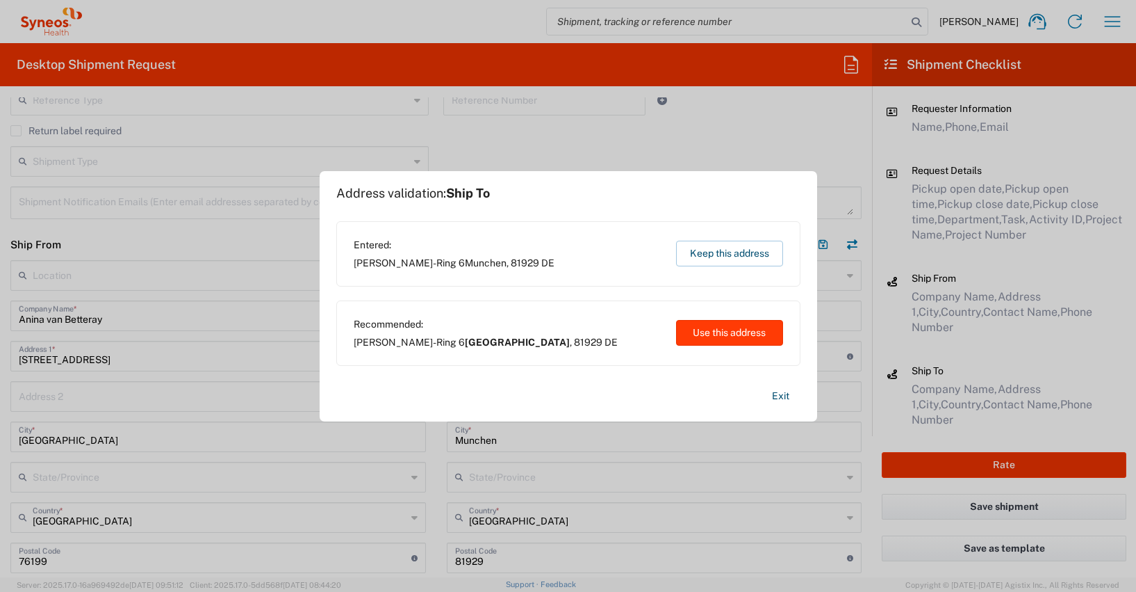
click at [710, 328] on button "Use this address" at bounding box center [729, 333] width 107 height 26
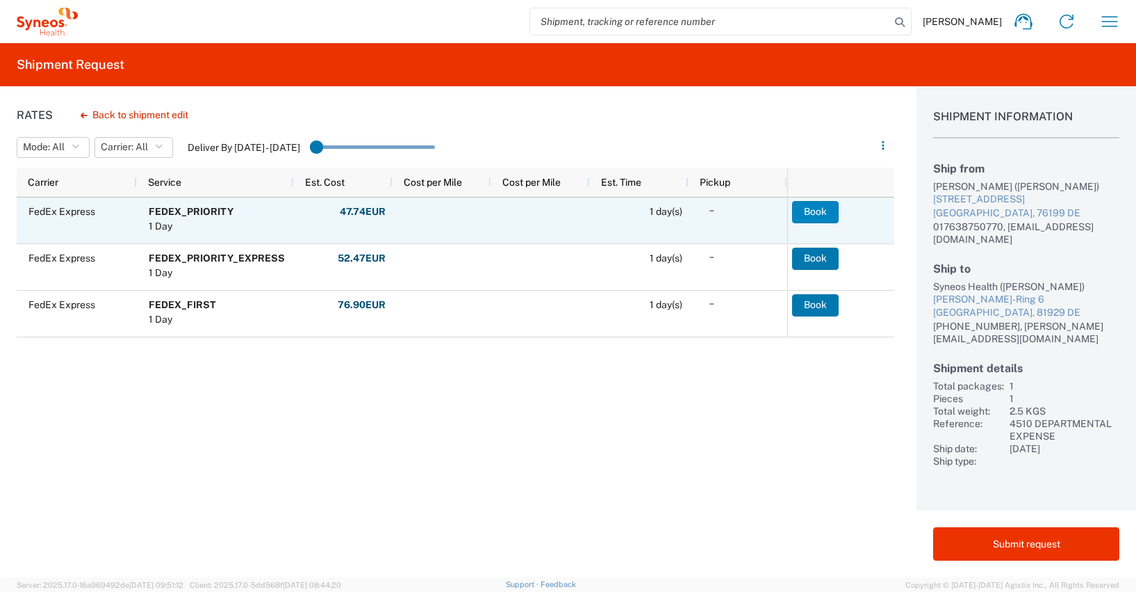
click at [810, 212] on button "Book" at bounding box center [815, 212] width 47 height 22
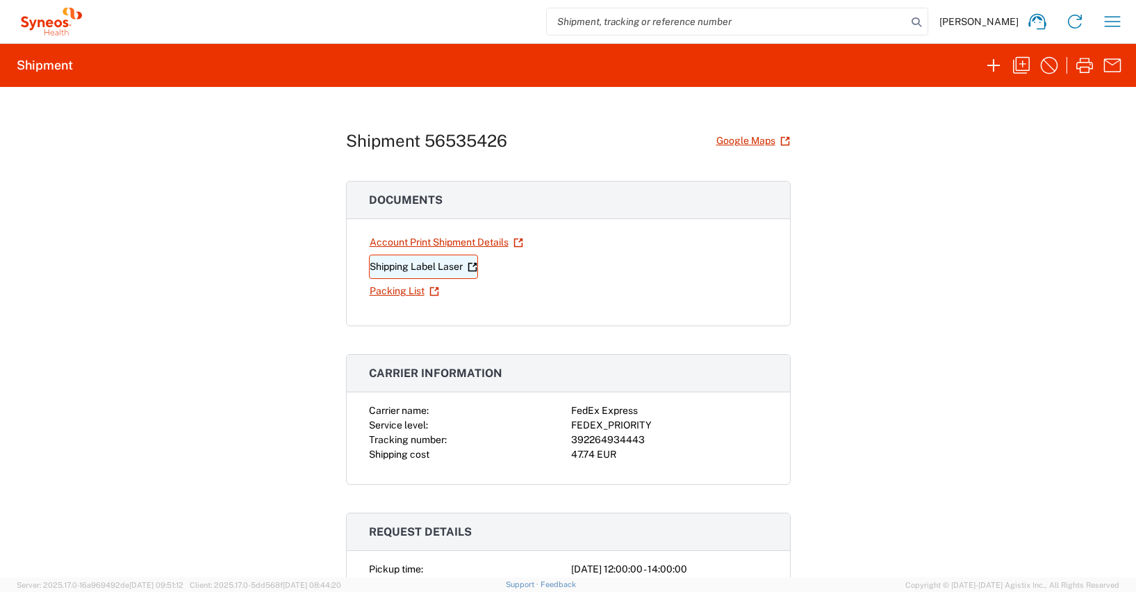
click at [430, 266] on link "Shipping Label Laser" at bounding box center [423, 266] width 109 height 24
